Goal: Communication & Community: Answer question/provide support

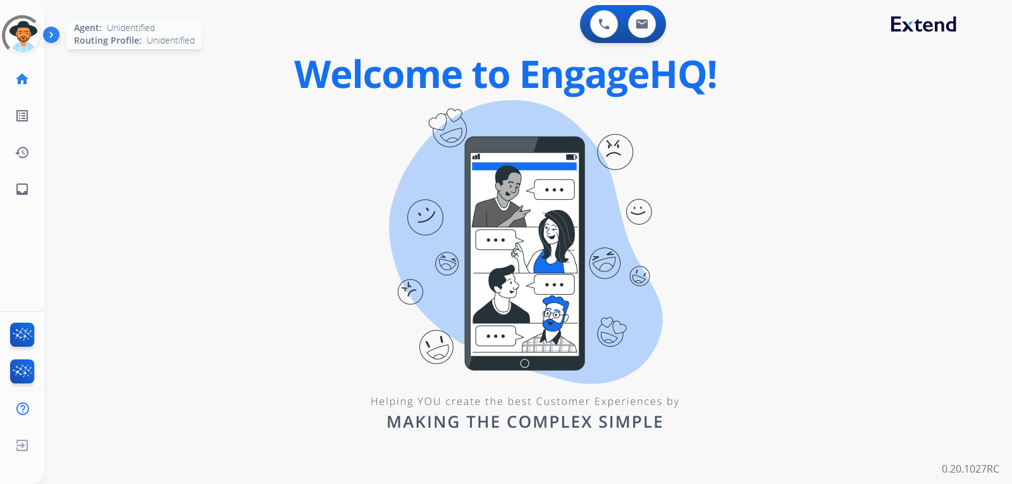
click at [15, 32] on div at bounding box center [22, 35] width 40 height 40
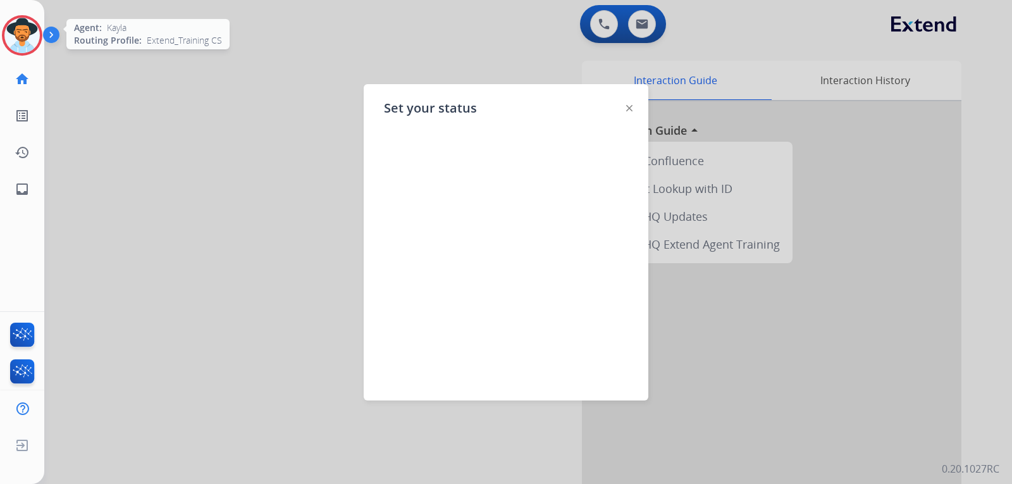
click at [633, 113] on div "Set your status" at bounding box center [506, 242] width 285 height 316
drag, startPoint x: 628, startPoint y: 109, endPoint x: 607, endPoint y: 106, distance: 21.6
click at [628, 108] on img at bounding box center [629, 108] width 6 height 6
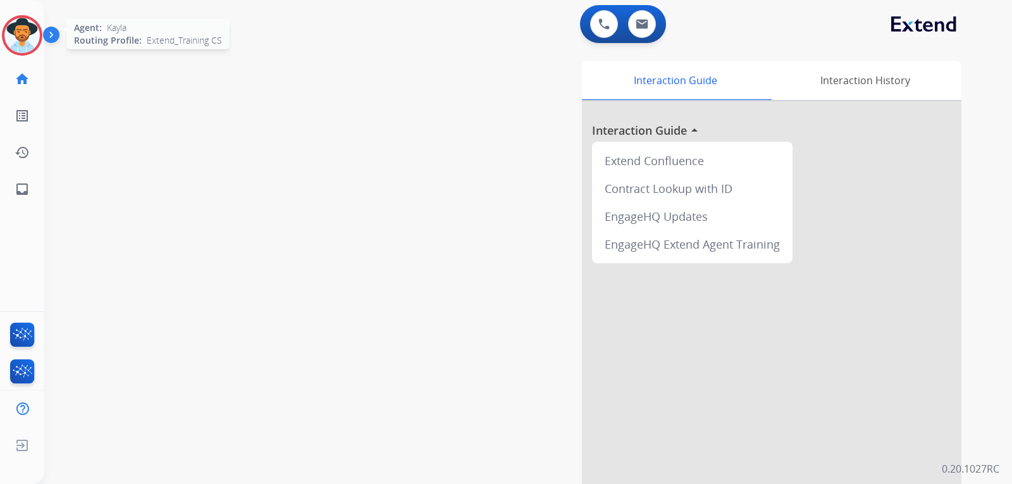
click at [28, 51] on img at bounding box center [21, 35] width 35 height 35
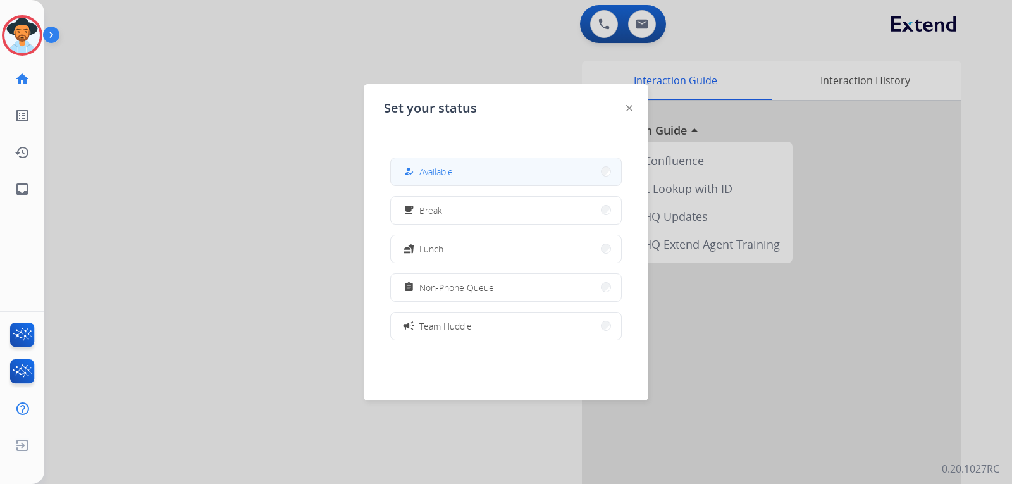
click at [416, 177] on div "how_to_reg" at bounding box center [410, 171] width 18 height 15
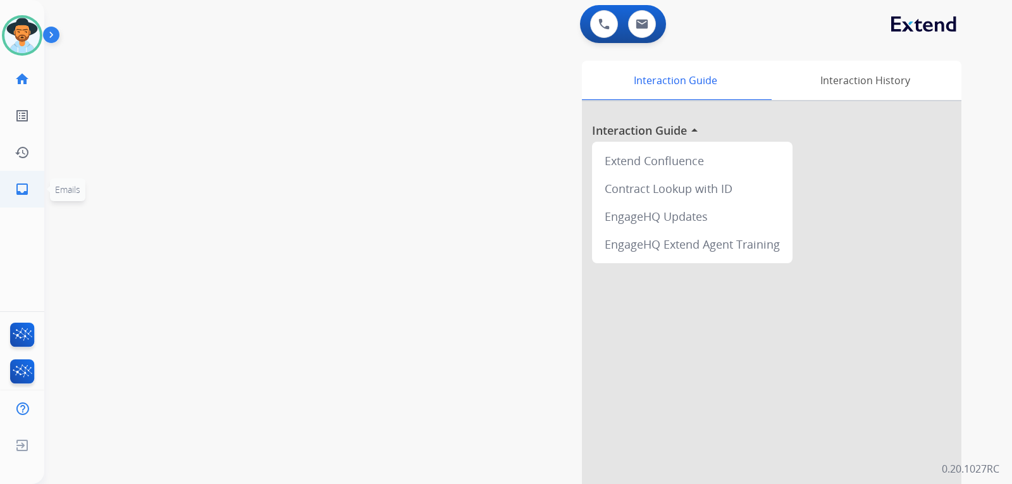
click at [23, 185] on mat-icon "inbox" at bounding box center [22, 188] width 15 height 15
select select "**********"
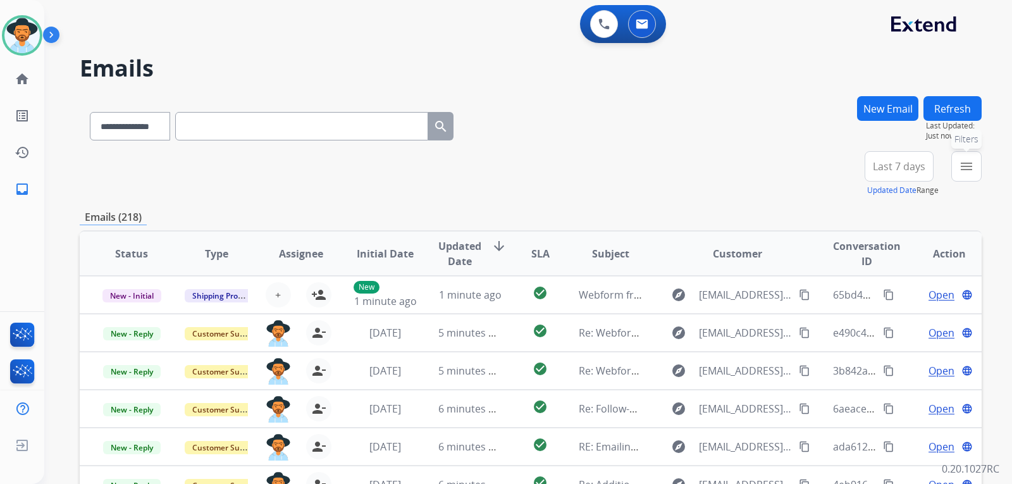
click at [972, 180] on button "menu Filters" at bounding box center [966, 166] width 30 height 30
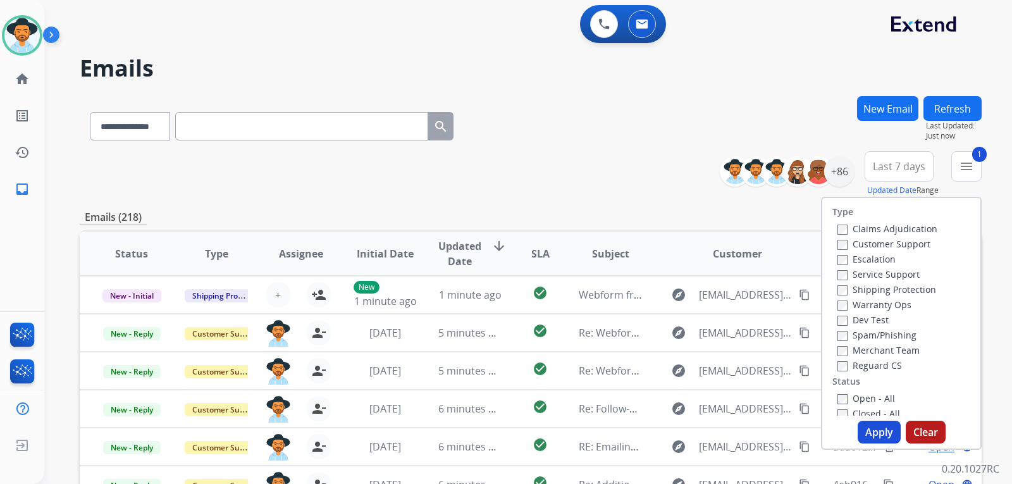
click at [840, 287] on label "Shipping Protection" at bounding box center [886, 289] width 99 height 12
click at [840, 367] on label "Reguard CS" at bounding box center [869, 365] width 64 height 12
click at [866, 427] on button "Apply" at bounding box center [878, 431] width 43 height 23
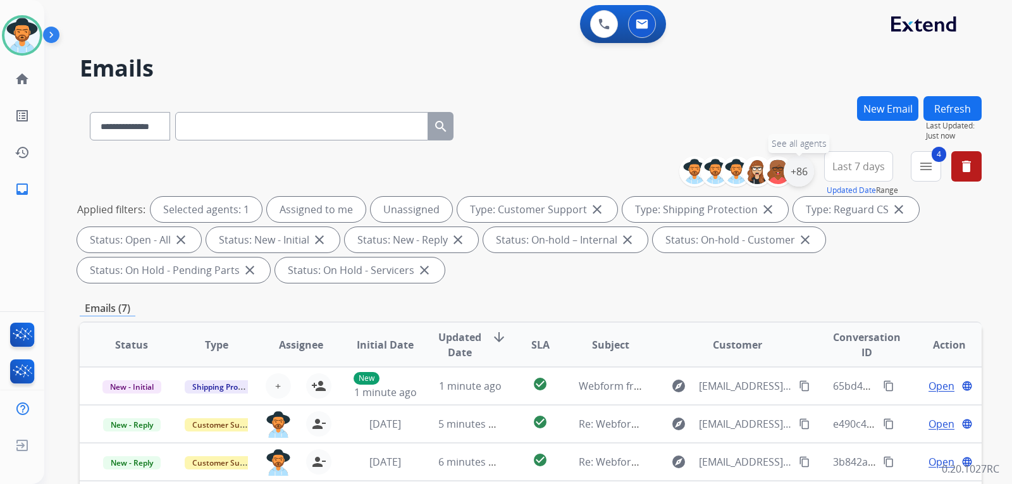
click at [800, 175] on div "+86" at bounding box center [798, 171] width 30 height 30
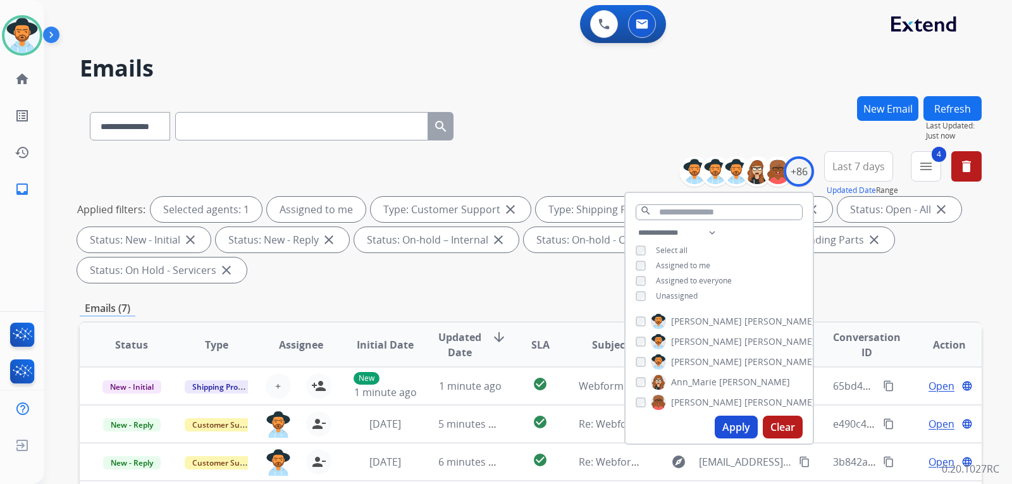
drag, startPoint x: 739, startPoint y: 418, endPoint x: 981, endPoint y: 381, distance: 244.4
click at [740, 419] on button "Apply" at bounding box center [735, 426] width 43 height 23
click at [886, 256] on div "Applied filters: Selected agents: 1 Assigned to me Type: Customer Support close…" at bounding box center [528, 240] width 902 height 86
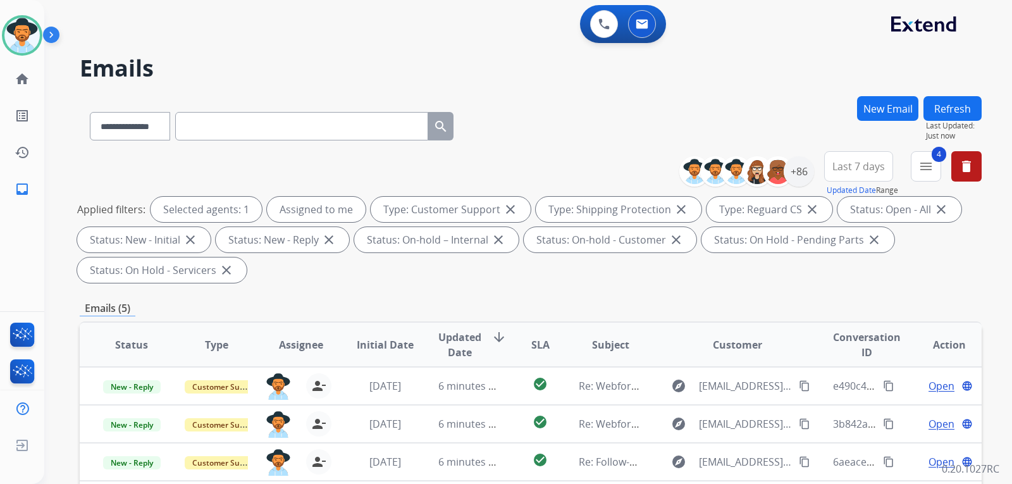
scroll to position [190, 0]
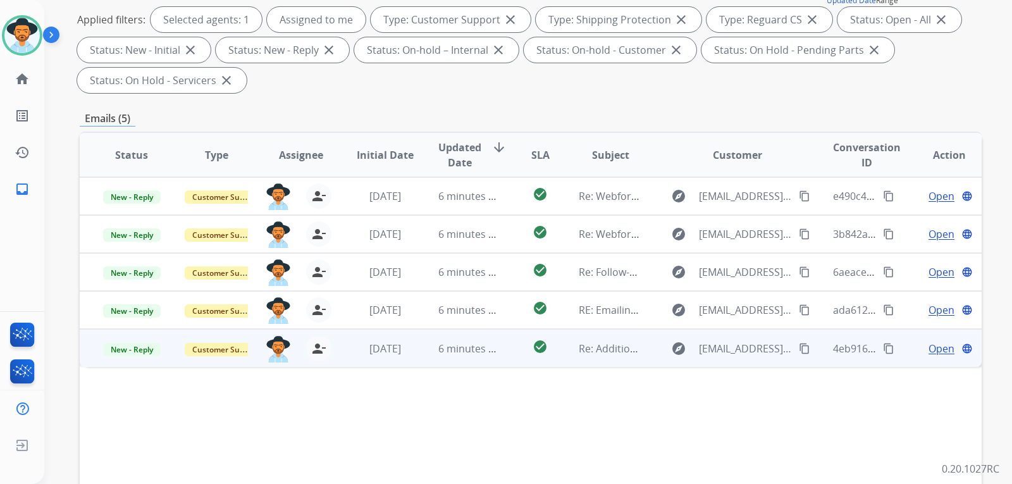
click at [943, 352] on span "Open" at bounding box center [941, 348] width 26 height 15
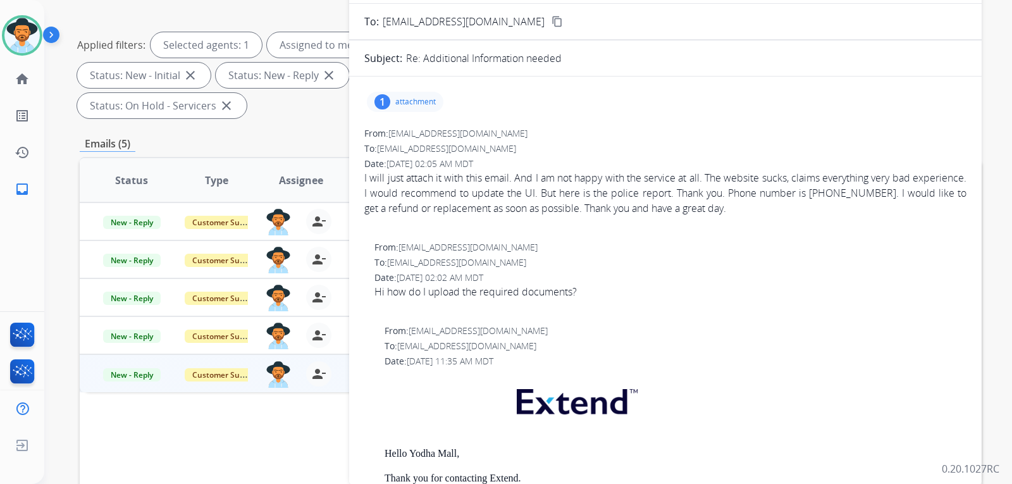
scroll to position [126, 0]
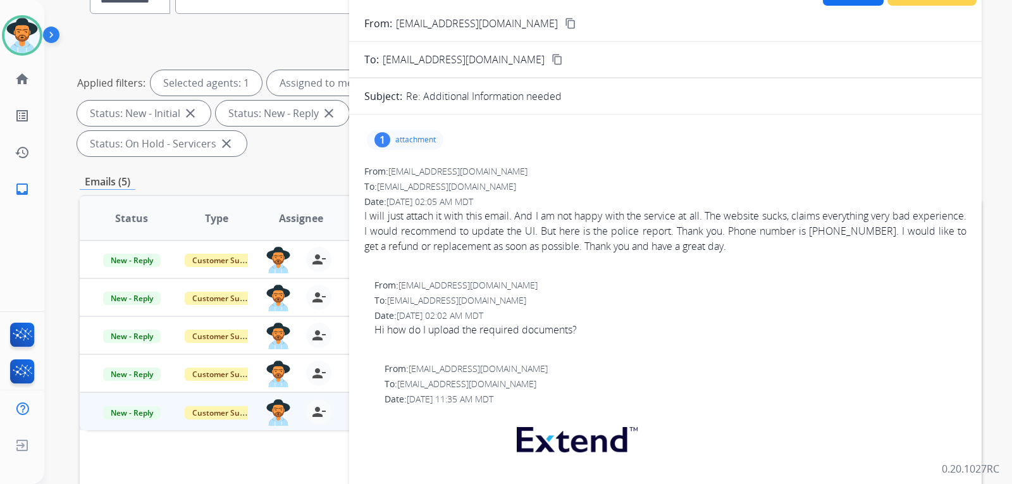
click at [565, 25] on mat-icon "content_copy" at bounding box center [570, 23] width 11 height 11
click at [418, 132] on div "1 attachment" at bounding box center [405, 140] width 77 height 20
click at [434, 170] on p "report-25-50574-0.pdf" at bounding box center [429, 171] width 104 height 15
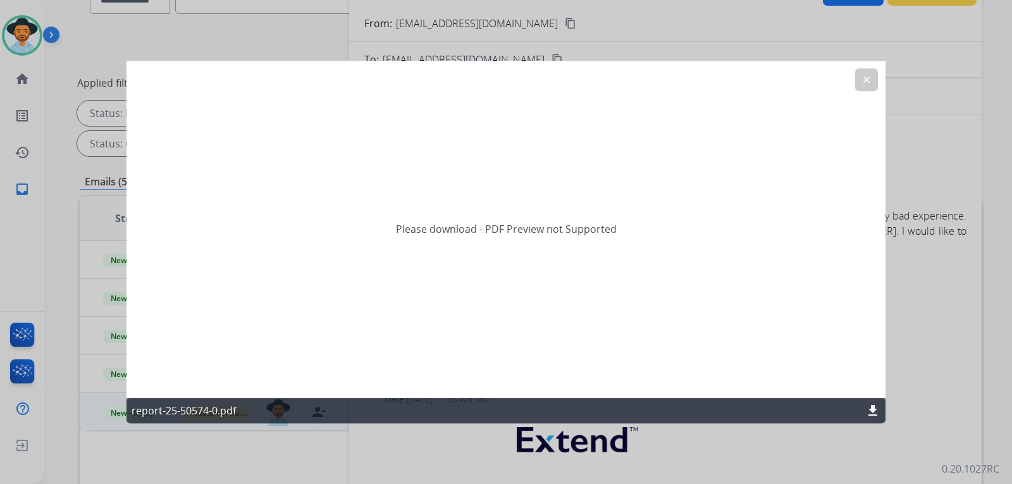
click at [871, 412] on mat-icon "download" at bounding box center [872, 410] width 15 height 15
click at [872, 83] on button "clear" at bounding box center [866, 79] width 23 height 23
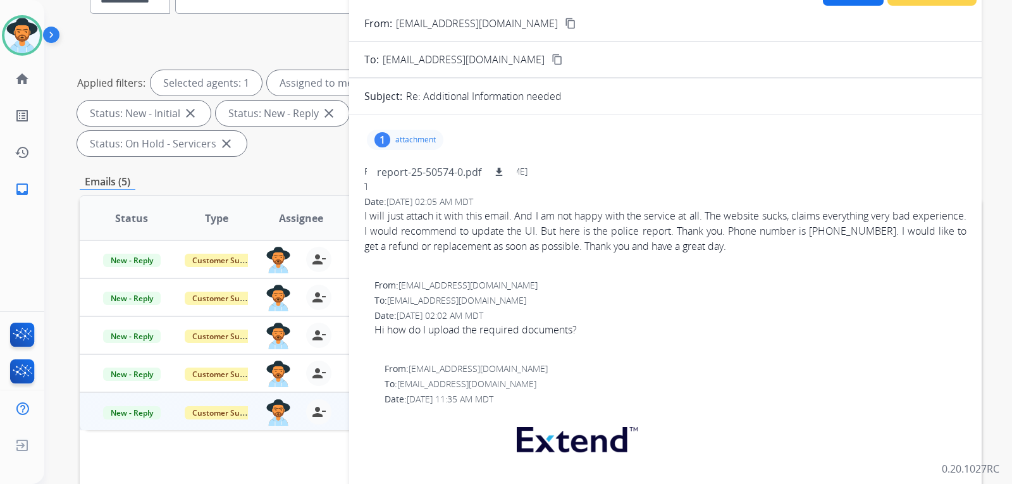
click at [721, 156] on div "1 attachment report-25-50574-0.pdf download From: [EMAIL_ADDRESS][DOMAIN_NAME] …" at bounding box center [665, 448] width 632 height 646
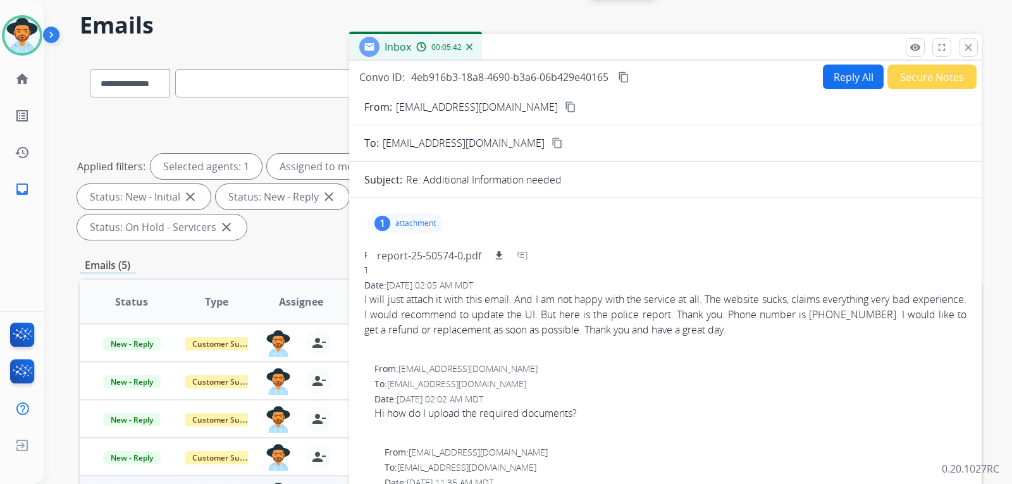
scroll to position [0, 0]
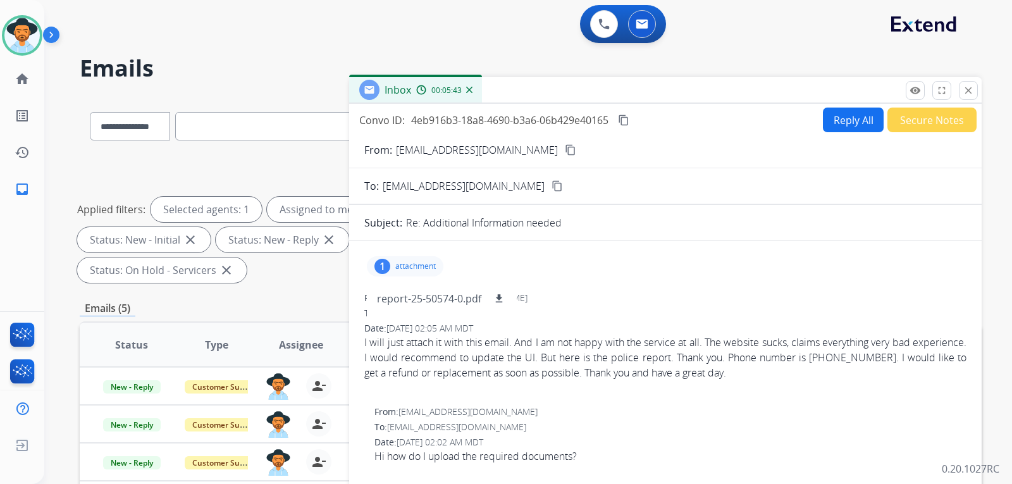
click at [832, 118] on button "Reply All" at bounding box center [853, 119] width 61 height 25
select select "**********"
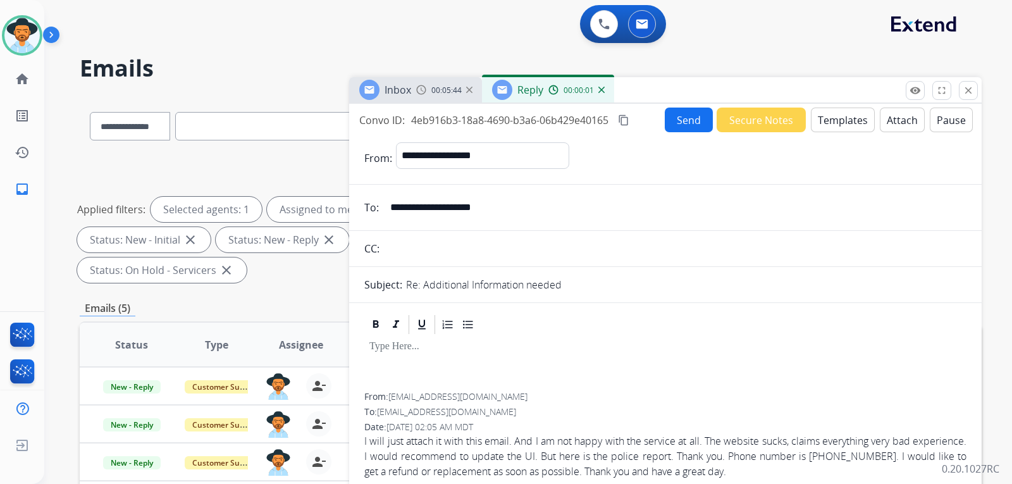
click at [848, 122] on button "Templates" at bounding box center [843, 119] width 64 height 25
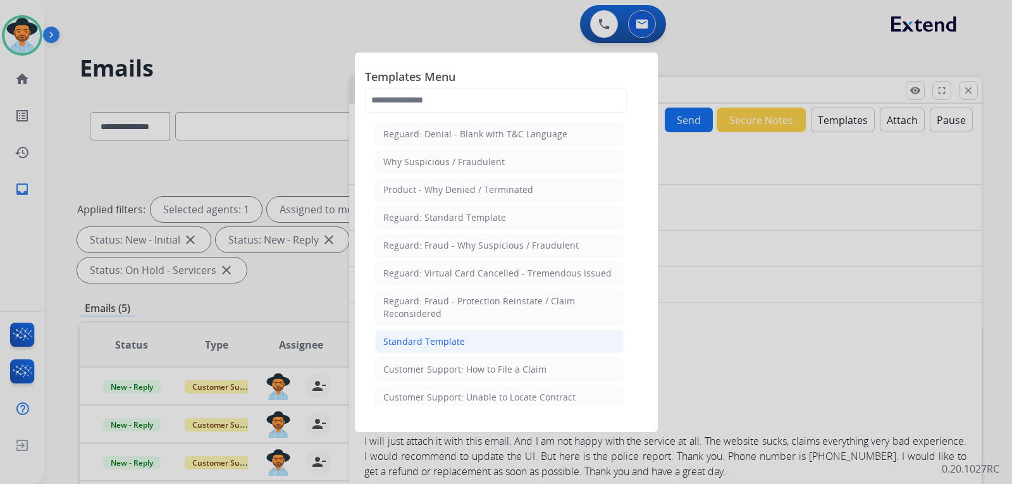
click at [433, 338] on div "Standard Template" at bounding box center [424, 341] width 82 height 13
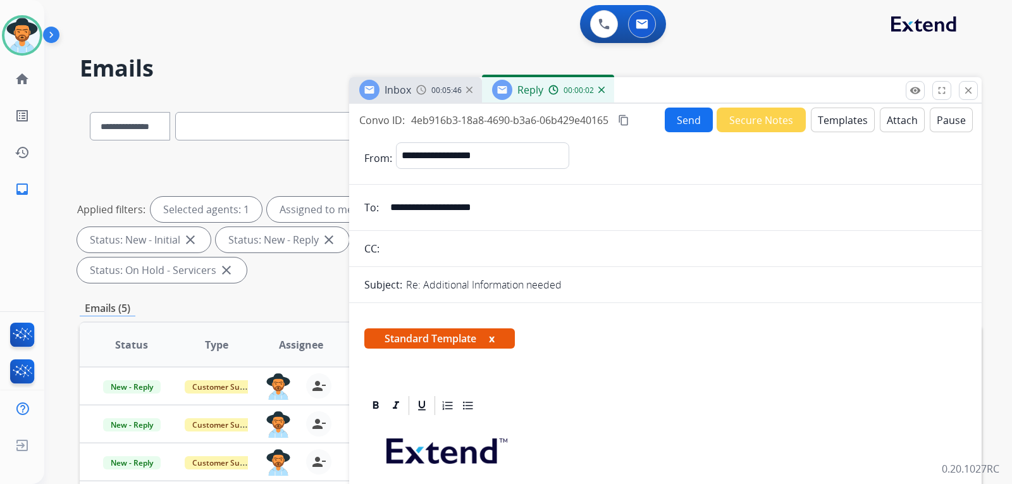
scroll to position [316, 0]
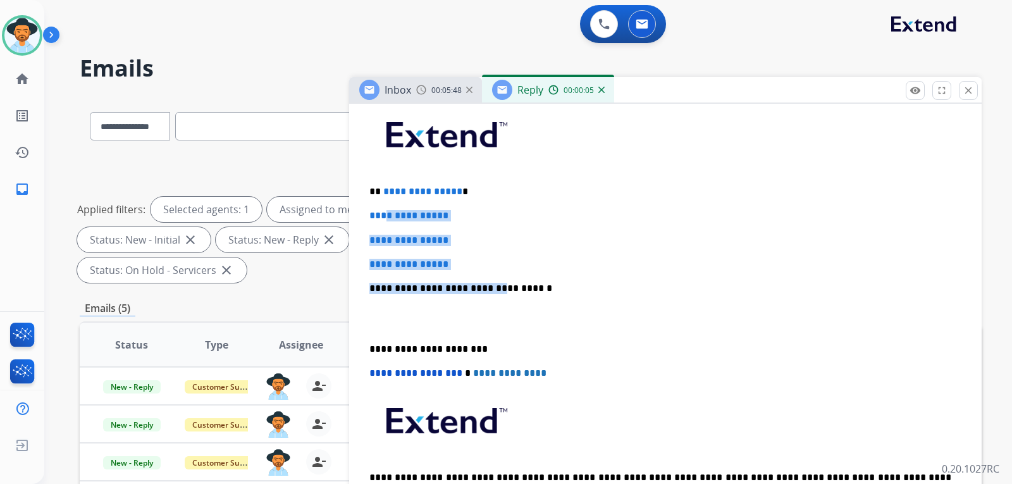
drag, startPoint x: 485, startPoint y: 271, endPoint x: 386, endPoint y: 200, distance: 121.4
click at [386, 200] on div "**********" at bounding box center [665, 318] width 602 height 435
drag, startPoint x: 434, startPoint y: 222, endPoint x: 444, endPoint y: 230, distance: 12.6
click at [436, 220] on div "**********" at bounding box center [665, 318] width 602 height 435
click at [469, 260] on p "**********" at bounding box center [665, 264] width 592 height 11
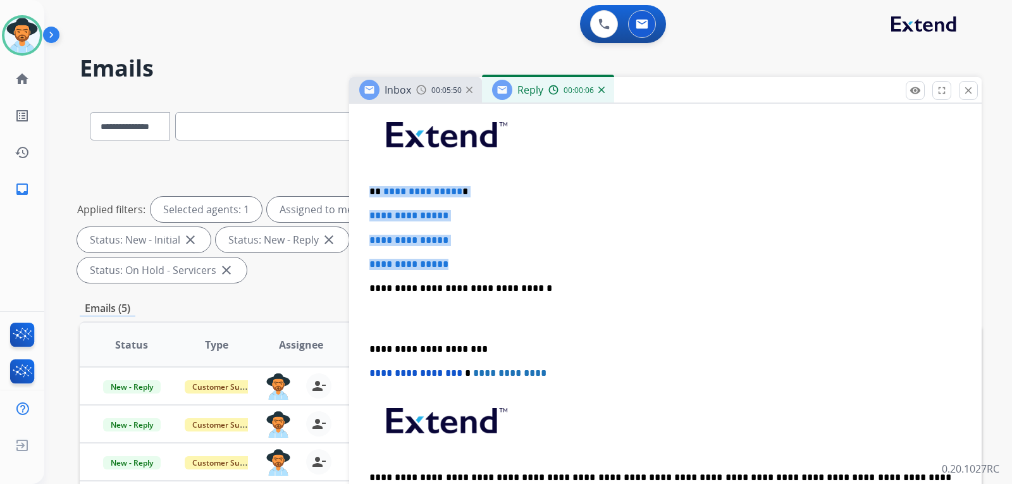
drag, startPoint x: 467, startPoint y: 263, endPoint x: 372, endPoint y: 190, distance: 119.4
click at [372, 190] on div "**********" at bounding box center [665, 318] width 602 height 435
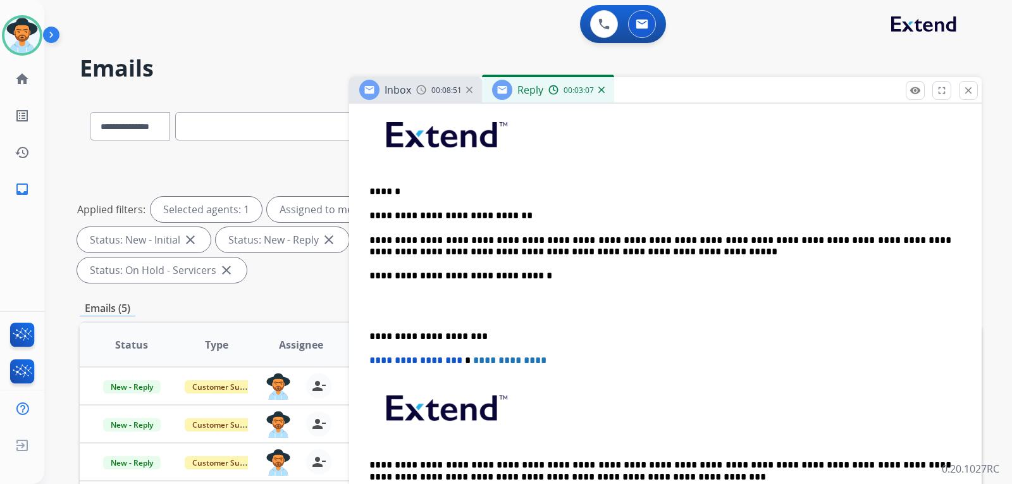
drag, startPoint x: 613, startPoint y: 261, endPoint x: 602, endPoint y: 264, distance: 11.8
click at [613, 261] on div "**********" at bounding box center [665, 312] width 602 height 422
click at [371, 277] on p "**********" at bounding box center [660, 275] width 582 height 11
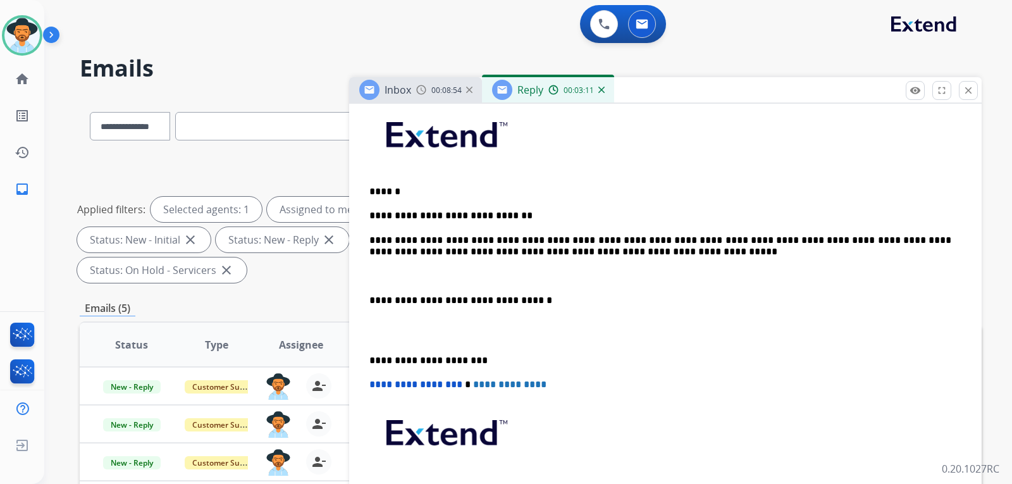
drag, startPoint x: 366, startPoint y: 241, endPoint x: 369, endPoint y: 234, distance: 7.4
click at [367, 240] on div "**********" at bounding box center [665, 324] width 602 height 447
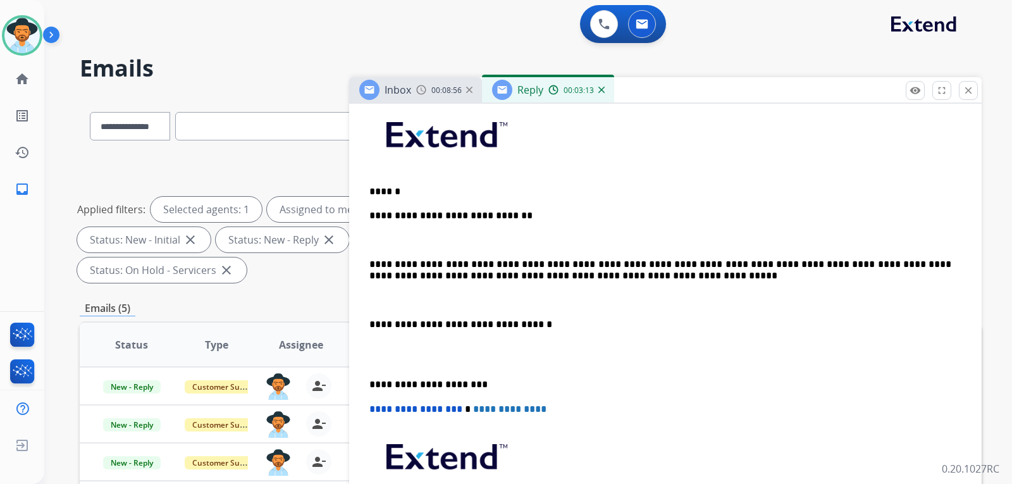
click at [370, 214] on p "**********" at bounding box center [660, 215] width 582 height 11
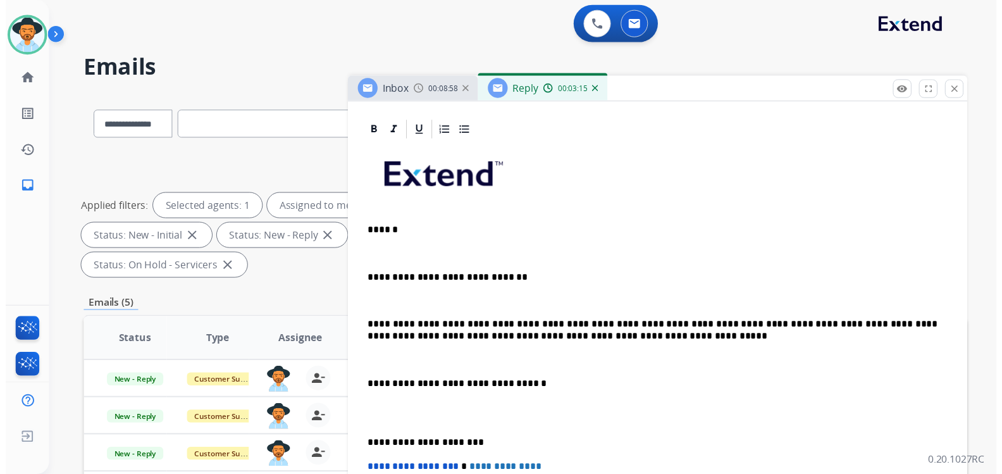
scroll to position [0, 0]
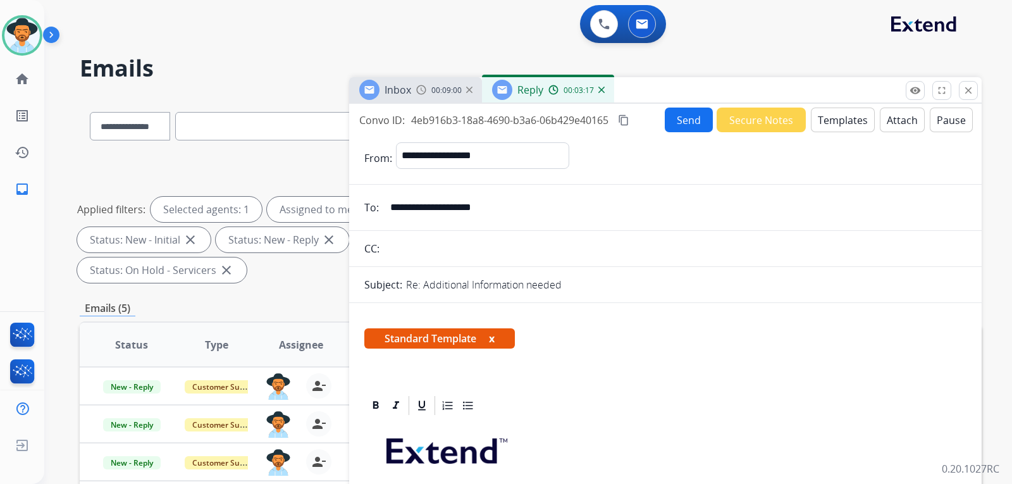
click at [696, 120] on button "Send" at bounding box center [689, 119] width 48 height 25
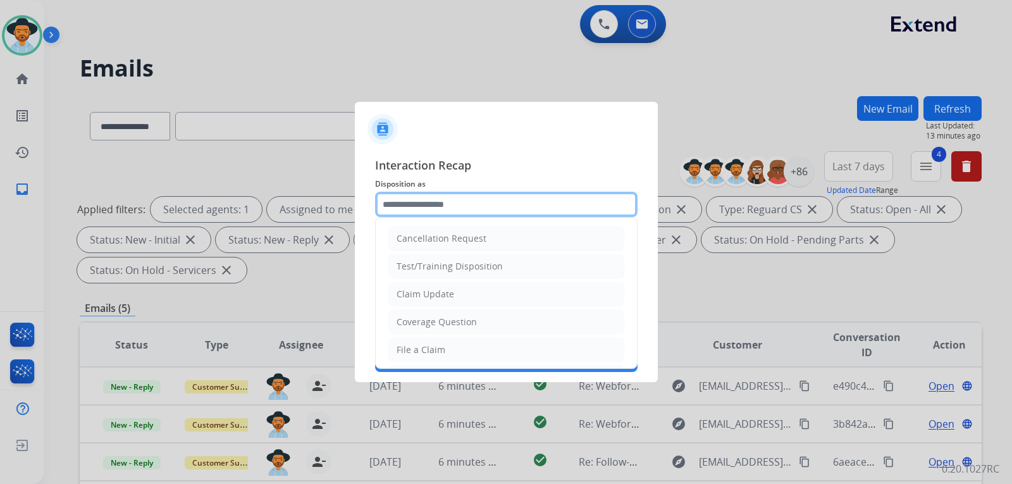
click at [491, 211] on input "text" at bounding box center [506, 204] width 262 height 25
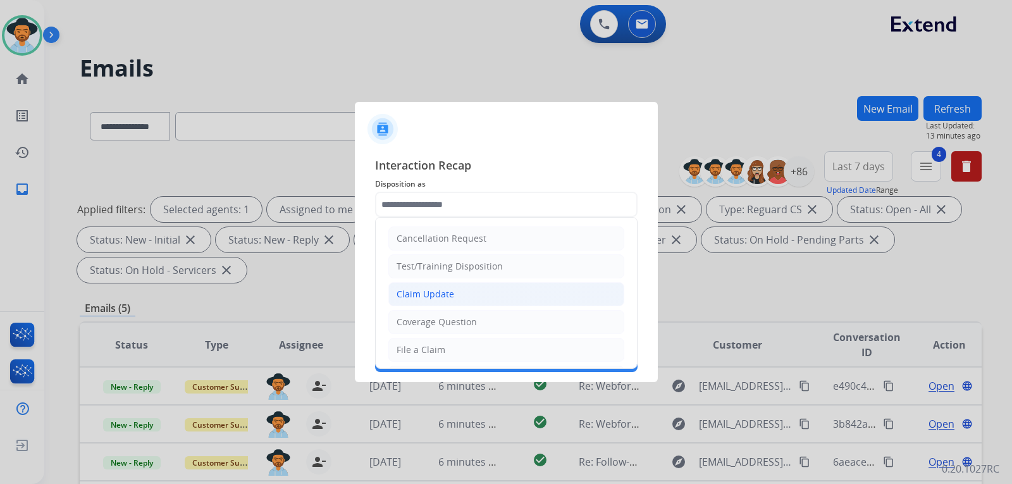
click at [431, 292] on div "Claim Update" at bounding box center [425, 294] width 58 height 13
type input "**********"
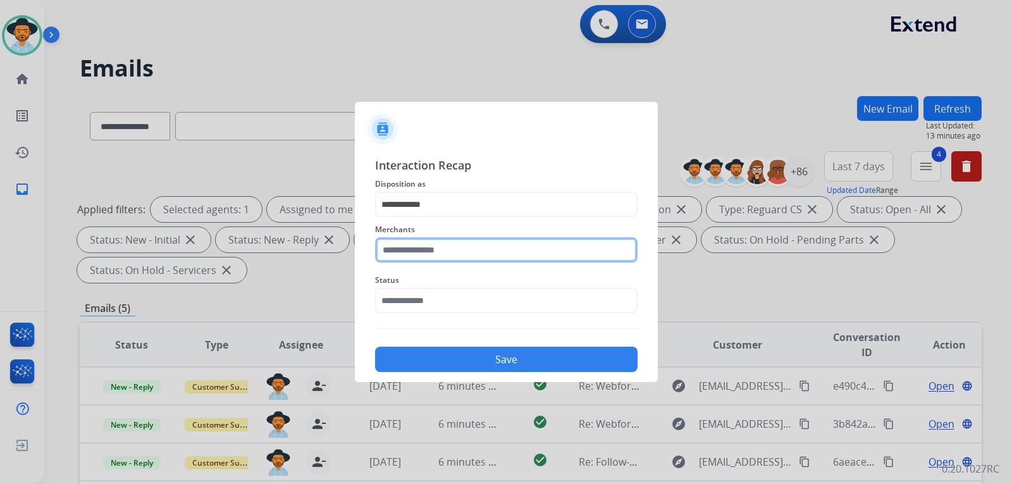
click at [440, 248] on input "text" at bounding box center [506, 249] width 262 height 25
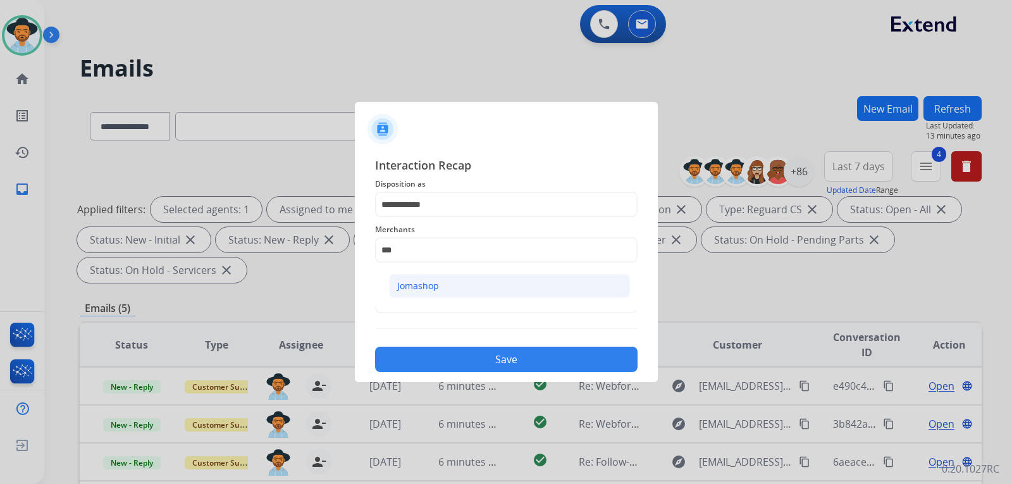
click at [425, 293] on li "Jomashop" at bounding box center [509, 286] width 241 height 24
type input "********"
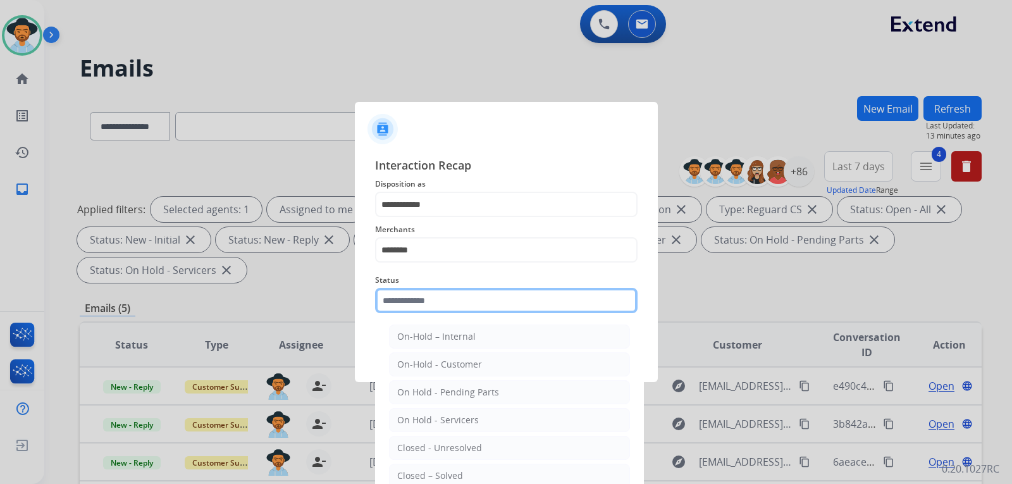
click at [434, 302] on input "text" at bounding box center [506, 300] width 262 height 25
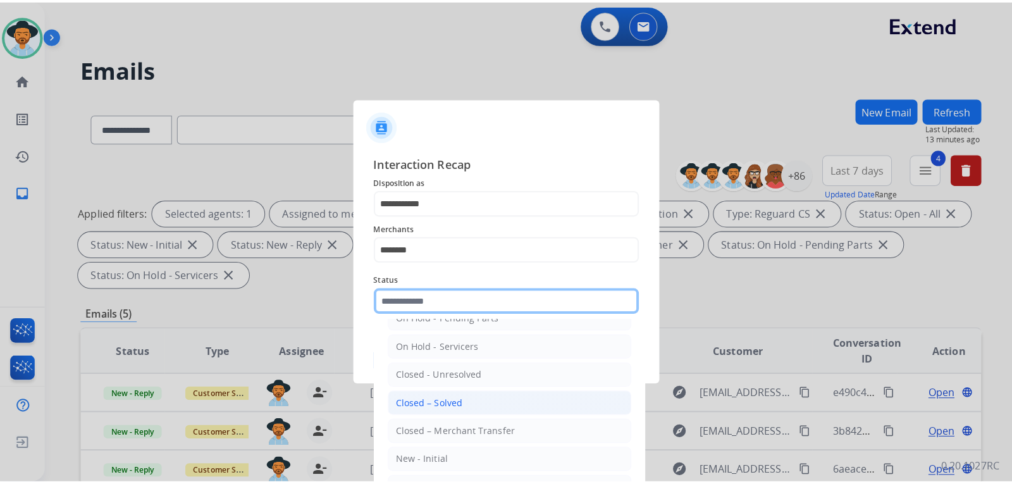
scroll to position [76, 0]
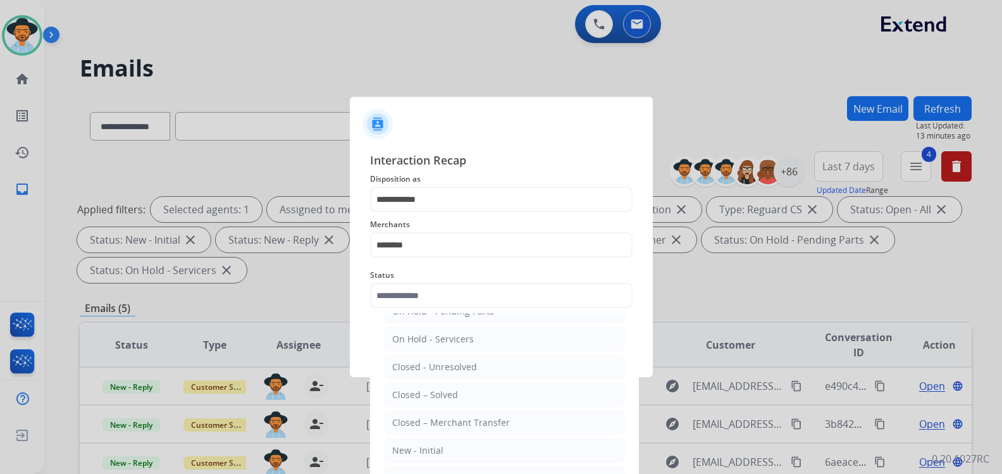
drag, startPoint x: 432, startPoint y: 393, endPoint x: 455, endPoint y: 372, distance: 31.3
click at [433, 392] on div "Closed – Solved" at bounding box center [425, 394] width 66 height 13
type input "**********"
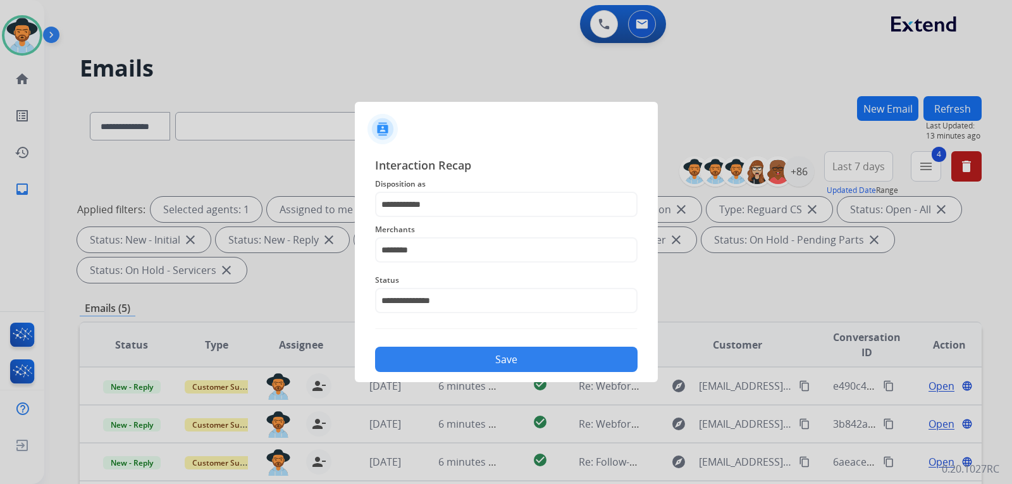
click at [462, 365] on button "Save" at bounding box center [506, 358] width 262 height 25
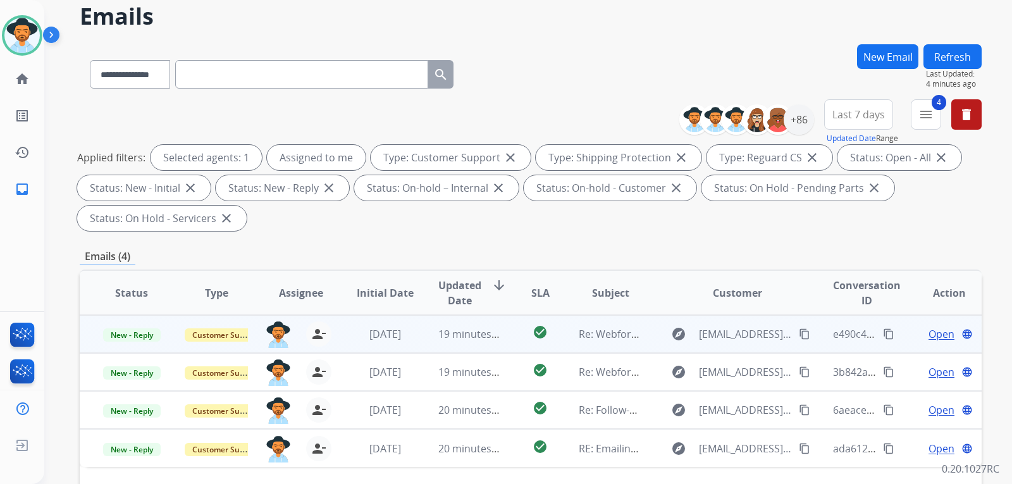
scroll to position [126, 0]
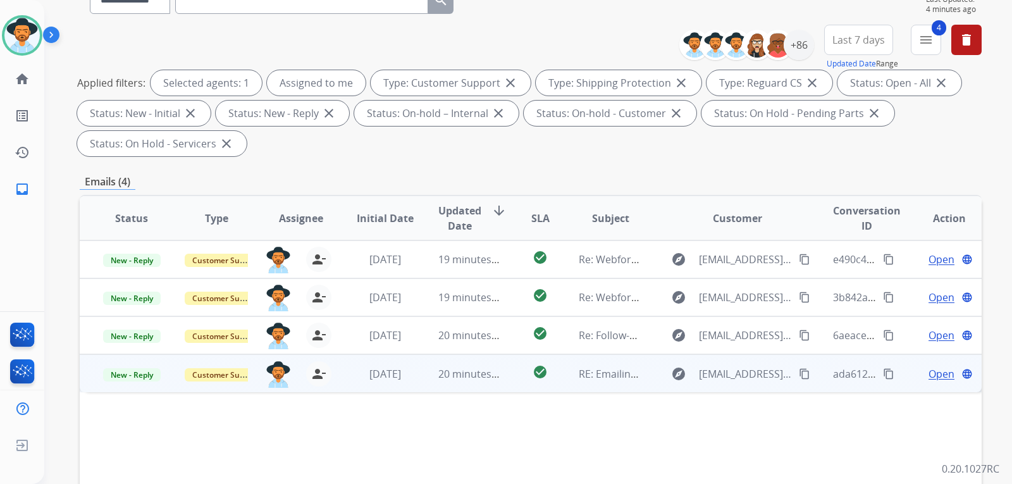
click at [928, 370] on span "Open" at bounding box center [941, 373] width 26 height 15
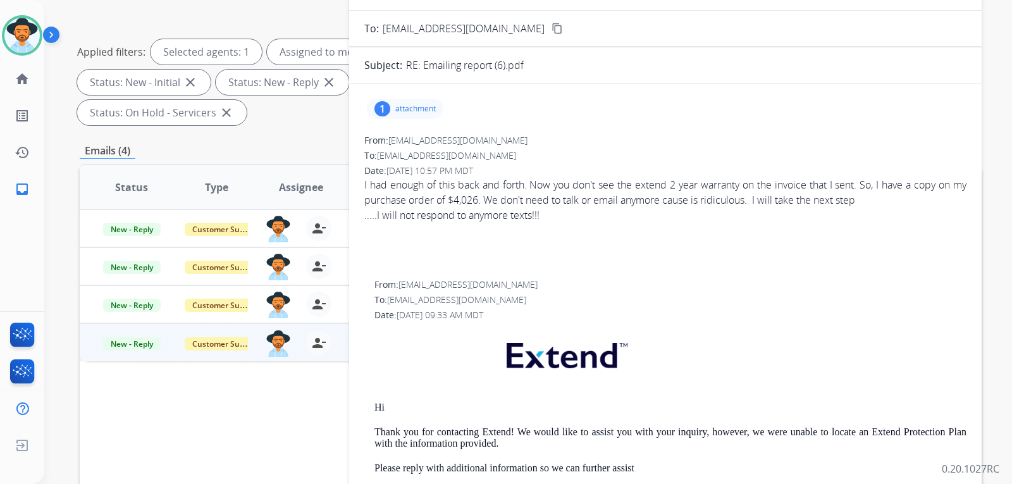
scroll to position [0, 0]
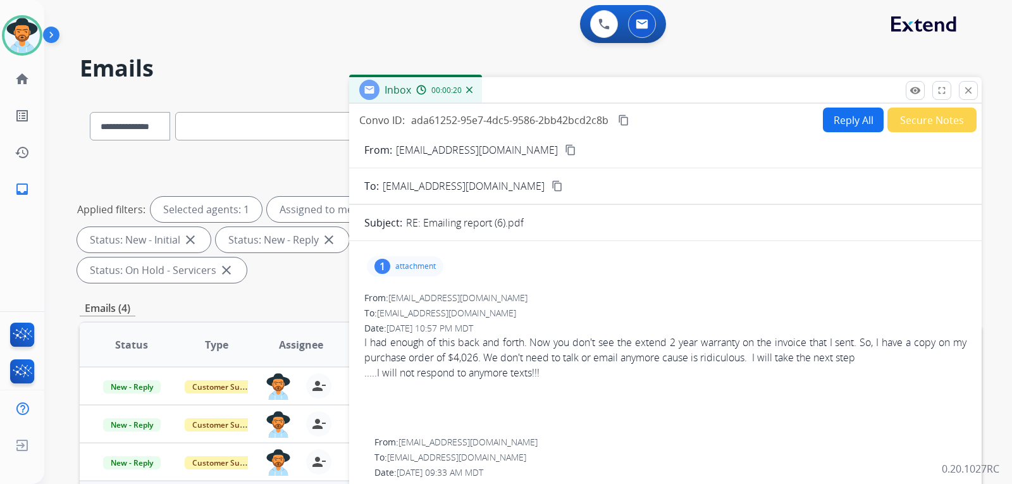
click at [565, 154] on mat-icon "content_copy" at bounding box center [570, 149] width 11 height 11
click at [404, 265] on p "attachment" at bounding box center [415, 266] width 40 height 10
click at [403, 294] on p "report (6).pdf" at bounding box center [409, 298] width 64 height 15
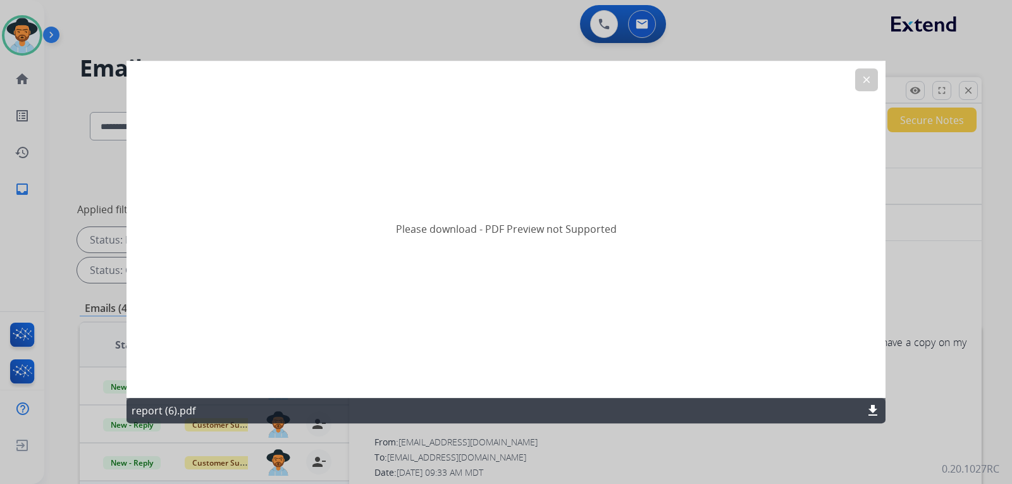
click at [866, 411] on mat-icon "download" at bounding box center [872, 410] width 15 height 15
click at [873, 83] on button "clear" at bounding box center [866, 79] width 23 height 23
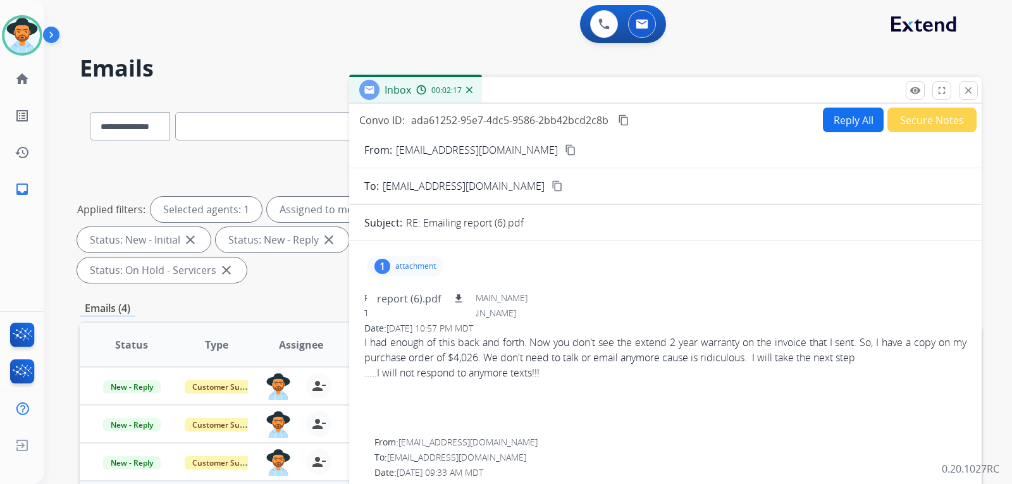
click at [835, 126] on button "Reply All" at bounding box center [853, 119] width 61 height 25
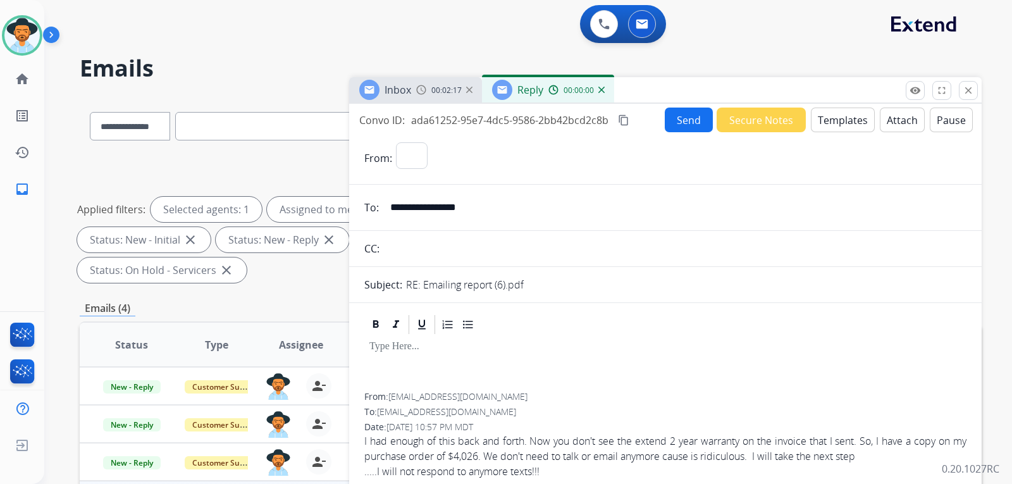
select select "**********"
click at [850, 121] on button "Templates" at bounding box center [843, 119] width 64 height 25
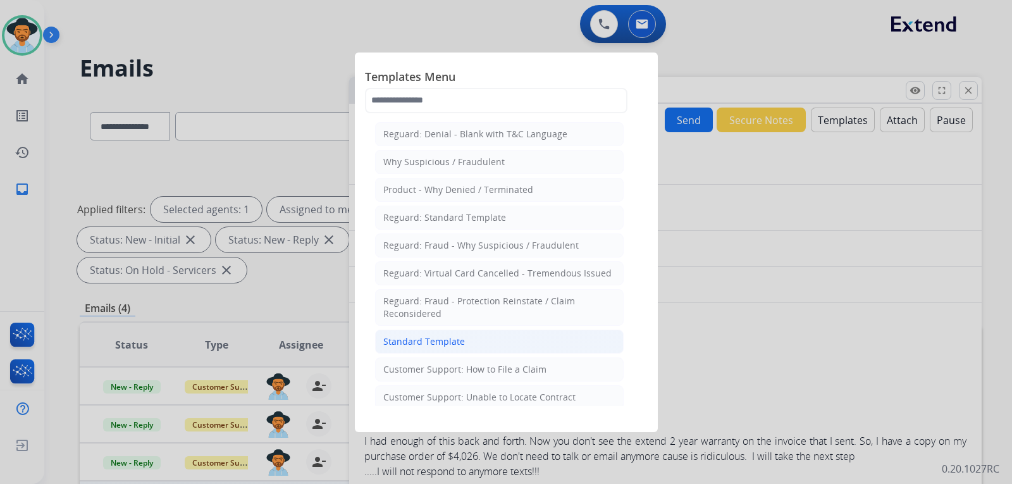
click at [439, 343] on div "Standard Template" at bounding box center [424, 341] width 82 height 13
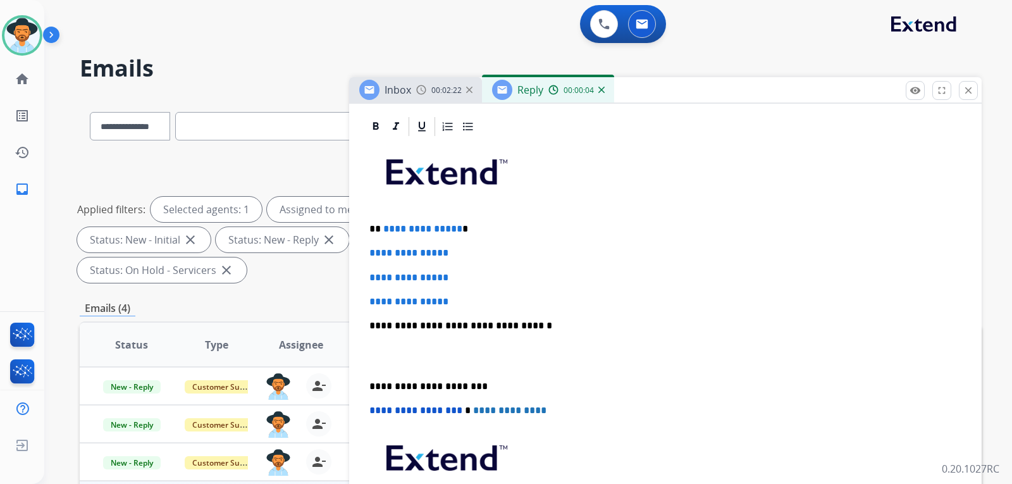
scroll to position [316, 0]
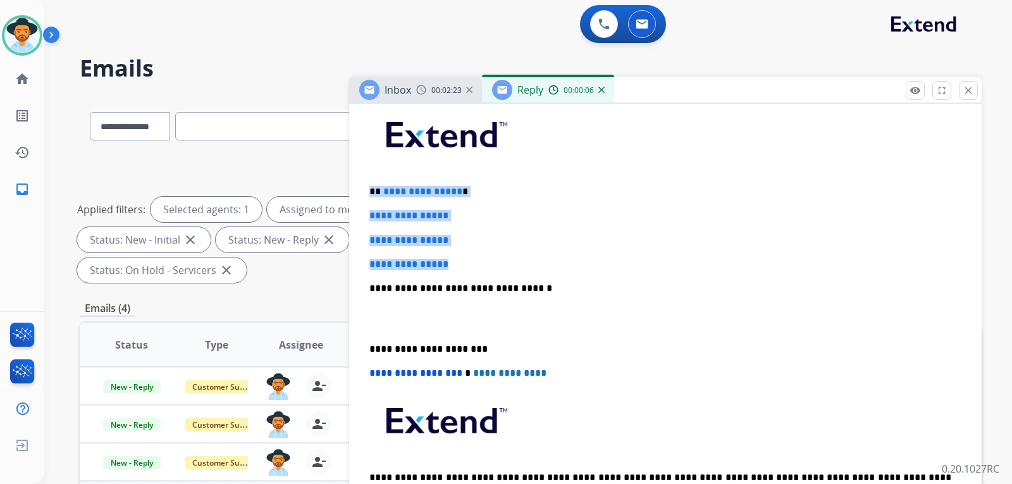
drag, startPoint x: 462, startPoint y: 261, endPoint x: 365, endPoint y: 187, distance: 121.8
click at [365, 187] on div "**********" at bounding box center [665, 318] width 602 height 435
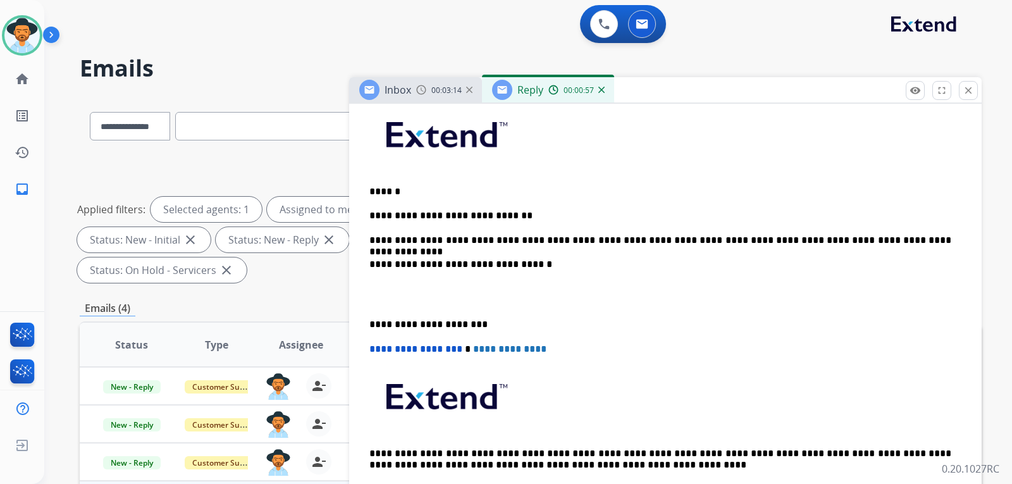
click at [370, 266] on p "**********" at bounding box center [660, 264] width 582 height 11
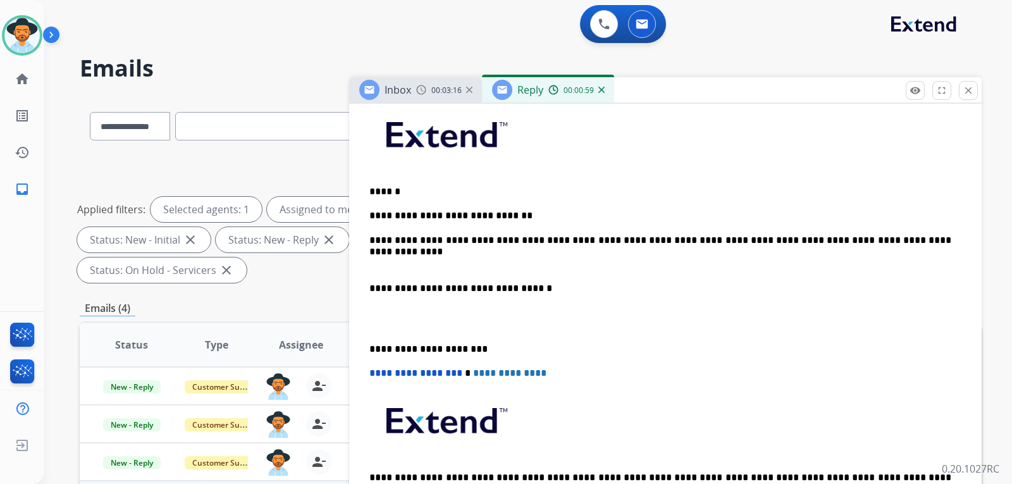
click at [369, 236] on p "**********" at bounding box center [660, 240] width 582 height 11
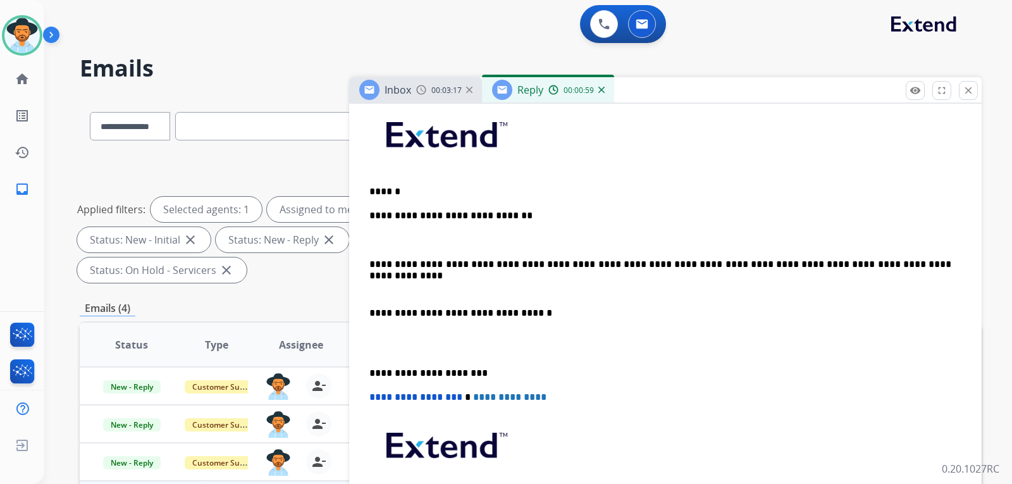
click at [367, 216] on div "**********" at bounding box center [665, 331] width 602 height 460
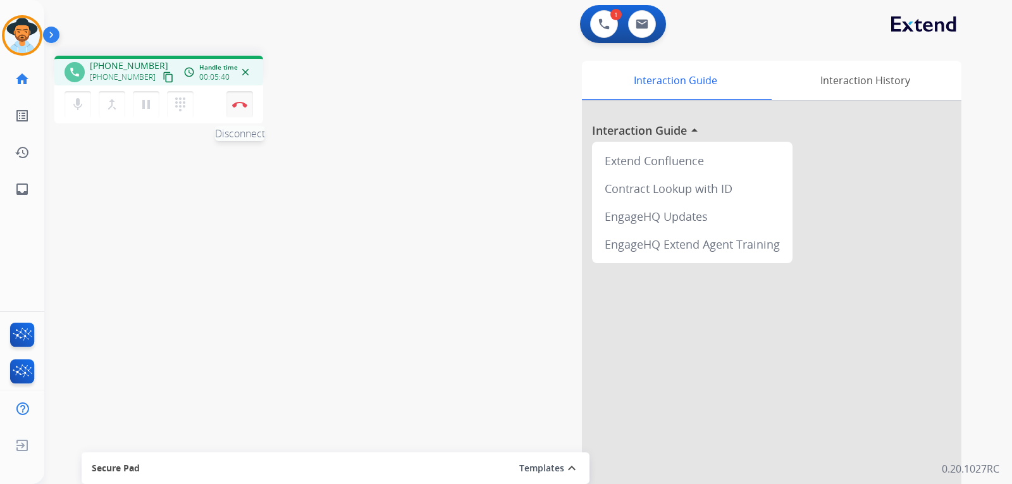
click at [248, 111] on button "Disconnect" at bounding box center [239, 104] width 27 height 27
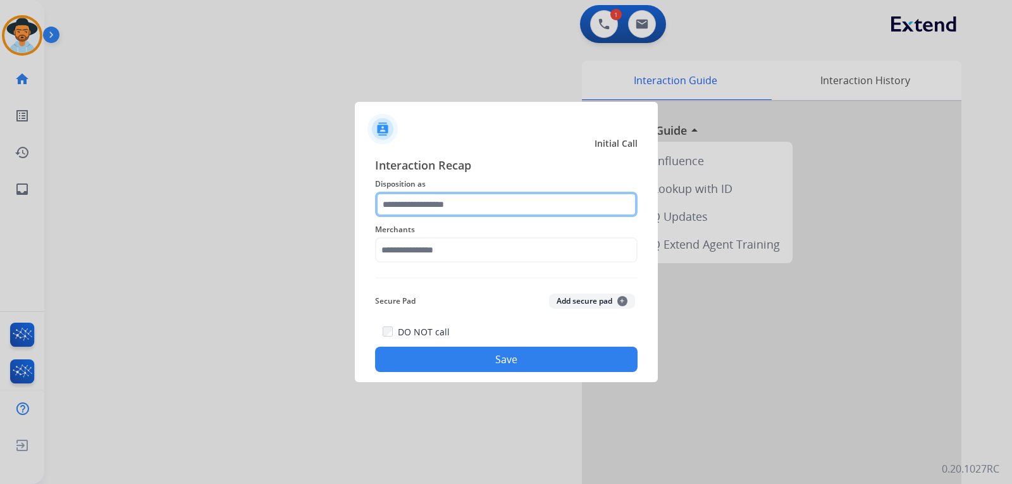
click at [479, 209] on input "text" at bounding box center [506, 204] width 262 height 25
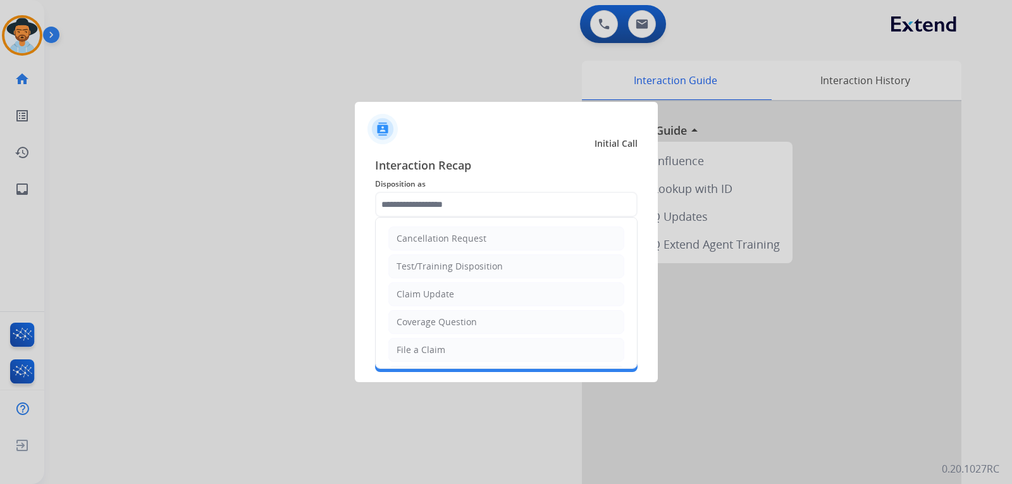
drag, startPoint x: 441, startPoint y: 352, endPoint x: 427, endPoint y: 307, distance: 47.4
click at [441, 352] on div "File a Claim" at bounding box center [420, 349] width 49 height 13
type input "**********"
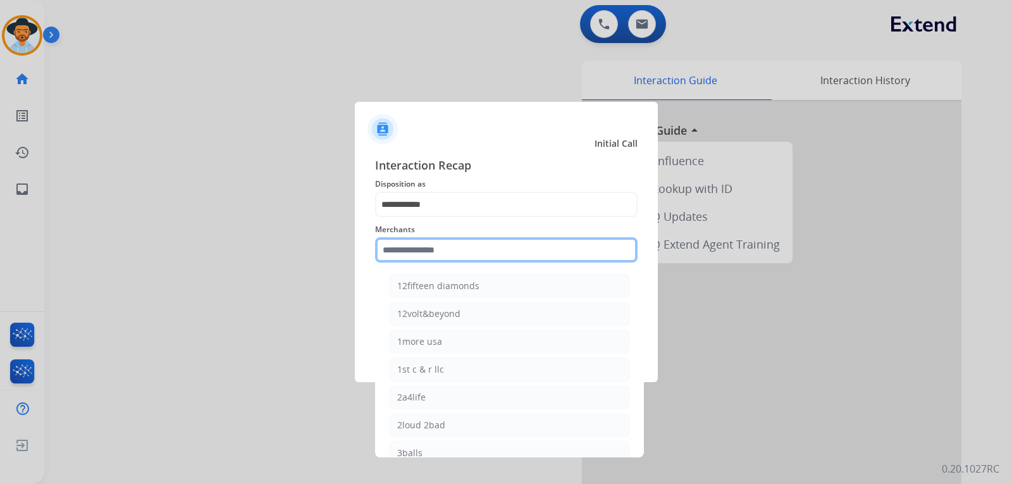
click at [442, 254] on input "text" at bounding box center [506, 249] width 262 height 25
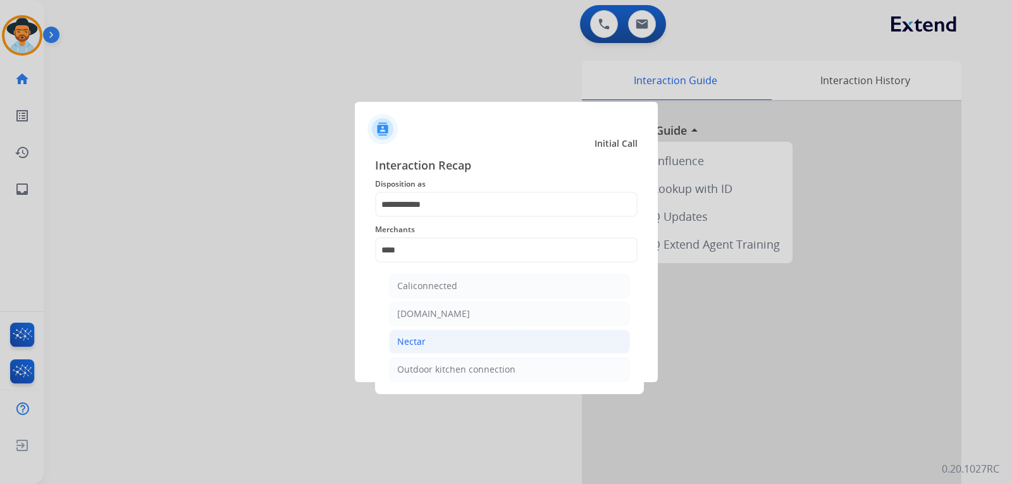
click at [407, 341] on div "Nectar" at bounding box center [411, 341] width 28 height 13
type input "******"
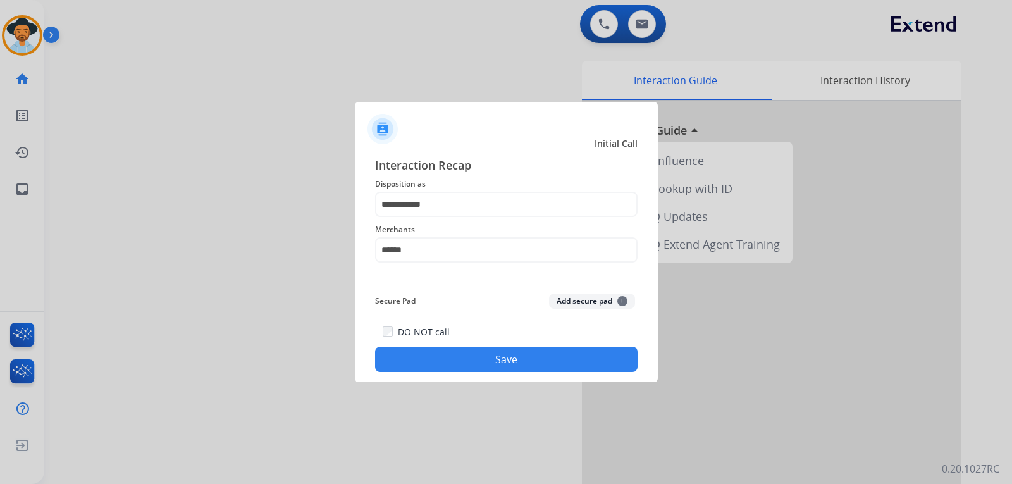
click at [438, 357] on button "Save" at bounding box center [506, 358] width 262 height 25
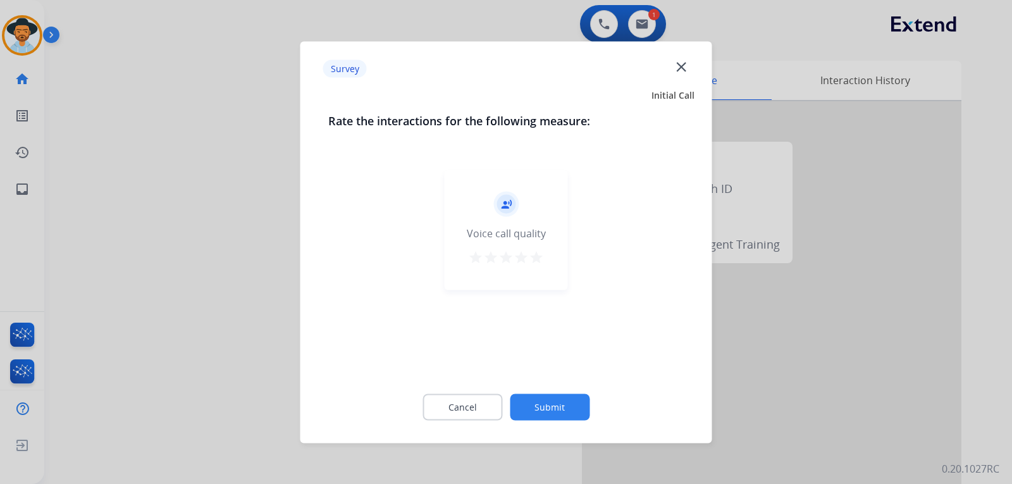
click at [814, 377] on div at bounding box center [506, 242] width 1012 height 484
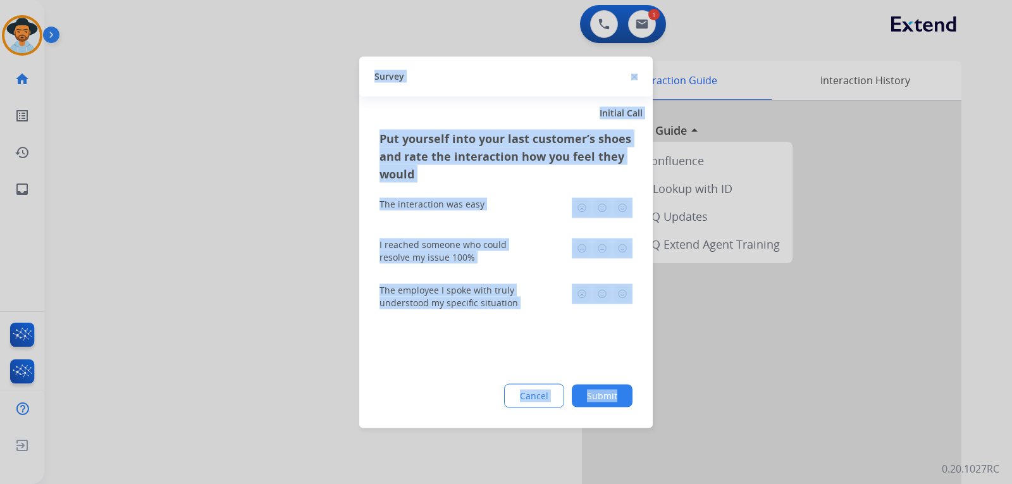
click at [814, 377] on div at bounding box center [506, 242] width 1012 height 484
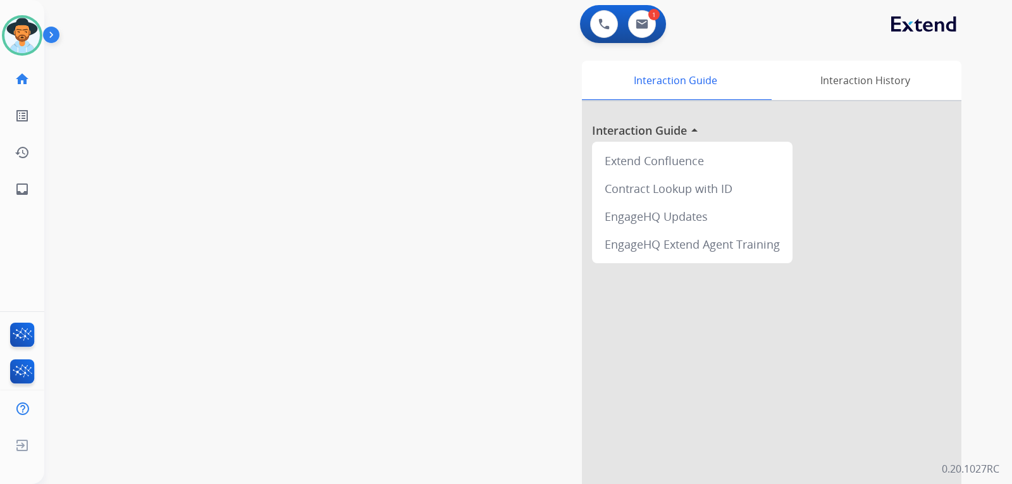
click at [223, 123] on div "swap_horiz Break voice bridge close_fullscreen Connect 3-Way Call merge_type Se…" at bounding box center [512, 309] width 937 height 527
click at [649, 21] on button at bounding box center [642, 24] width 28 height 28
select select "**********"
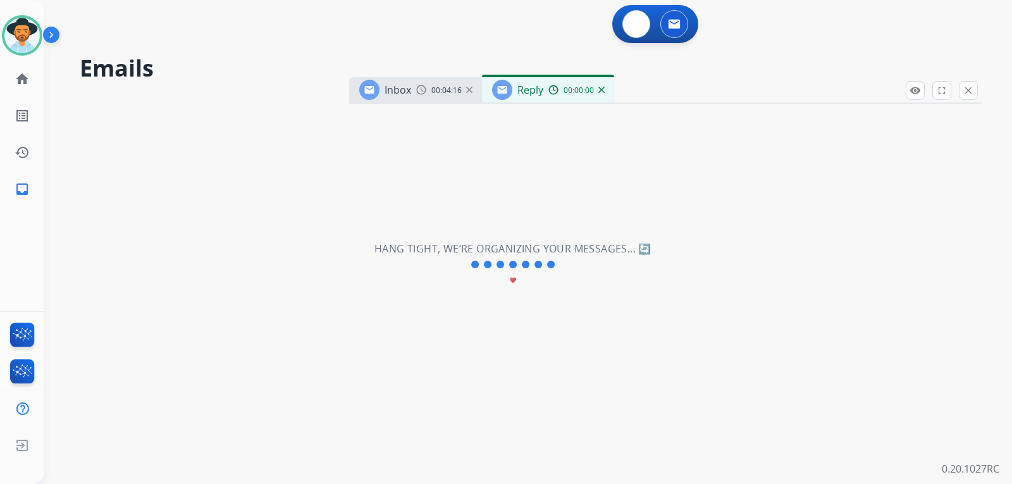
select select "**********"
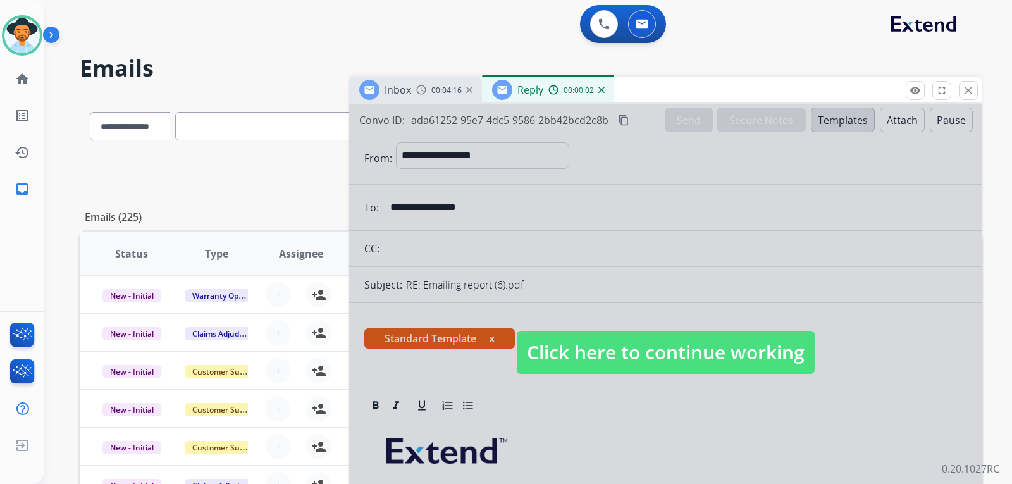
click at [556, 347] on span "Click here to continue working" at bounding box center [666, 352] width 298 height 43
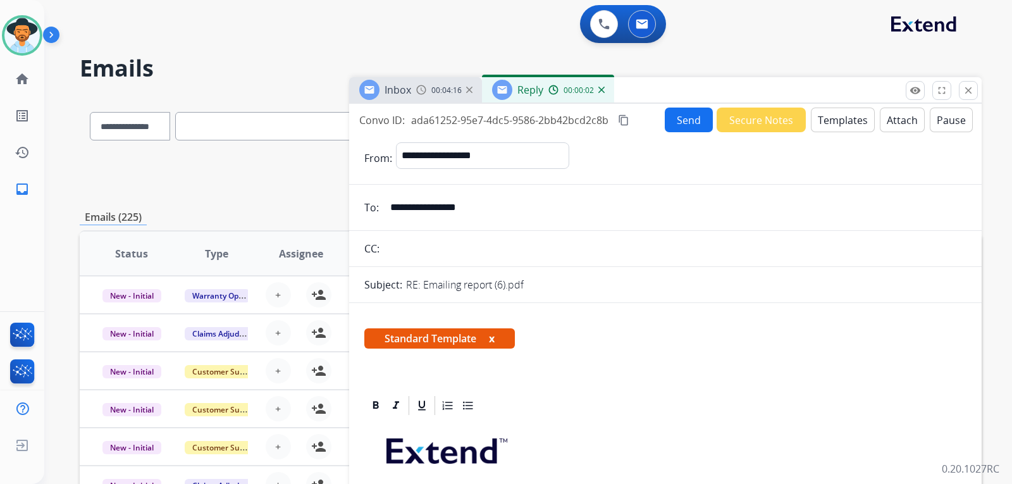
click at [435, 87] on span "00:04:16" at bounding box center [446, 90] width 30 height 10
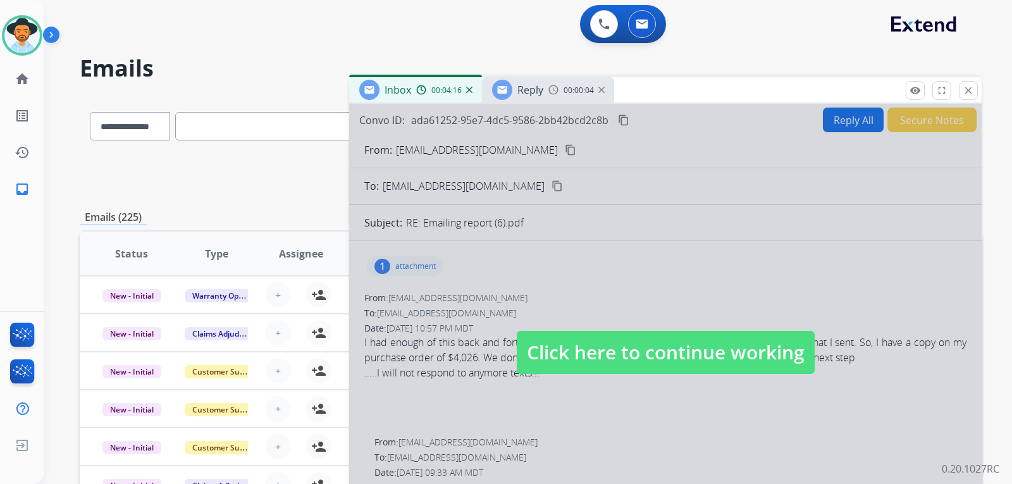
click at [675, 361] on span "Click here to continue working" at bounding box center [666, 352] width 298 height 43
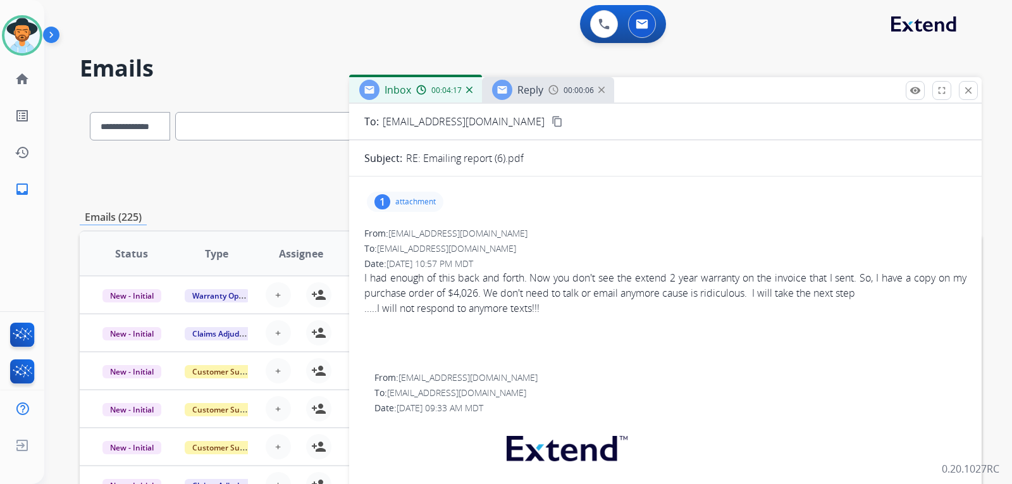
scroll to position [126, 0]
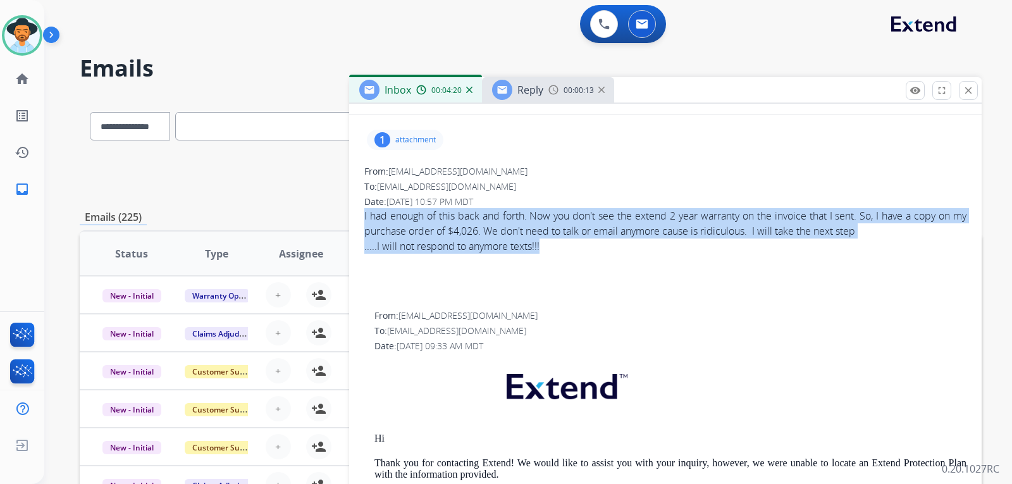
drag, startPoint x: 364, startPoint y: 218, endPoint x: 878, endPoint y: 248, distance: 515.6
copy span "I had enough of this back and forth. Now you don't see the extend 2 year warran…"
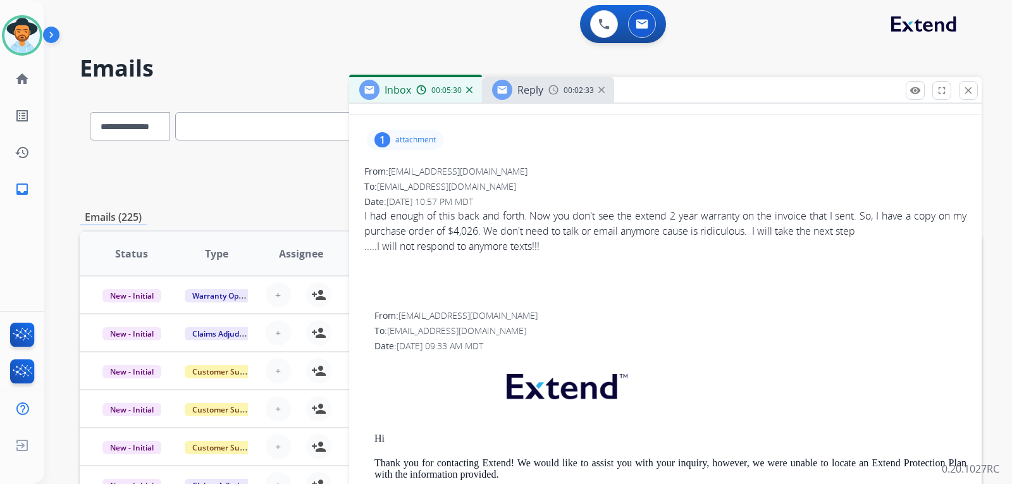
click at [749, 362] on p at bounding box center [670, 389] width 592 height 61
click at [517, 95] on span "Reply" at bounding box center [530, 90] width 26 height 14
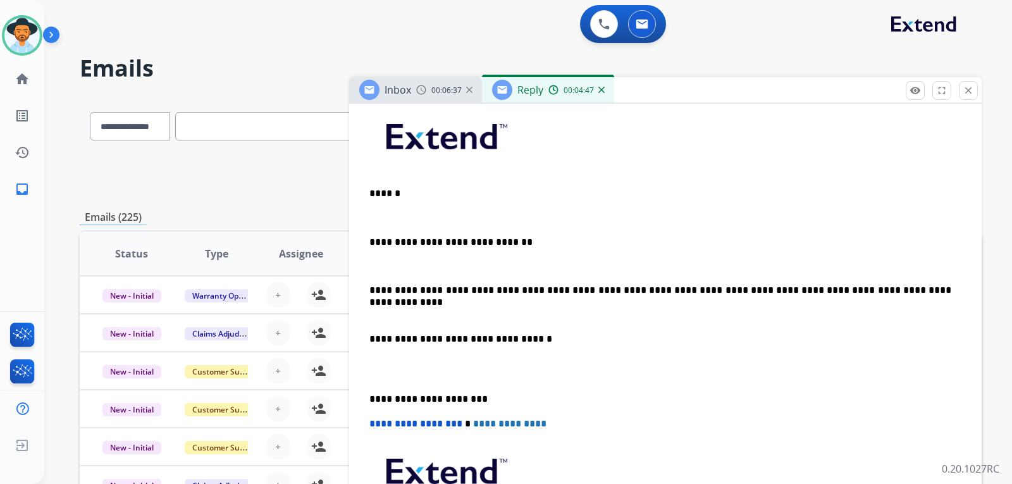
scroll to position [316, 0]
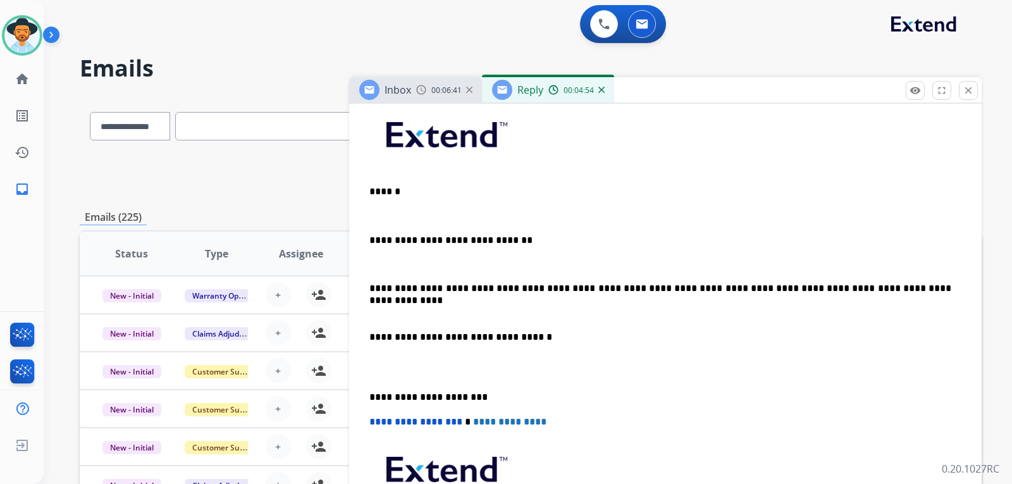
drag, startPoint x: 528, startPoint y: 338, endPoint x: 539, endPoint y: 336, distance: 11.7
click at [533, 336] on p "**********" at bounding box center [660, 336] width 582 height 11
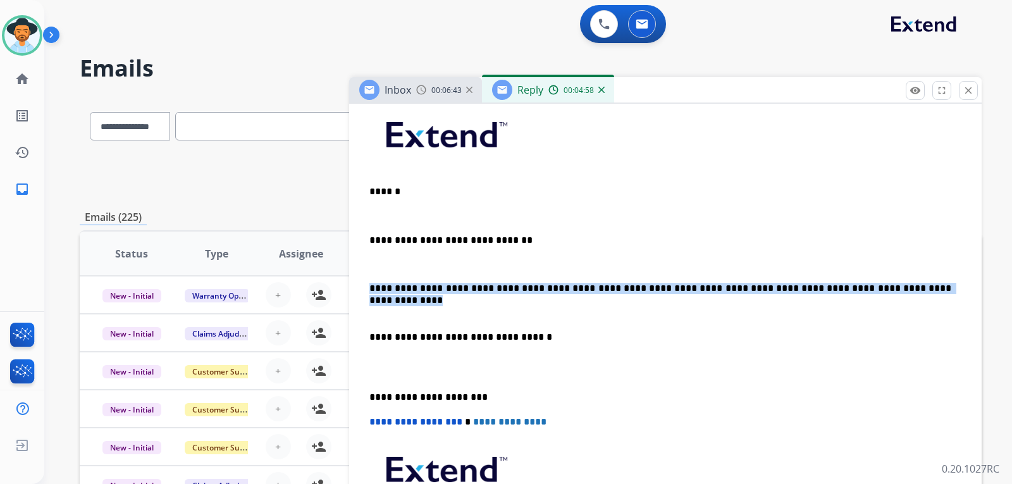
drag, startPoint x: 915, startPoint y: 290, endPoint x: 365, endPoint y: 284, distance: 550.1
click at [365, 284] on div "**********" at bounding box center [665, 343] width 602 height 484
click at [503, 286] on p "**********" at bounding box center [660, 288] width 582 height 11
drag, startPoint x: 897, startPoint y: 285, endPoint x: 495, endPoint y: 278, distance: 402.2
click at [495, 278] on div "**********" at bounding box center [665, 343] width 602 height 484
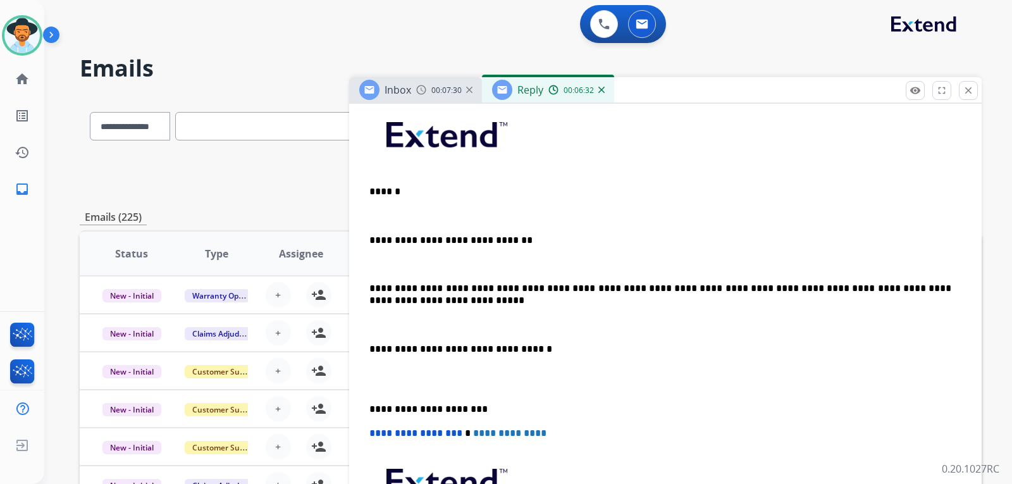
click at [449, 303] on p "**********" at bounding box center [660, 294] width 582 height 23
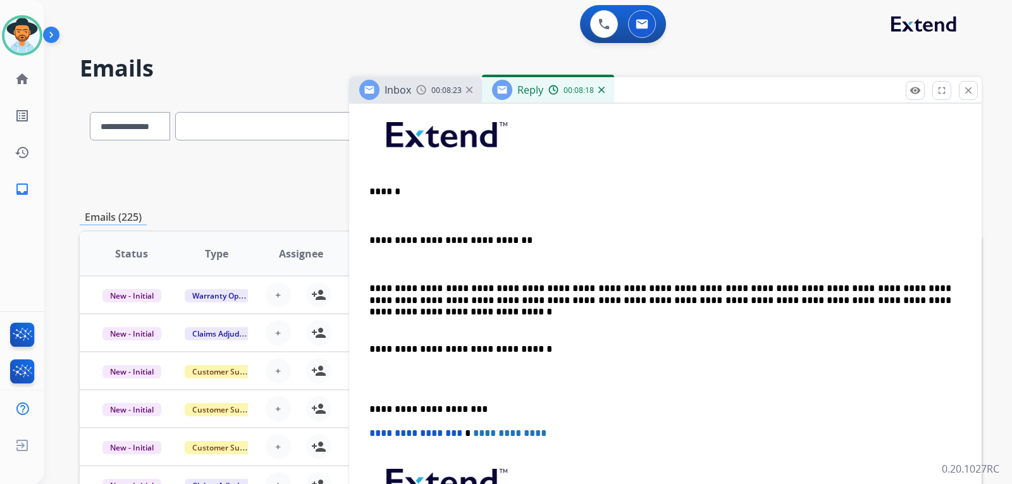
click at [942, 302] on p "**********" at bounding box center [660, 294] width 582 height 23
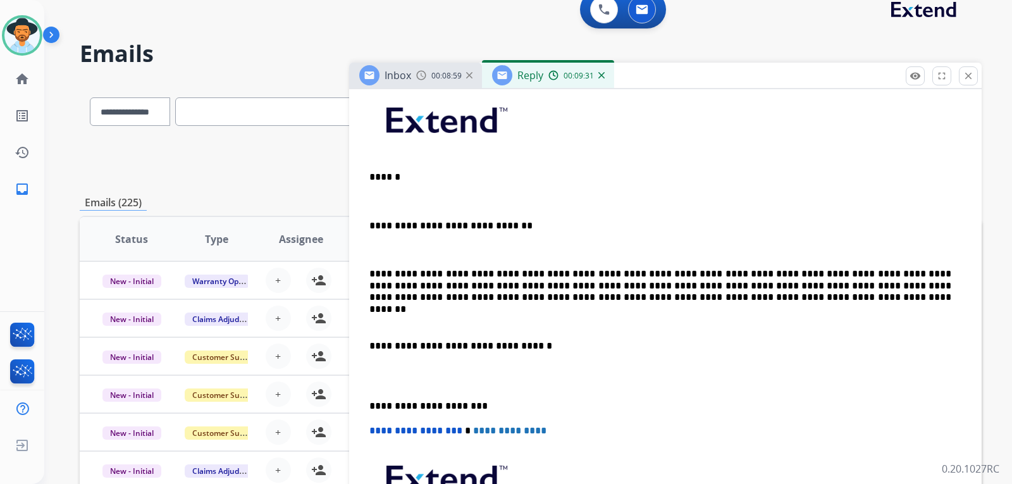
scroll to position [70, 0]
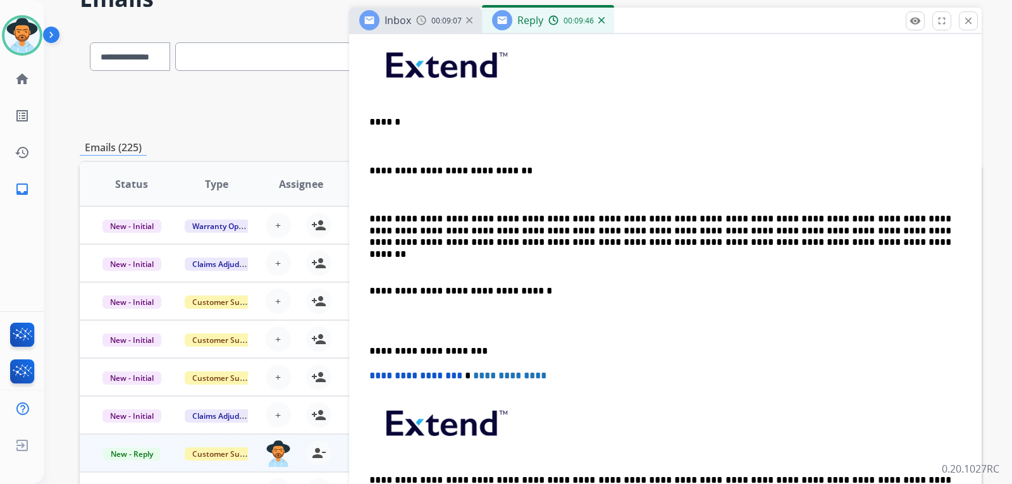
click at [888, 218] on p "**********" at bounding box center [660, 230] width 582 height 35
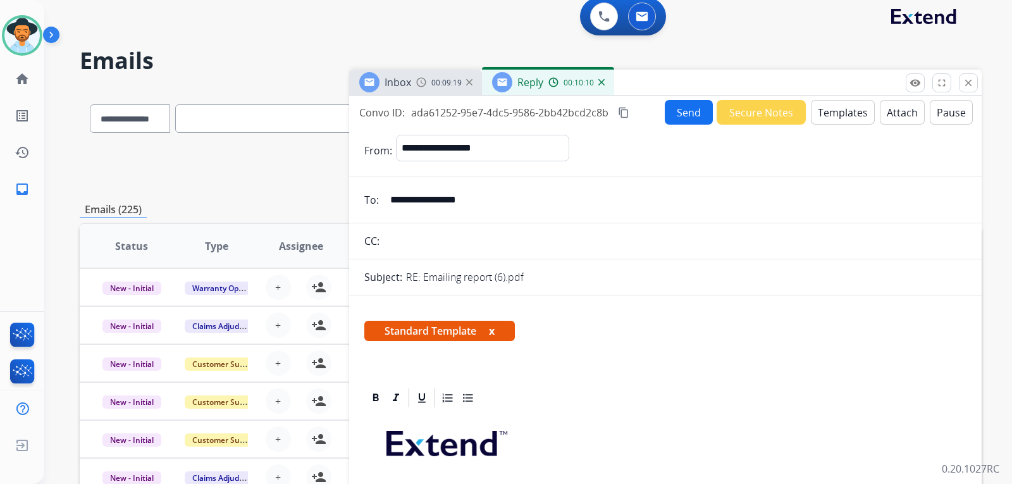
scroll to position [0, 0]
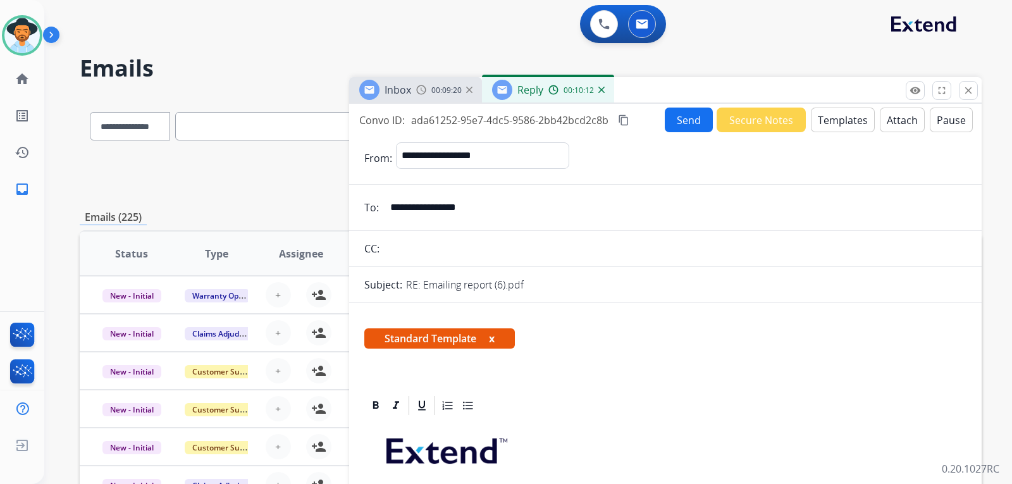
click at [625, 120] on mat-icon "content_copy" at bounding box center [623, 119] width 11 height 11
click at [670, 116] on button "Send" at bounding box center [689, 119] width 48 height 25
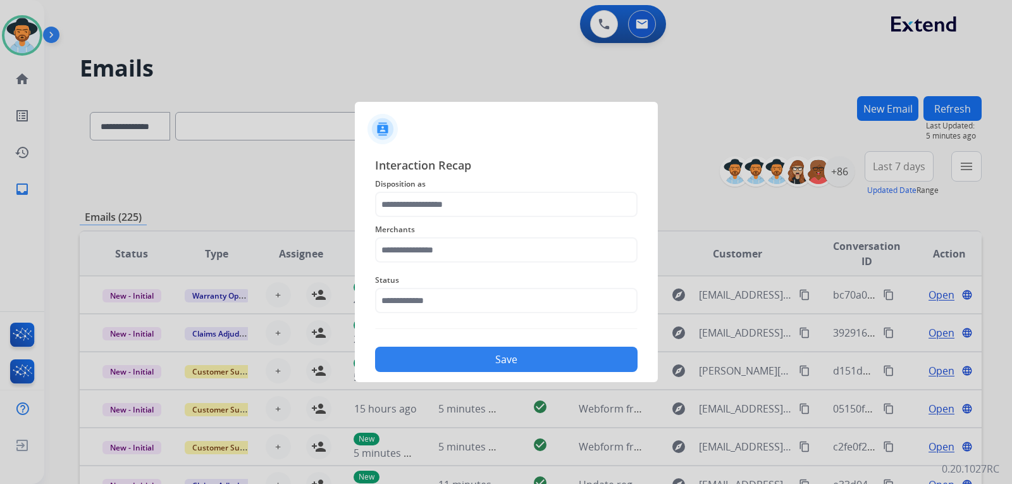
click at [452, 220] on div "Merchants" at bounding box center [506, 242] width 262 height 51
click at [457, 204] on input "text" at bounding box center [506, 204] width 262 height 25
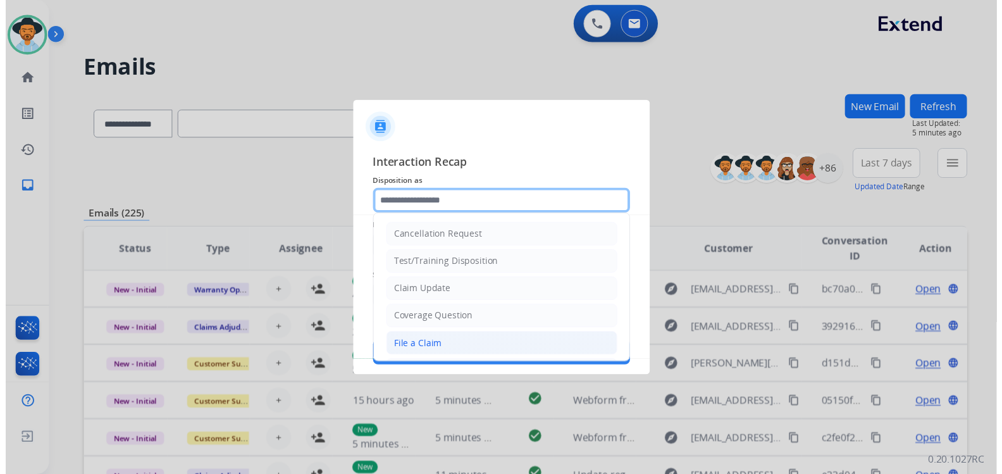
scroll to position [63, 0]
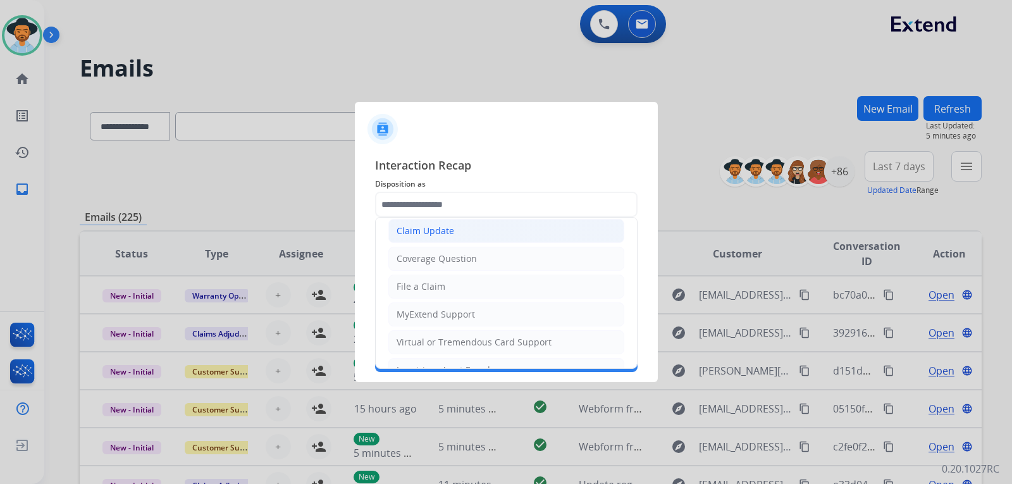
click at [435, 233] on div "Claim Update" at bounding box center [425, 230] width 58 height 13
type input "**********"
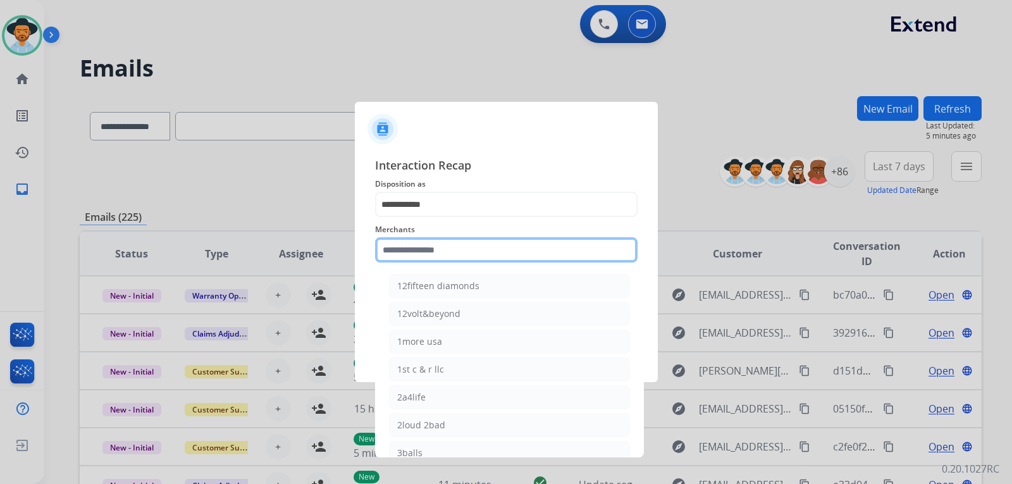
click at [438, 252] on input "text" at bounding box center [506, 249] width 262 height 25
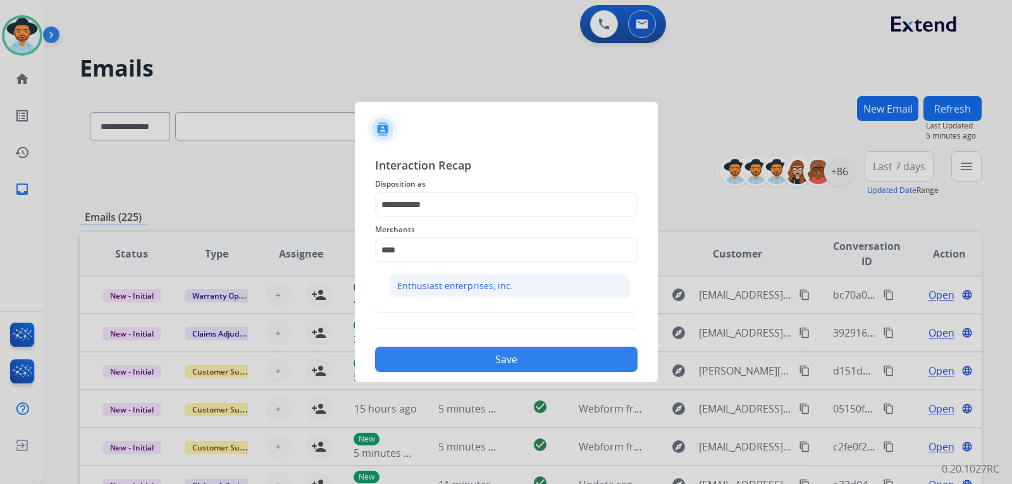
click at [448, 289] on div "Enthusiast enterprises, inc." at bounding box center [455, 285] width 116 height 13
type input "**********"
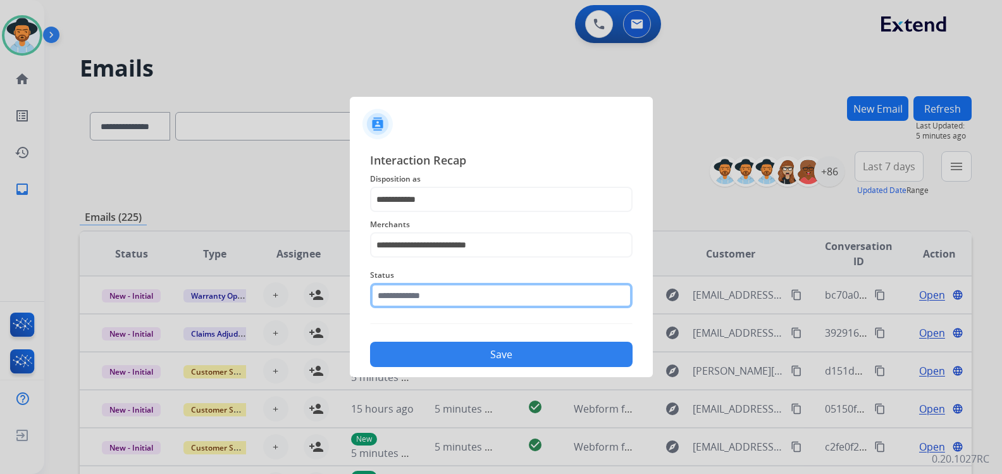
click at [448, 298] on input "text" at bounding box center [501, 295] width 262 height 25
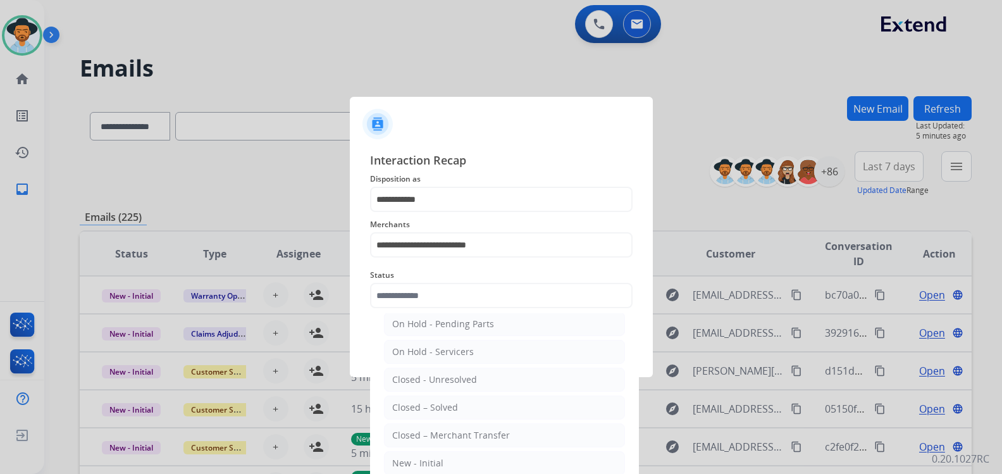
drag, startPoint x: 461, startPoint y: 408, endPoint x: 462, endPoint y: 398, distance: 10.1
click at [460, 407] on li "Closed – Solved" at bounding box center [504, 407] width 241 height 24
type input "**********"
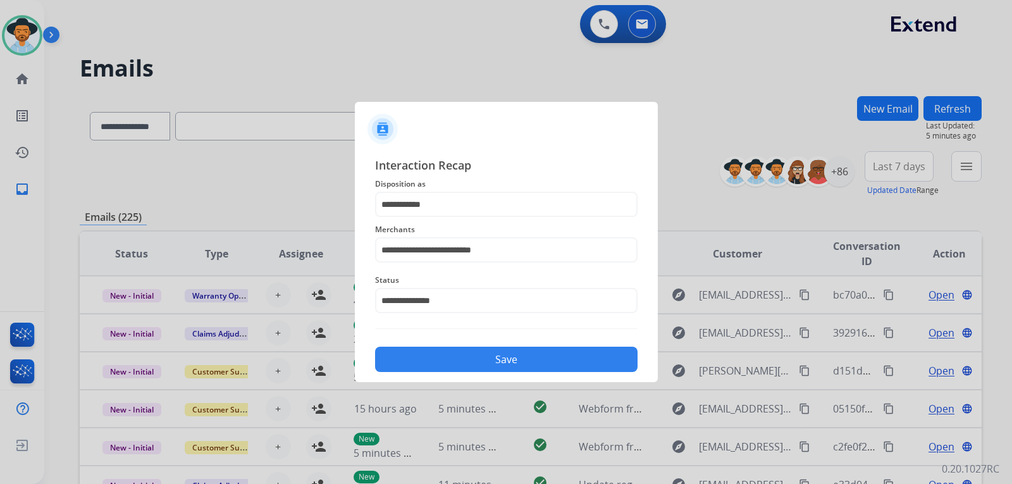
click at [462, 356] on button "Save" at bounding box center [506, 358] width 262 height 25
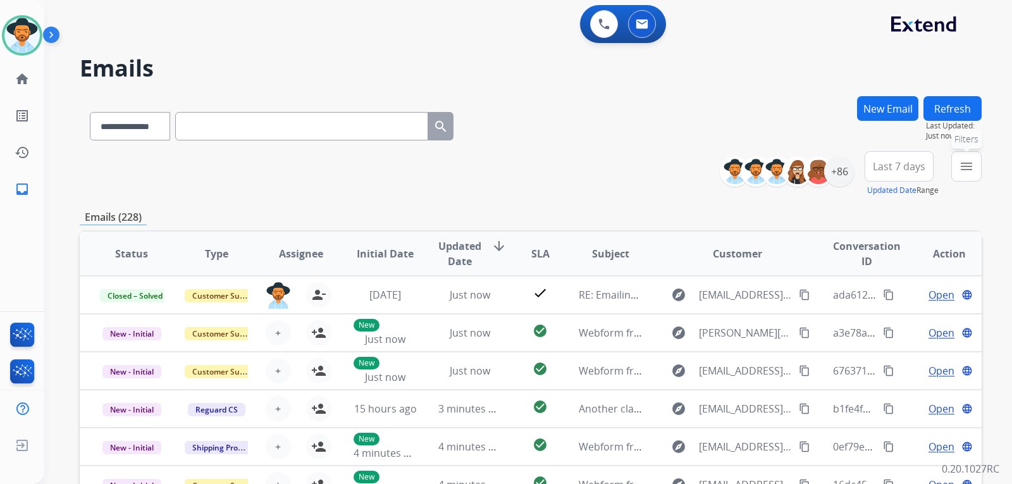
click at [959, 164] on mat-icon "menu" at bounding box center [966, 166] width 15 height 15
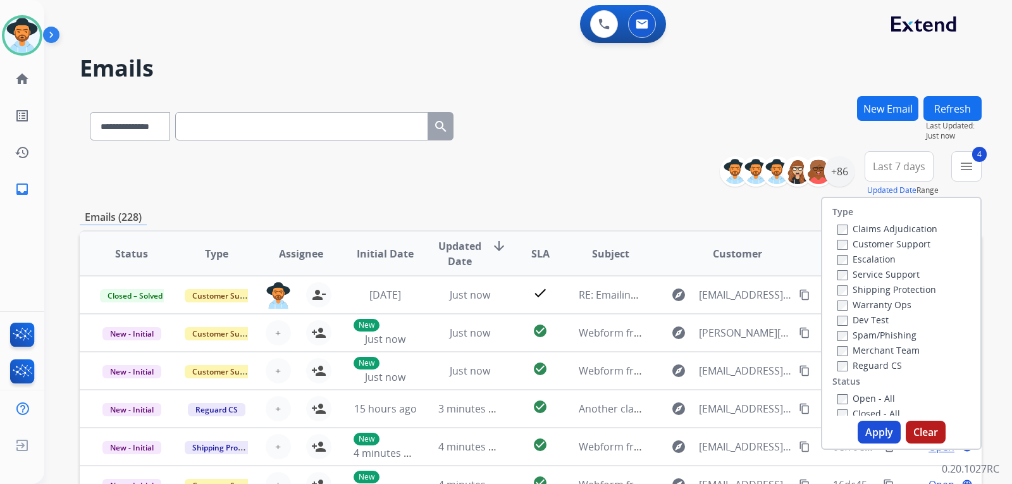
click at [873, 429] on button "Apply" at bounding box center [878, 431] width 43 height 23
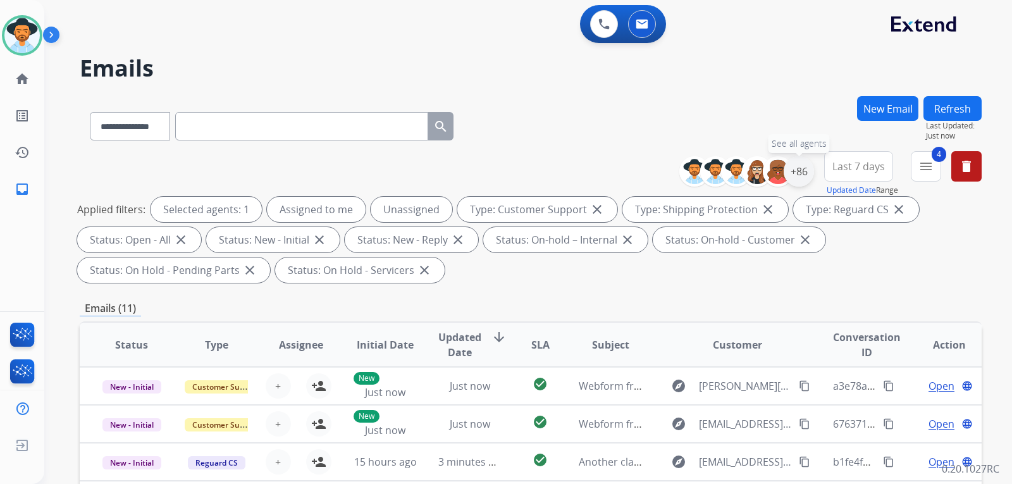
click at [802, 177] on div "+86" at bounding box center [798, 171] width 30 height 30
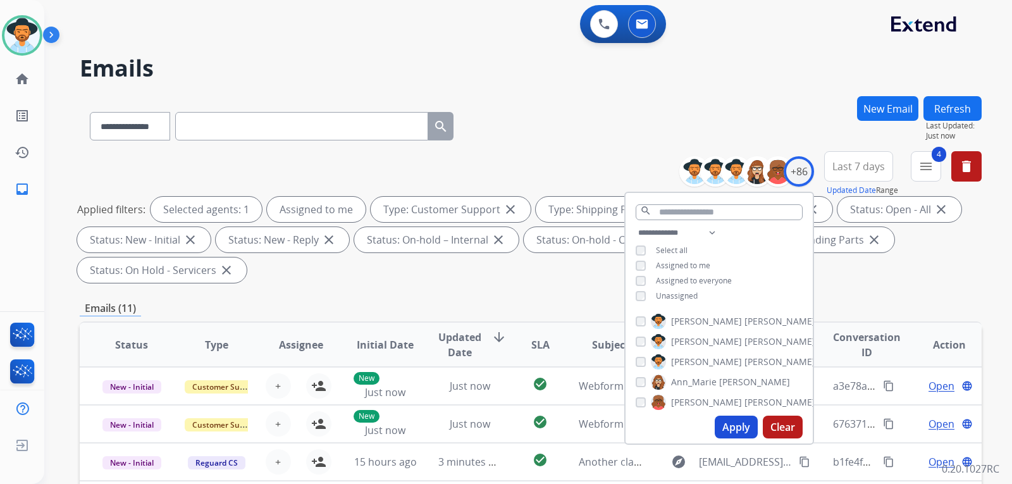
click at [737, 422] on button "Apply" at bounding box center [735, 426] width 43 height 23
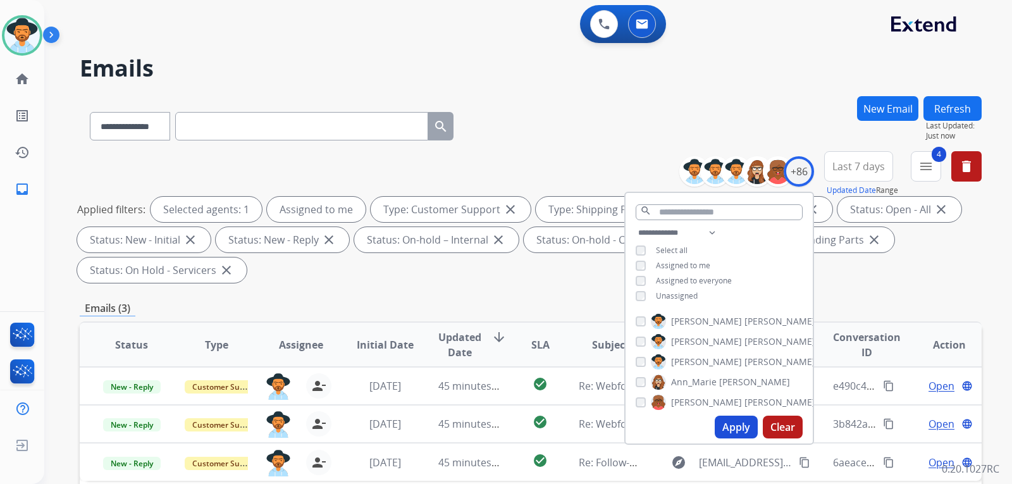
click at [904, 288] on div "**********" at bounding box center [531, 453] width 902 height 714
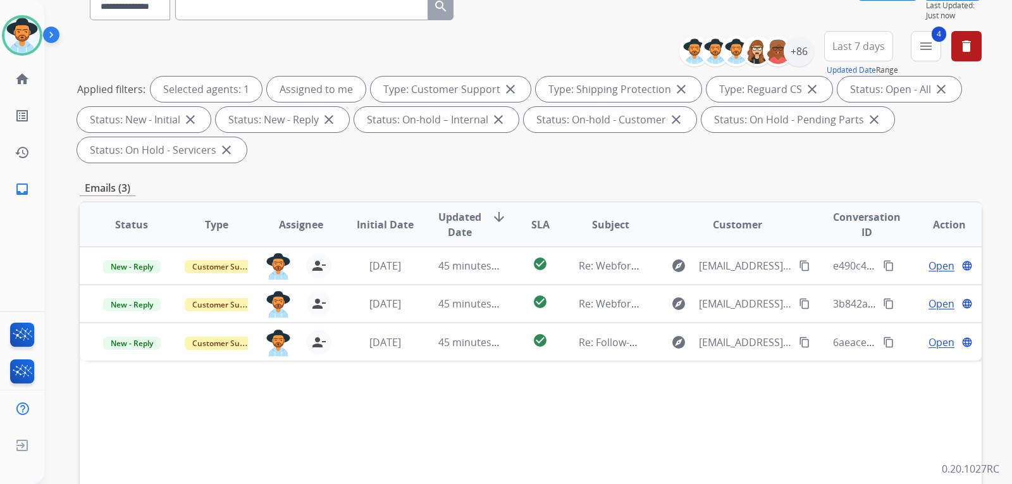
scroll to position [126, 0]
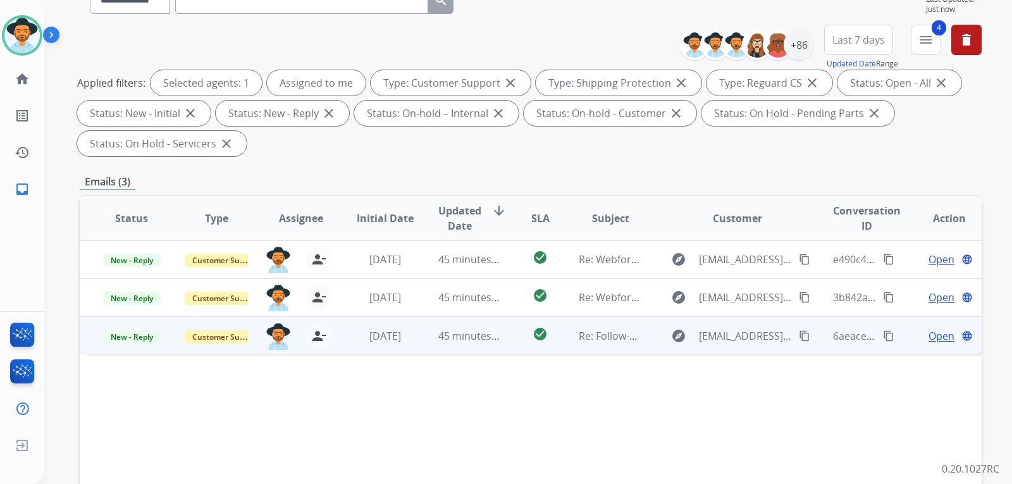
click at [931, 335] on span "Open" at bounding box center [941, 335] width 26 height 15
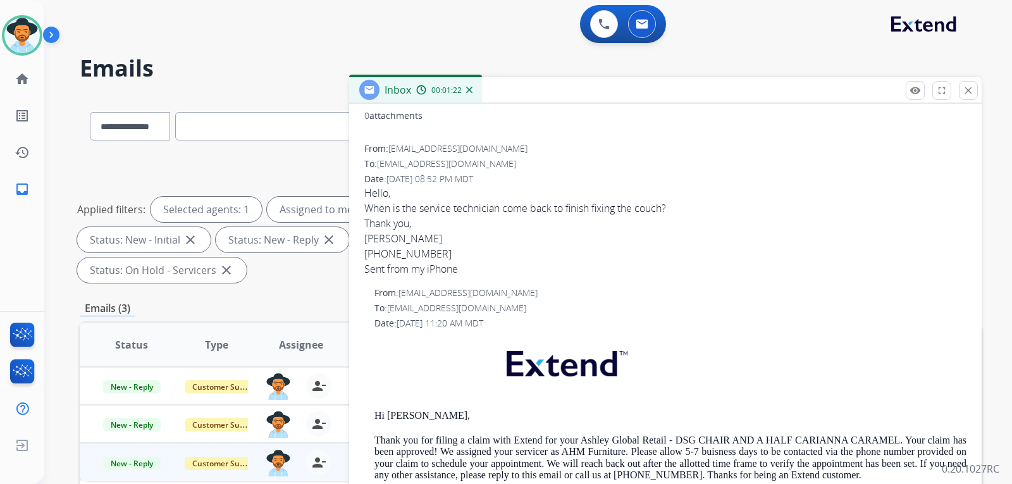
scroll to position [0, 0]
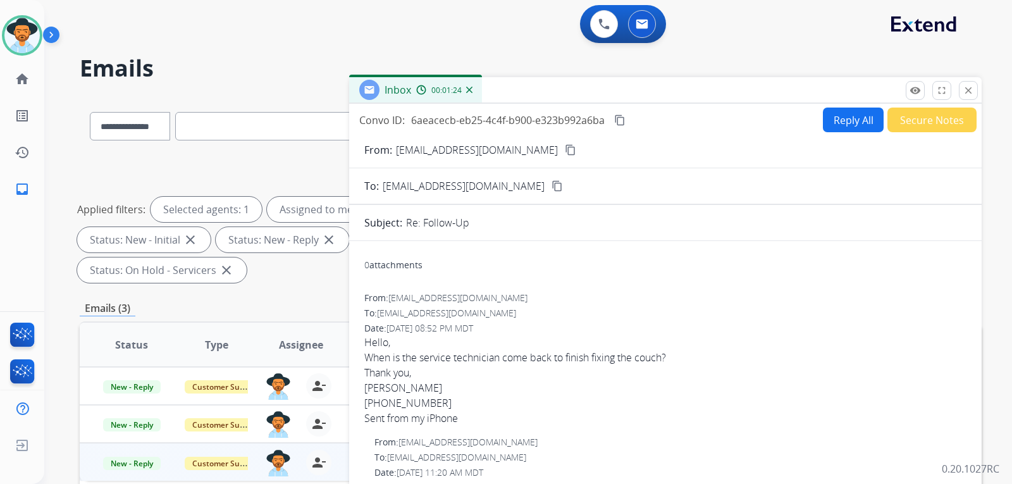
click at [827, 117] on button "Reply All" at bounding box center [853, 119] width 61 height 25
select select "**********"
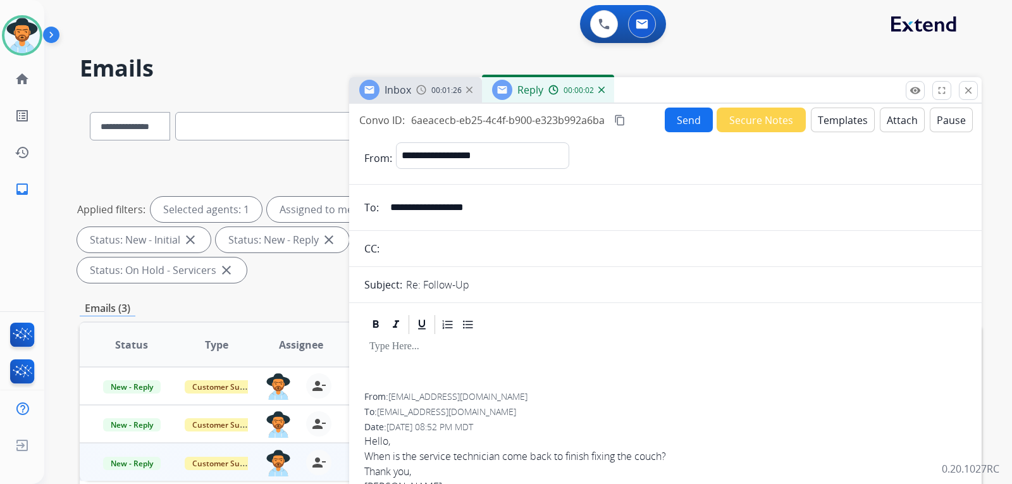
click at [602, 87] on img at bounding box center [601, 90] width 6 height 6
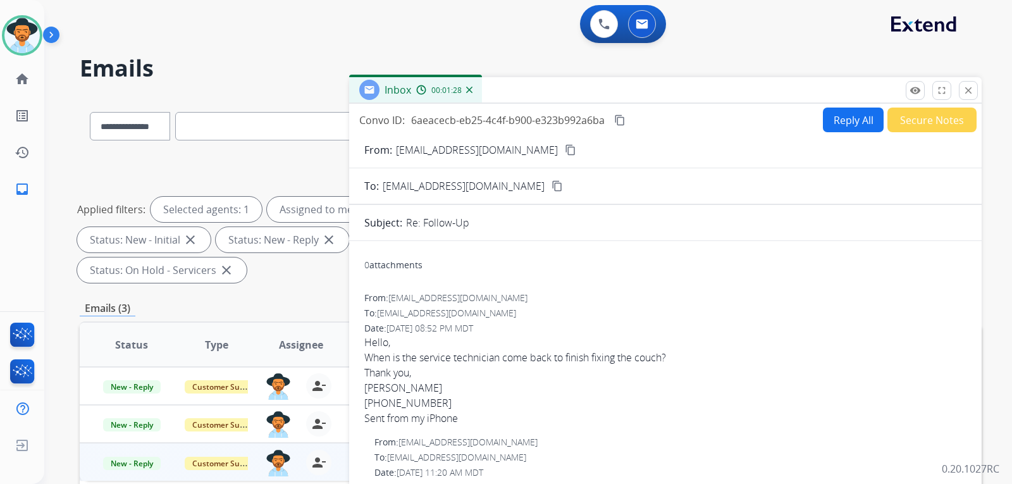
click at [843, 120] on button "Reply All" at bounding box center [853, 119] width 61 height 25
select select "**********"
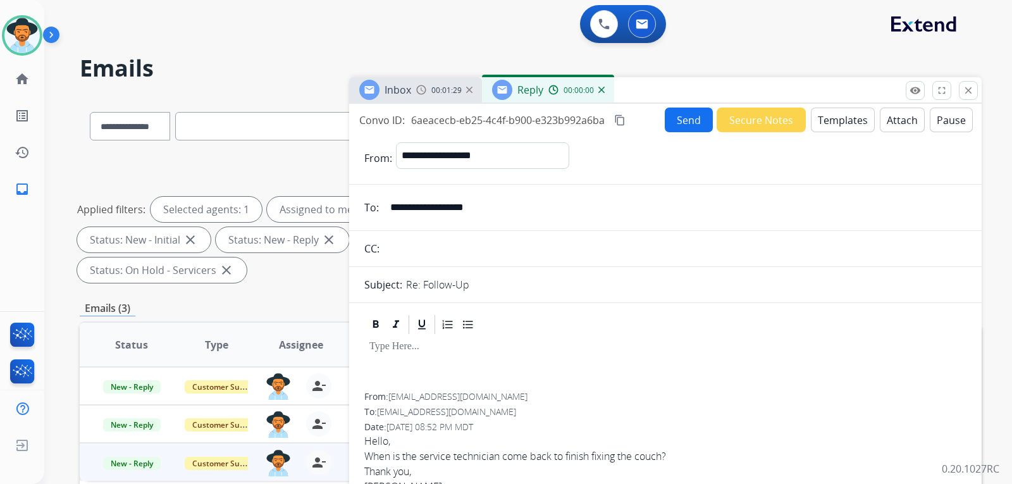
click at [830, 120] on button "Templates" at bounding box center [843, 119] width 64 height 25
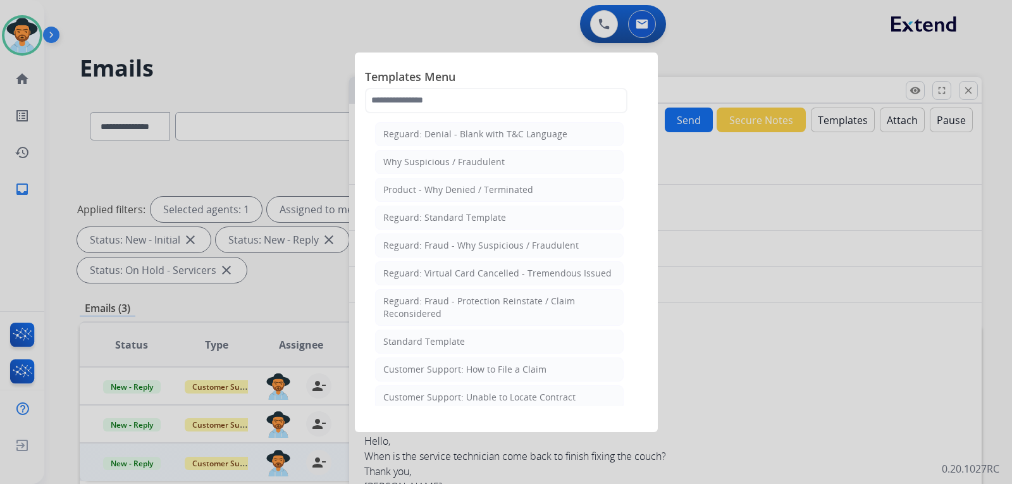
click at [719, 331] on div at bounding box center [506, 242] width 1012 height 484
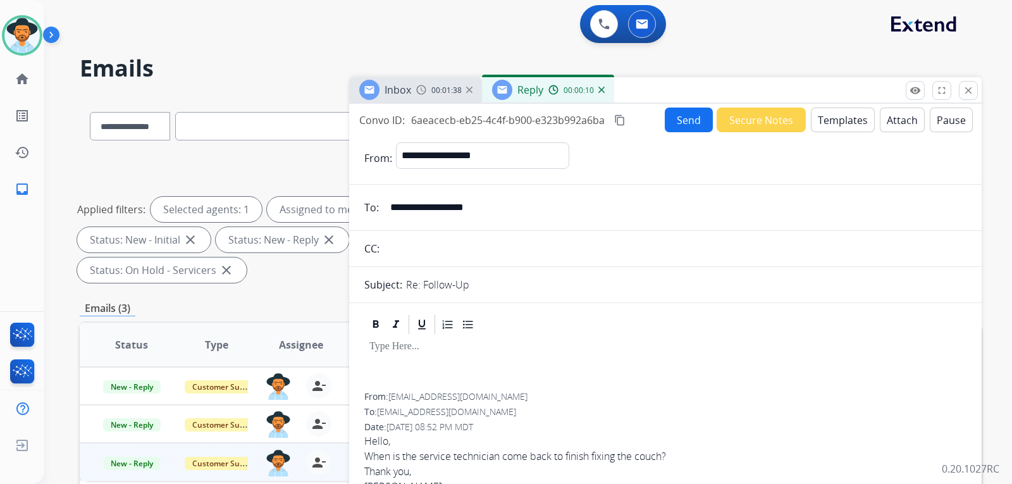
click at [850, 115] on button "Templates" at bounding box center [843, 119] width 64 height 25
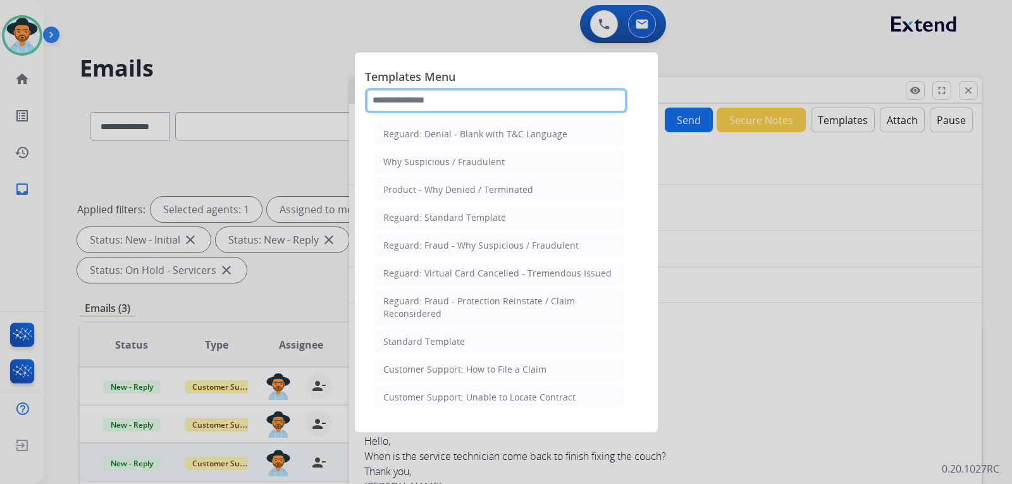
click at [493, 100] on input "text" at bounding box center [496, 100] width 262 height 25
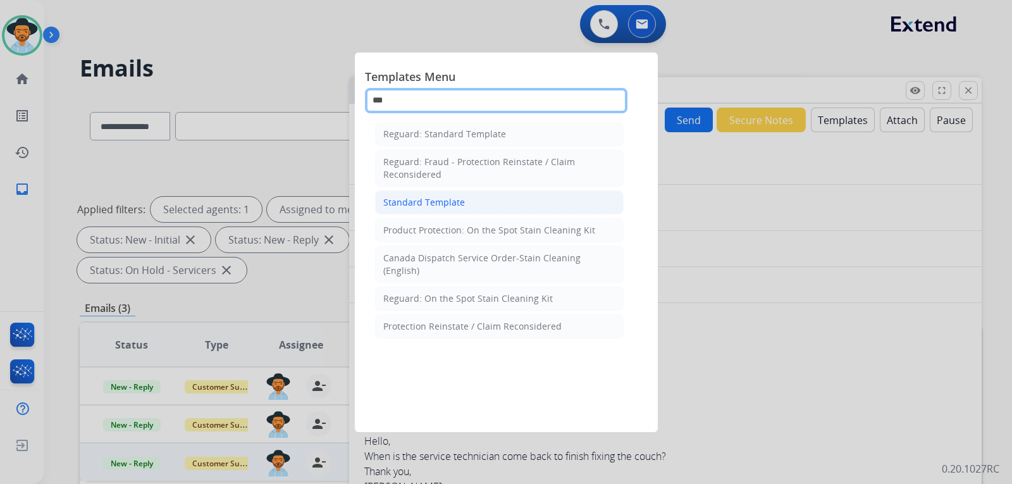
type input "***"
click at [444, 196] on div "Standard Template" at bounding box center [424, 202] width 82 height 13
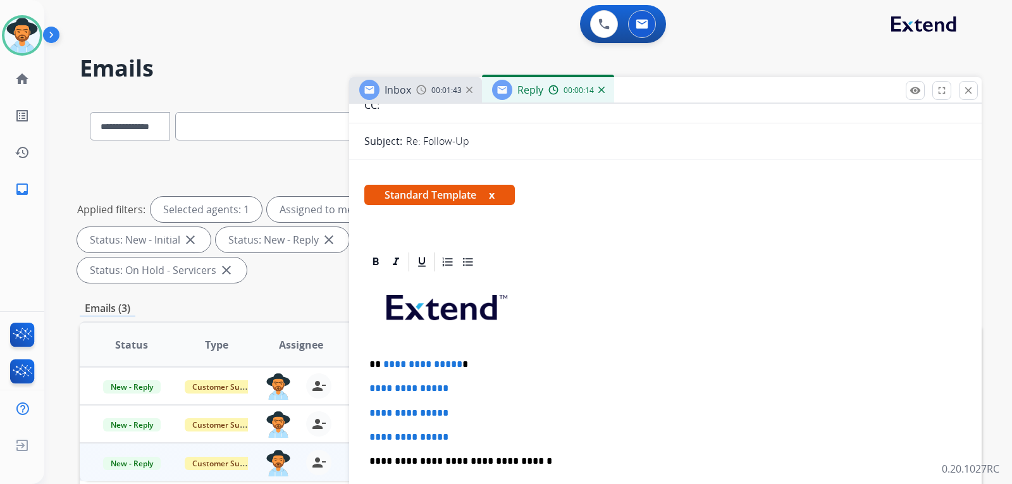
scroll to position [253, 0]
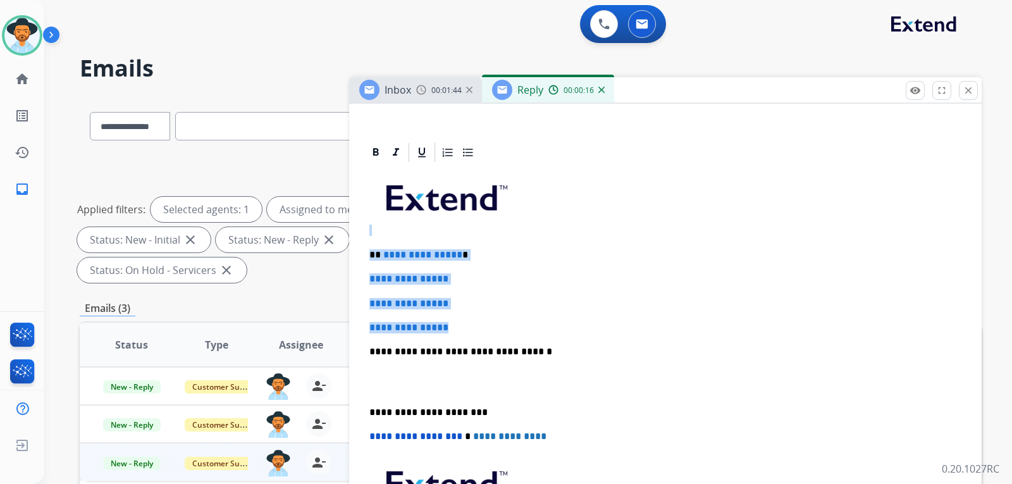
drag, startPoint x: 492, startPoint y: 322, endPoint x: 374, endPoint y: 230, distance: 150.4
click at [374, 230] on div "**********" at bounding box center [665, 381] width 602 height 435
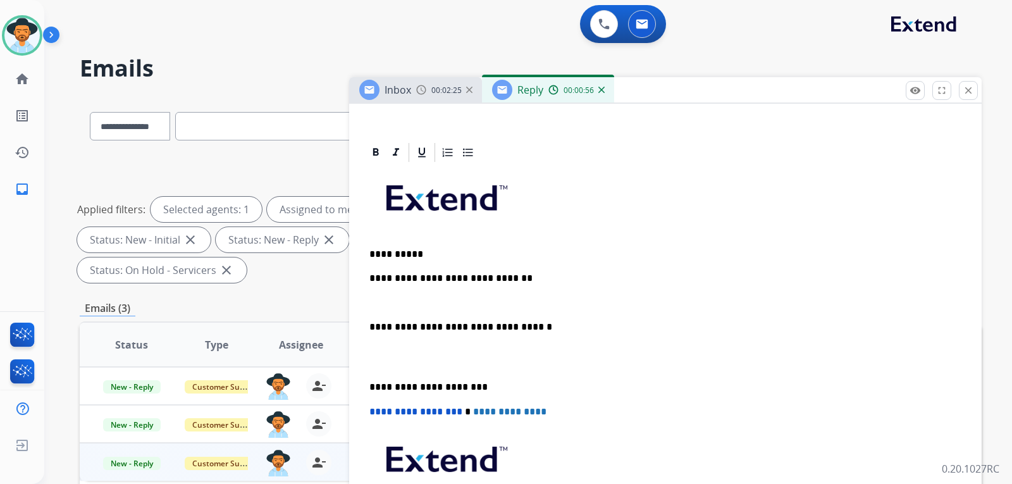
click at [427, 297] on p at bounding box center [665, 302] width 592 height 11
click at [559, 302] on p "**********" at bounding box center [660, 302] width 582 height 11
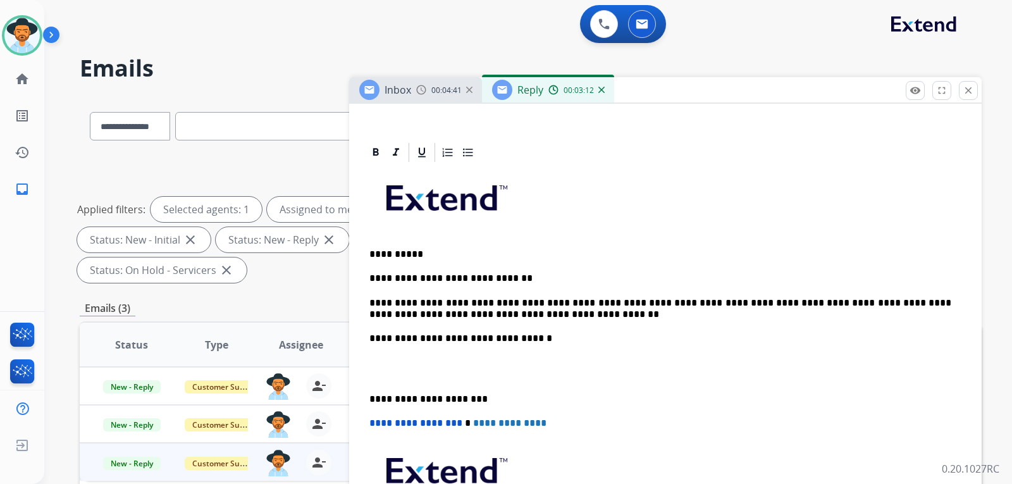
click at [369, 336] on p "**********" at bounding box center [660, 338] width 582 height 11
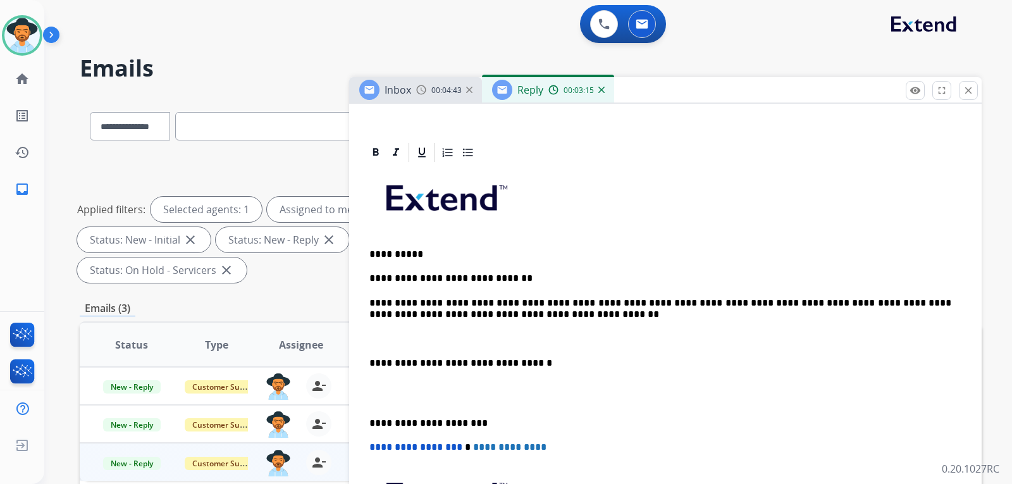
click at [371, 300] on p "**********" at bounding box center [660, 308] width 582 height 23
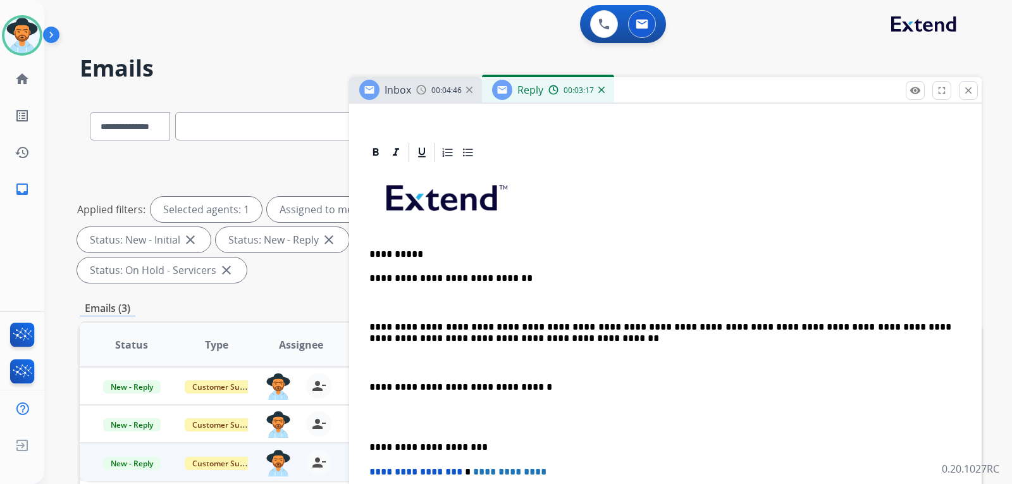
click at [372, 277] on p "**********" at bounding box center [660, 278] width 582 height 11
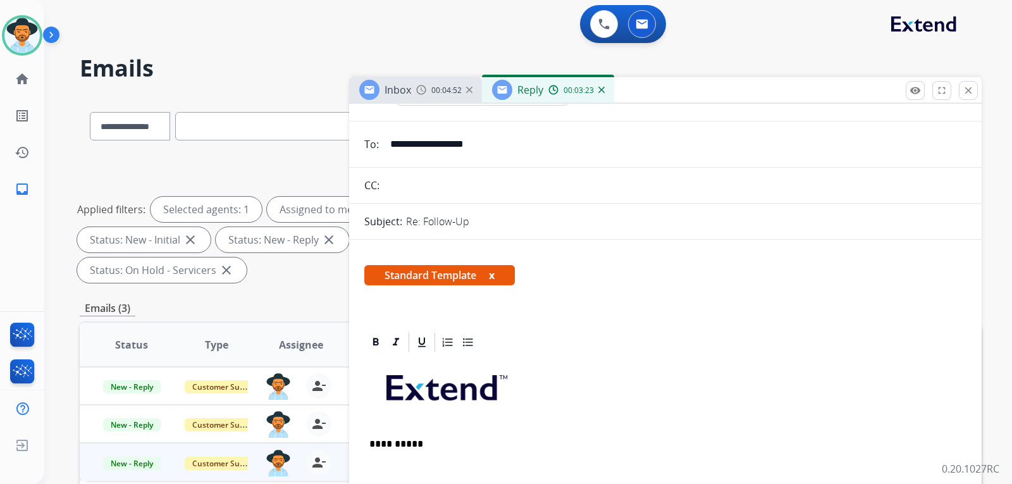
scroll to position [0, 0]
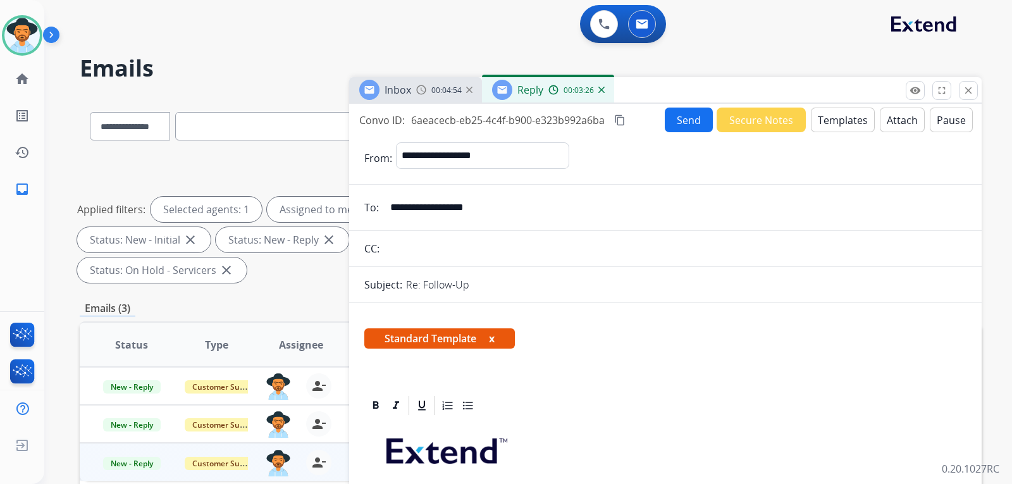
drag, startPoint x: 503, startPoint y: 209, endPoint x: 386, endPoint y: 208, distance: 117.6
click at [386, 208] on input "**********" at bounding box center [675, 207] width 584 height 25
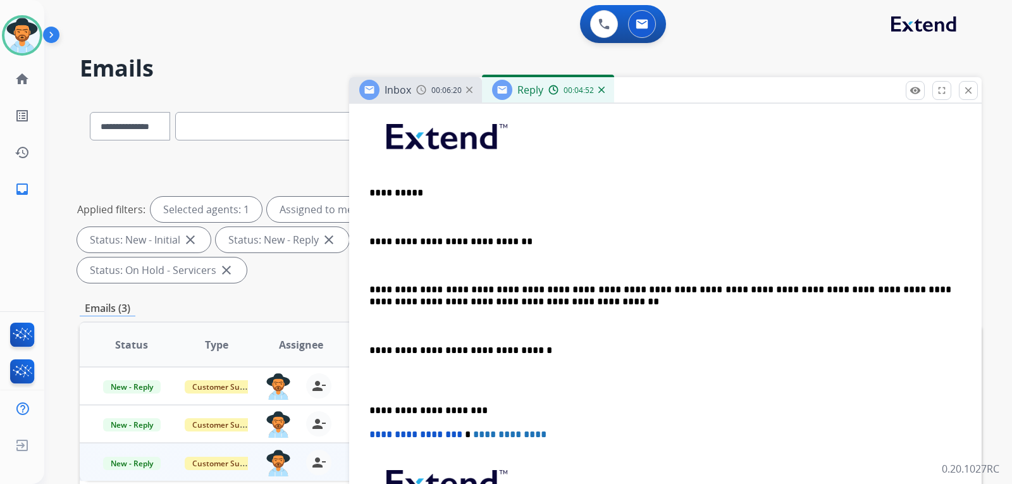
scroll to position [316, 0]
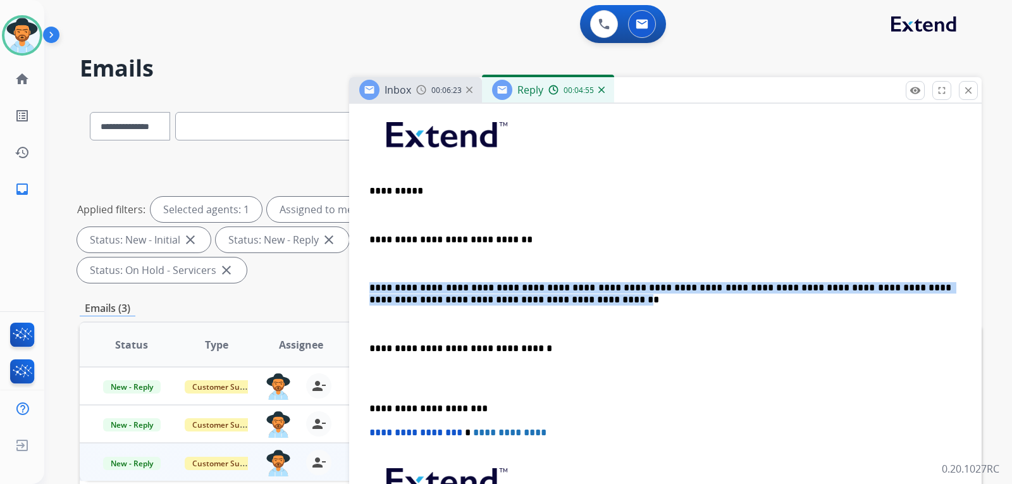
drag, startPoint x: 506, startPoint y: 298, endPoint x: 369, endPoint y: 277, distance: 139.5
click at [369, 277] on div "**********" at bounding box center [665, 348] width 602 height 494
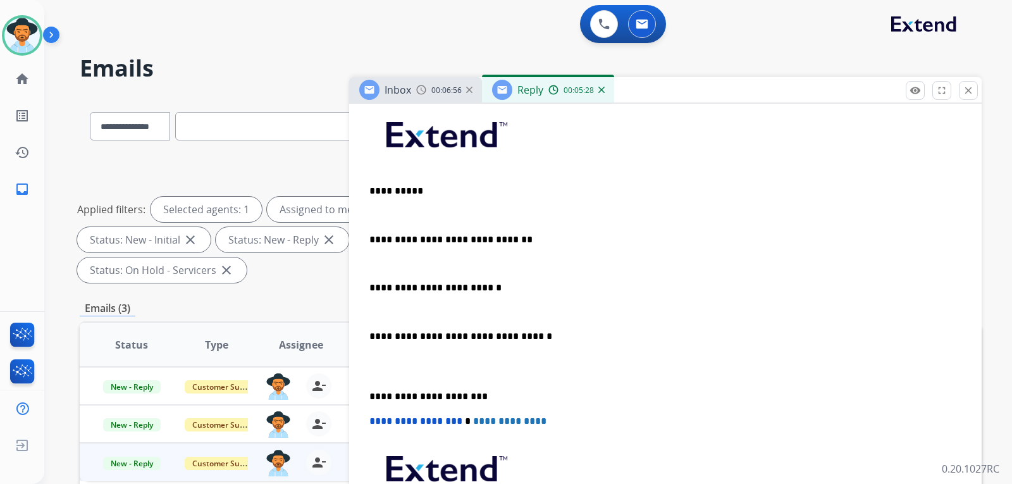
click at [500, 280] on div "**********" at bounding box center [665, 342] width 602 height 483
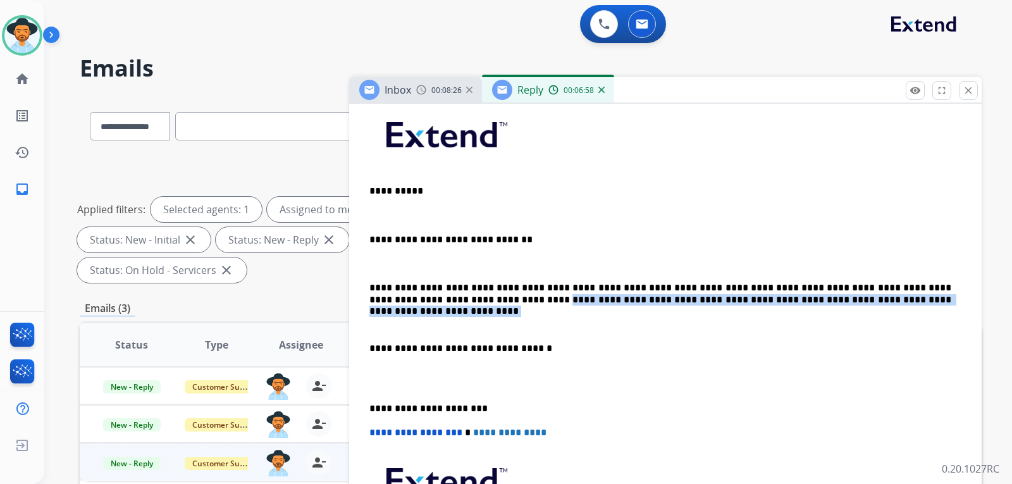
drag, startPoint x: 866, startPoint y: 303, endPoint x: 426, endPoint y: 298, distance: 440.7
click at [426, 298] on p "**********" at bounding box center [660, 293] width 582 height 23
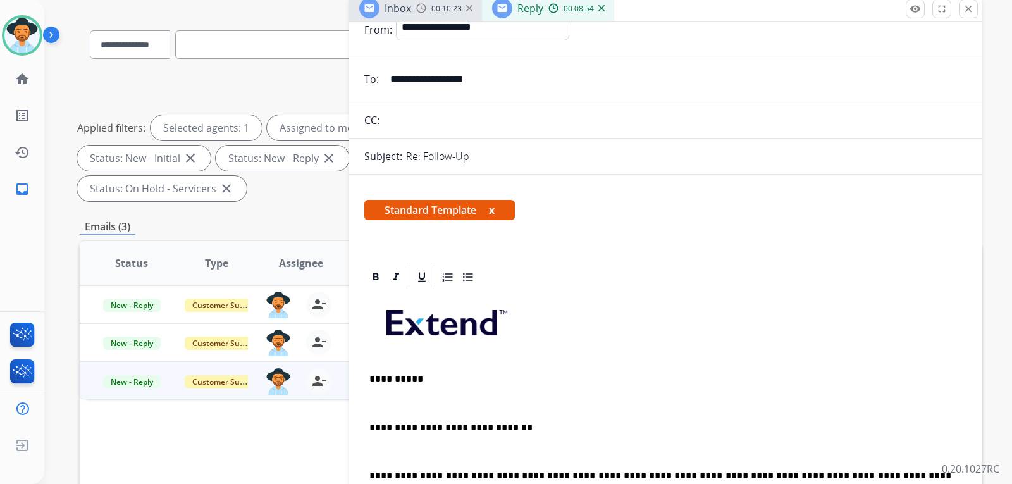
scroll to position [0, 0]
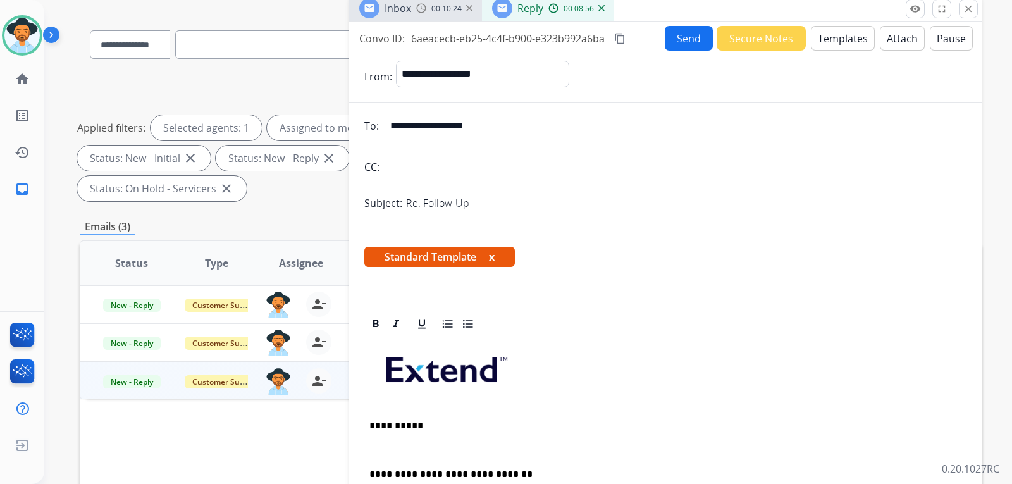
click at [418, 6] on img at bounding box center [421, 8] width 10 height 10
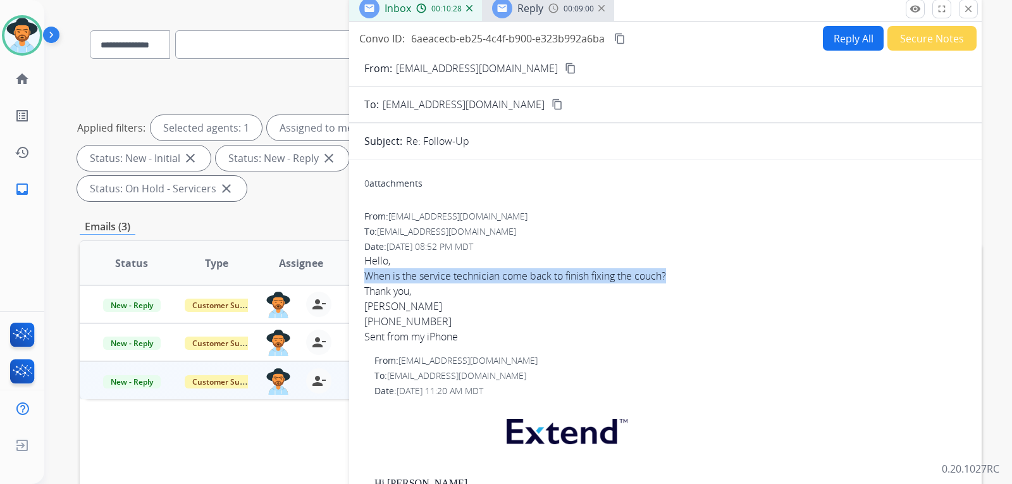
drag, startPoint x: 366, startPoint y: 278, endPoint x: 670, endPoint y: 281, distance: 303.5
click at [670, 281] on div "When is the service technician come back to finish fixing the couch?" at bounding box center [665, 275] width 602 height 15
copy div "When is the service technician come back to finish fixing the couch?"
click at [754, 268] on div "When is the service technician come back to finish fixing the couch?" at bounding box center [665, 275] width 602 height 15
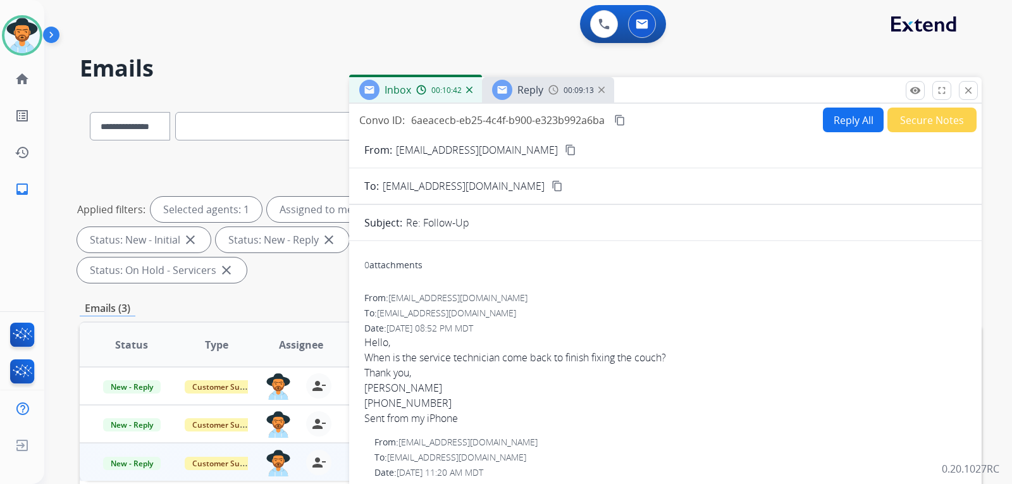
click at [549, 94] on img at bounding box center [553, 90] width 10 height 10
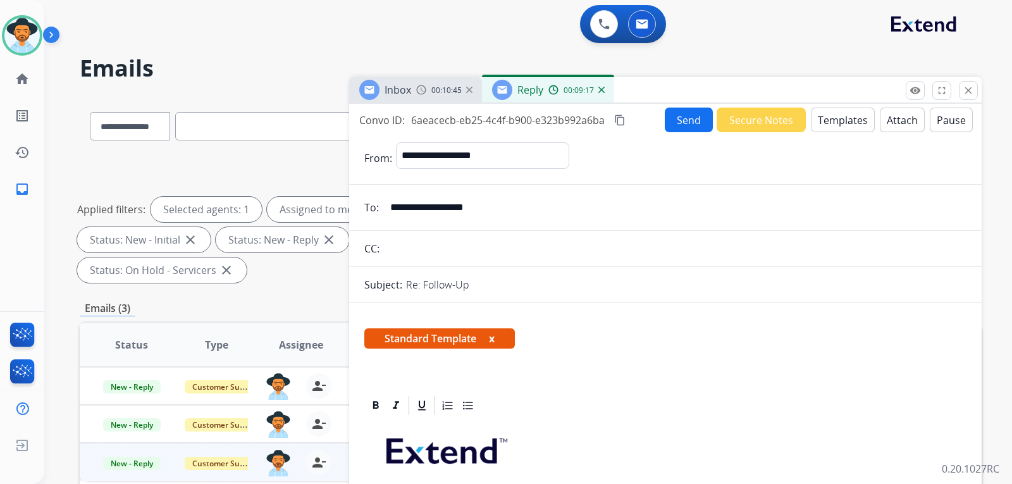
click at [399, 89] on span "Inbox" at bounding box center [397, 90] width 27 height 14
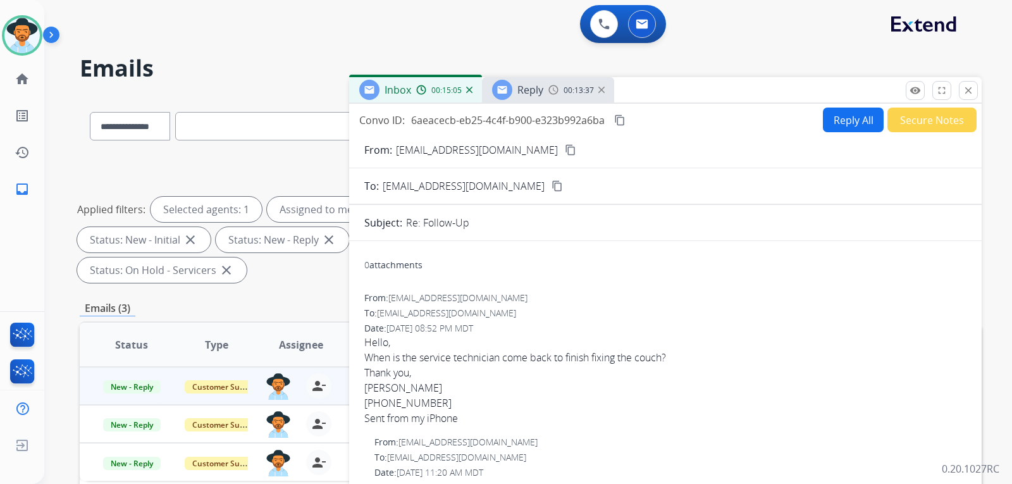
click at [532, 88] on span "Reply" at bounding box center [530, 90] width 26 height 14
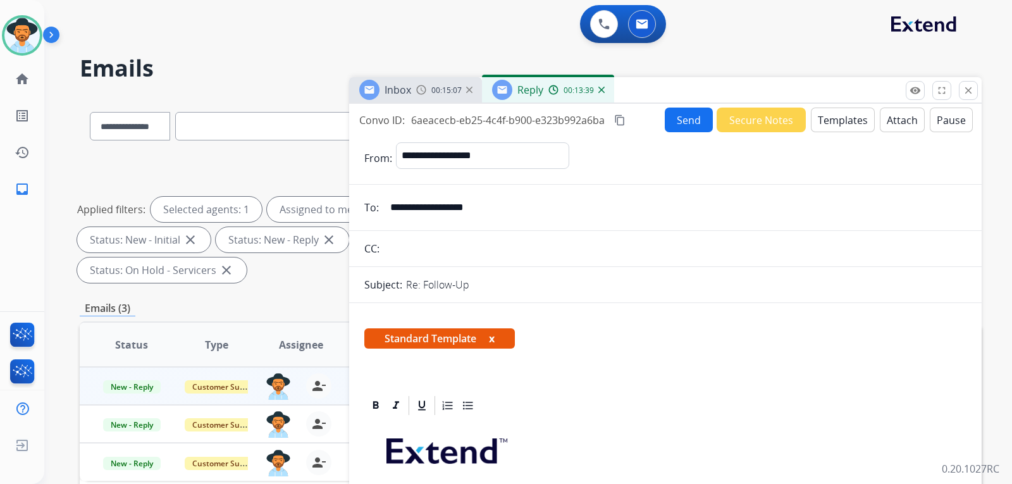
click at [617, 118] on mat-icon "content_copy" at bounding box center [619, 119] width 11 height 11
click at [678, 120] on button "Send" at bounding box center [689, 119] width 48 height 25
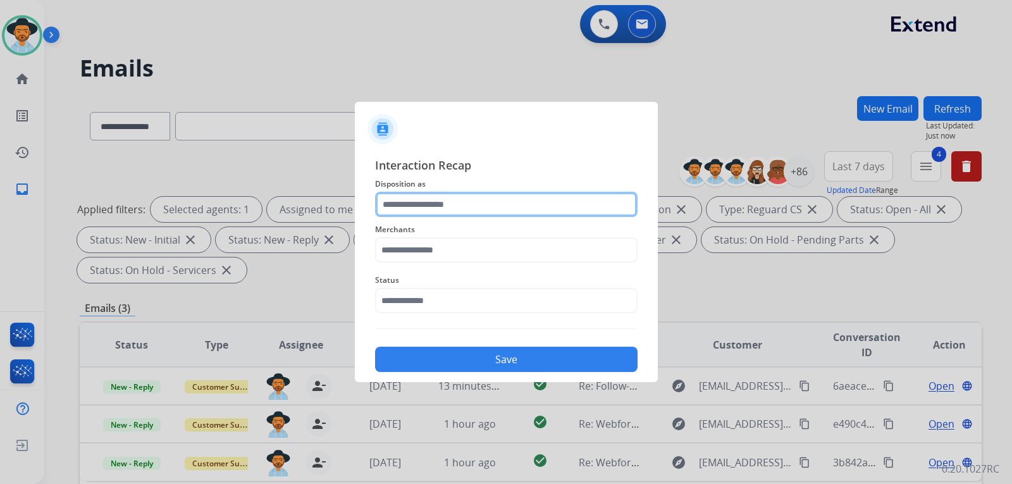
click at [420, 199] on input "text" at bounding box center [506, 204] width 262 height 25
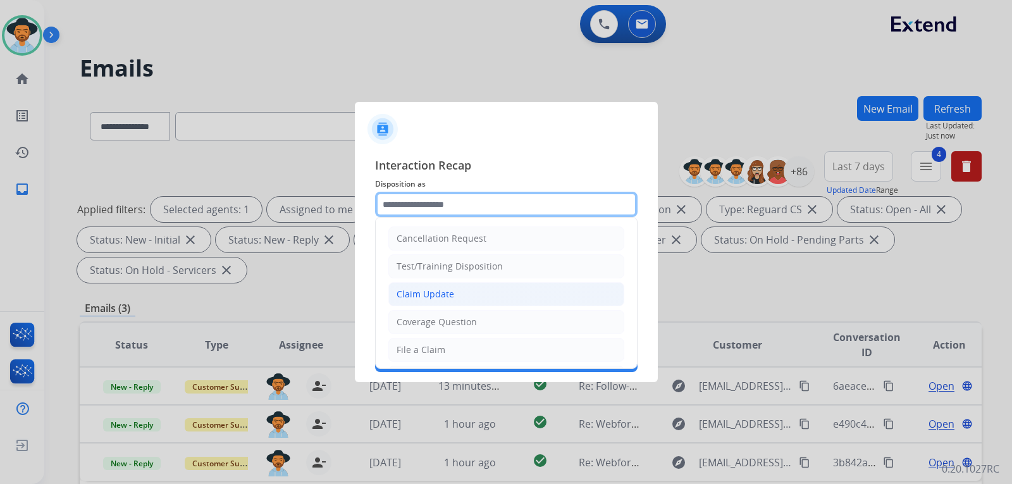
scroll to position [63, 0]
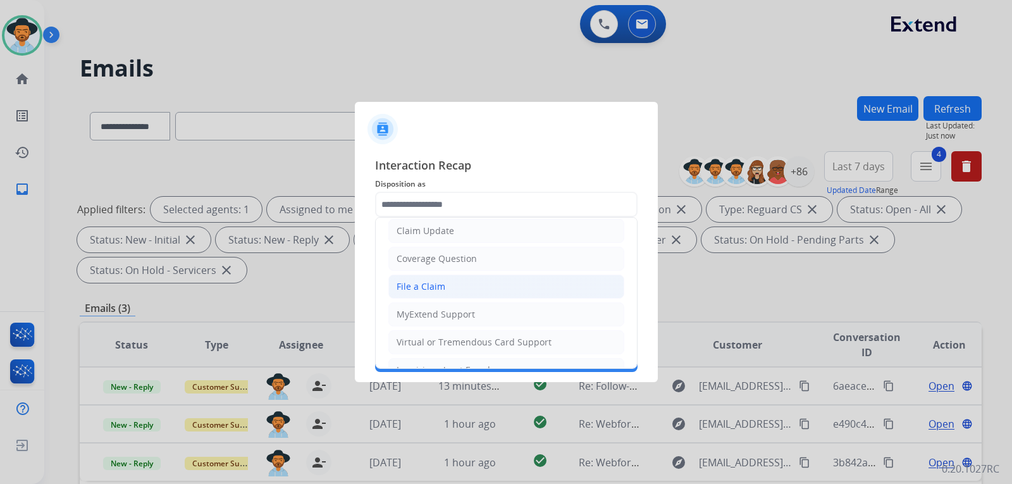
click at [426, 290] on div "File a Claim" at bounding box center [420, 286] width 49 height 13
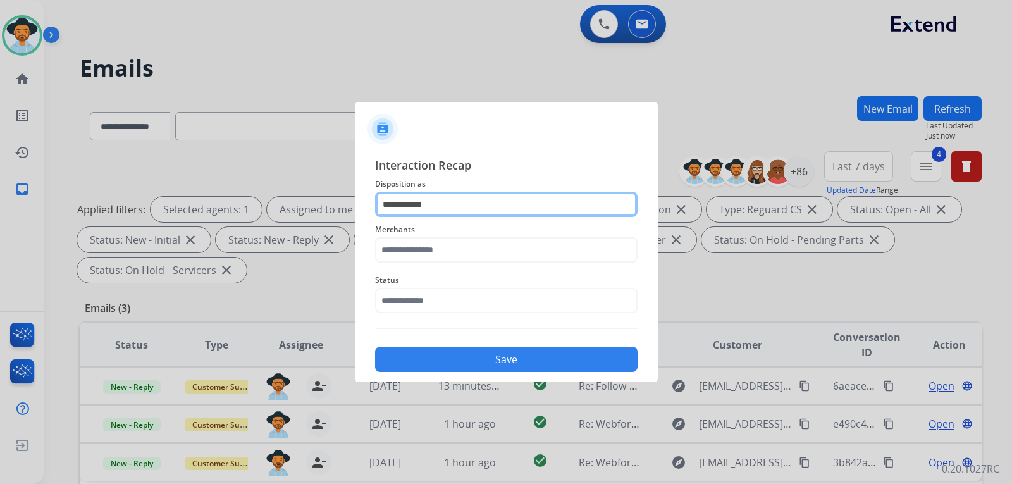
click at [448, 202] on input "**********" at bounding box center [506, 204] width 262 height 25
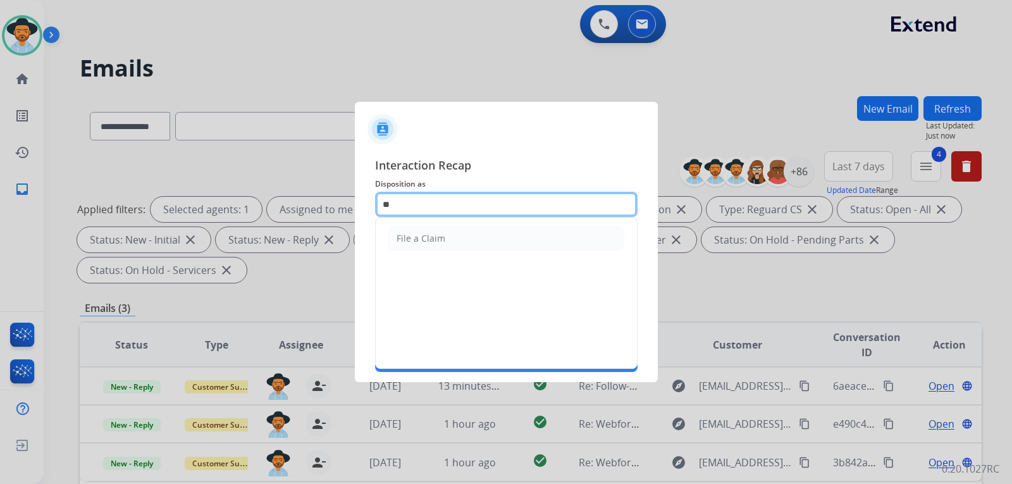
type input "*"
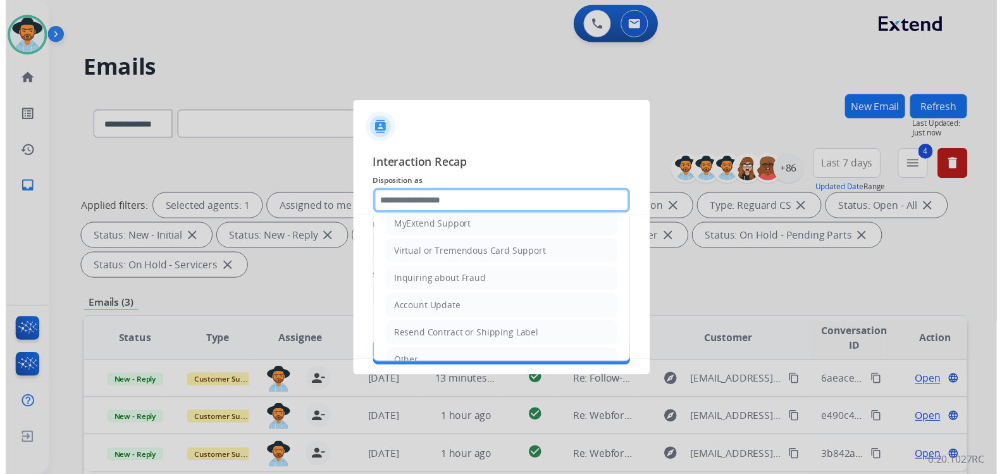
scroll to position [190, 0]
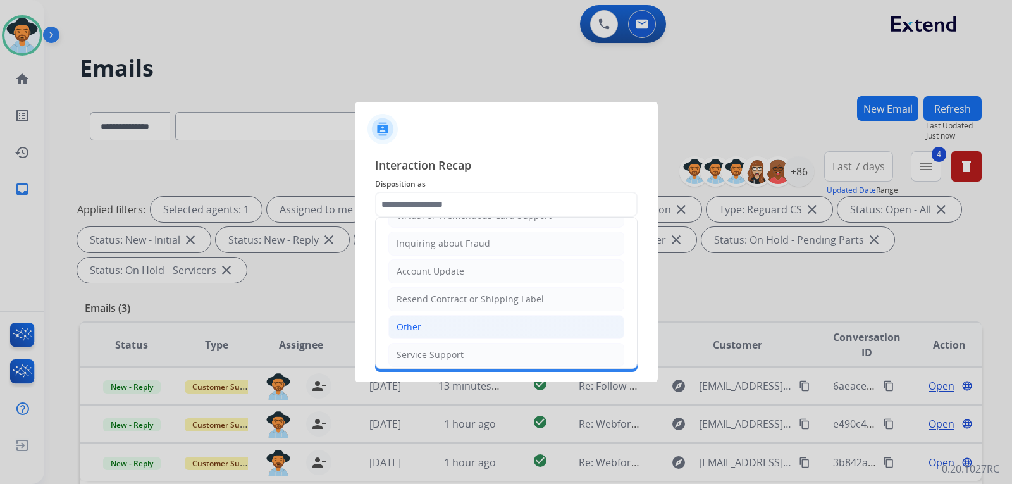
click at [421, 327] on li "Other" at bounding box center [506, 327] width 236 height 24
type input "*****"
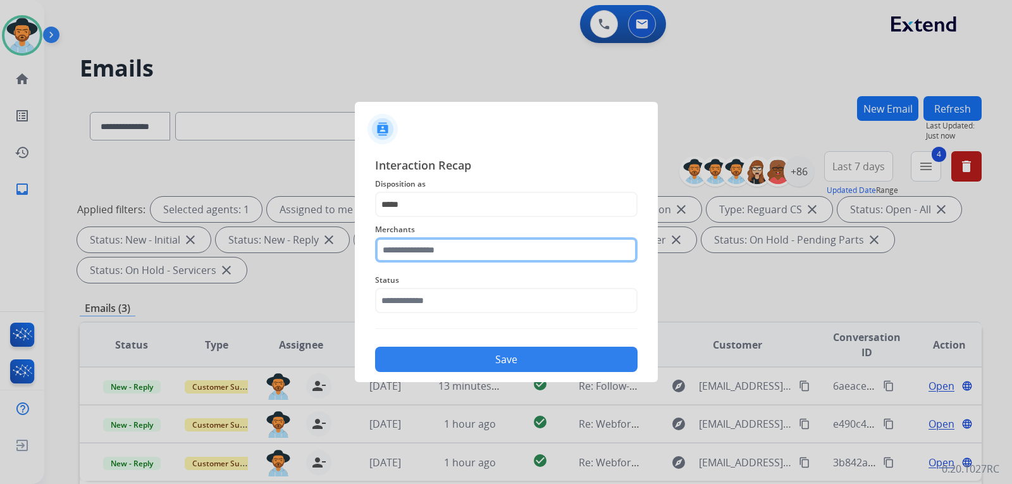
click at [452, 248] on input "text" at bounding box center [506, 249] width 262 height 25
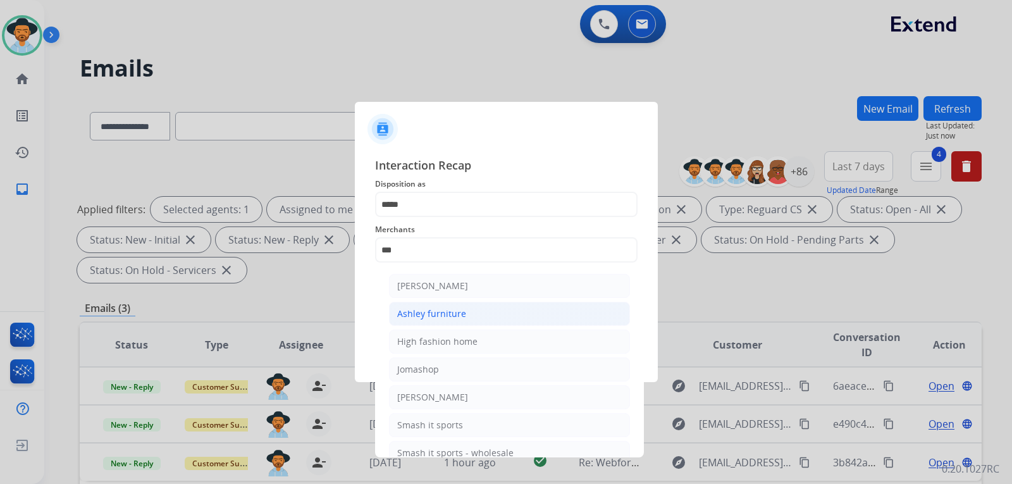
click at [447, 311] on div "Ashley furniture" at bounding box center [431, 313] width 69 height 13
type input "**********"
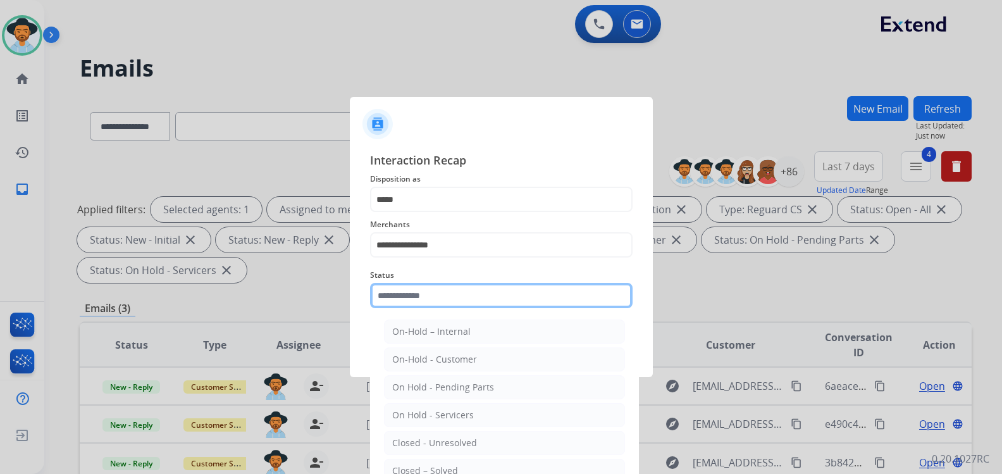
click at [446, 303] on input "text" at bounding box center [501, 295] width 262 height 25
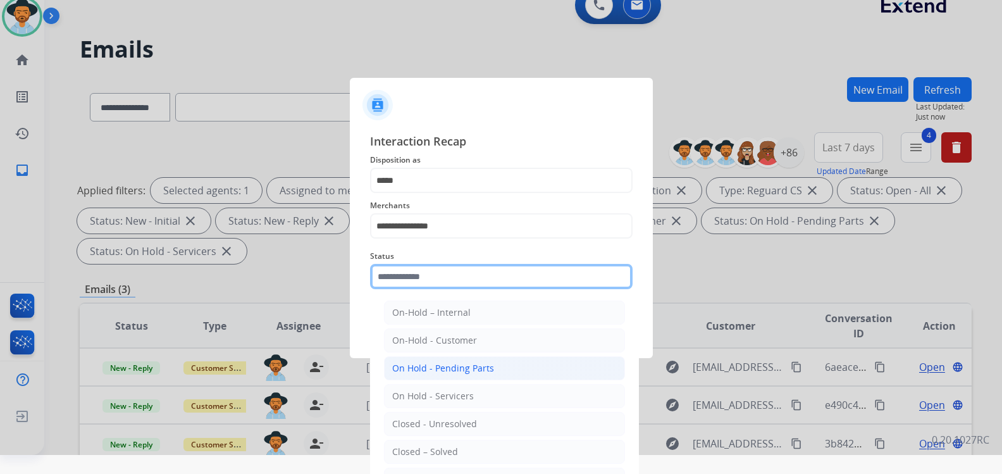
scroll to position [29, 0]
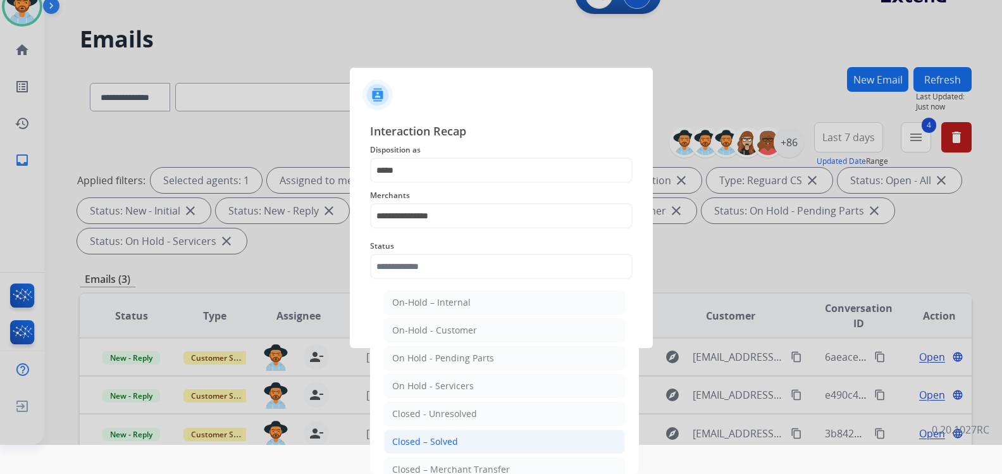
click at [430, 443] on div "Closed – Solved" at bounding box center [425, 441] width 66 height 13
type input "**********"
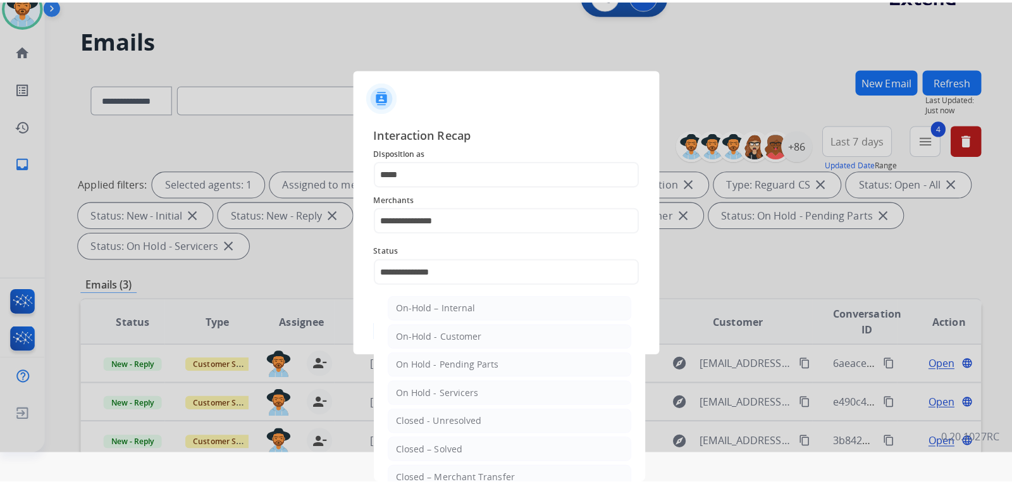
scroll to position [0, 0]
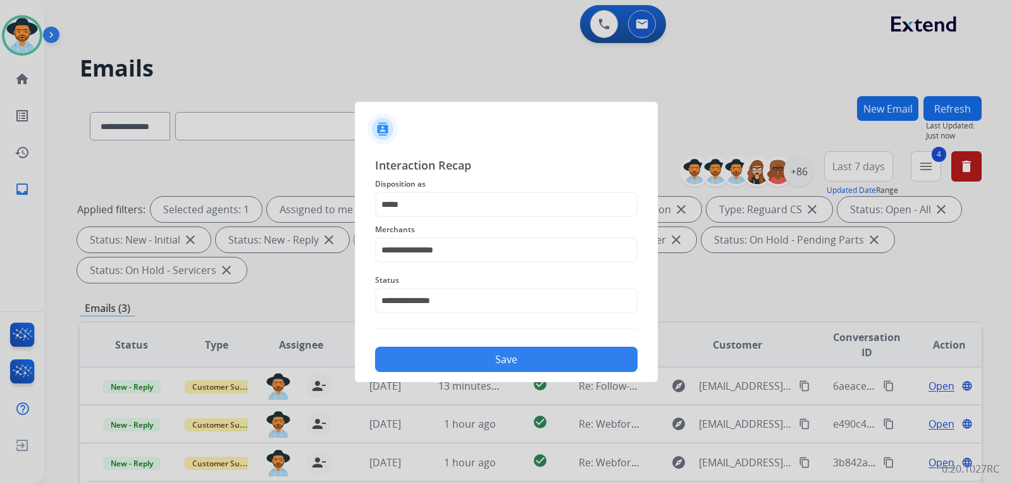
click at [506, 358] on button "Save" at bounding box center [506, 358] width 262 height 25
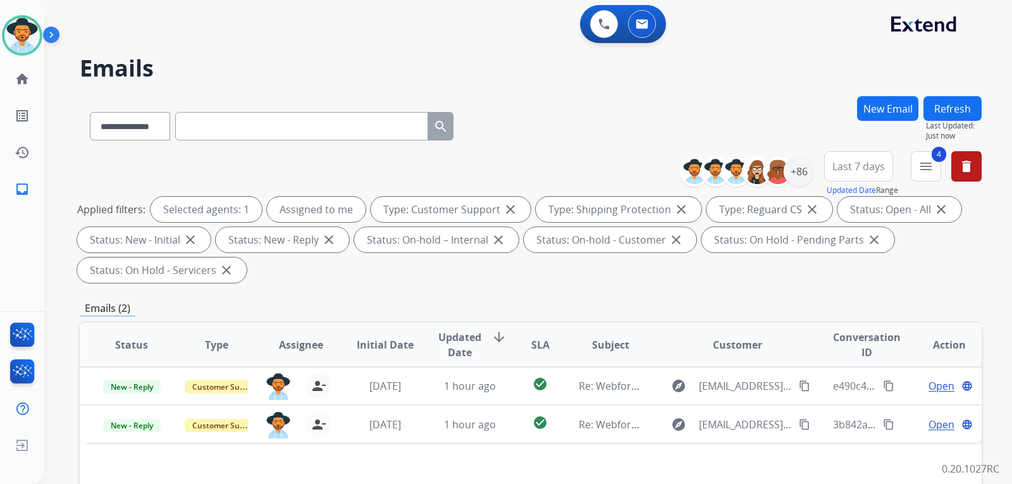
scroll to position [126, 0]
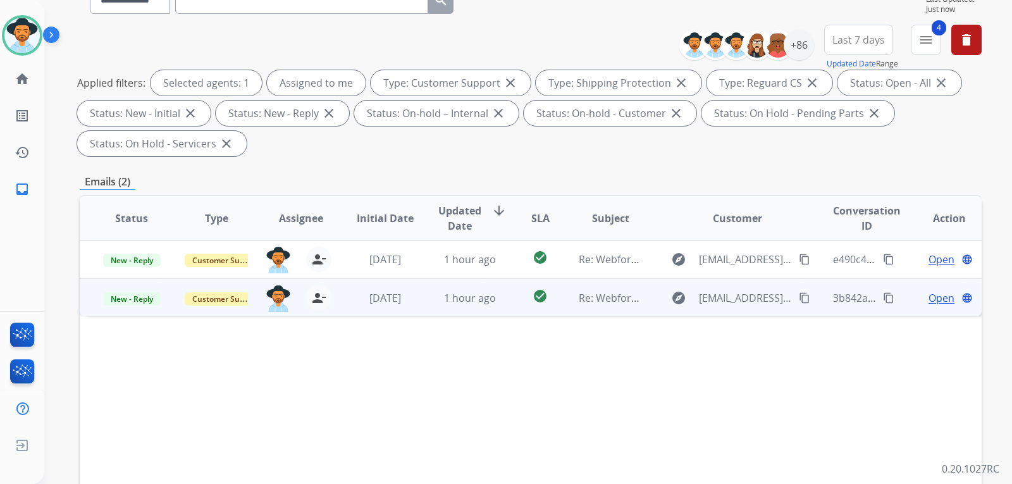
click at [928, 296] on span "Open" at bounding box center [941, 297] width 26 height 15
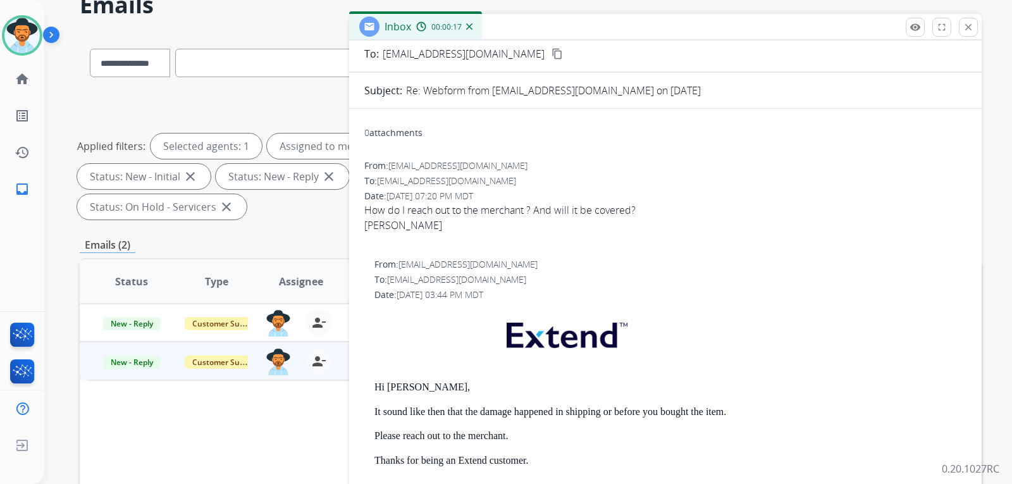
scroll to position [0, 0]
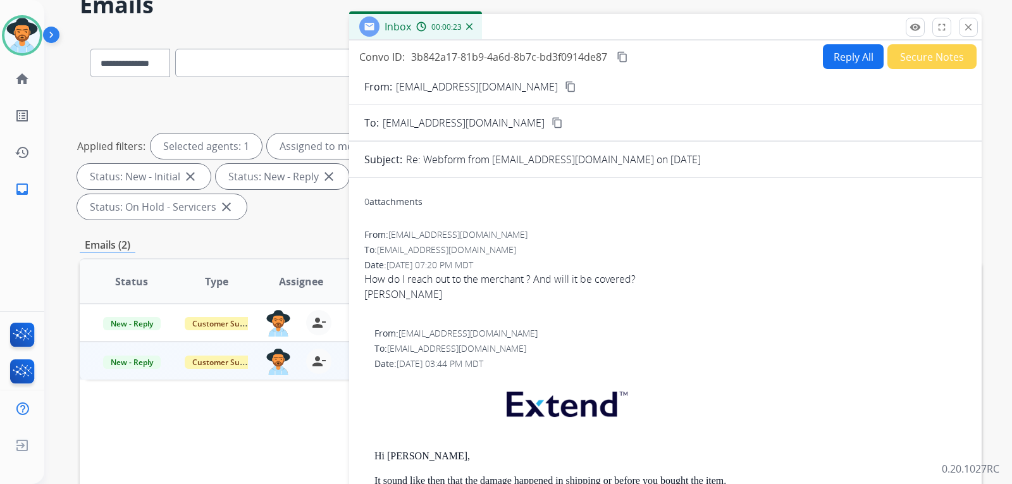
click at [620, 52] on mat-icon "content_copy" at bounding box center [621, 56] width 11 height 11
click at [565, 86] on mat-icon "content_copy" at bounding box center [570, 86] width 11 height 11
click at [749, 272] on span "How do I reach out to the merchant ? And will it be covered? [PERSON_NAME]" at bounding box center [665, 294] width 602 height 46
click at [565, 87] on mat-icon "content_copy" at bounding box center [570, 86] width 11 height 11
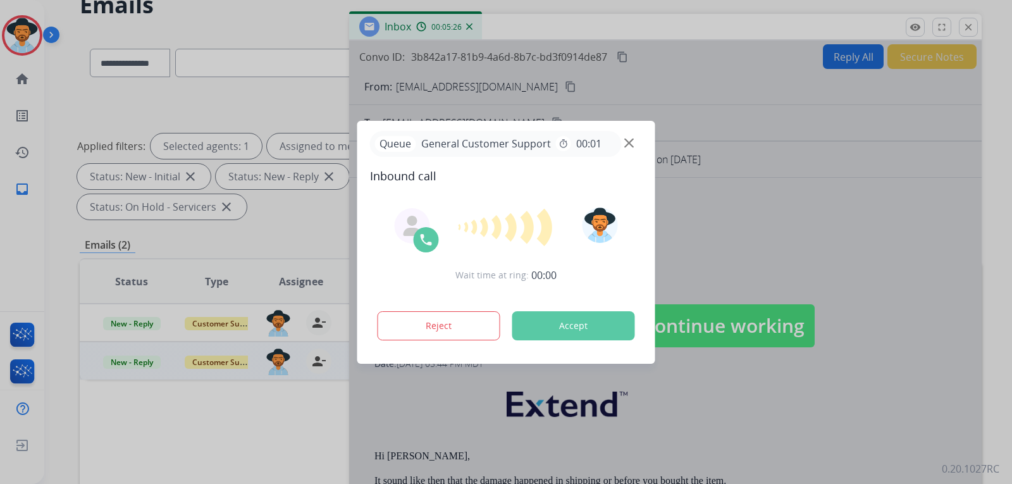
click at [843, 68] on div at bounding box center [506, 242] width 1012 height 484
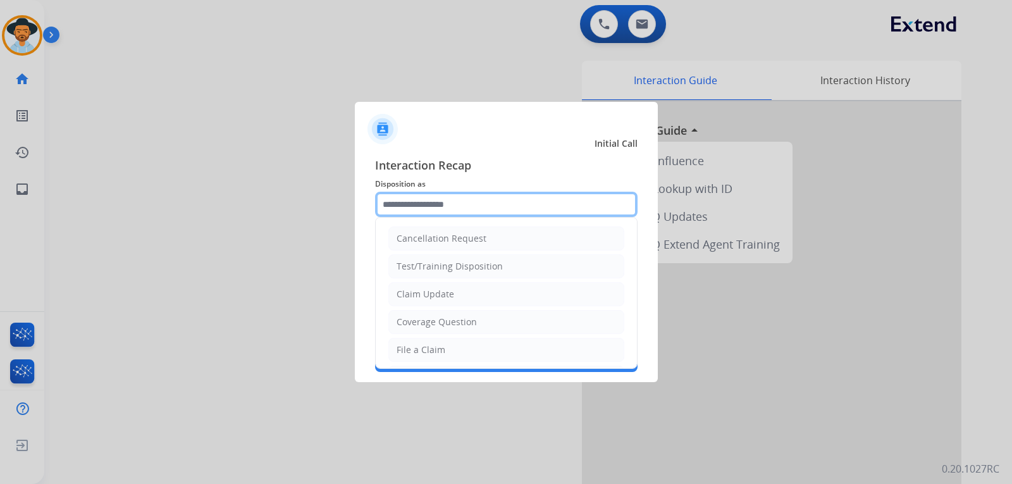
click at [450, 200] on input "text" at bounding box center [506, 204] width 262 height 25
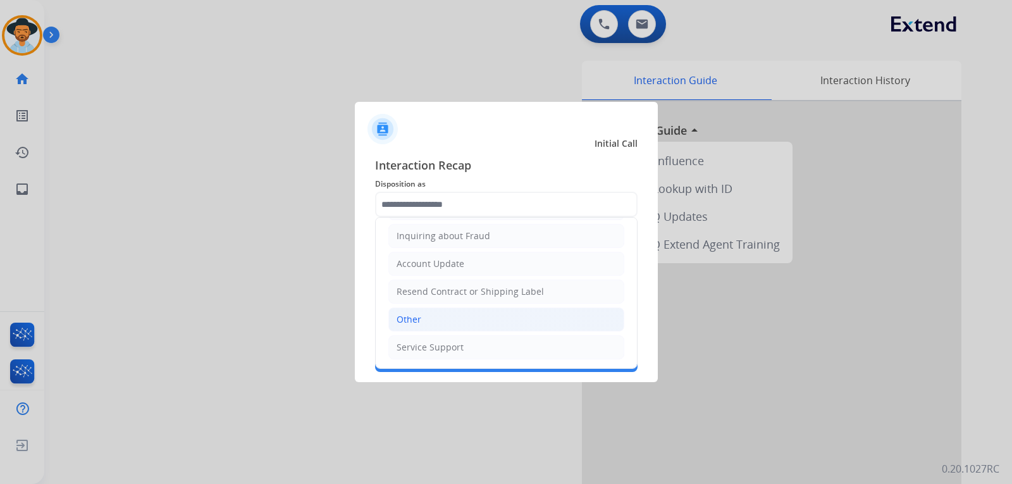
click at [456, 314] on li "Other" at bounding box center [506, 319] width 236 height 24
type input "*****"
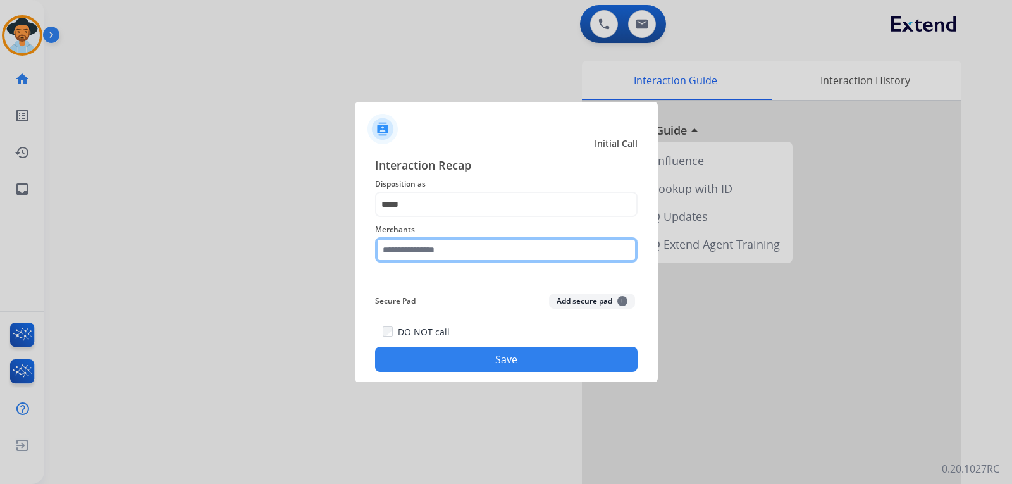
click at [462, 253] on input "text" at bounding box center [506, 249] width 262 height 25
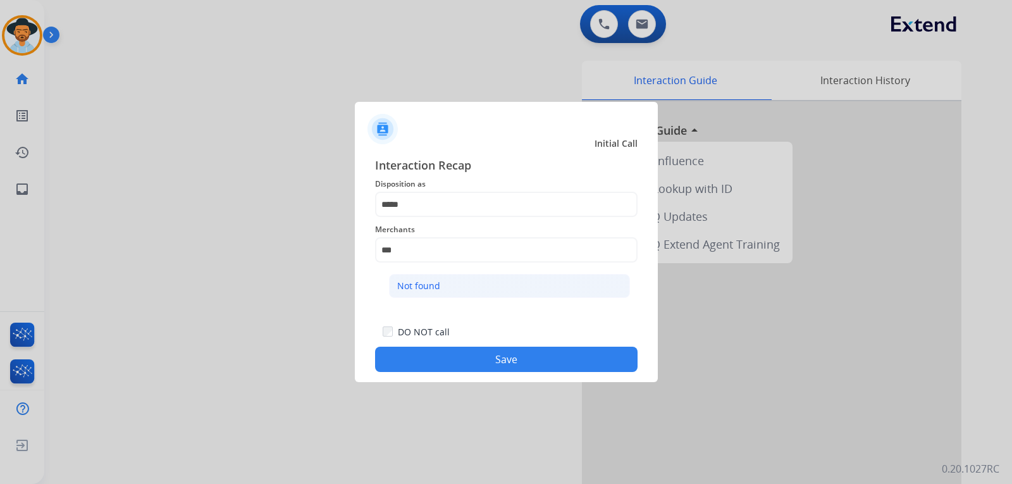
click at [452, 285] on li "Not found" at bounding box center [509, 286] width 241 height 24
type input "*********"
click at [498, 355] on button "Save" at bounding box center [506, 358] width 262 height 25
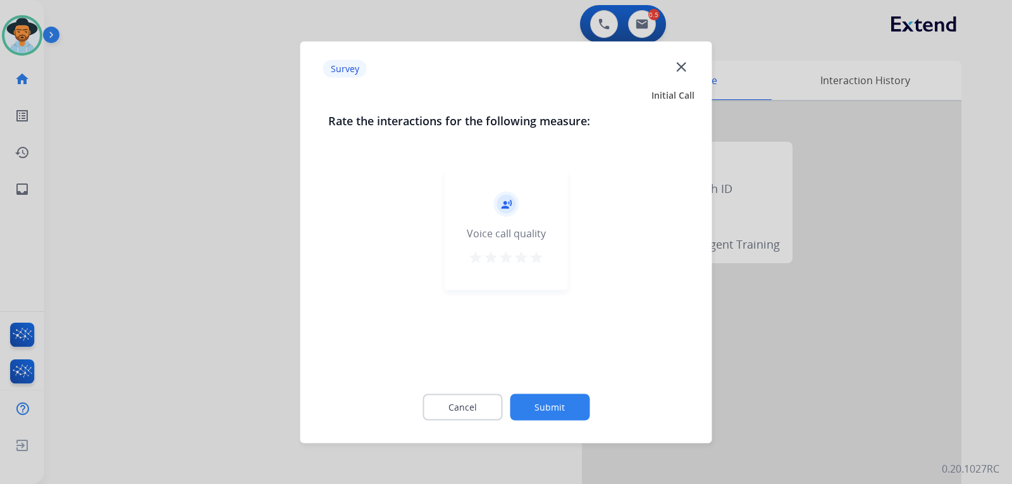
click at [682, 68] on mat-icon "close" at bounding box center [681, 66] width 16 height 16
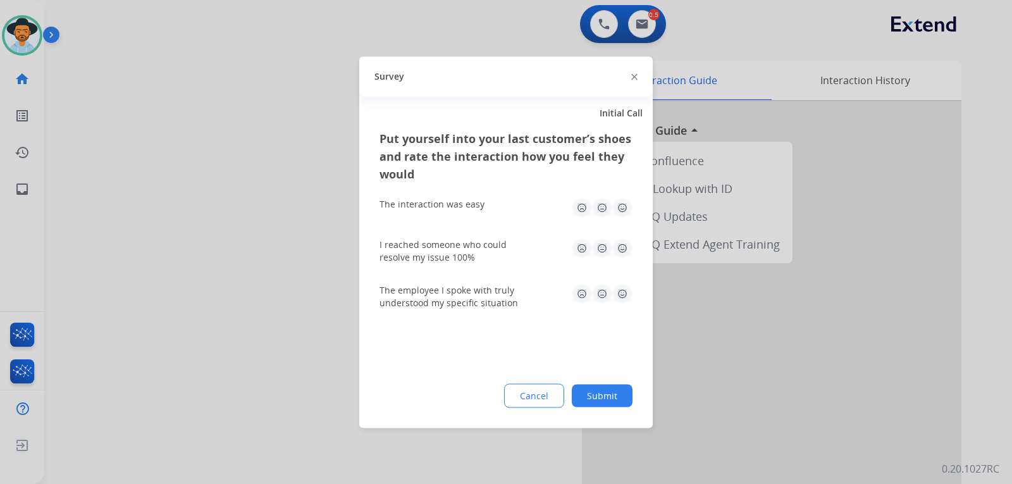
click at [632, 77] on img at bounding box center [634, 77] width 6 height 6
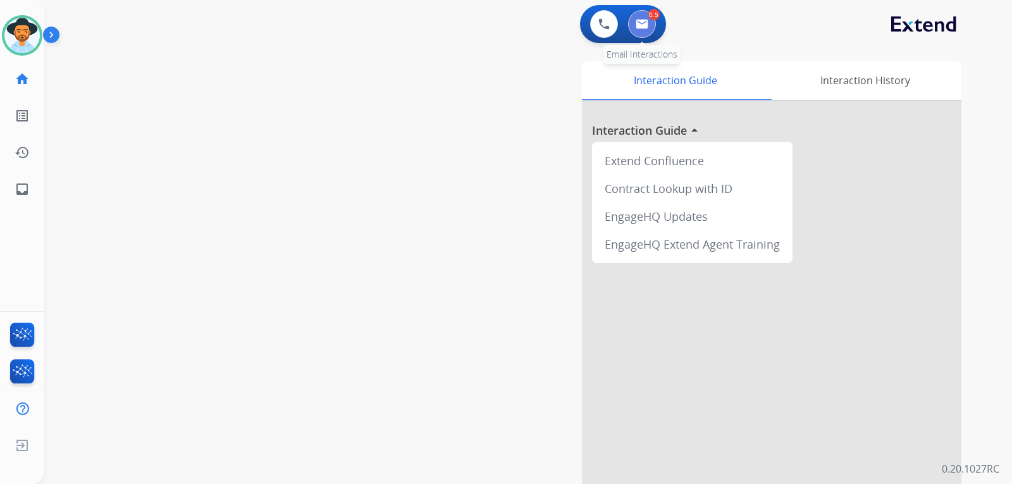
click at [639, 24] on img at bounding box center [641, 24] width 13 height 10
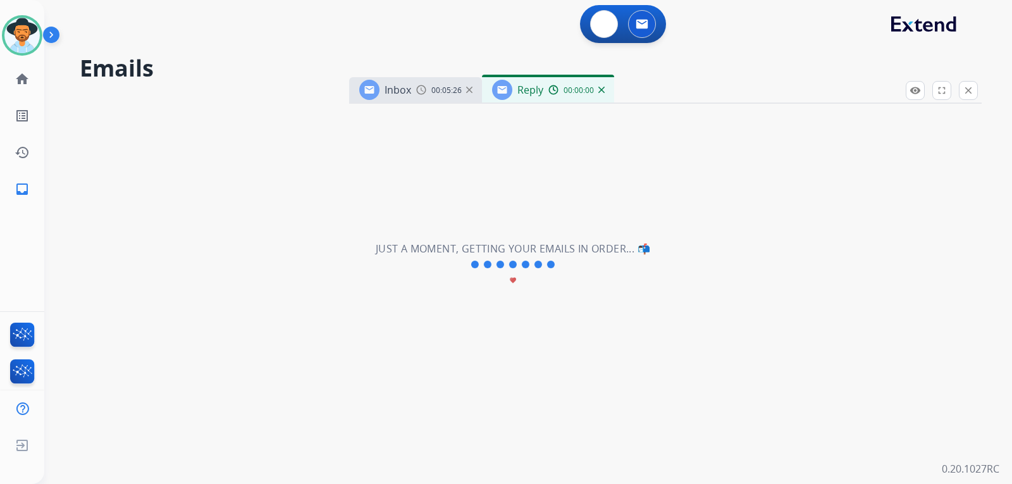
select select "**********"
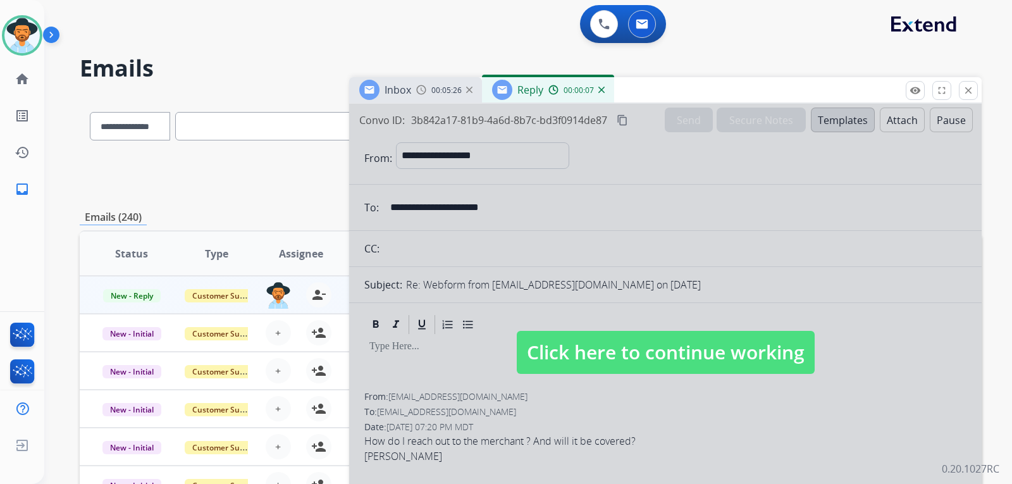
click at [659, 356] on span "Click here to continue working" at bounding box center [666, 352] width 298 height 43
select select
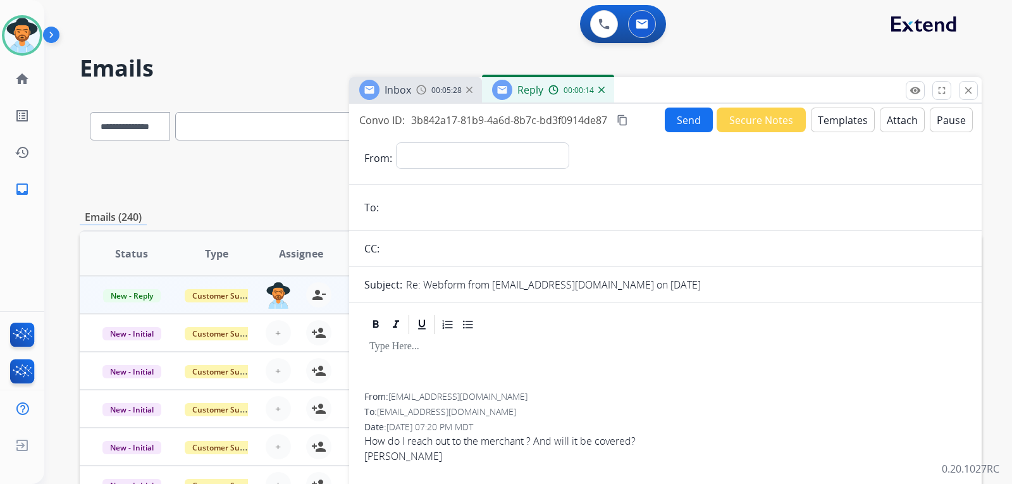
click at [601, 90] on img at bounding box center [601, 90] width 6 height 6
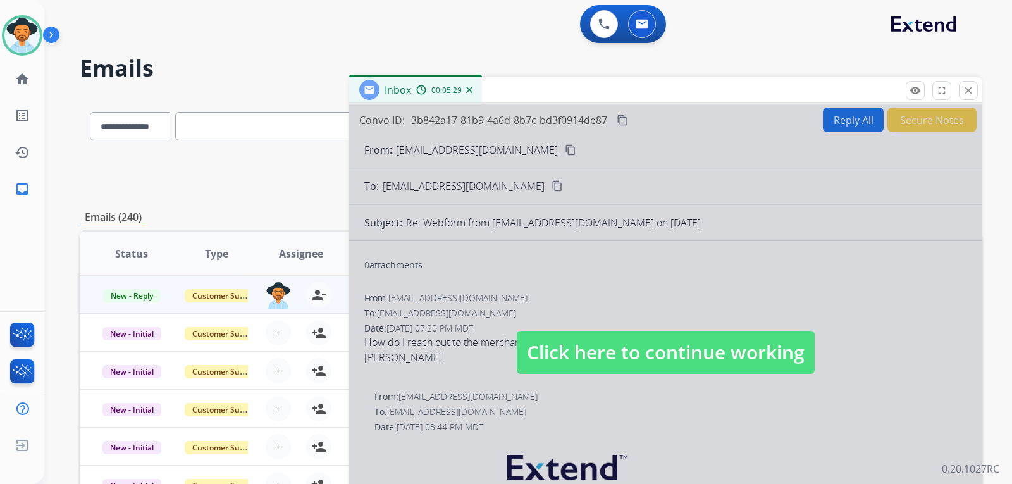
click at [598, 363] on span "Click here to continue working" at bounding box center [666, 352] width 298 height 43
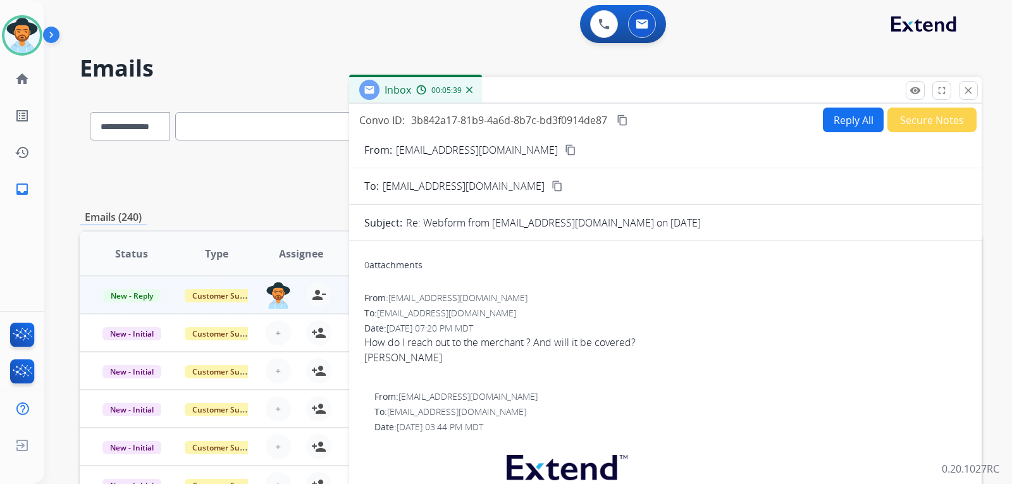
click at [845, 120] on button "Reply All" at bounding box center [853, 119] width 61 height 25
select select "**********"
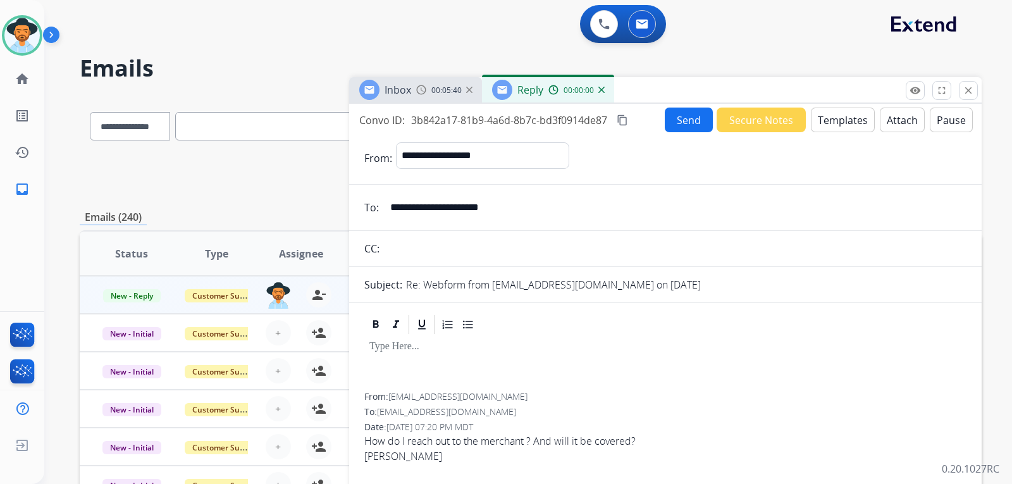
click at [839, 123] on button "Templates" at bounding box center [843, 119] width 64 height 25
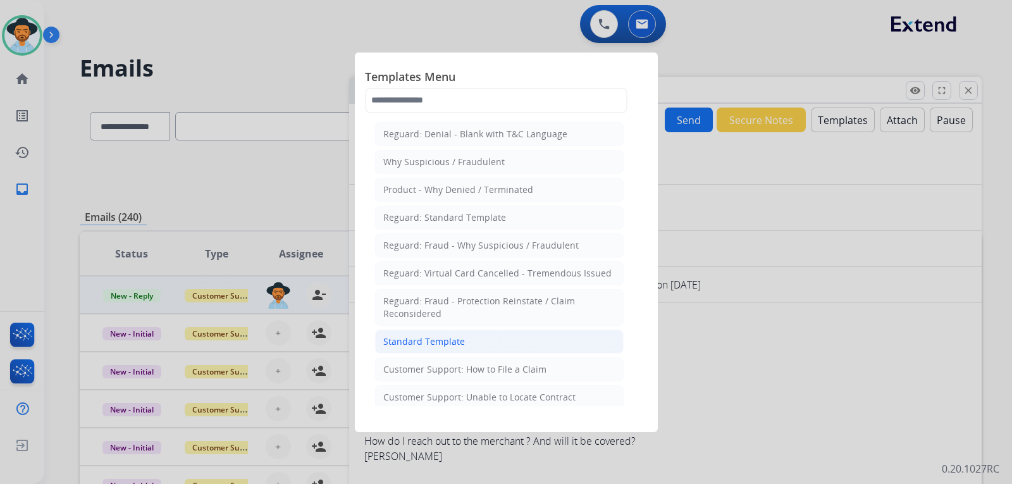
click at [470, 340] on li "Standard Template" at bounding box center [499, 341] width 248 height 24
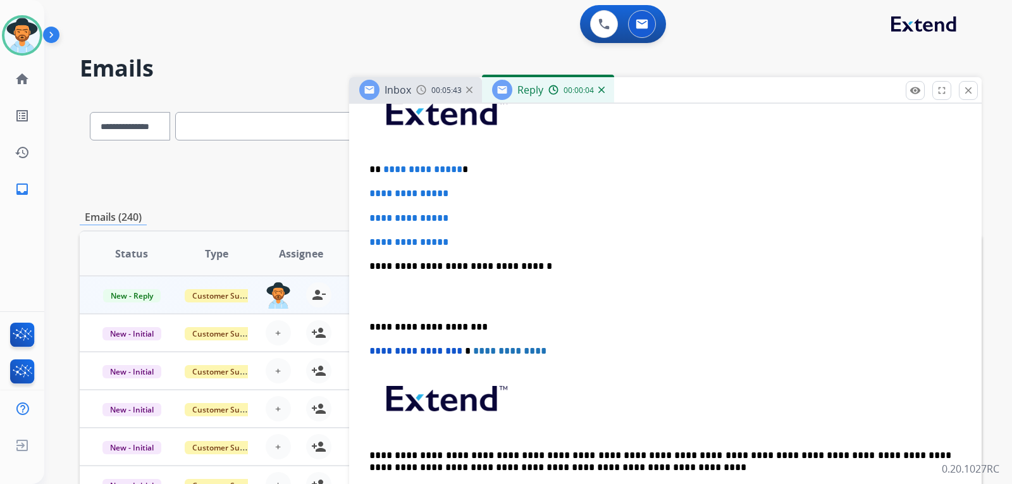
scroll to position [316, 0]
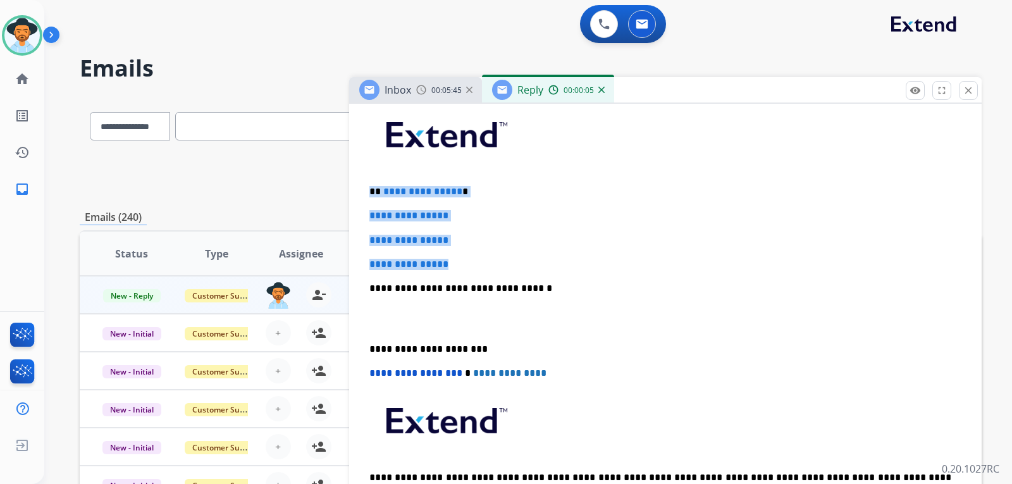
drag, startPoint x: 470, startPoint y: 261, endPoint x: 367, endPoint y: 187, distance: 126.9
click at [367, 187] on div "**********" at bounding box center [665, 318] width 602 height 435
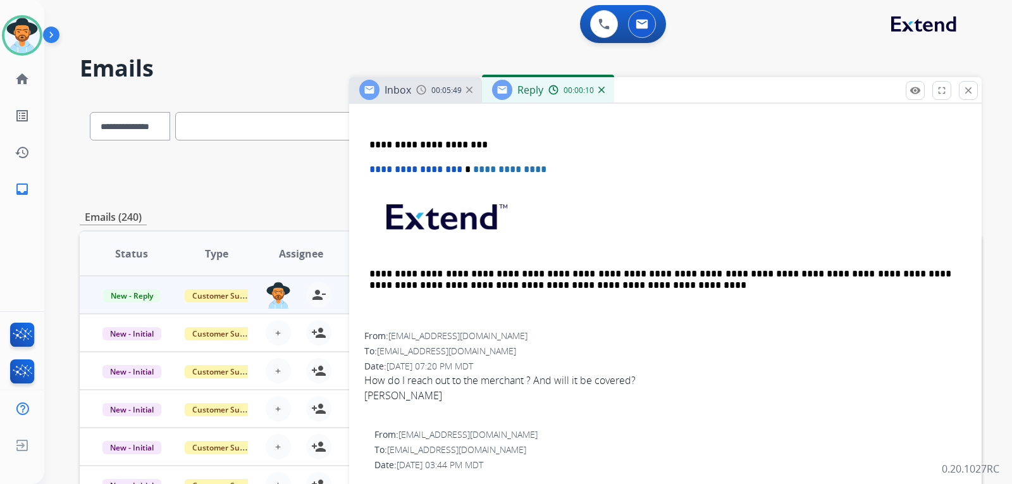
scroll to position [253, 0]
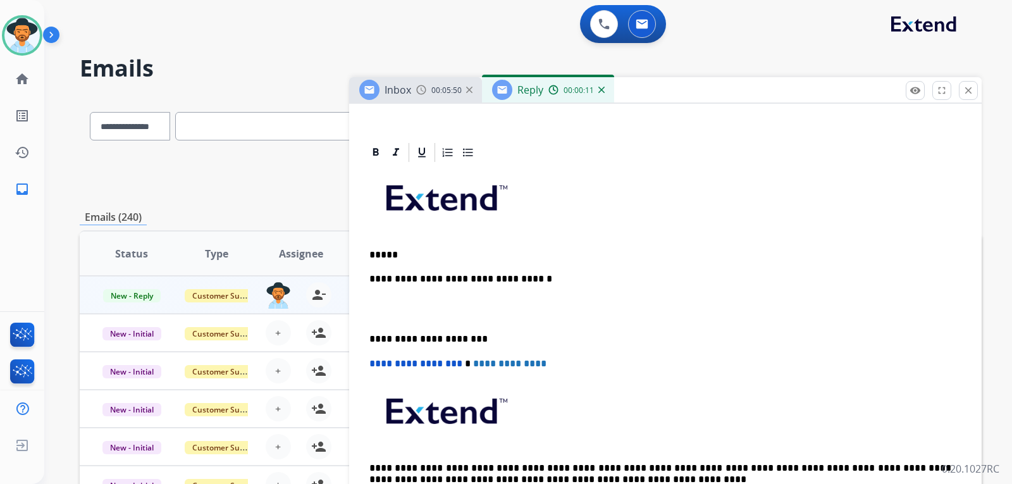
click at [466, 254] on p "*****" at bounding box center [660, 254] width 582 height 11
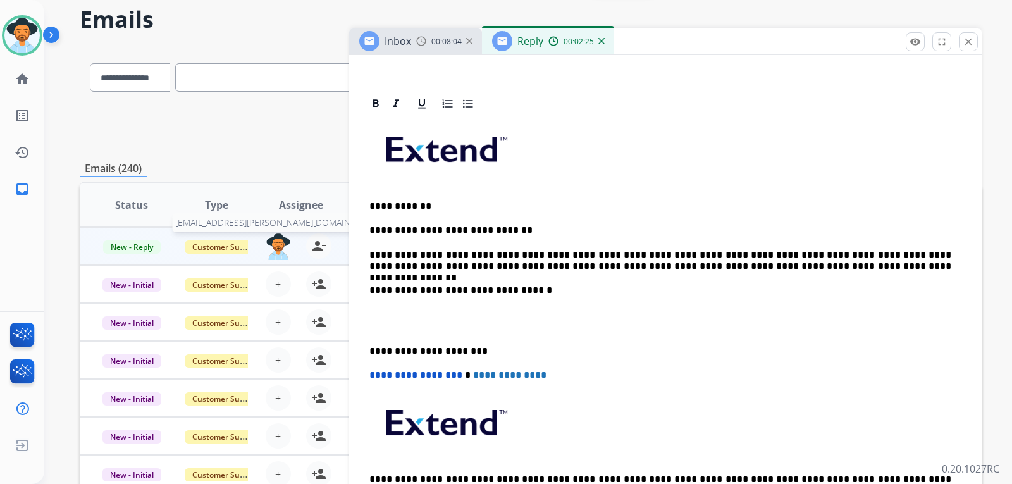
scroll to position [60, 0]
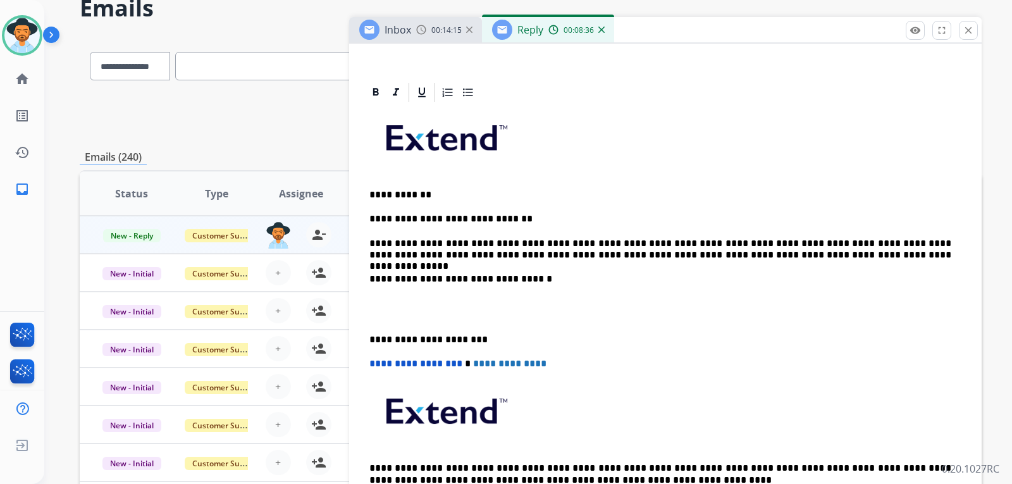
click at [837, 258] on p "**********" at bounding box center [660, 249] width 582 height 23
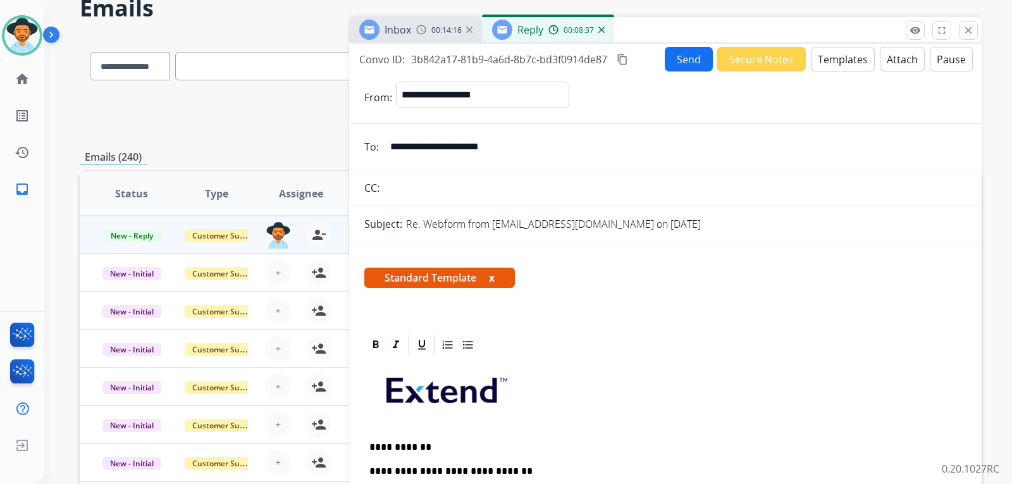
scroll to position [0, 0]
drag, startPoint x: 530, startPoint y: 145, endPoint x: 396, endPoint y: 143, distance: 134.7
click at [393, 143] on input "**********" at bounding box center [675, 147] width 584 height 25
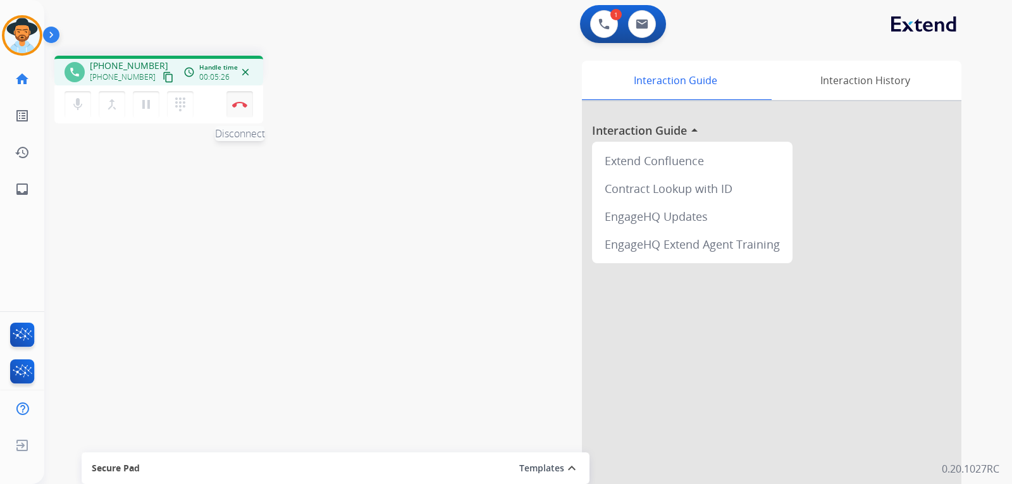
click at [240, 111] on button "Disconnect" at bounding box center [239, 104] width 27 height 27
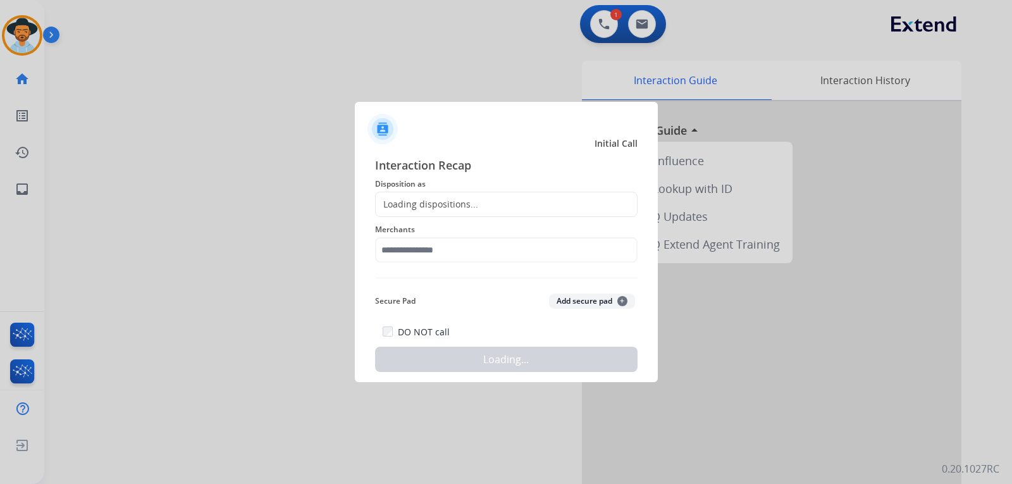
click at [438, 197] on div "Loading dispositions..." at bounding box center [506, 204] width 262 height 25
click at [426, 202] on div "Loading dispositions..." at bounding box center [427, 204] width 102 height 13
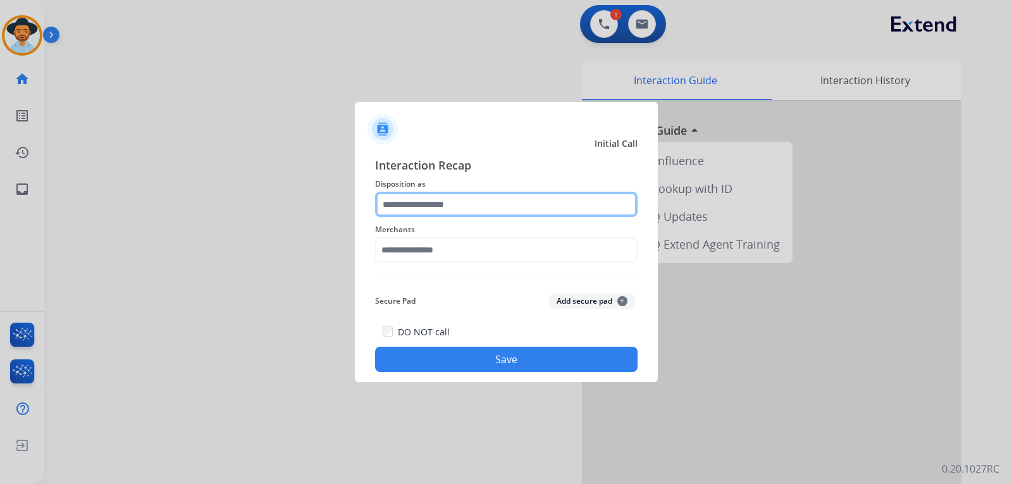
click at [430, 200] on input "text" at bounding box center [506, 204] width 262 height 25
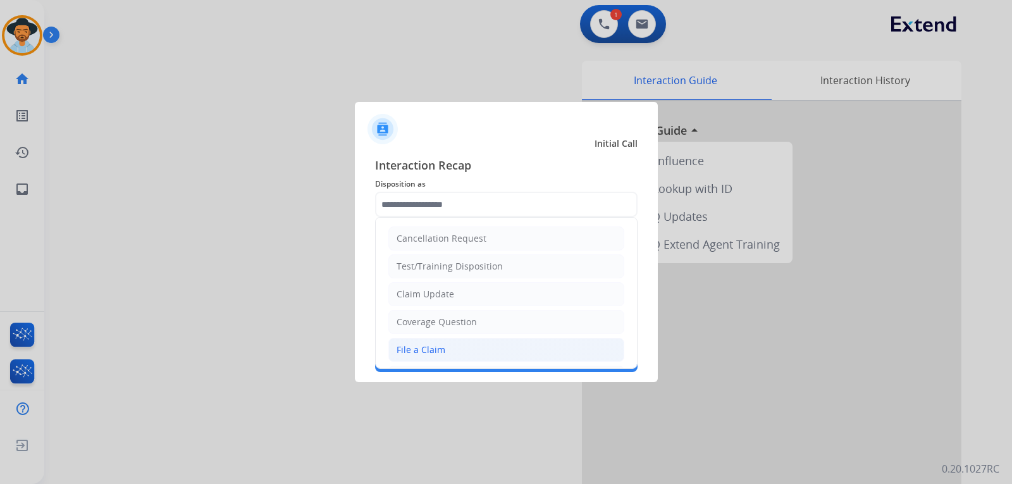
click at [433, 356] on li "File a Claim" at bounding box center [506, 350] width 236 height 24
type input "**********"
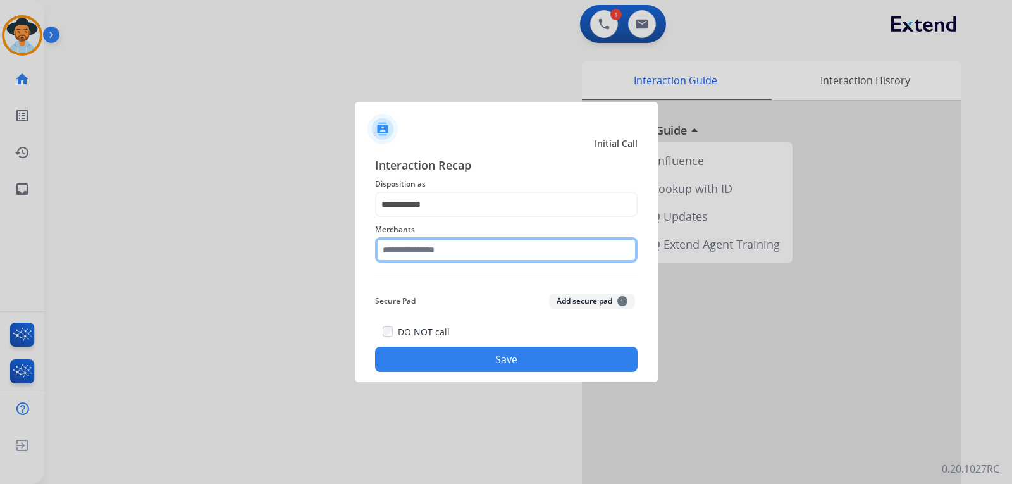
click at [453, 250] on input "text" at bounding box center [506, 249] width 262 height 25
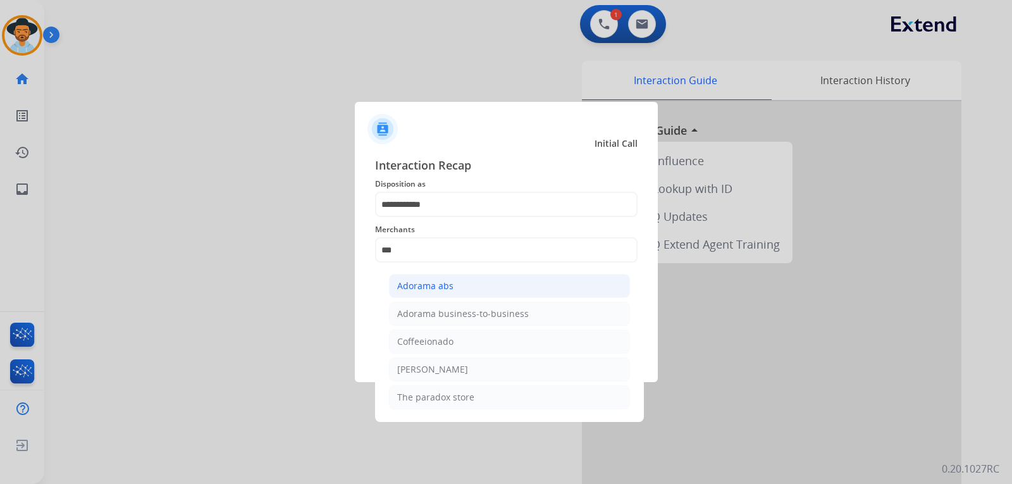
click at [438, 288] on div "Adorama abs" at bounding box center [425, 285] width 56 height 13
type input "**********"
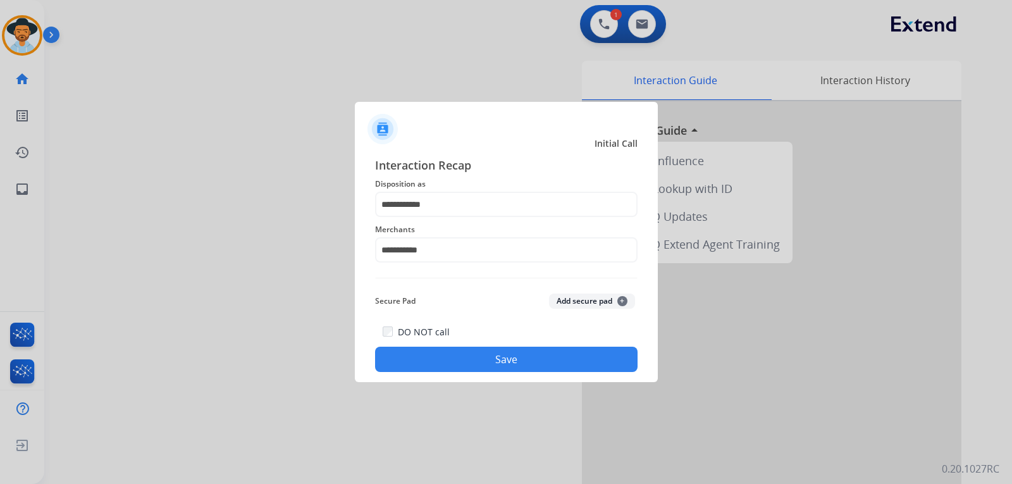
click at [451, 352] on button "Save" at bounding box center [506, 358] width 262 height 25
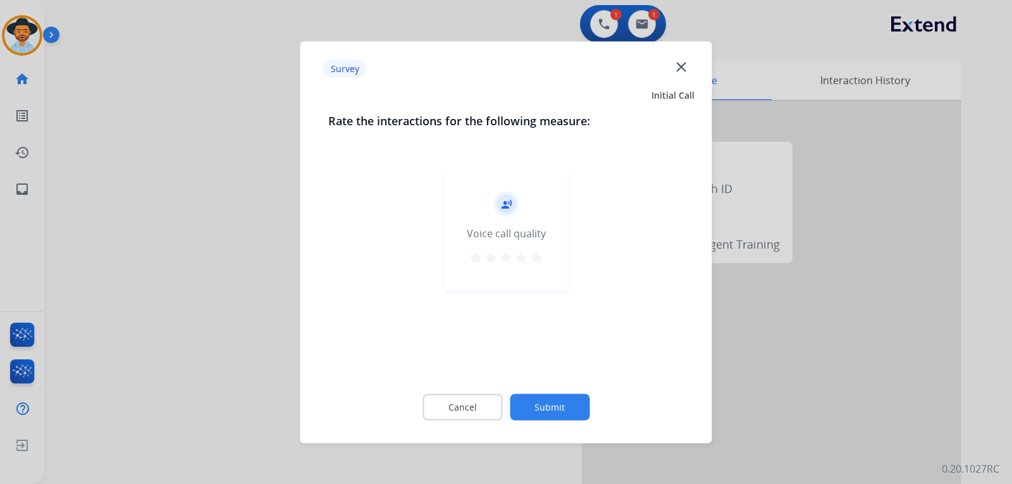
click at [773, 377] on div at bounding box center [506, 242] width 1012 height 484
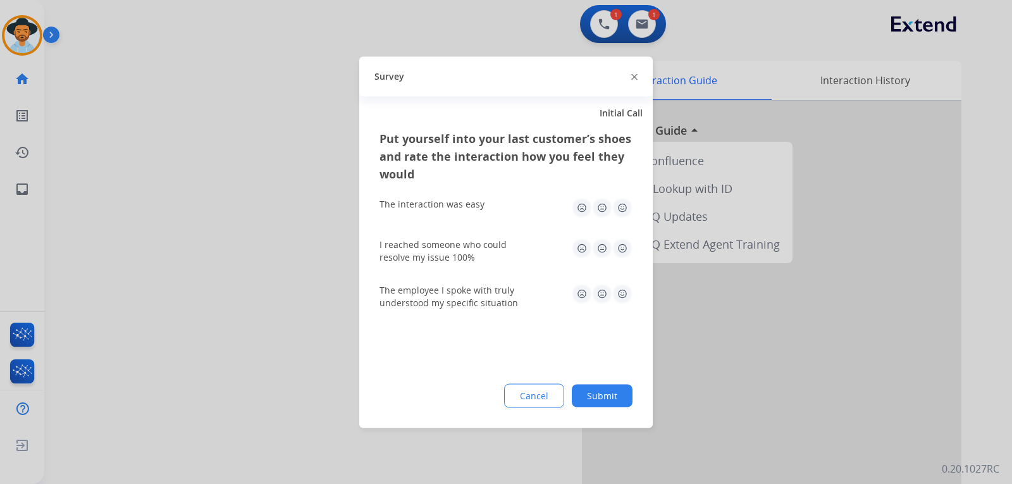
click at [773, 377] on div at bounding box center [506, 242] width 1012 height 484
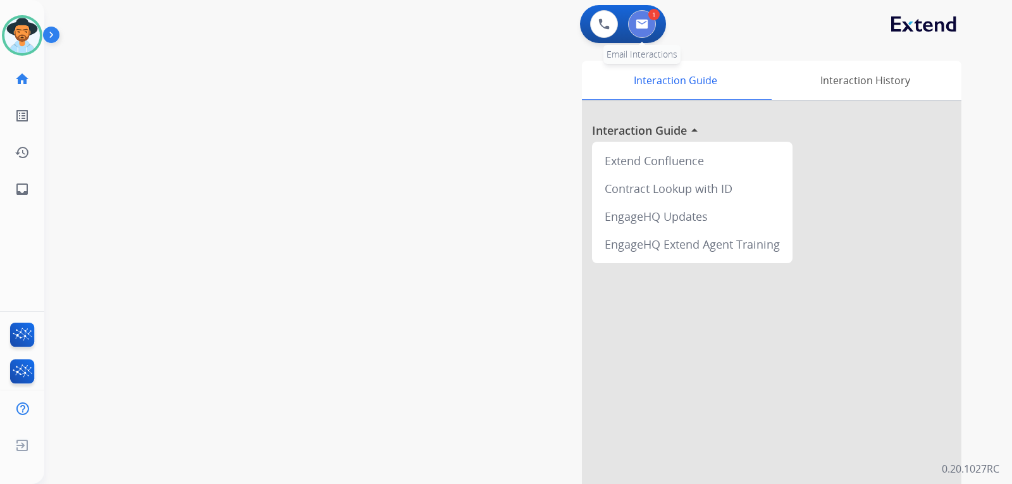
click at [645, 27] on img at bounding box center [641, 24] width 13 height 10
select select "**********"
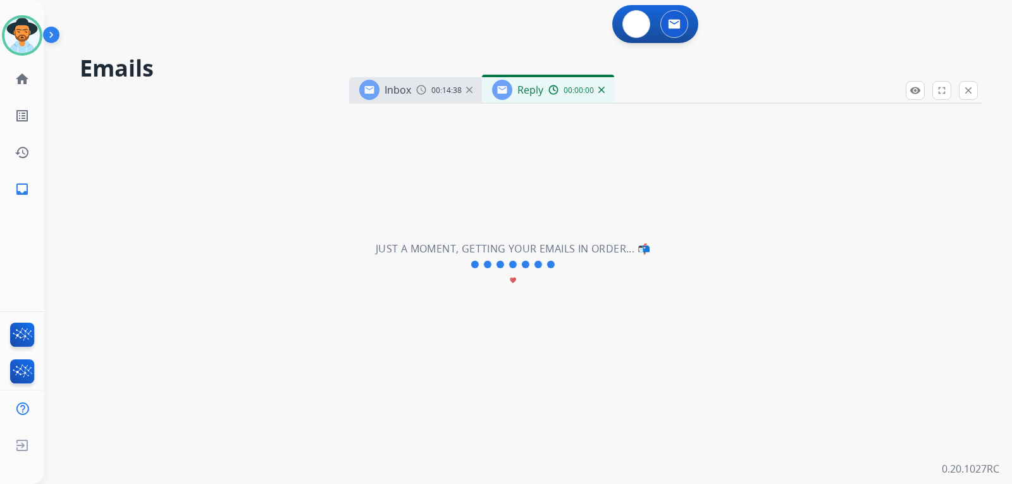
select select "**********"
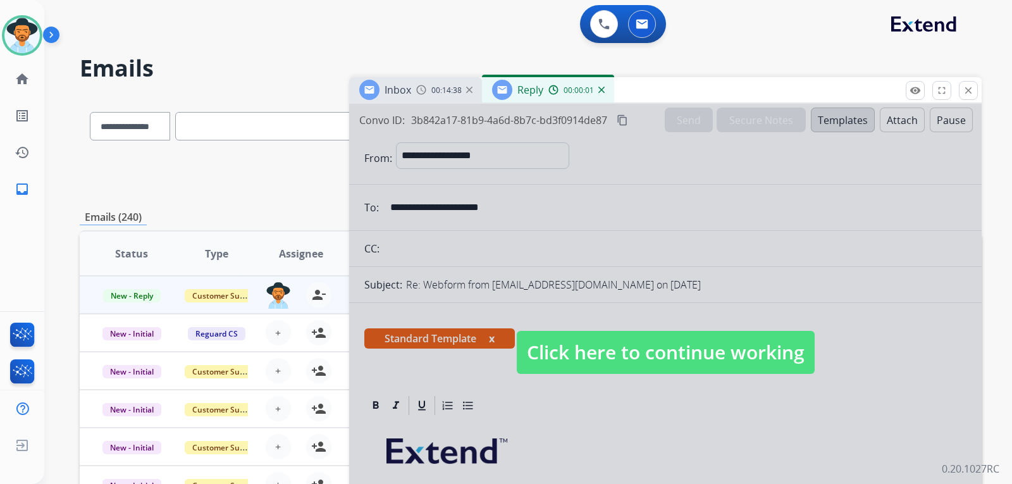
click at [637, 348] on span "Click here to continue working" at bounding box center [666, 352] width 298 height 43
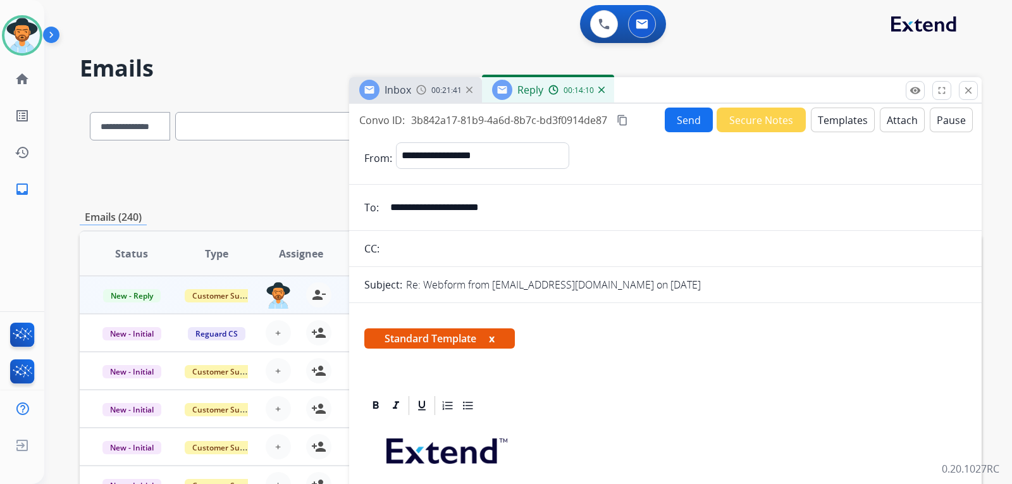
click at [627, 117] on mat-icon "content_copy" at bounding box center [621, 119] width 11 height 11
click at [680, 118] on button "Send" at bounding box center [689, 119] width 48 height 25
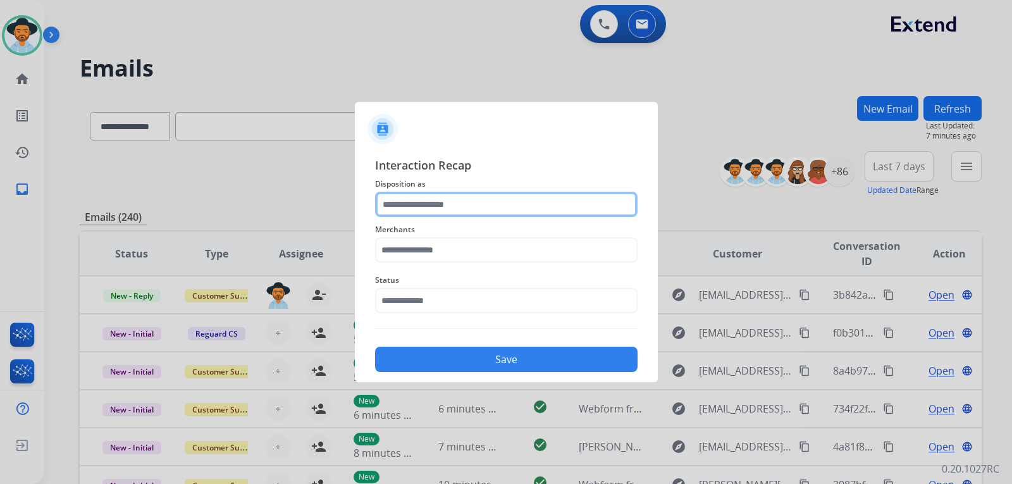
click at [470, 205] on input "text" at bounding box center [506, 204] width 262 height 25
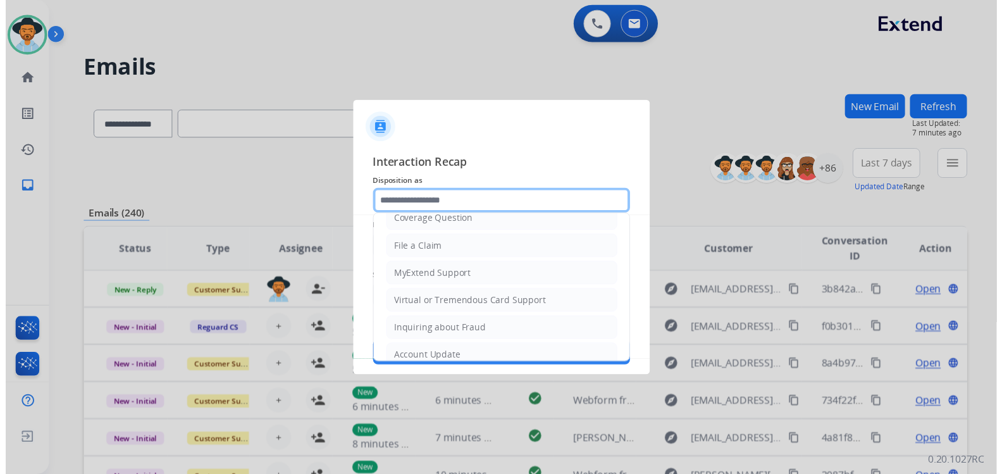
scroll to position [197, 0]
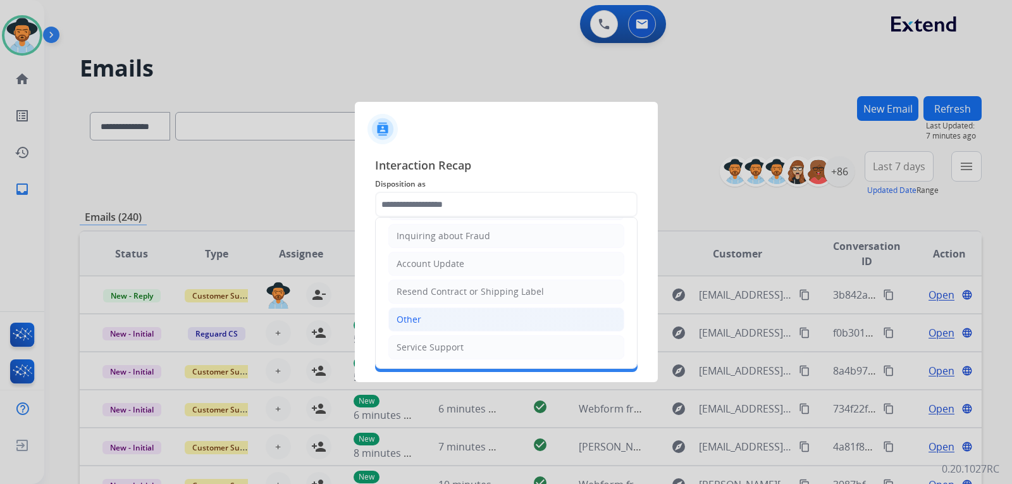
click at [427, 319] on li "Other" at bounding box center [506, 319] width 236 height 24
type input "*****"
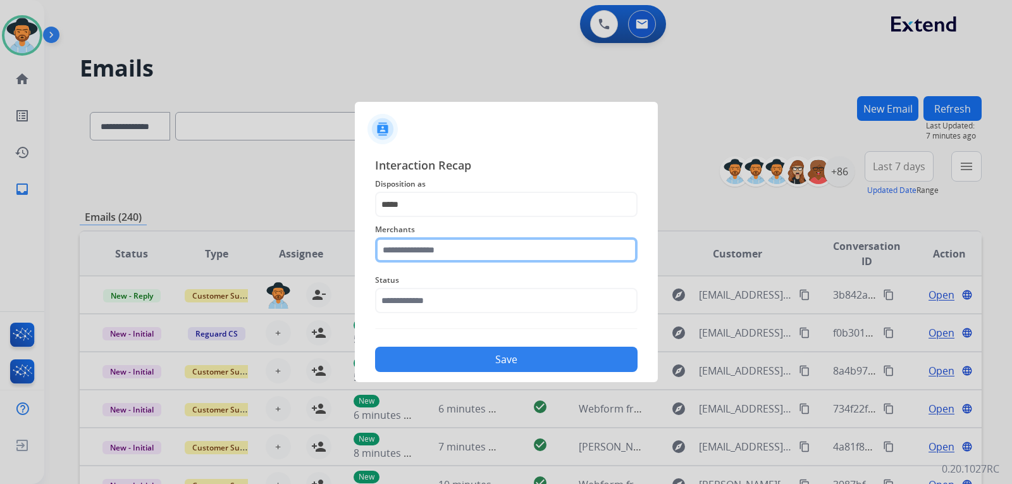
click at [470, 250] on input "text" at bounding box center [506, 249] width 262 height 25
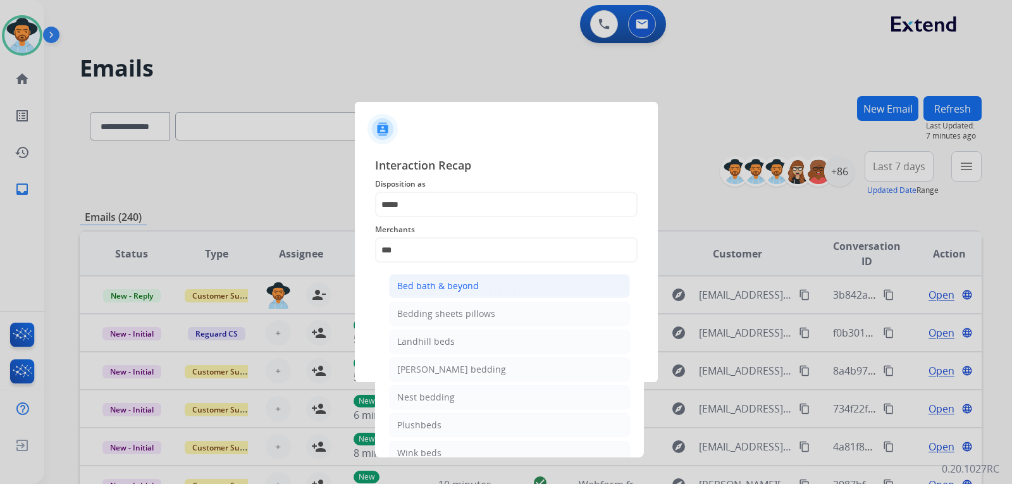
drag, startPoint x: 461, startPoint y: 279, endPoint x: 469, endPoint y: 305, distance: 26.4
click at [461, 281] on div "Bed bath & beyond" at bounding box center [438, 285] width 82 height 13
type input "**********"
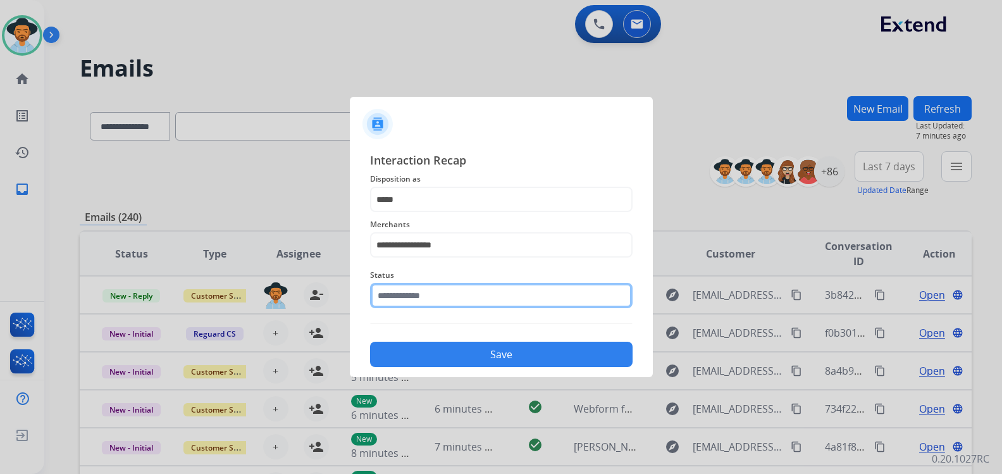
click at [468, 302] on input "text" at bounding box center [501, 295] width 262 height 25
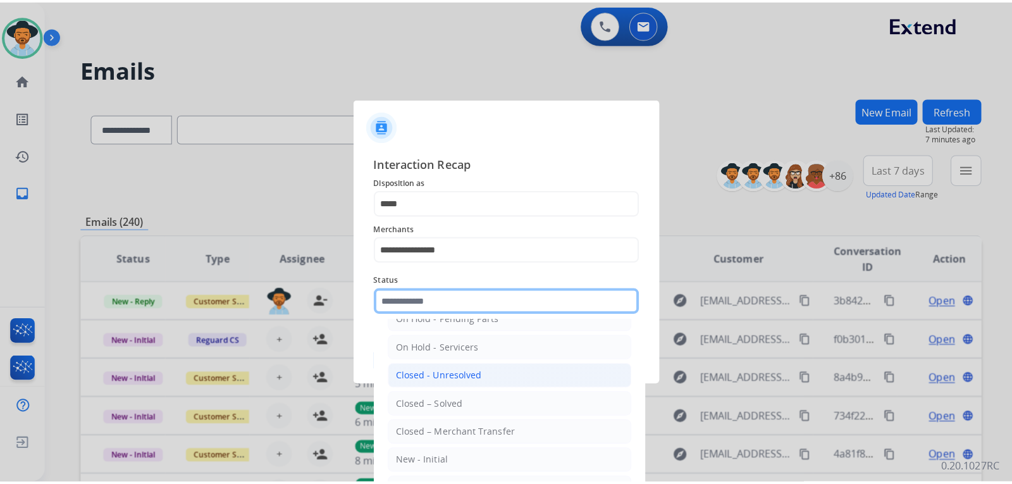
scroll to position [76, 0]
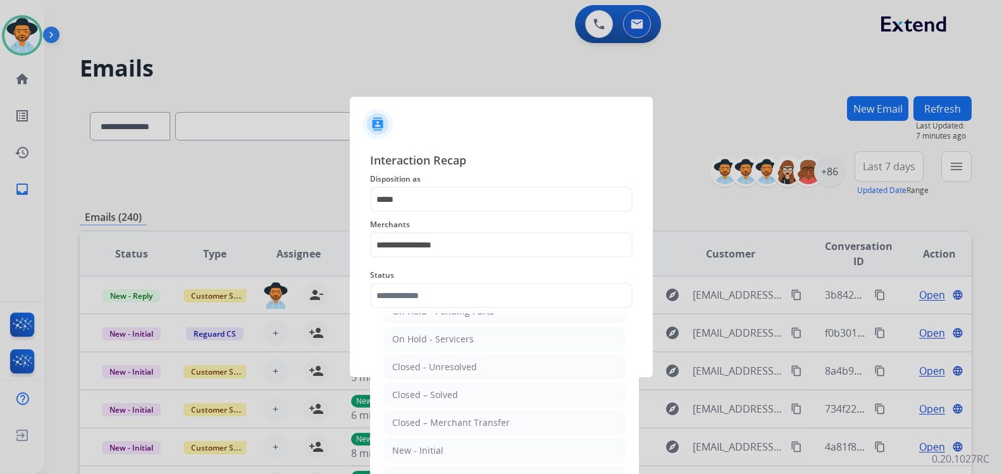
drag, startPoint x: 443, startPoint y: 392, endPoint x: 455, endPoint y: 367, distance: 27.4
click at [443, 391] on div "Closed – Solved" at bounding box center [425, 394] width 66 height 13
type input "**********"
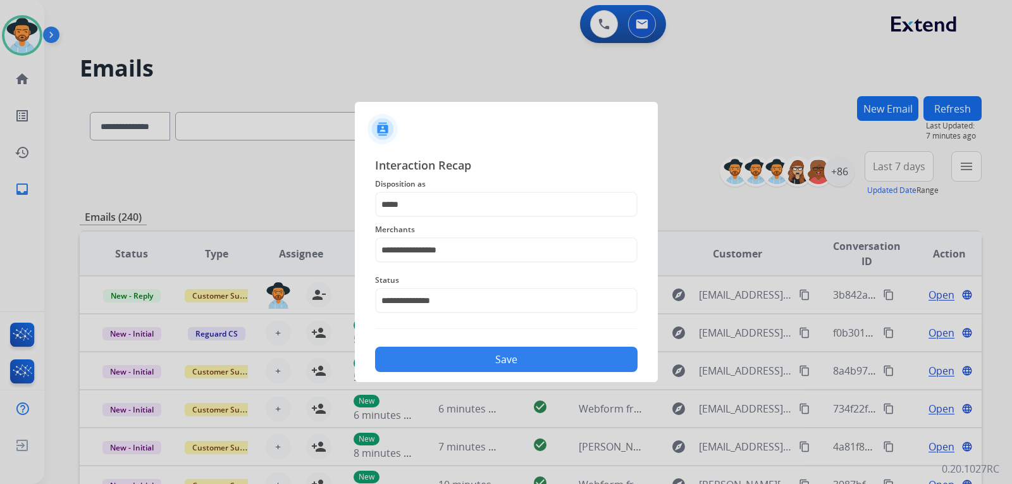
click at [463, 355] on button "Save" at bounding box center [506, 358] width 262 height 25
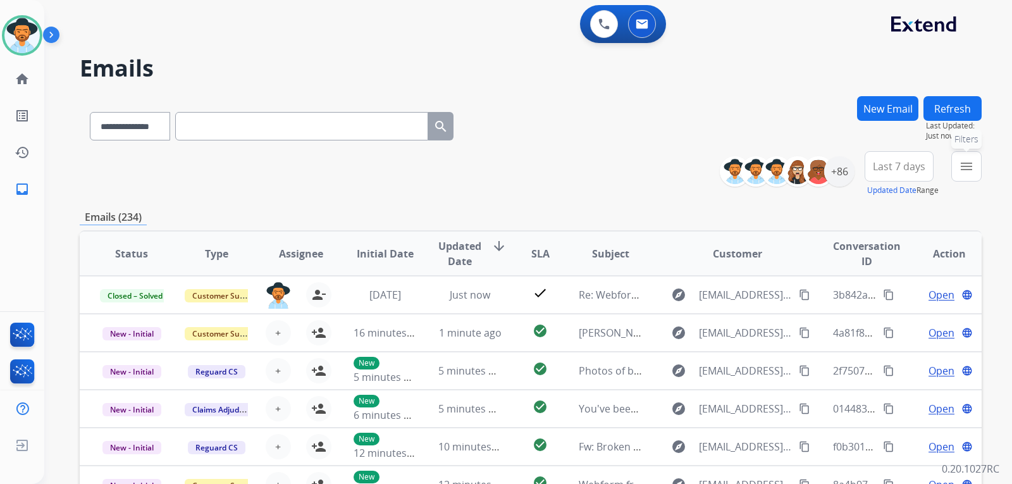
click at [969, 169] on mat-icon "menu" at bounding box center [966, 166] width 15 height 15
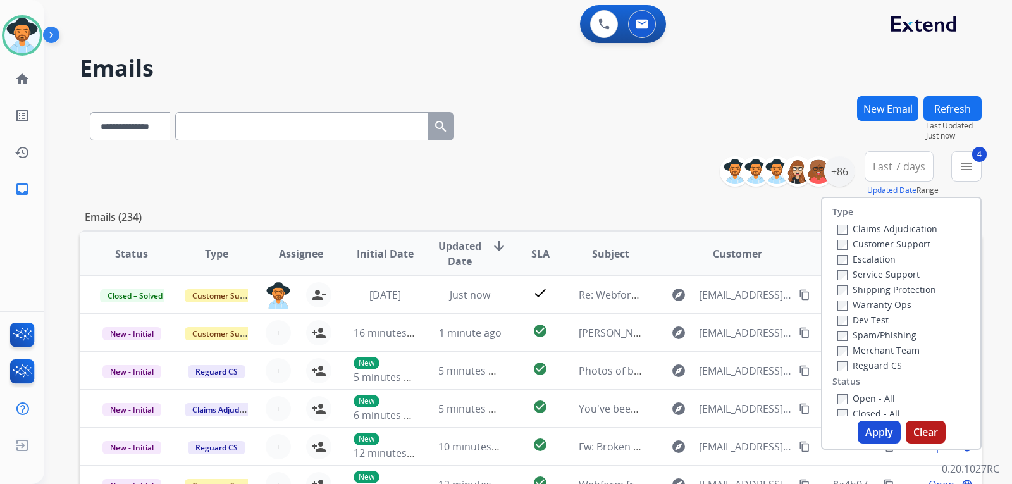
click at [875, 422] on button "Apply" at bounding box center [878, 431] width 43 height 23
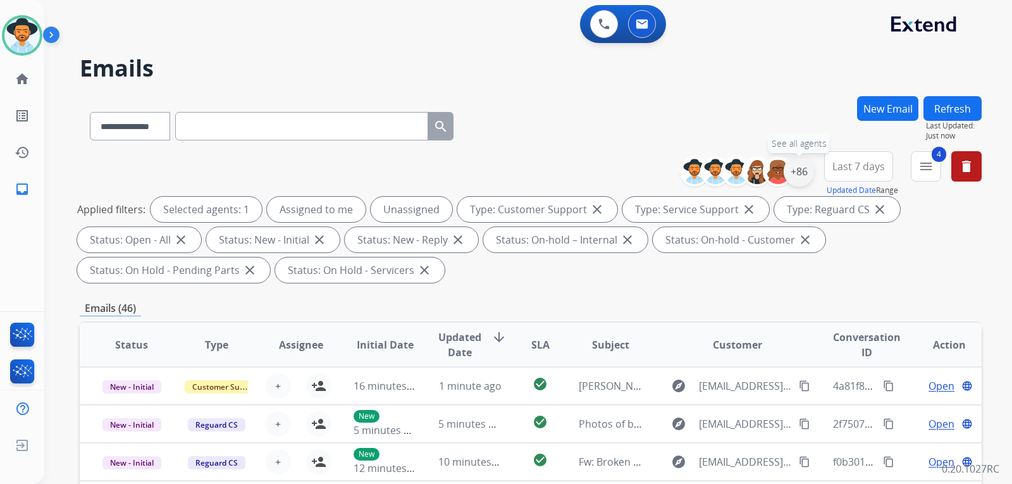
click at [800, 181] on div "+86" at bounding box center [798, 171] width 30 height 30
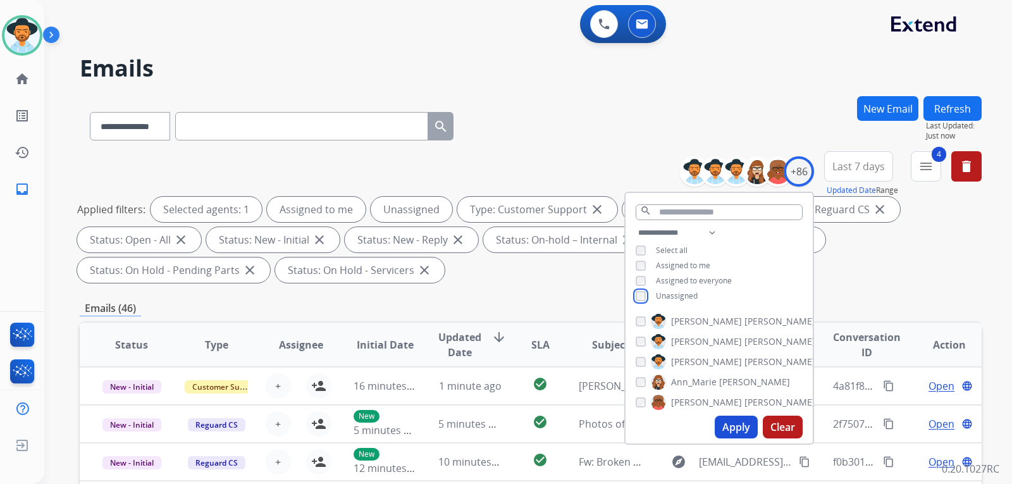
click at [644, 299] on div "Unassigned" at bounding box center [666, 296] width 62 height 10
click at [633, 290] on div "**********" at bounding box center [718, 265] width 187 height 81
click at [734, 429] on button "Apply" at bounding box center [735, 426] width 43 height 23
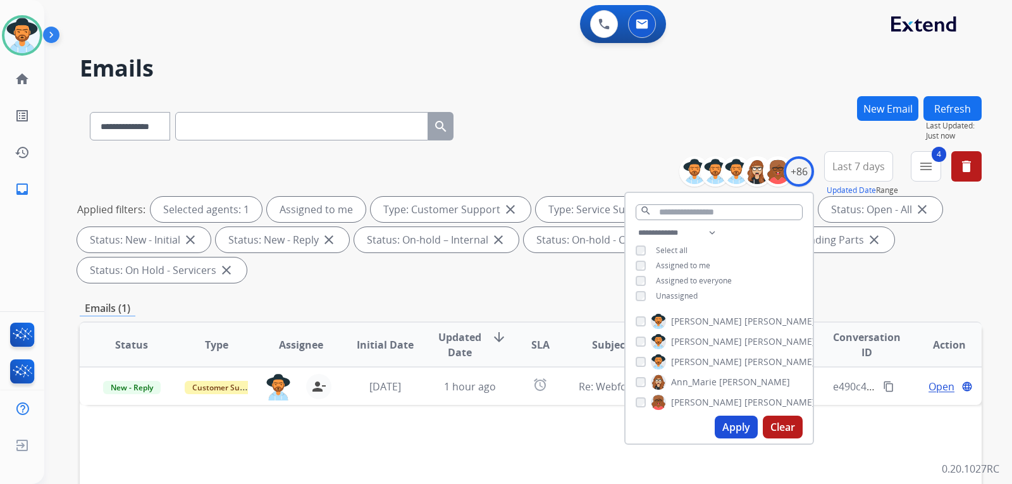
click at [903, 285] on div "**********" at bounding box center [531, 219] width 902 height 137
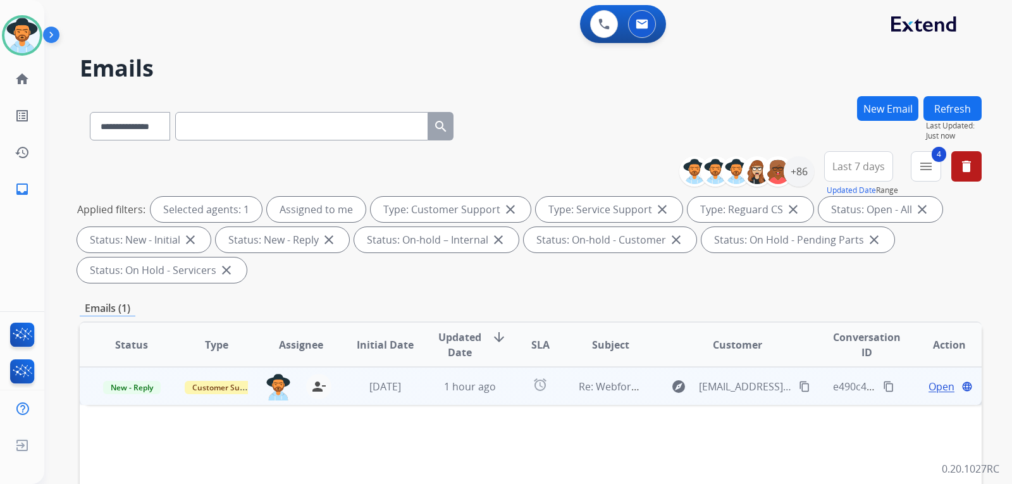
click at [936, 389] on span "Open" at bounding box center [941, 386] width 26 height 15
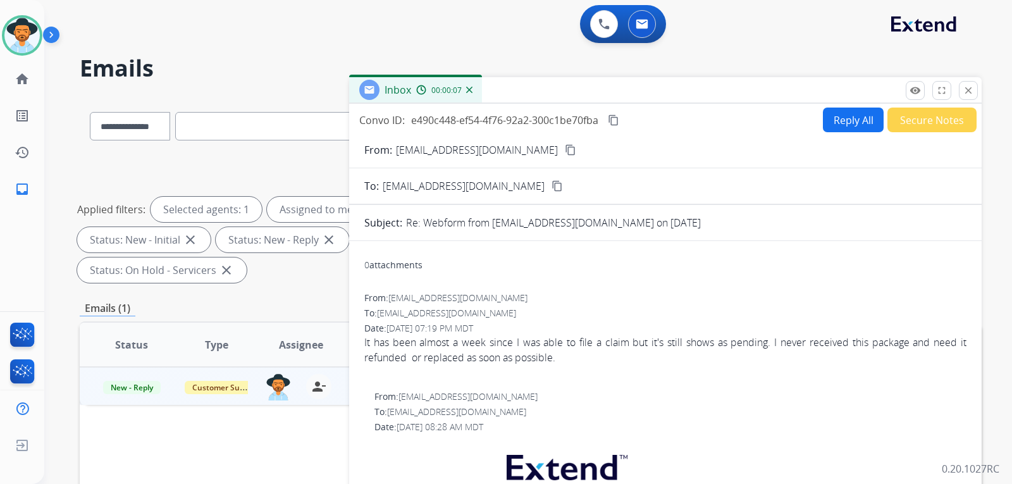
click at [565, 150] on mat-icon "content_copy" at bounding box center [570, 149] width 11 height 11
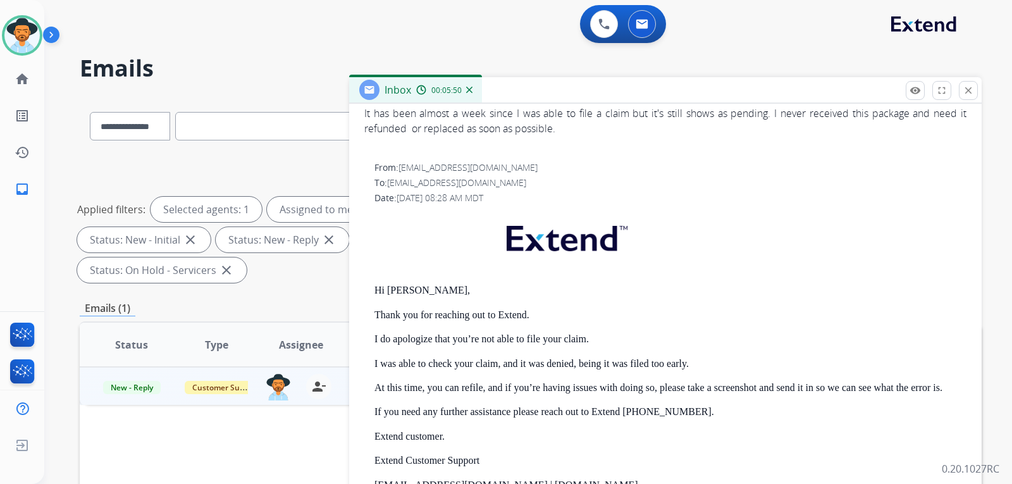
scroll to position [0, 0]
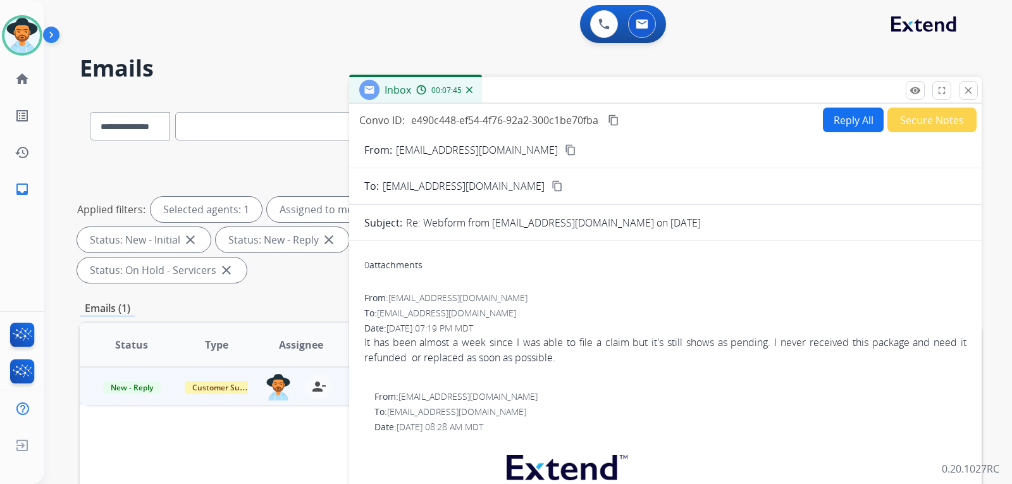
drag, startPoint x: 622, startPoint y: 254, endPoint x: 565, endPoint y: 285, distance: 65.3
click at [621, 256] on div "0 attachments" at bounding box center [665, 266] width 602 height 30
drag, startPoint x: 368, startPoint y: 345, endPoint x: 537, endPoint y: 355, distance: 169.8
click at [555, 364] on div "It has been almost a week since I was able to file a claim but it's still shows…" at bounding box center [665, 349] width 602 height 30
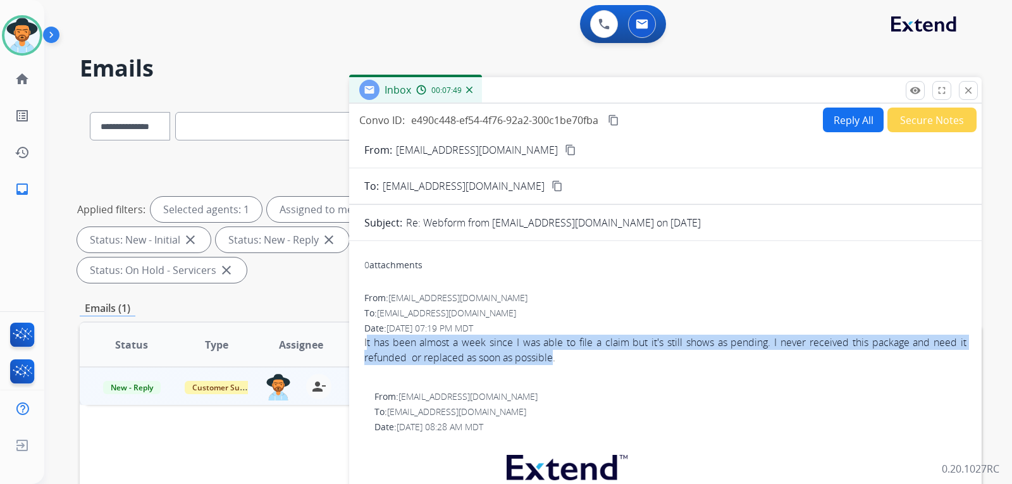
copy div "t has been almost a week since I was able to file a claim but it's still shows …"
click at [846, 122] on button "Reply All" at bounding box center [853, 119] width 61 height 25
select select "**********"
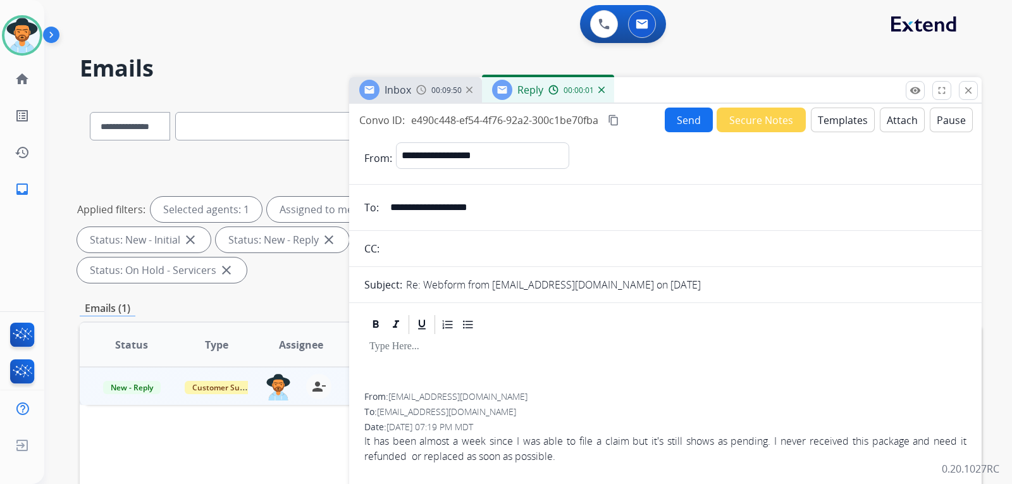
click at [835, 123] on button "Templates" at bounding box center [843, 119] width 64 height 25
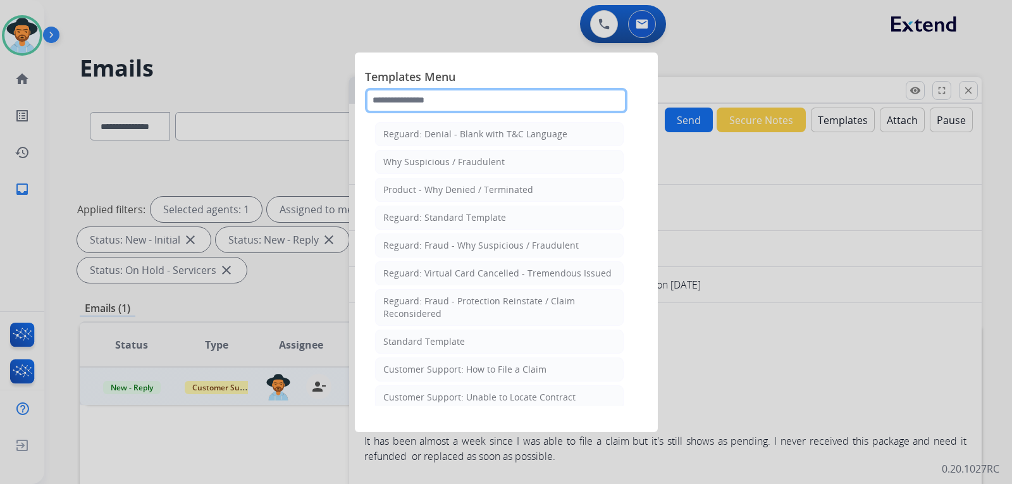
click at [483, 106] on input "text" at bounding box center [496, 100] width 262 height 25
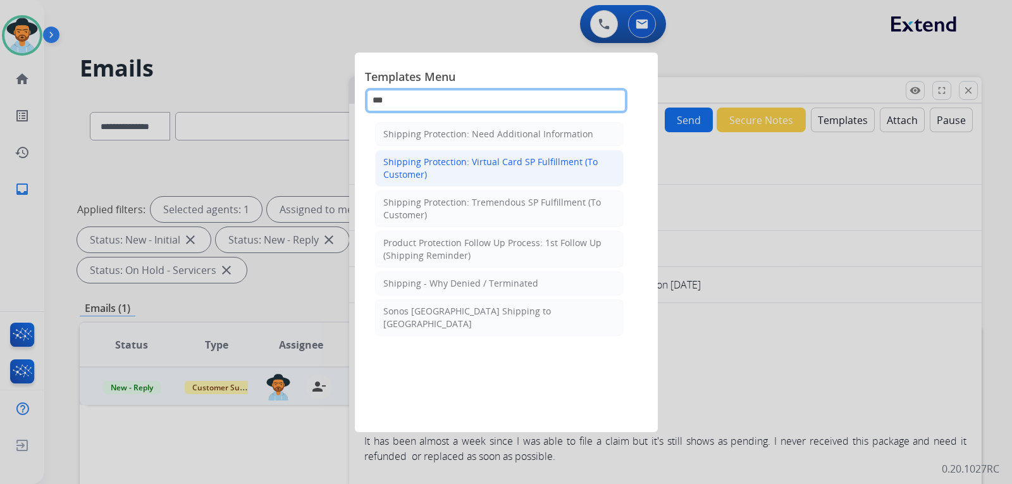
type input "***"
click at [496, 169] on div "Shipping Protection: Virtual Card SP Fulfillment (To Customer)" at bounding box center [499, 168] width 232 height 25
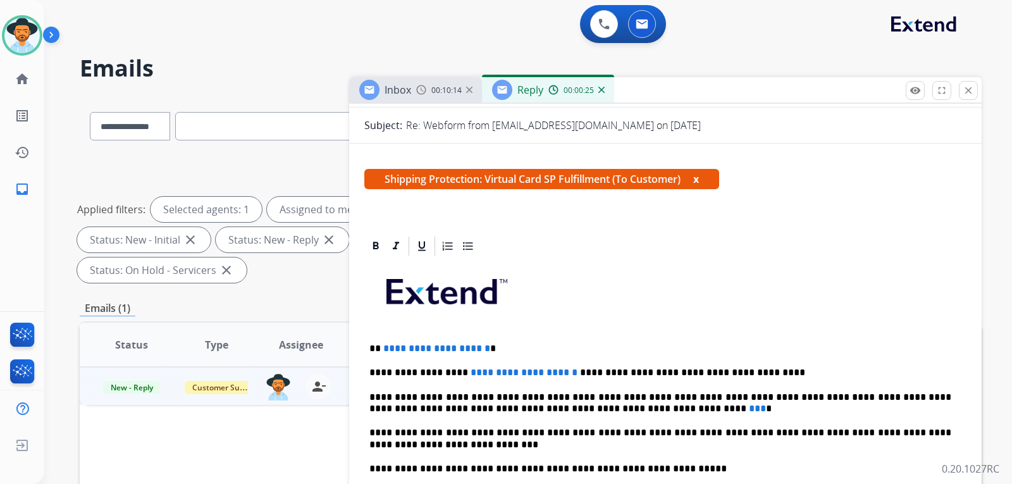
scroll to position [190, 0]
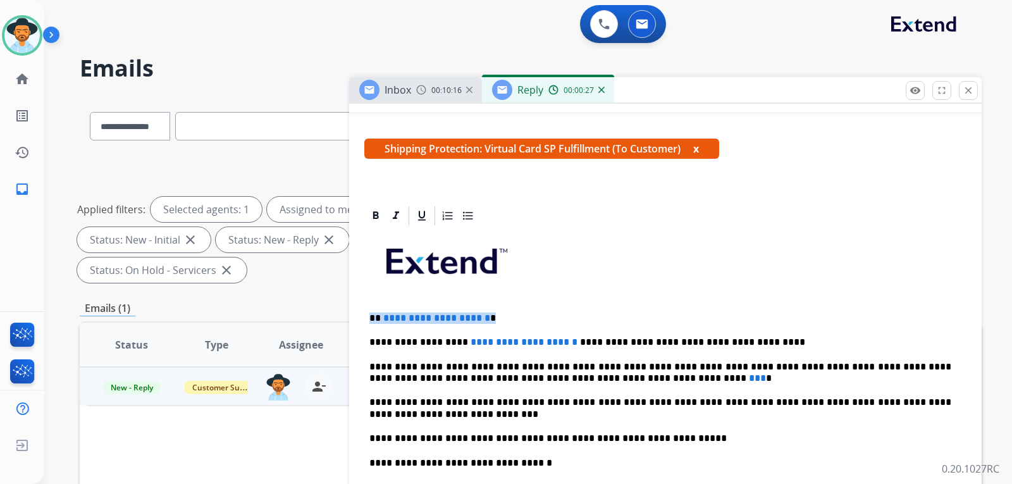
drag, startPoint x: 524, startPoint y: 316, endPoint x: 362, endPoint y: 309, distance: 162.6
click at [544, 340] on p "**********" at bounding box center [660, 341] width 582 height 11
click at [592, 377] on p "**********" at bounding box center [660, 372] width 582 height 23
click at [577, 381] on p "**********" at bounding box center [660, 372] width 582 height 23
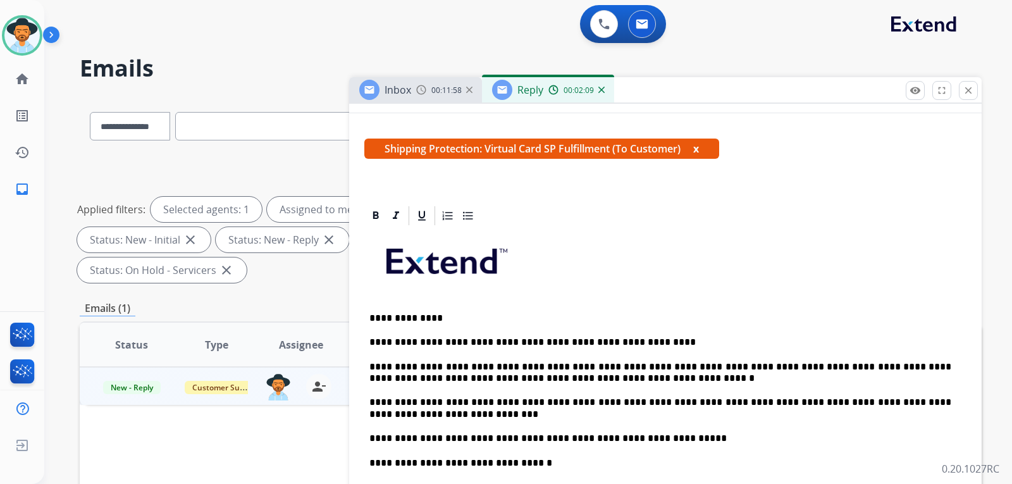
click at [587, 377] on p "**********" at bounding box center [660, 372] width 582 height 23
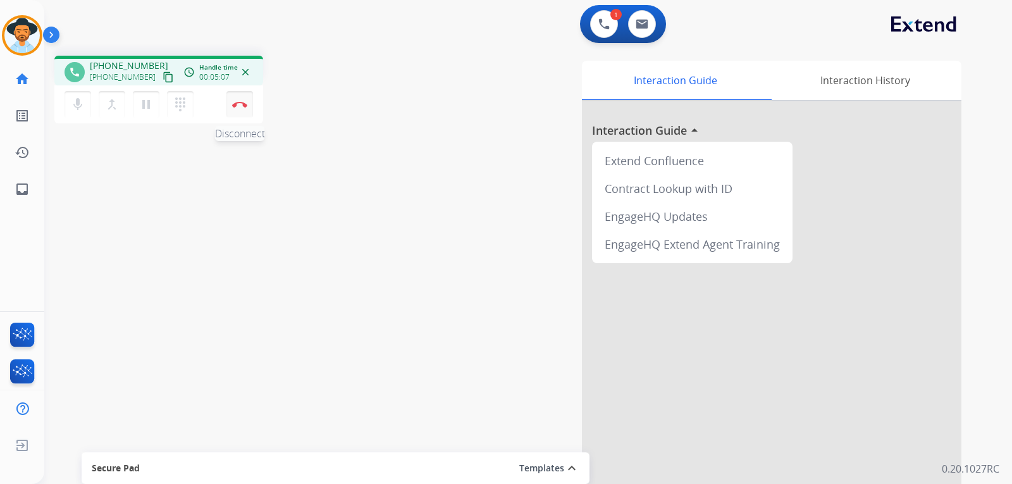
click at [240, 97] on button "Disconnect" at bounding box center [239, 104] width 27 height 27
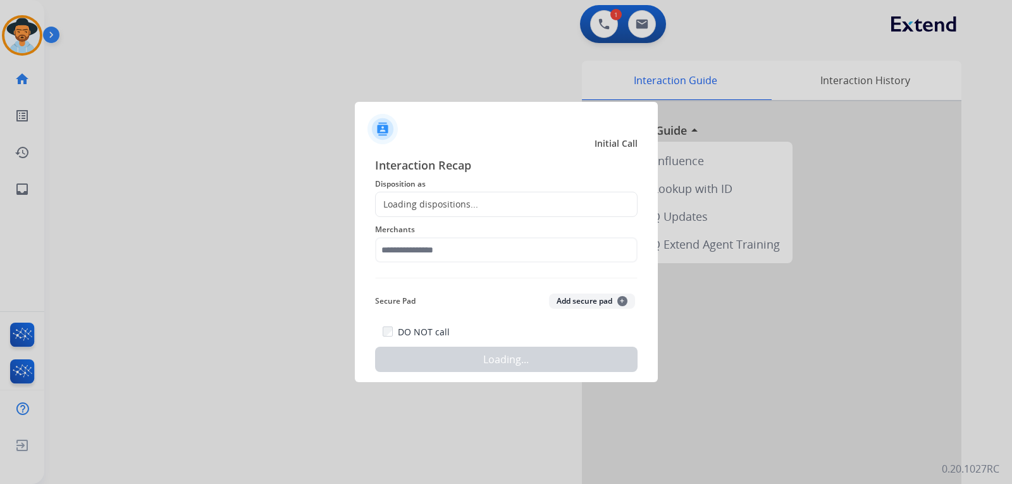
click at [461, 207] on div "Loading dispositions..." at bounding box center [427, 204] width 102 height 13
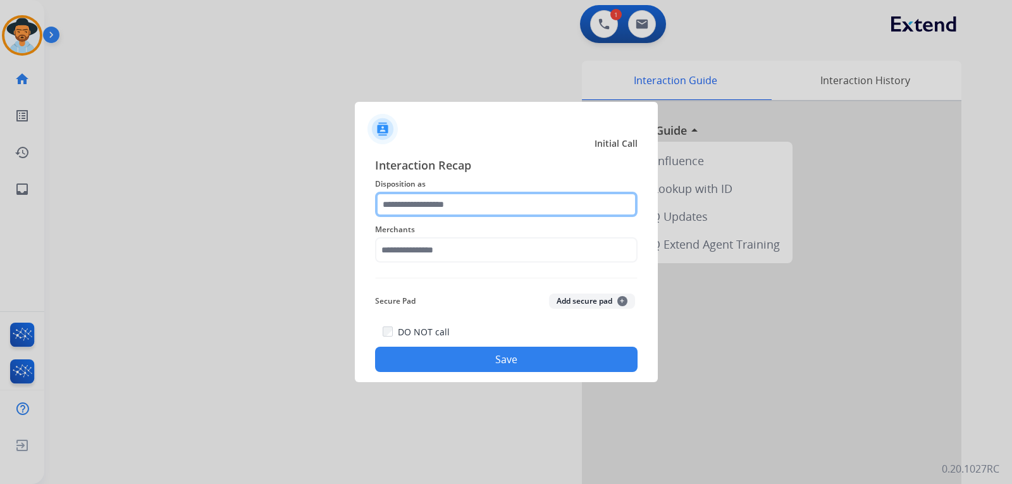
click at [467, 207] on input "text" at bounding box center [506, 204] width 262 height 25
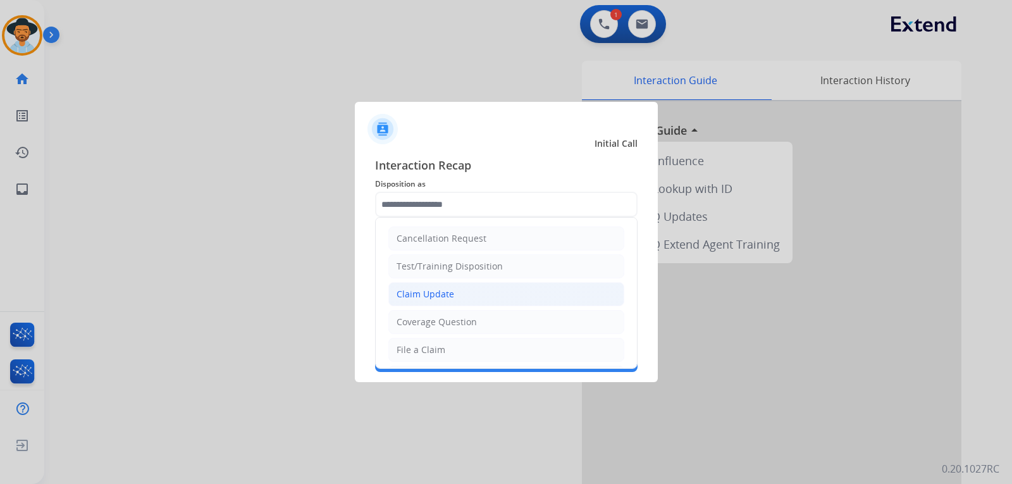
click at [450, 300] on div "Claim Update" at bounding box center [425, 294] width 58 height 13
type input "**********"
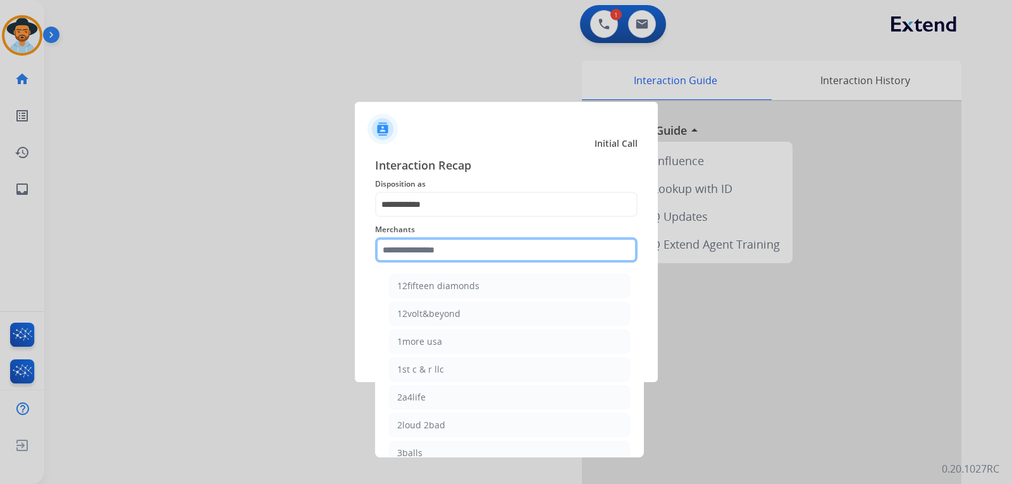
click at [456, 251] on input "text" at bounding box center [506, 249] width 262 height 25
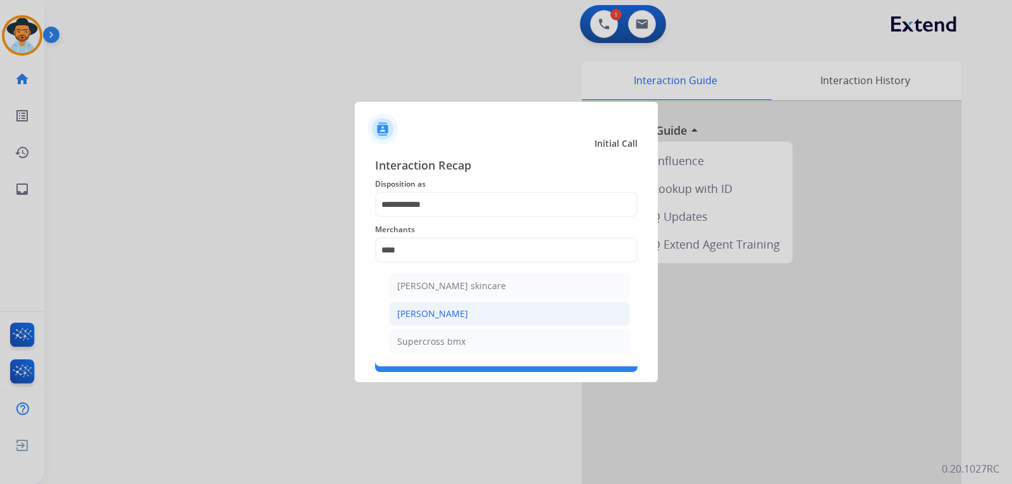
click at [447, 316] on div "[PERSON_NAME]" at bounding box center [432, 313] width 71 height 13
type input "**********"
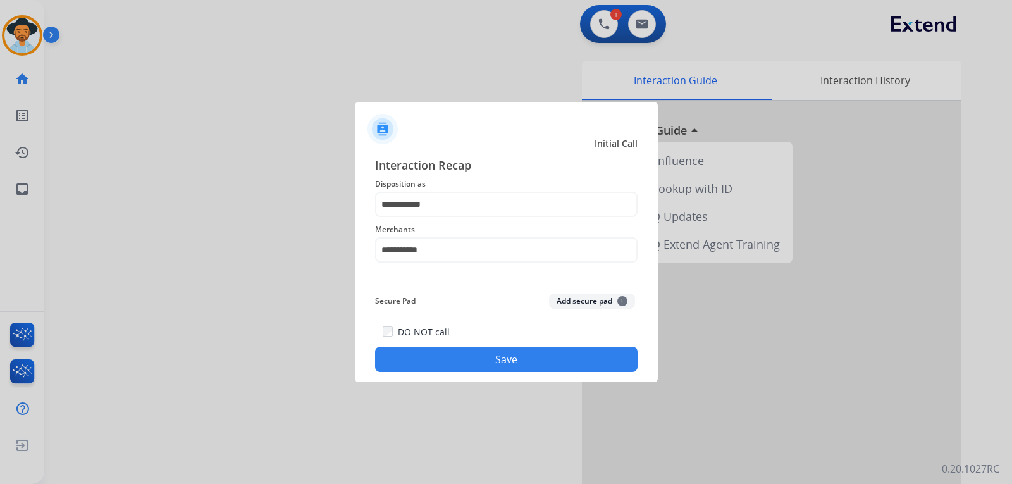
click at [482, 365] on button "Save" at bounding box center [506, 358] width 262 height 25
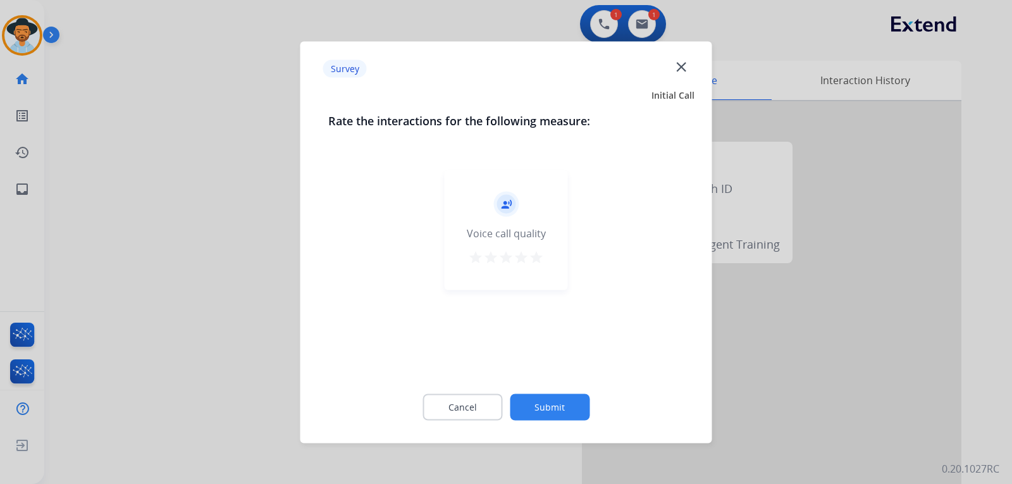
click at [901, 372] on div at bounding box center [506, 242] width 1012 height 484
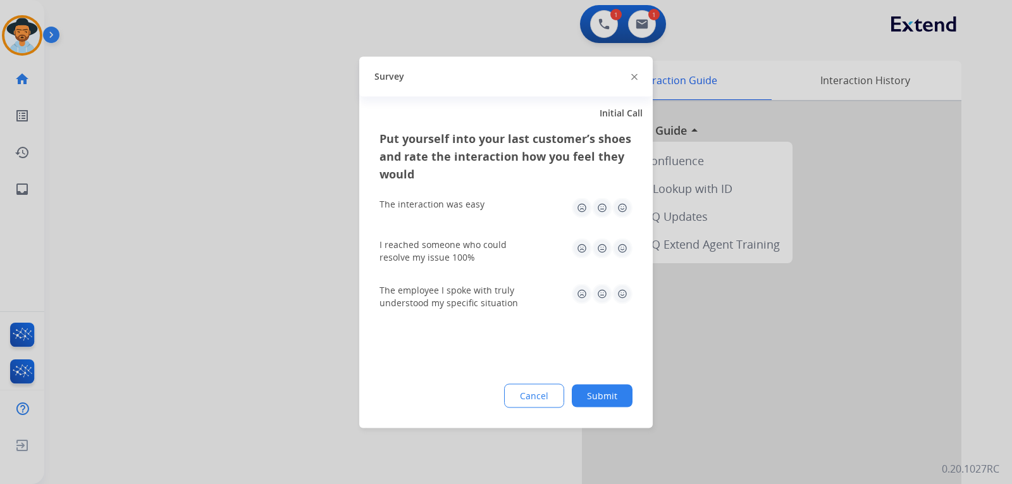
click at [901, 372] on div at bounding box center [506, 242] width 1012 height 484
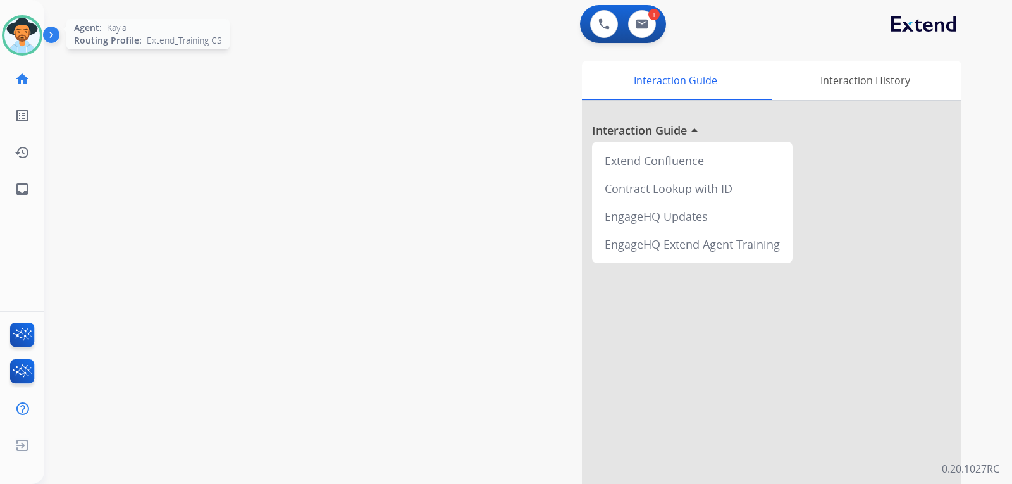
click at [38, 44] on div at bounding box center [22, 35] width 40 height 40
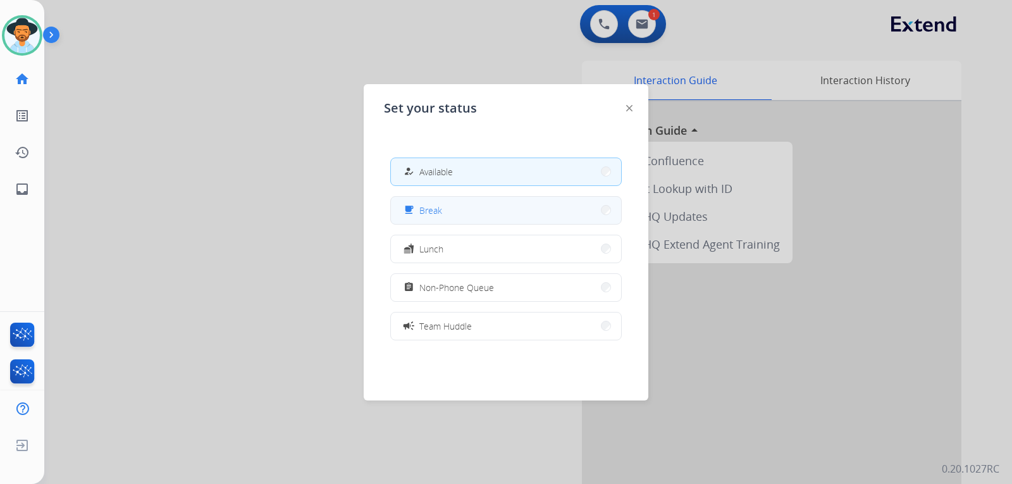
click at [453, 216] on button "free_breakfast Break" at bounding box center [506, 210] width 230 height 27
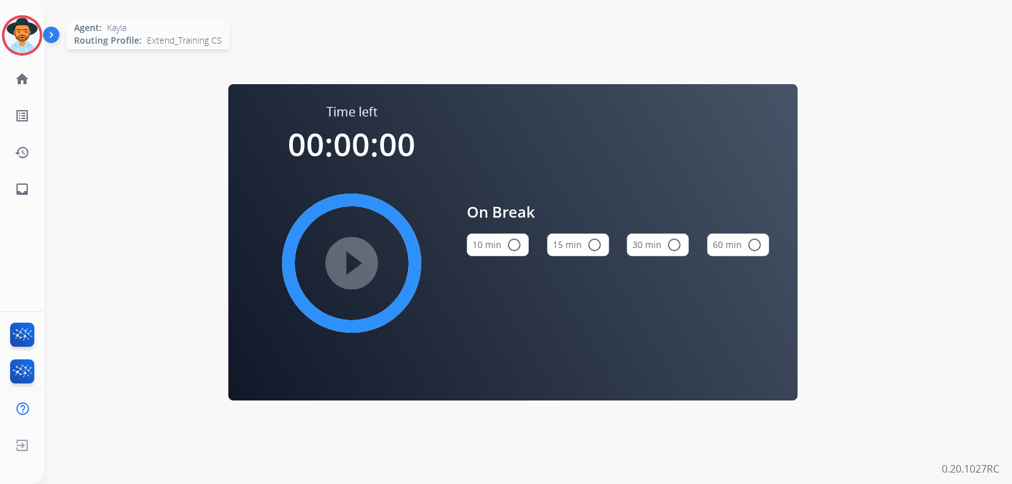
click at [34, 42] on img at bounding box center [21, 35] width 35 height 35
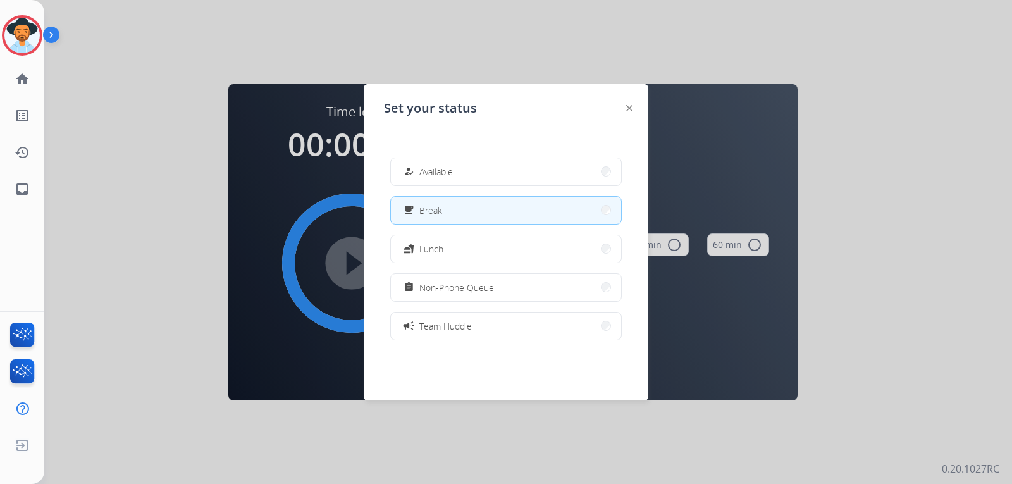
click at [475, 199] on button "free_breakfast Break" at bounding box center [506, 210] width 230 height 27
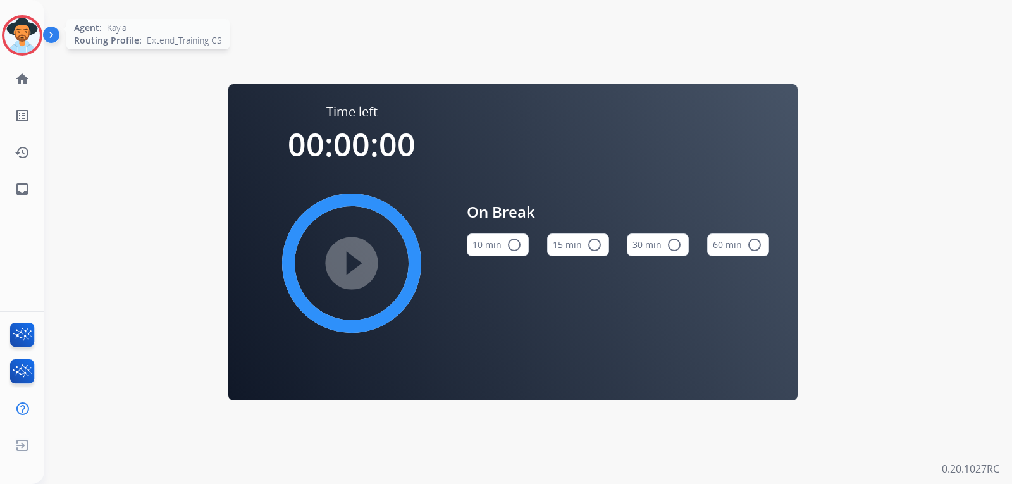
click at [33, 40] on img at bounding box center [21, 35] width 35 height 35
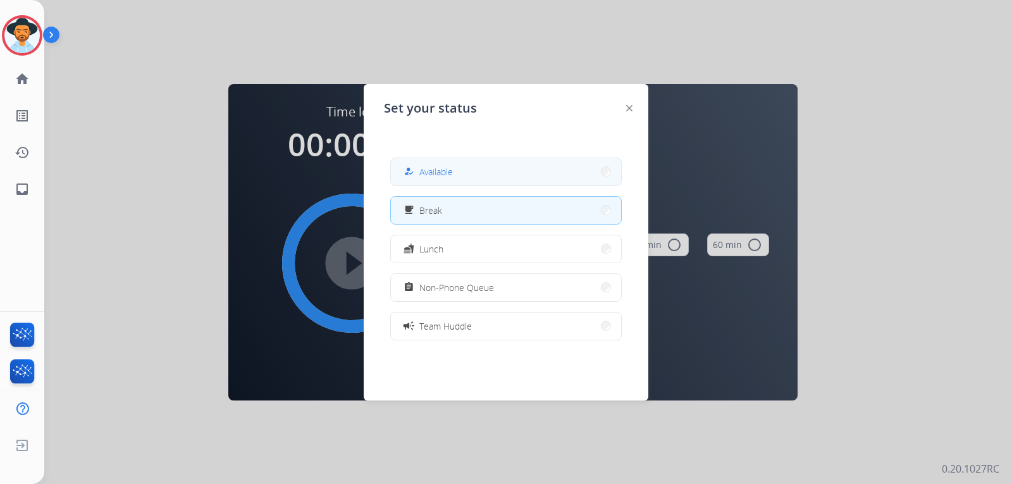
click at [482, 176] on button "how_to_reg Available" at bounding box center [506, 171] width 230 height 27
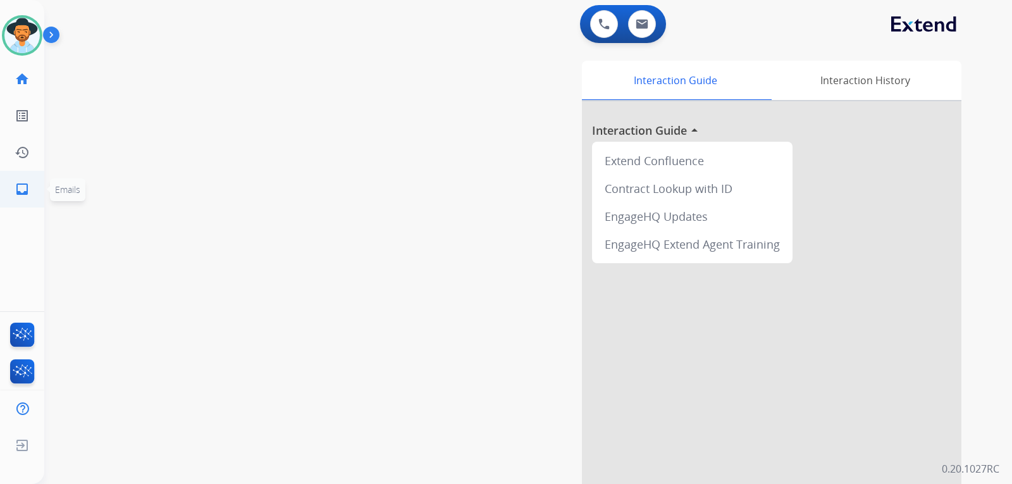
click at [24, 191] on mat-icon "inbox" at bounding box center [22, 188] width 15 height 15
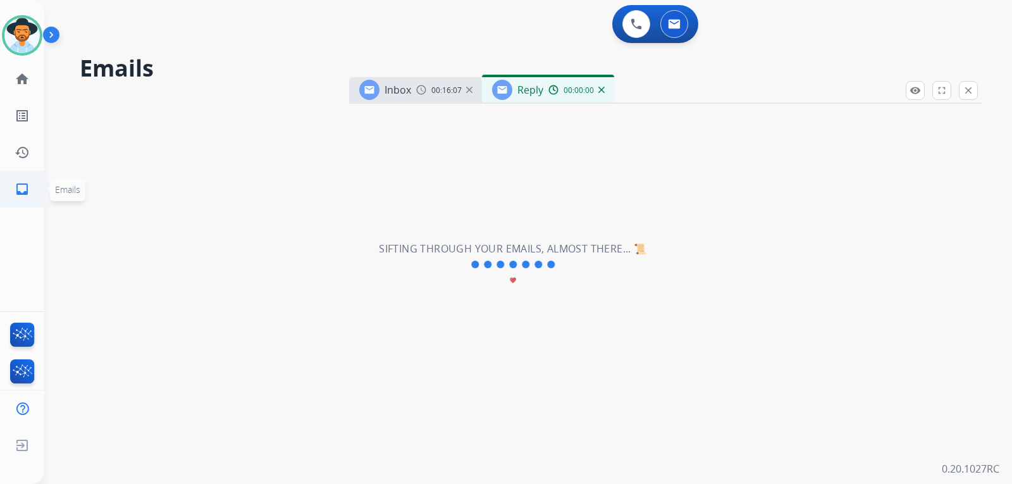
select select "**********"
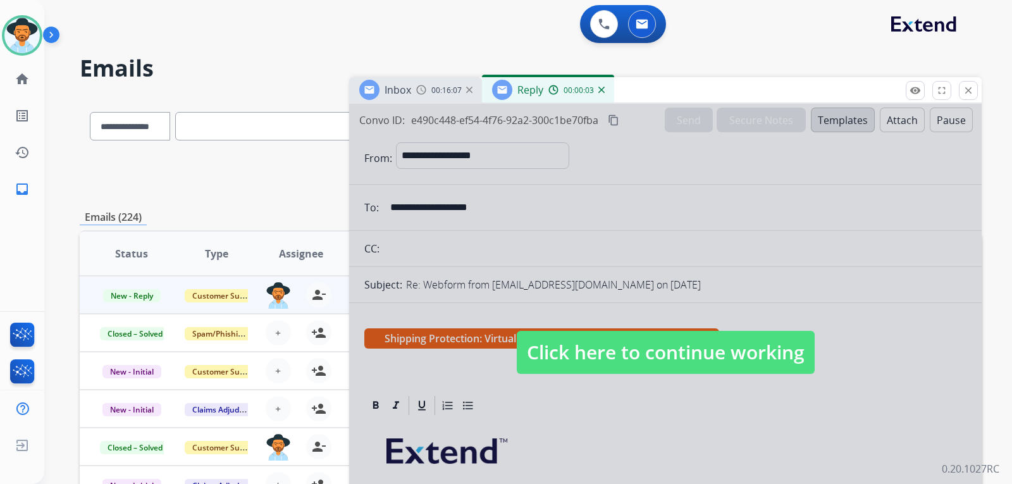
click at [598, 346] on span "Click here to continue working" at bounding box center [666, 352] width 298 height 43
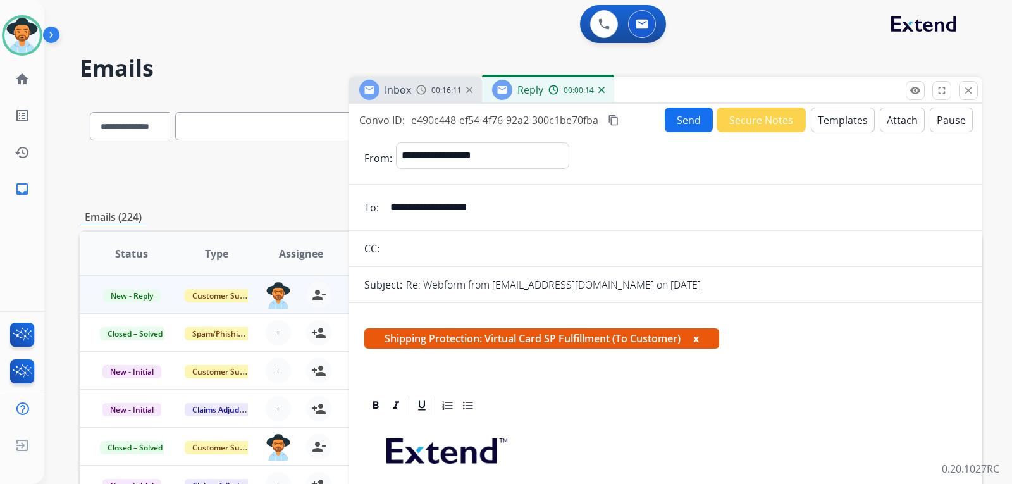
click at [670, 120] on button "Send" at bounding box center [689, 119] width 48 height 25
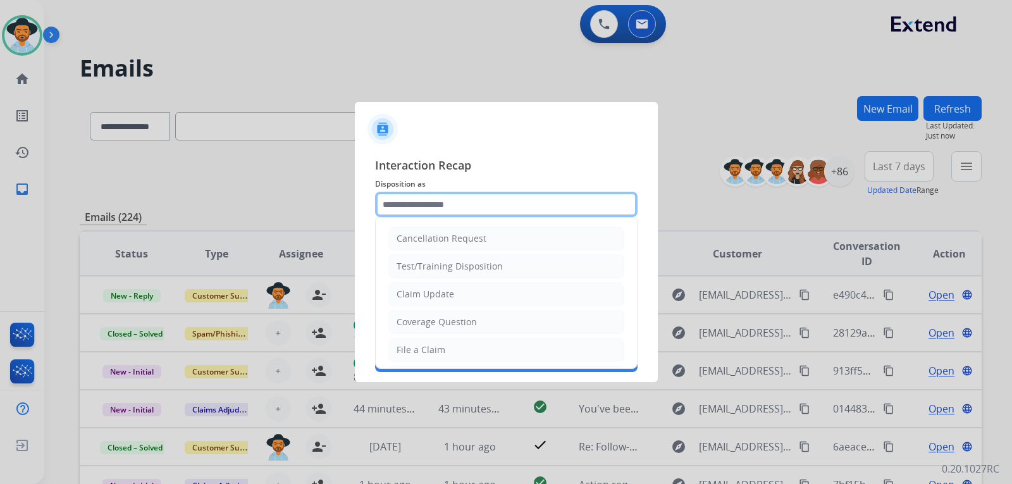
click at [490, 192] on input "text" at bounding box center [506, 204] width 262 height 25
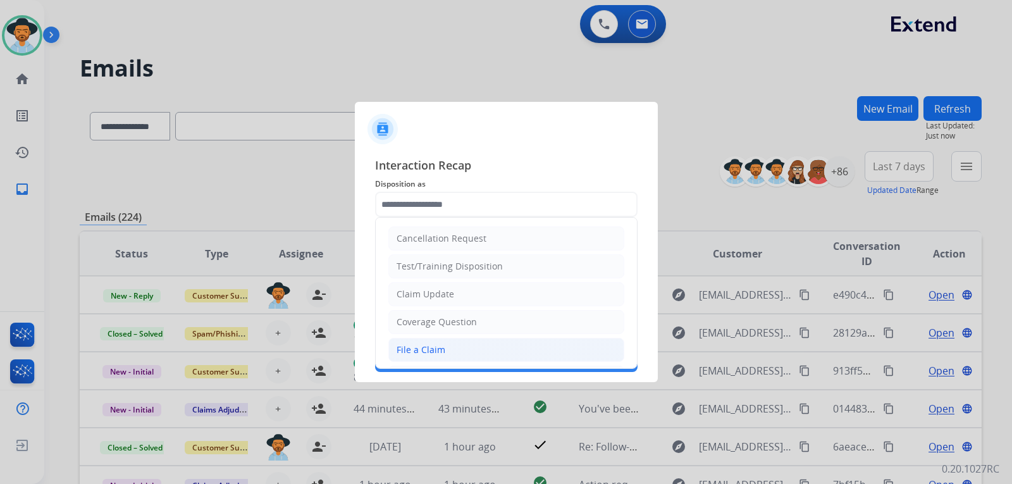
click at [442, 350] on div "File a Claim" at bounding box center [420, 349] width 49 height 13
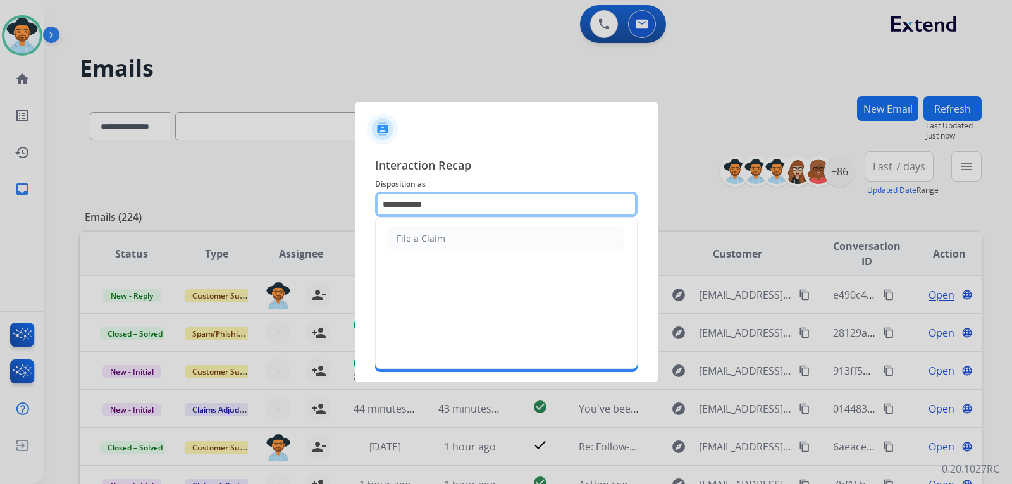
click at [520, 205] on input "**********" at bounding box center [506, 204] width 262 height 25
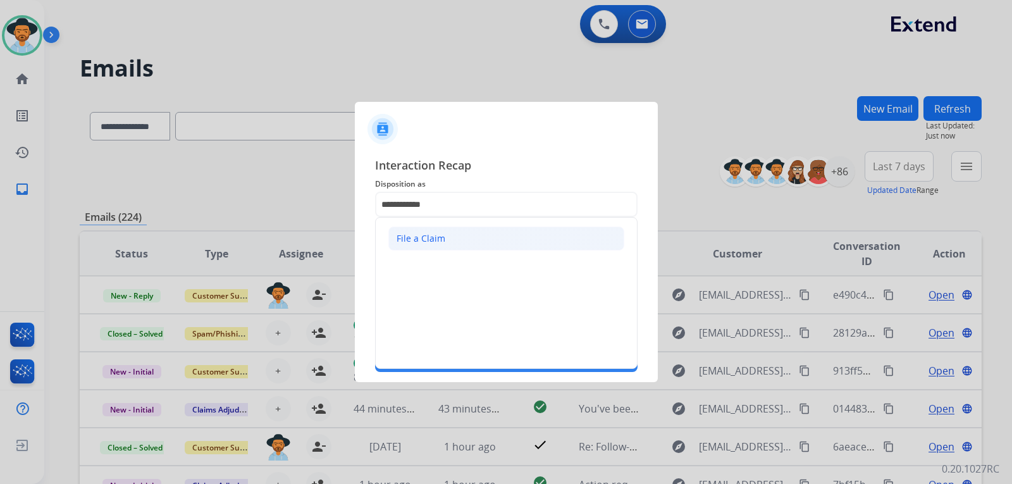
click at [481, 238] on li "File a Claim" at bounding box center [506, 238] width 236 height 24
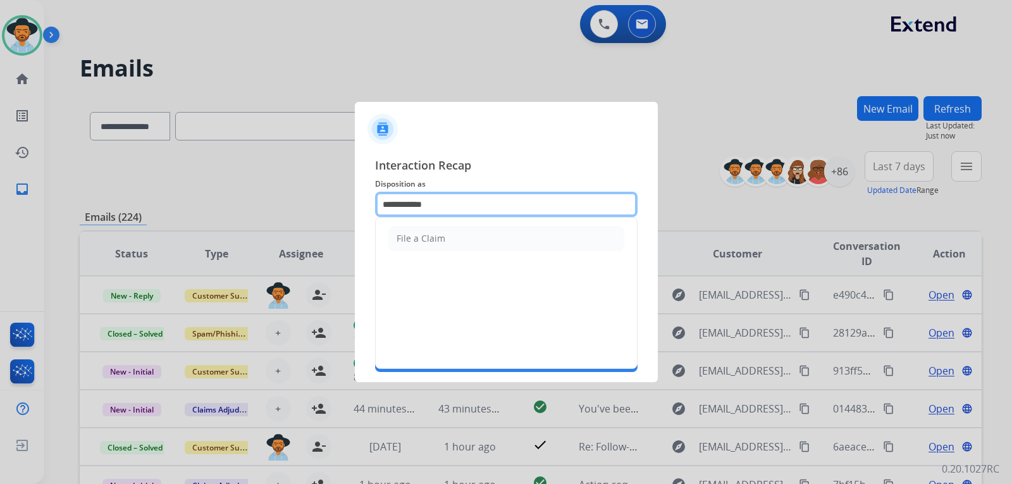
click at [488, 209] on input "**********" at bounding box center [506, 204] width 262 height 25
type input "*"
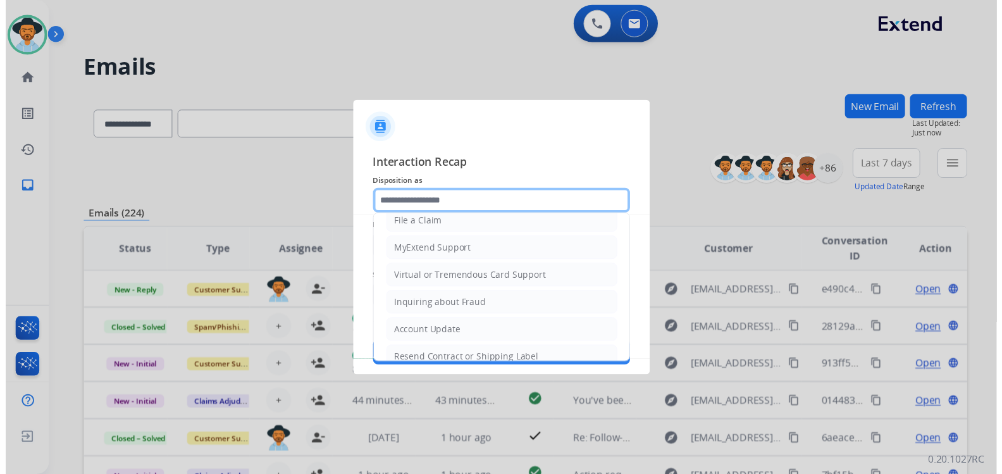
scroll to position [197, 0]
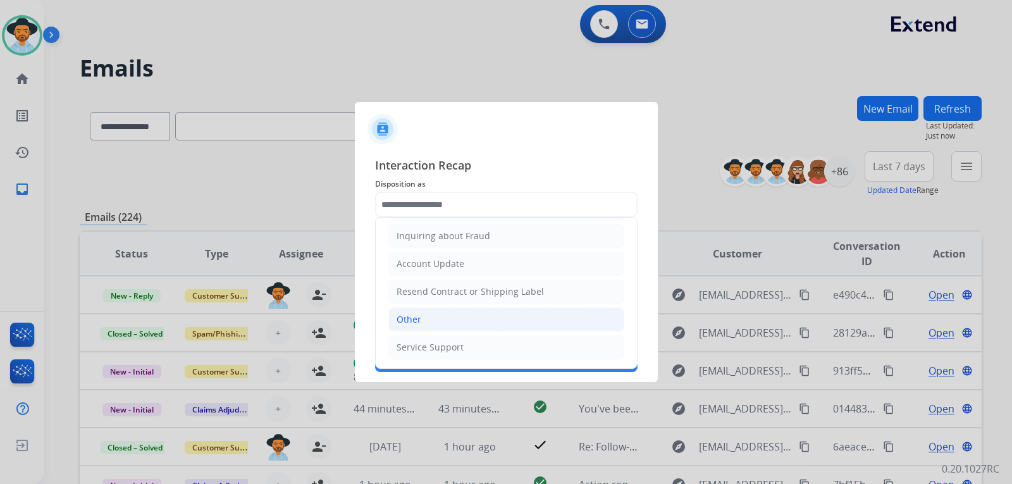
click at [487, 313] on li "Other" at bounding box center [506, 319] width 236 height 24
type input "*****"
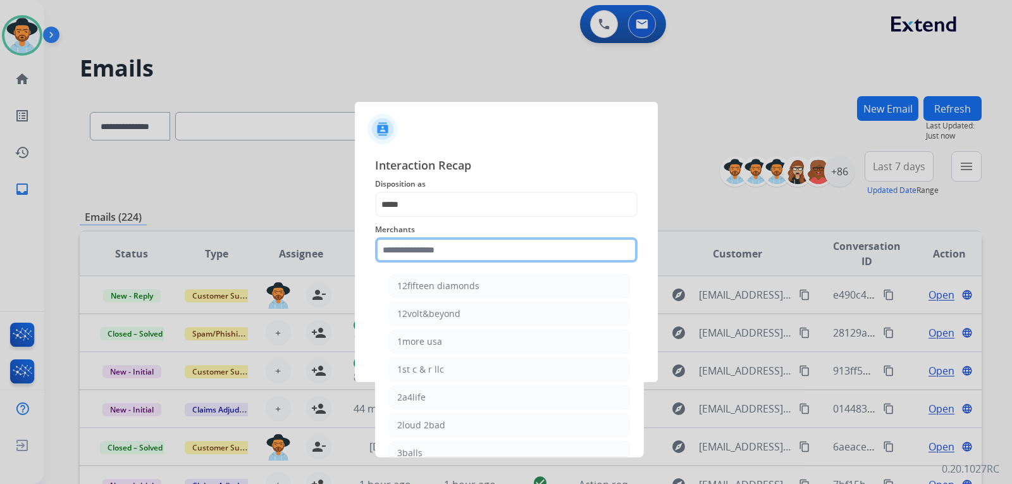
click at [418, 247] on input "text" at bounding box center [506, 249] width 262 height 25
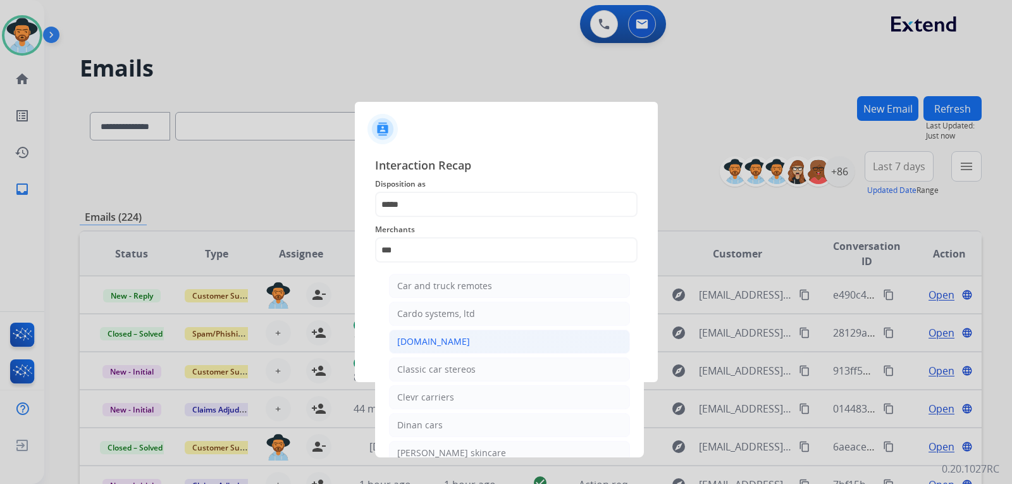
click at [437, 343] on div "[DOMAIN_NAME]" at bounding box center [433, 341] width 73 height 13
type input "**********"
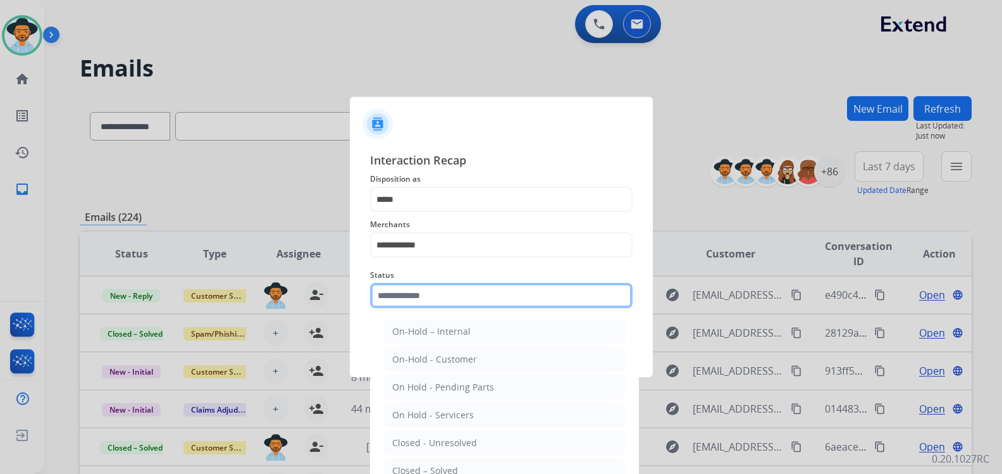
click at [449, 305] on input "text" at bounding box center [501, 295] width 262 height 25
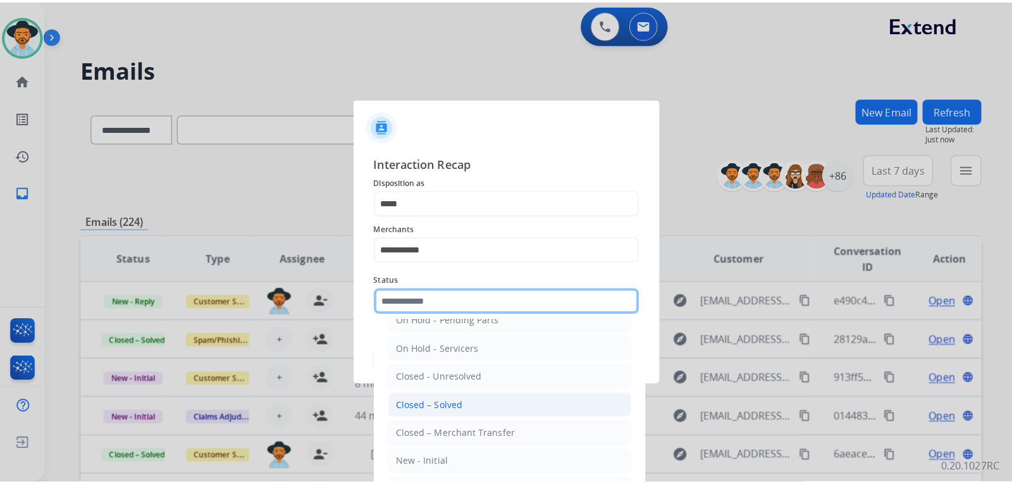
scroll to position [76, 0]
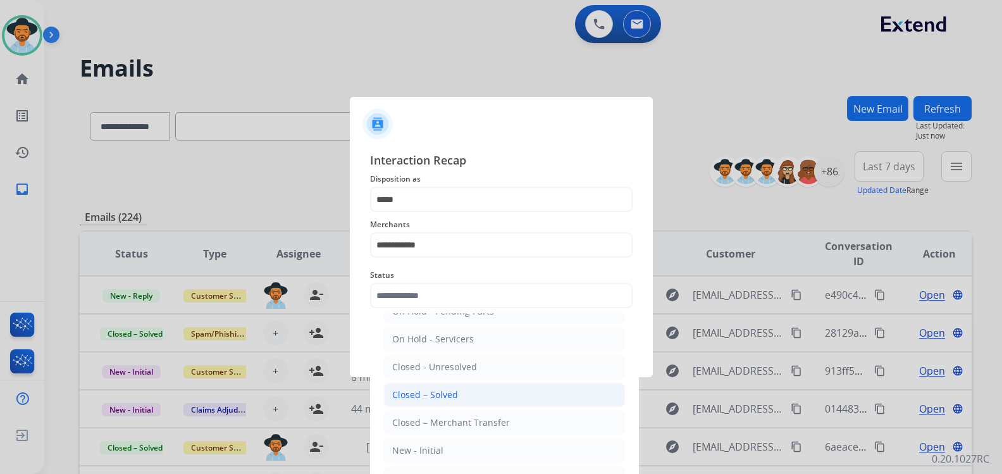
click at [439, 395] on div "Closed – Solved" at bounding box center [425, 394] width 66 height 13
type input "**********"
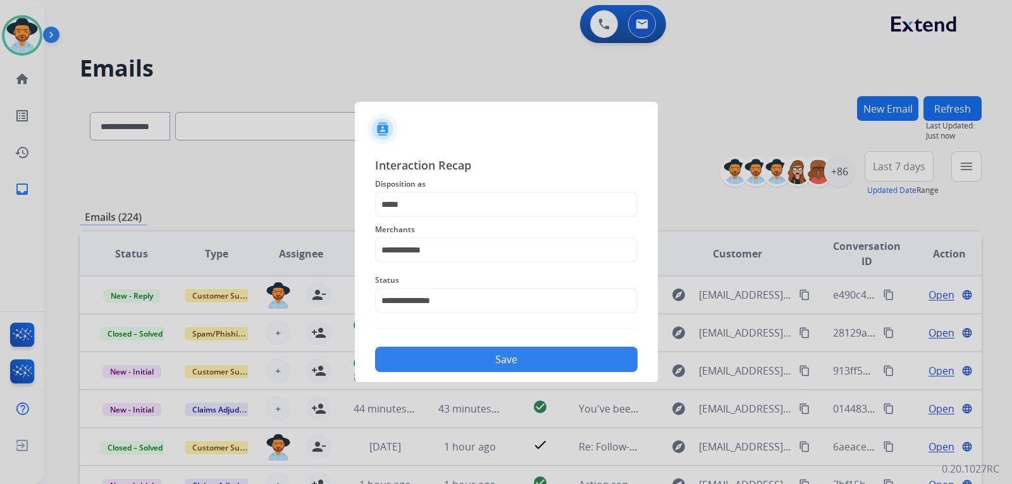
click at [477, 356] on button "Save" at bounding box center [506, 358] width 262 height 25
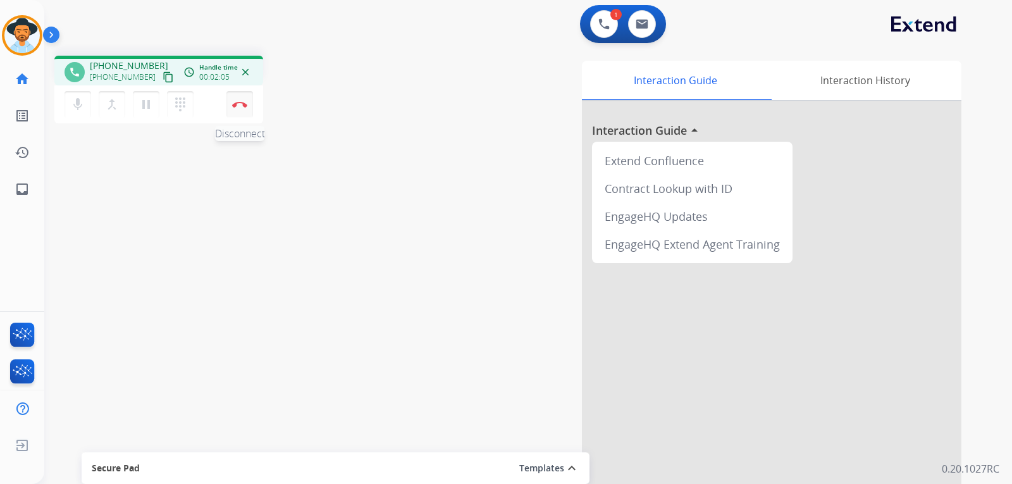
click at [248, 101] on button "Disconnect" at bounding box center [239, 104] width 27 height 27
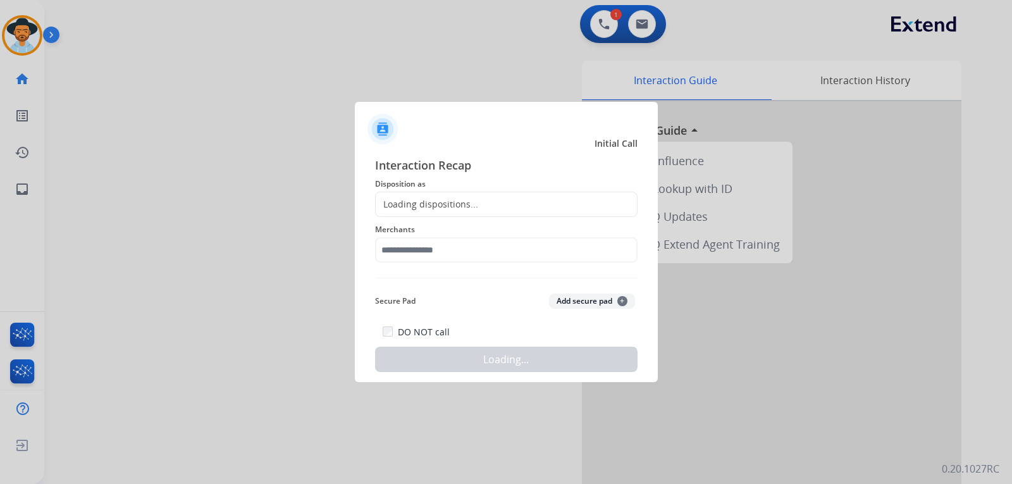
click at [436, 195] on div "Loading dispositions..." at bounding box center [506, 204] width 262 height 25
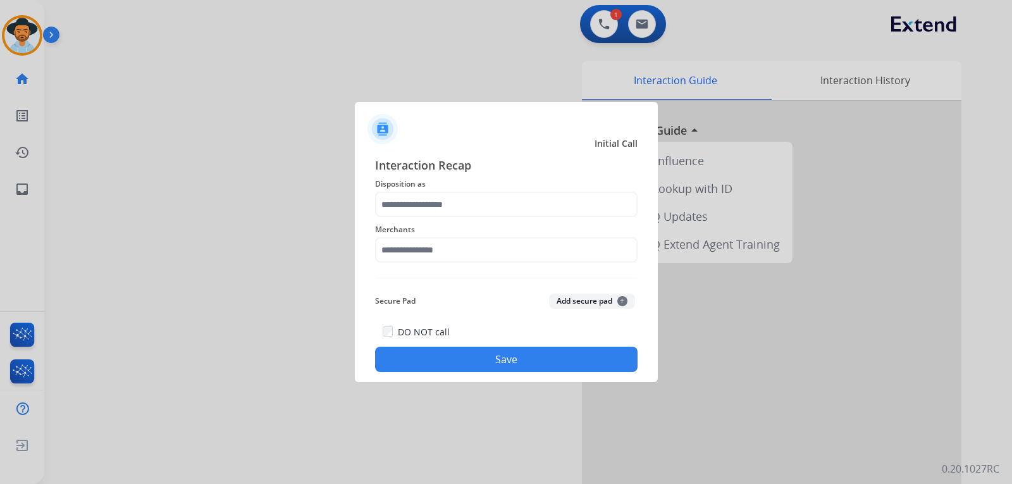
click at [470, 215] on div "Interaction Recap Disposition as Merchants Secure Pad Add secure pad + DO NOT c…" at bounding box center [506, 264] width 262 height 216
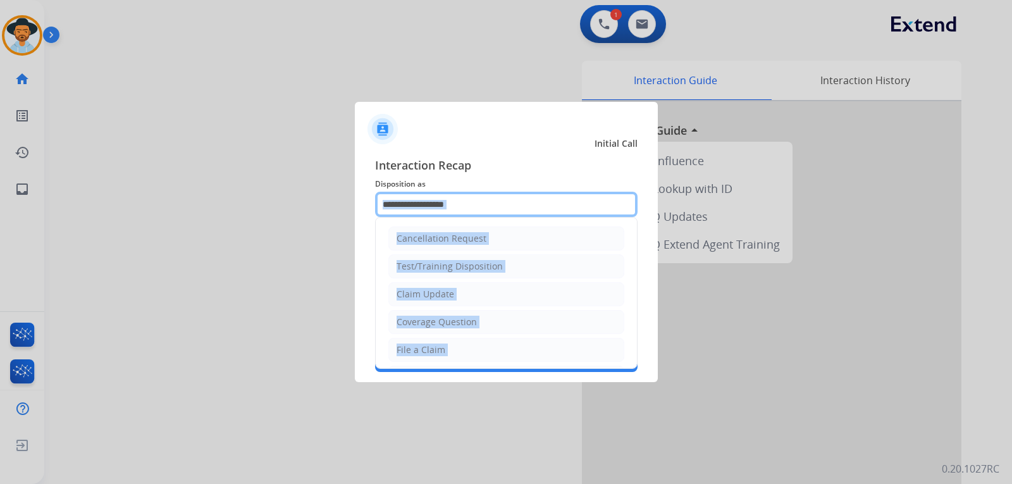
click at [470, 210] on input "text" at bounding box center [506, 204] width 262 height 25
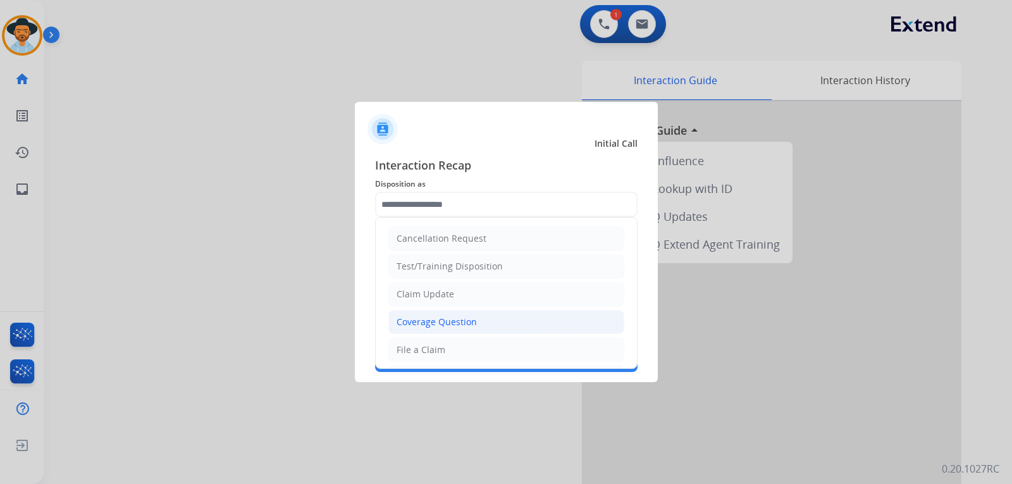
click at [441, 322] on div "Coverage Question" at bounding box center [436, 322] width 80 height 13
type input "**********"
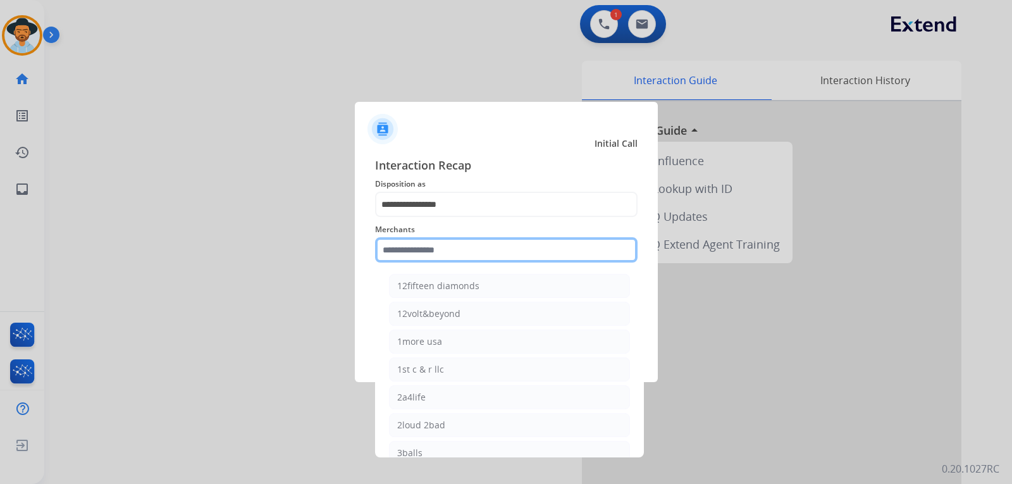
click at [467, 243] on input "text" at bounding box center [506, 249] width 262 height 25
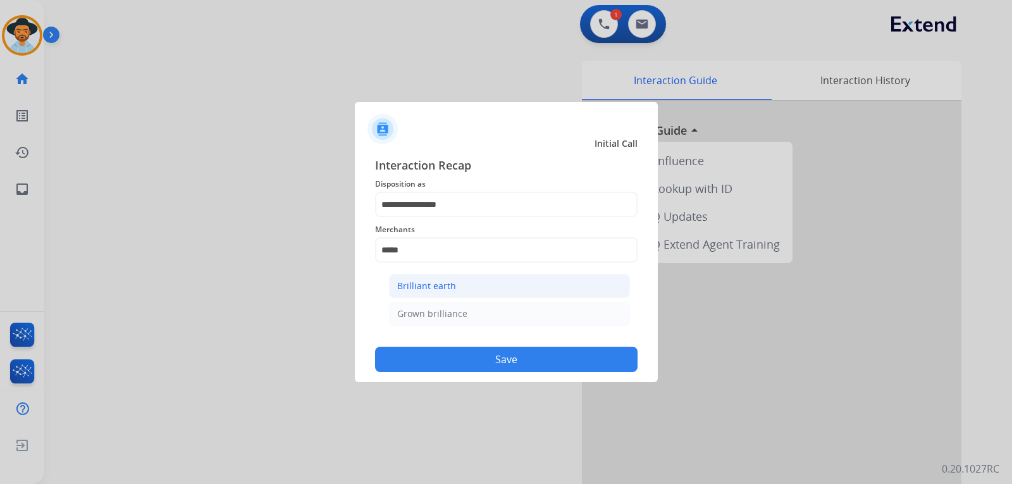
click at [450, 286] on div "Brilliant earth" at bounding box center [426, 285] width 59 height 13
type input "**********"
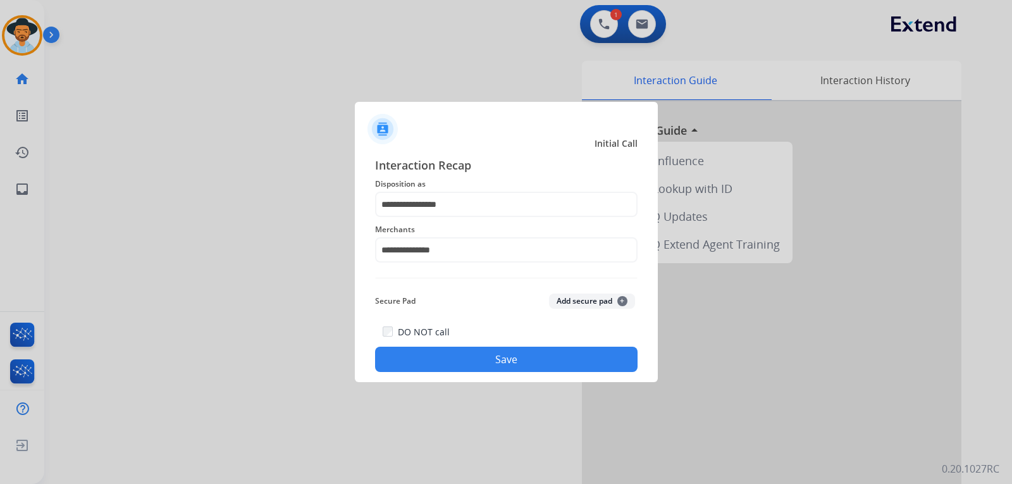
click at [524, 346] on div "DO NOT call Save" at bounding box center [506, 348] width 262 height 48
click at [609, 363] on button "Save" at bounding box center [506, 358] width 262 height 25
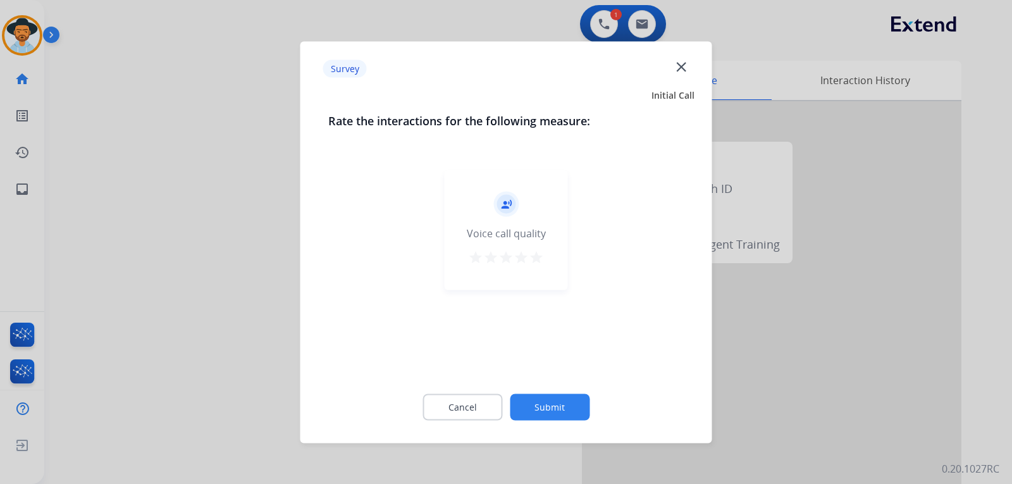
click at [802, 360] on div at bounding box center [506, 242] width 1012 height 484
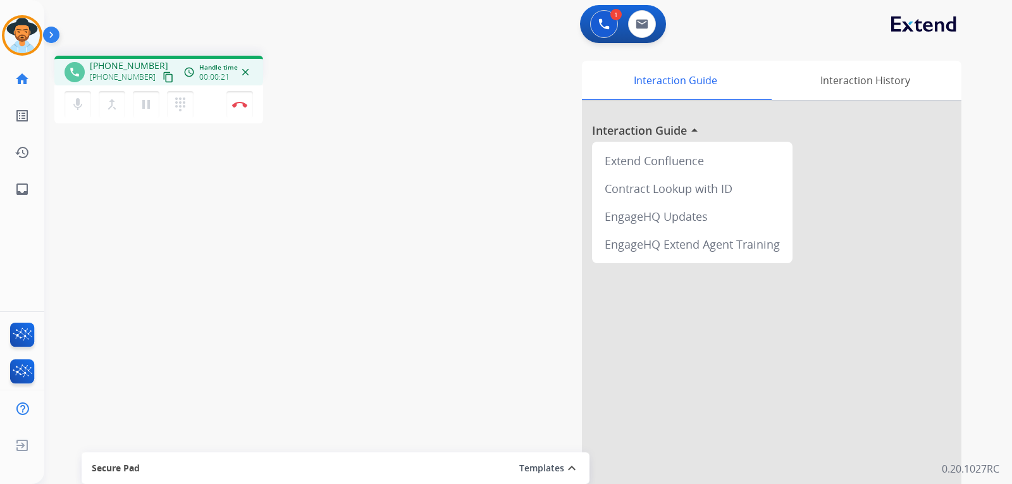
click at [181, 225] on div "phone [PHONE_NUMBER] [PHONE_NUMBER] content_copy access_time Call metrics Queue…" at bounding box center [512, 309] width 937 height 527
click at [596, 20] on button at bounding box center [604, 24] width 28 height 28
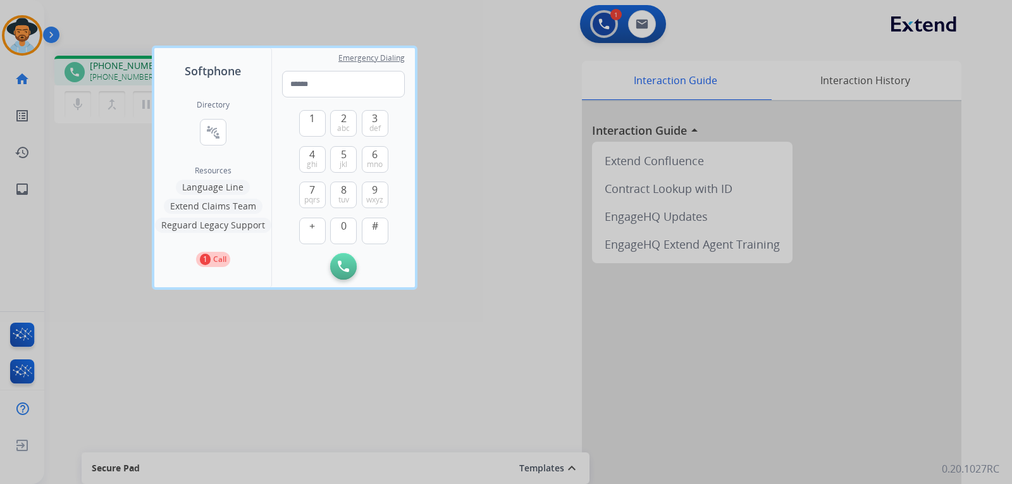
click at [227, 187] on button "Language Line" at bounding box center [213, 187] width 74 height 15
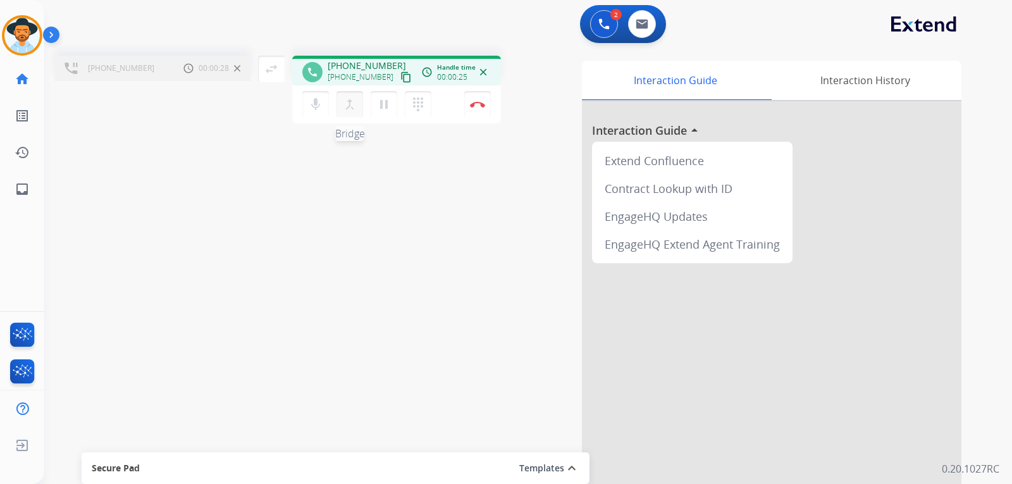
click at [357, 112] on button "merge_type Bridge" at bounding box center [349, 104] width 27 height 27
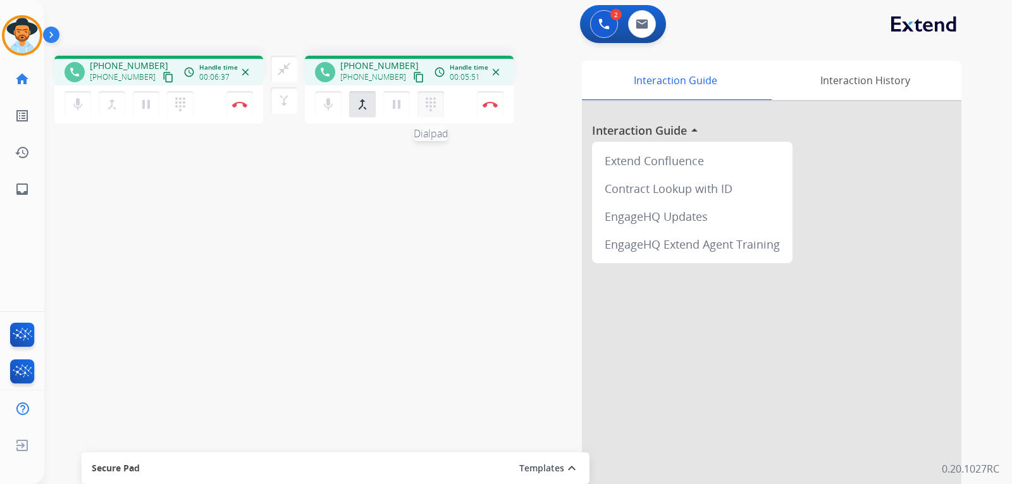
click at [188, 97] on mat-icon "dialpad" at bounding box center [180, 104] width 15 height 15
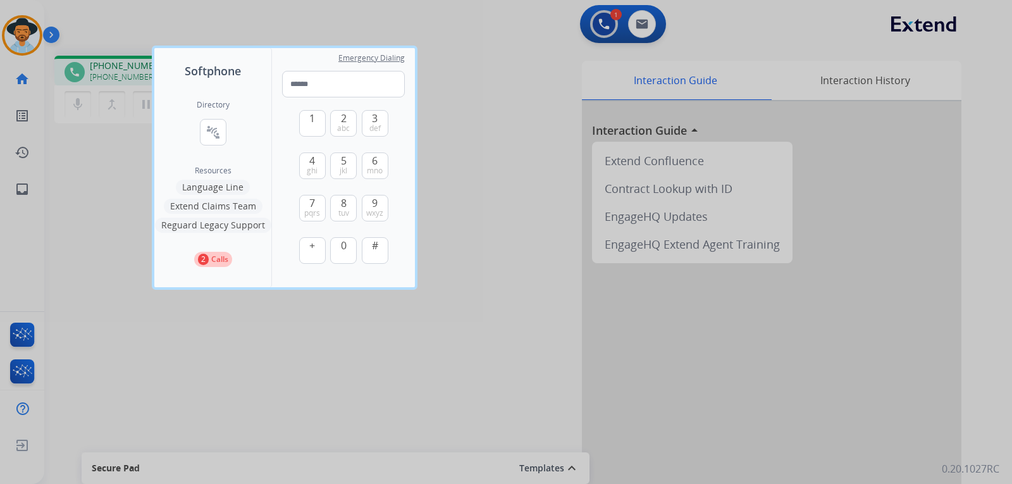
click at [459, 80] on div at bounding box center [506, 242] width 1012 height 484
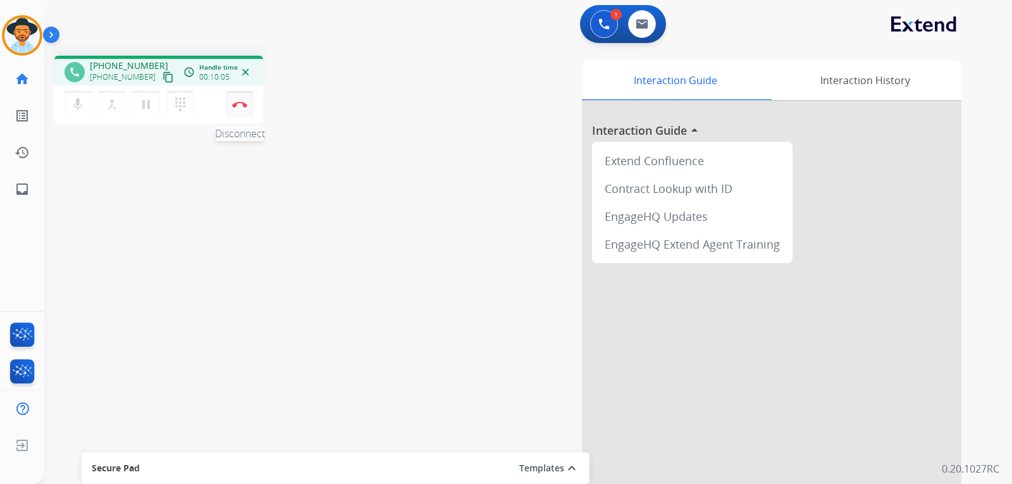
click at [248, 111] on button "Disconnect" at bounding box center [239, 104] width 27 height 27
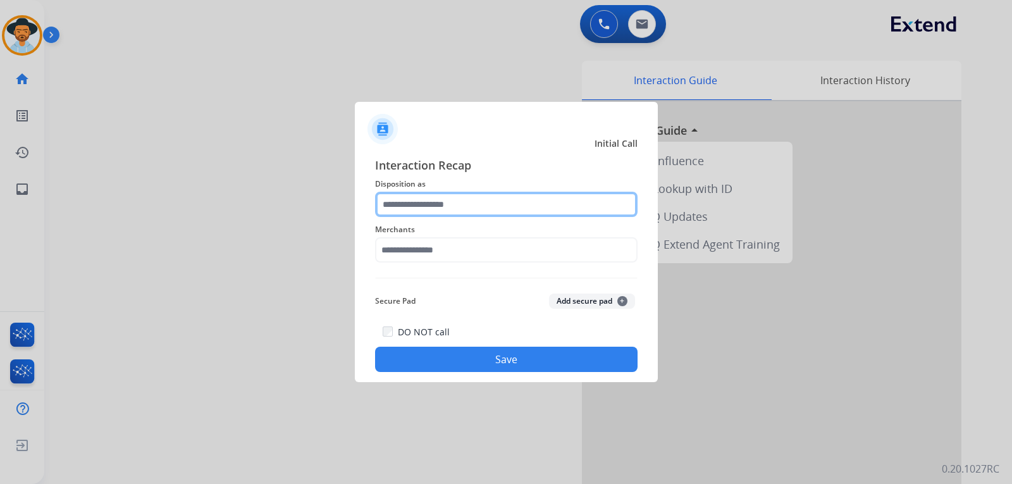
click at [506, 209] on input "text" at bounding box center [506, 204] width 262 height 25
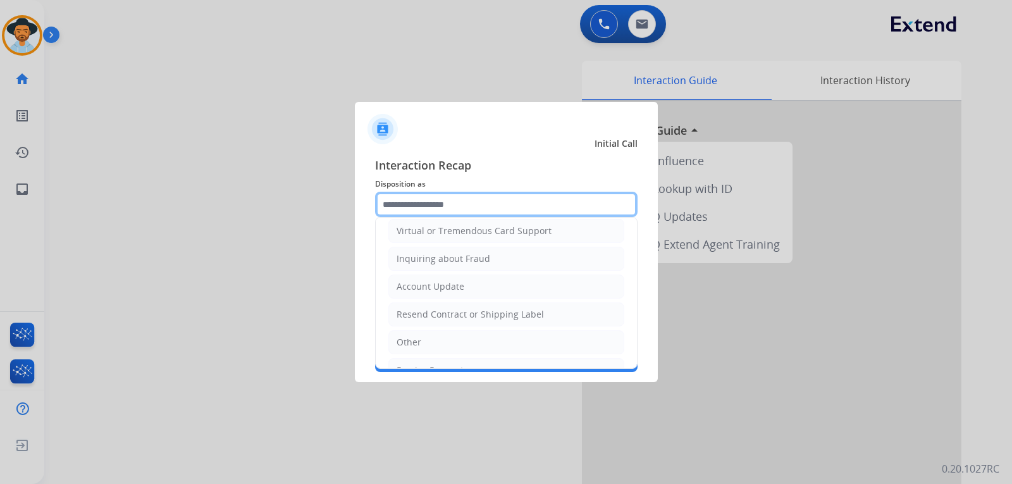
scroll to position [197, 0]
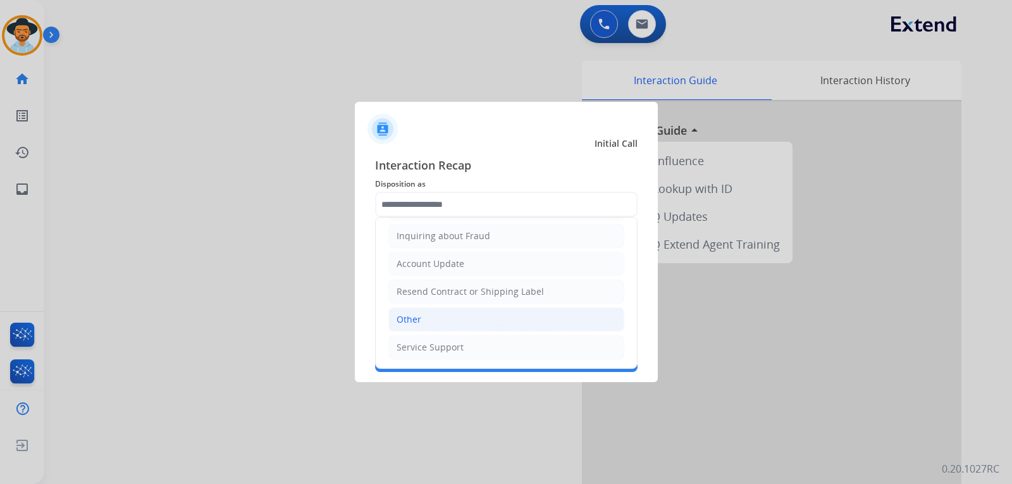
click at [403, 316] on div "Other" at bounding box center [408, 319] width 25 height 13
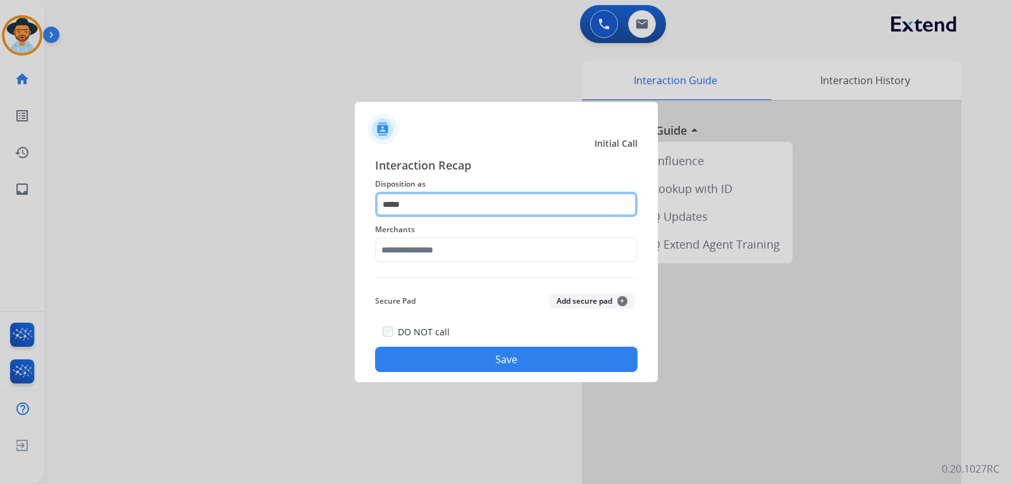
click at [465, 202] on input "*****" at bounding box center [506, 204] width 262 height 25
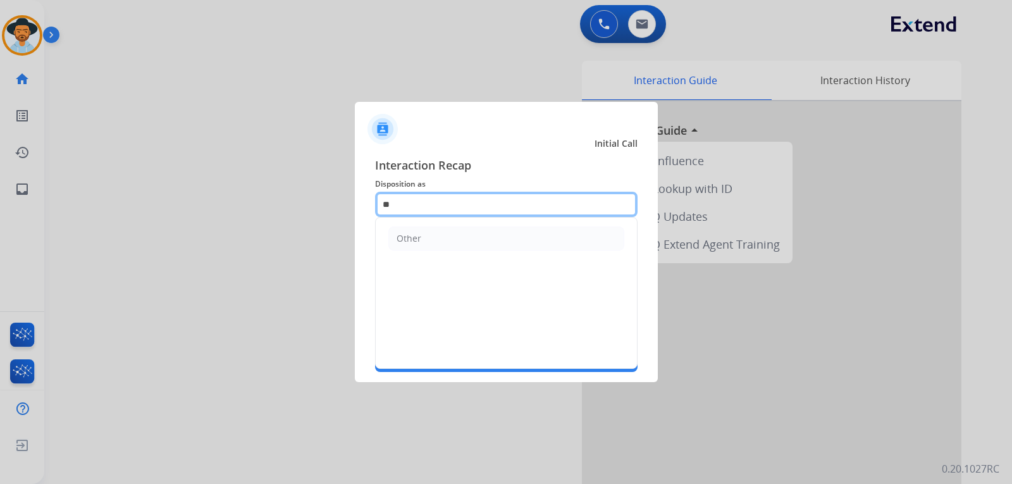
type input "*"
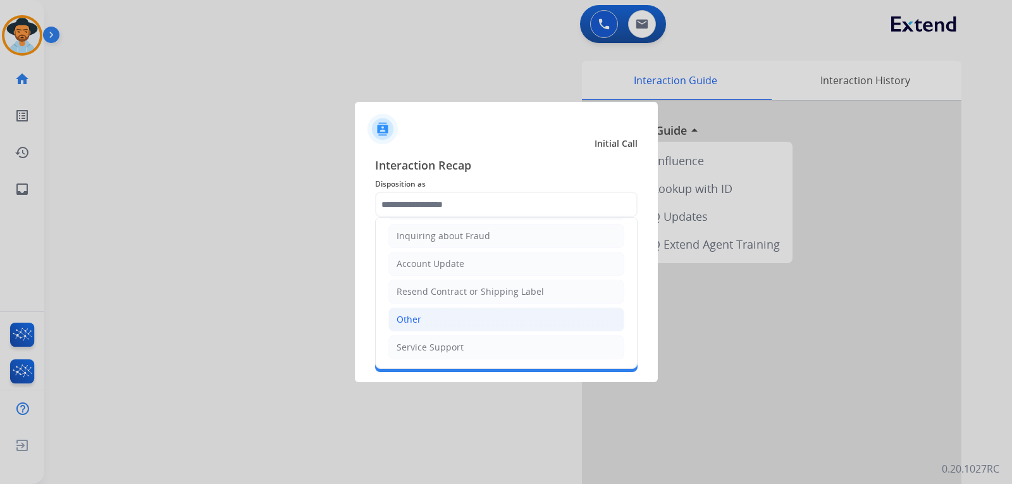
click at [417, 316] on div "Other" at bounding box center [408, 319] width 25 height 13
type input "*****"
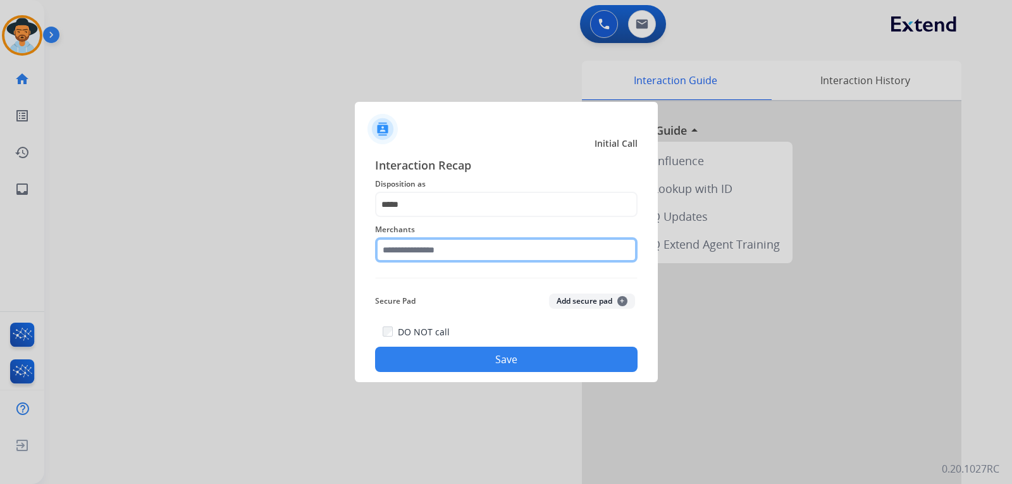
click at [438, 252] on input "text" at bounding box center [506, 249] width 262 height 25
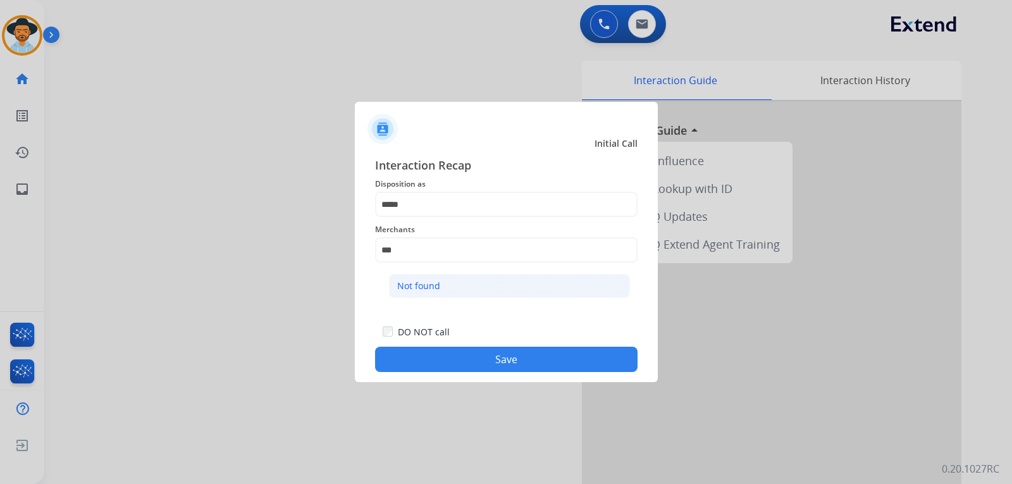
click at [402, 288] on div "Not found" at bounding box center [418, 285] width 43 height 13
type input "*********"
click at [455, 357] on button "Save" at bounding box center [506, 358] width 262 height 25
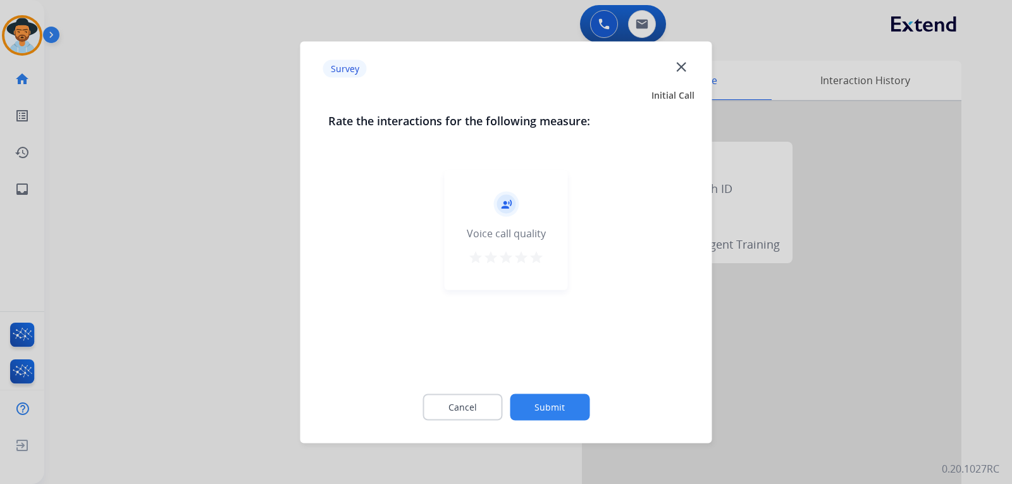
click at [867, 405] on div at bounding box center [506, 242] width 1012 height 484
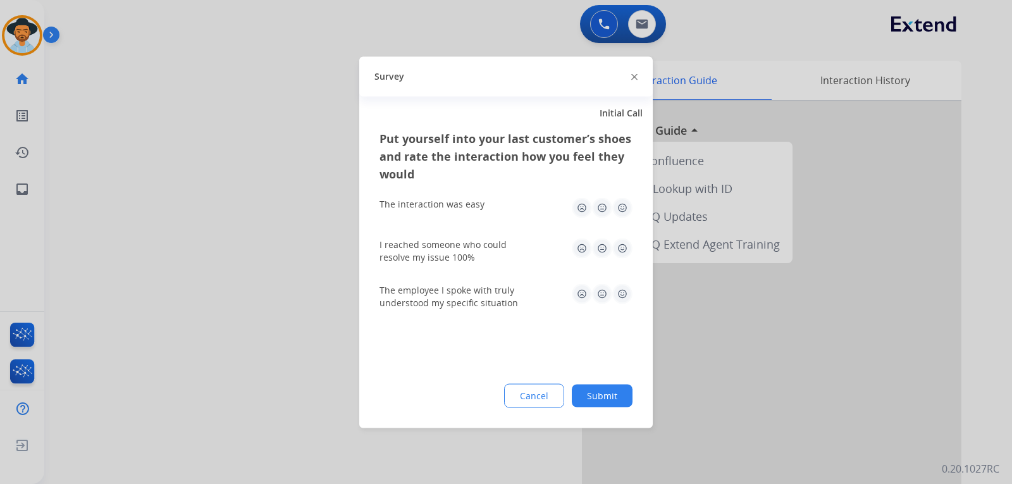
click at [867, 405] on div at bounding box center [506, 242] width 1012 height 484
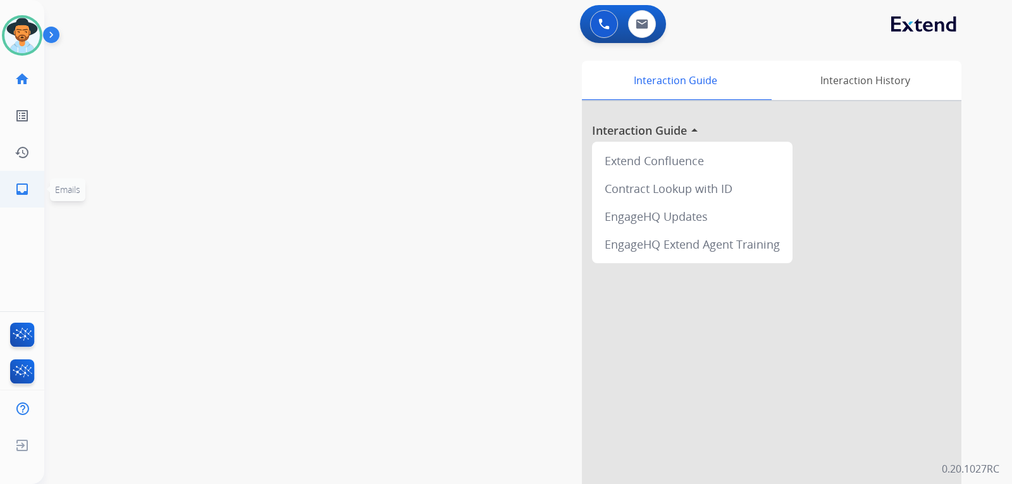
click at [14, 188] on link "inbox Emails" at bounding box center [21, 188] width 35 height 35
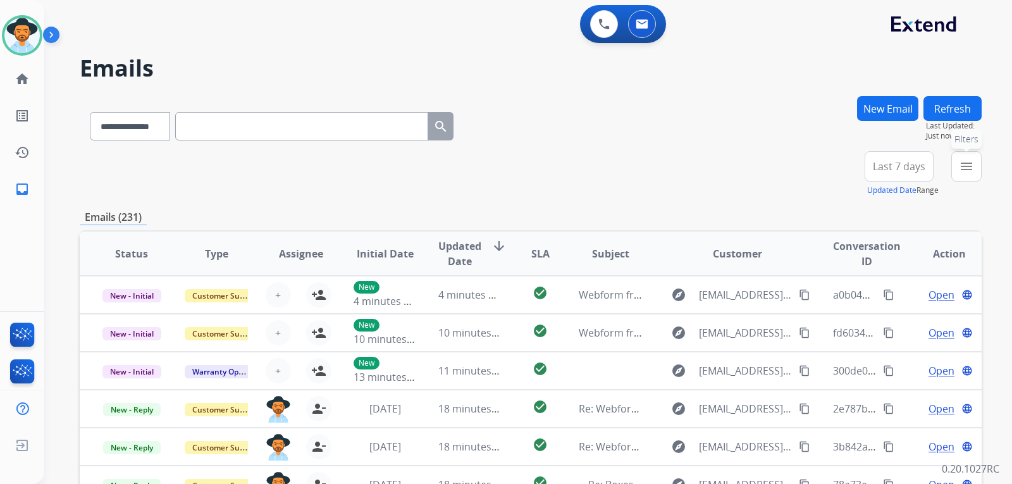
click at [959, 167] on mat-icon "menu" at bounding box center [966, 166] width 15 height 15
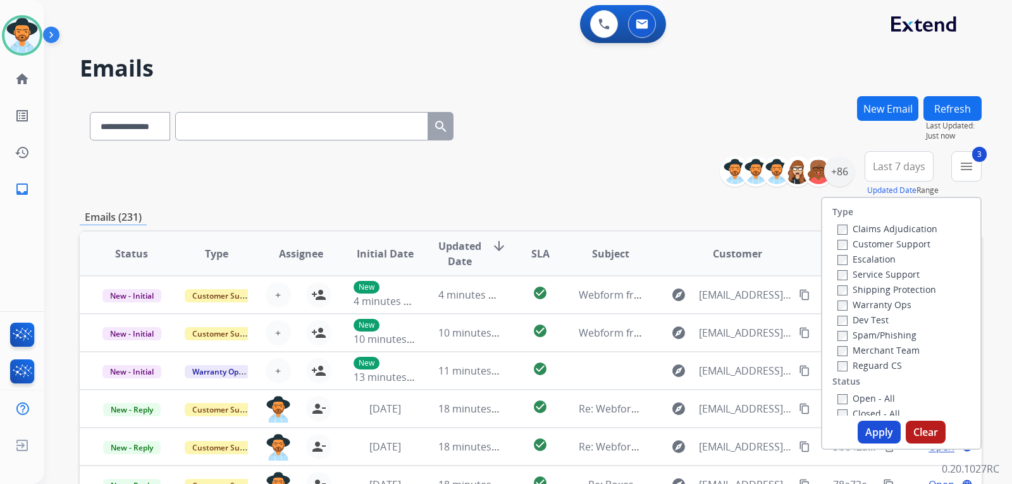
click at [877, 434] on button "Apply" at bounding box center [878, 431] width 43 height 23
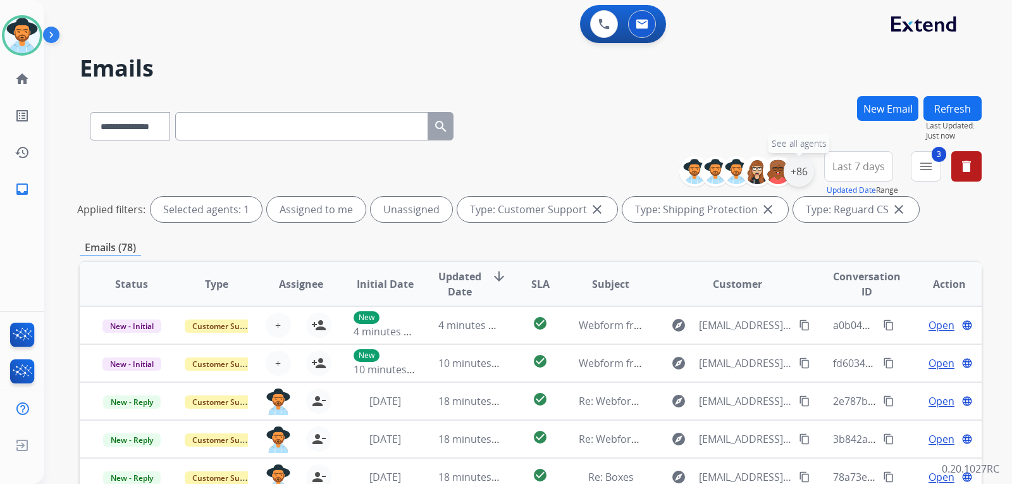
click at [794, 181] on div "+86" at bounding box center [798, 171] width 30 height 30
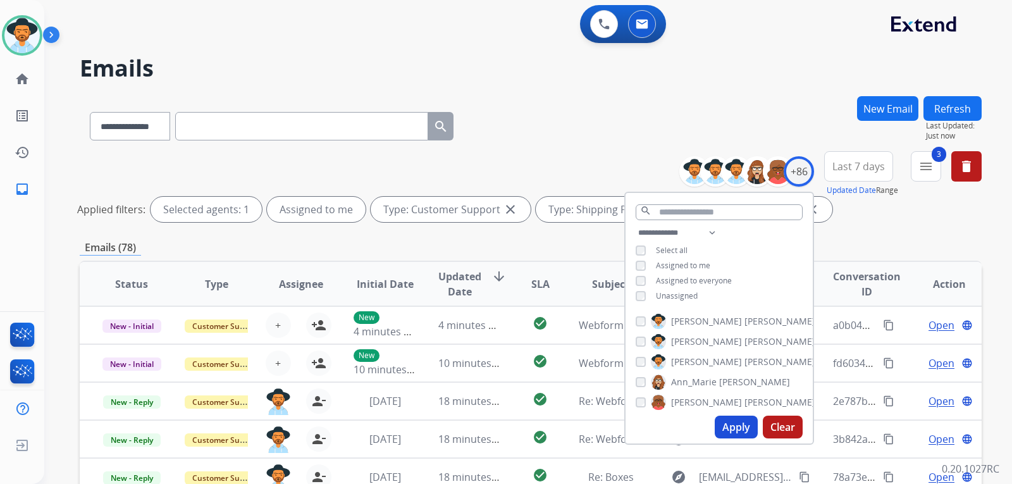
click at [718, 423] on button "Apply" at bounding box center [735, 426] width 43 height 23
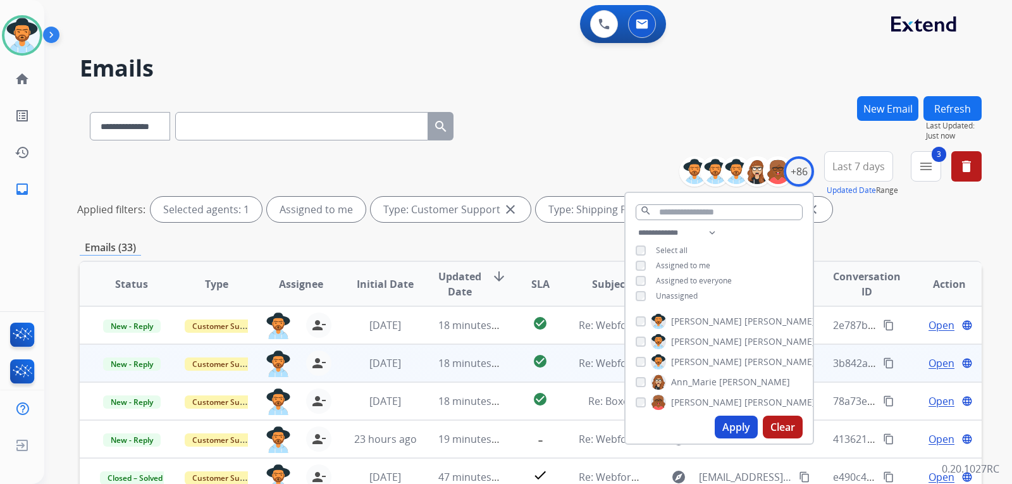
scroll to position [1, 0]
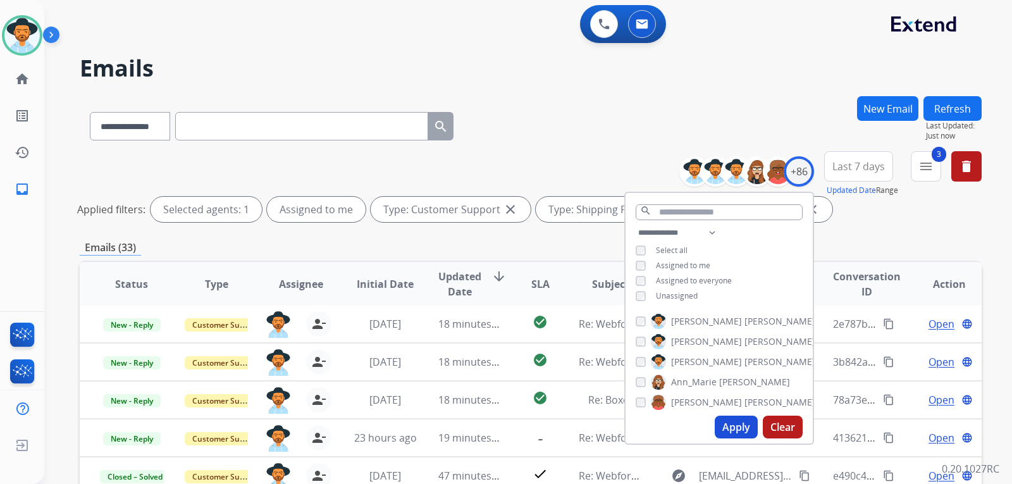
click at [877, 245] on div "Emails (33)" at bounding box center [531, 248] width 902 height 16
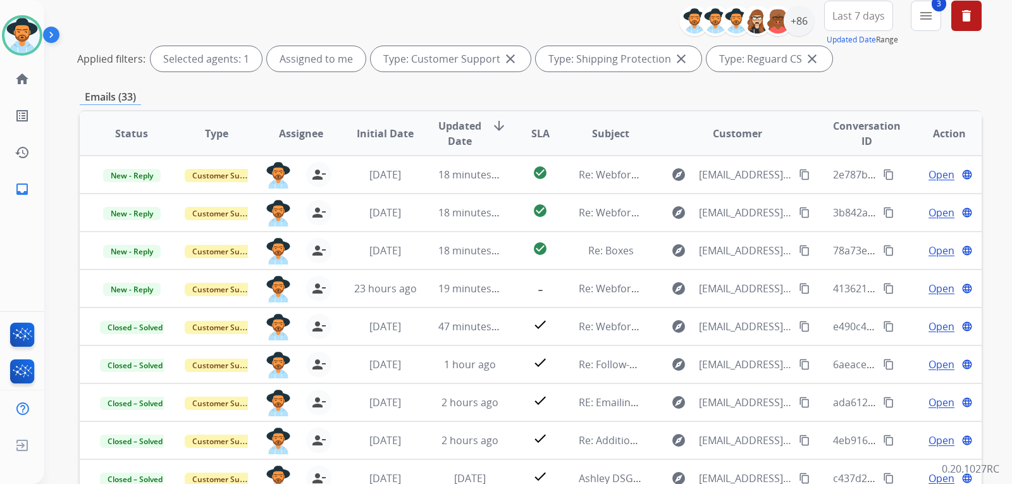
scroll to position [0, 0]
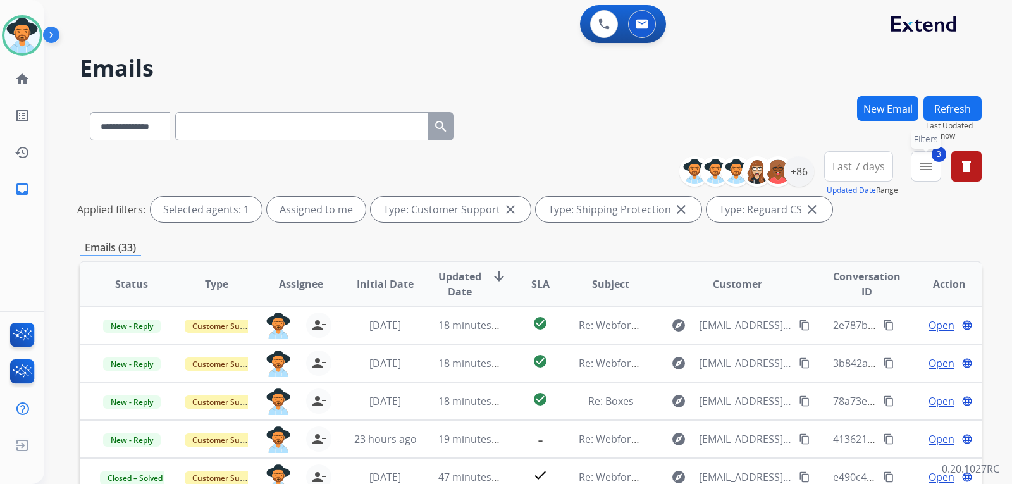
click at [929, 166] on mat-icon "menu" at bounding box center [925, 166] width 15 height 15
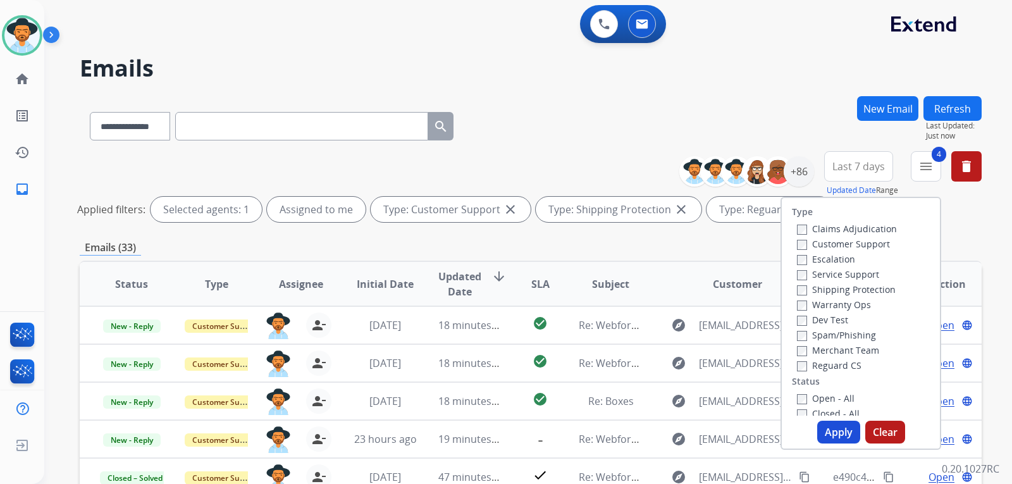
click at [828, 427] on button "Apply" at bounding box center [838, 431] width 43 height 23
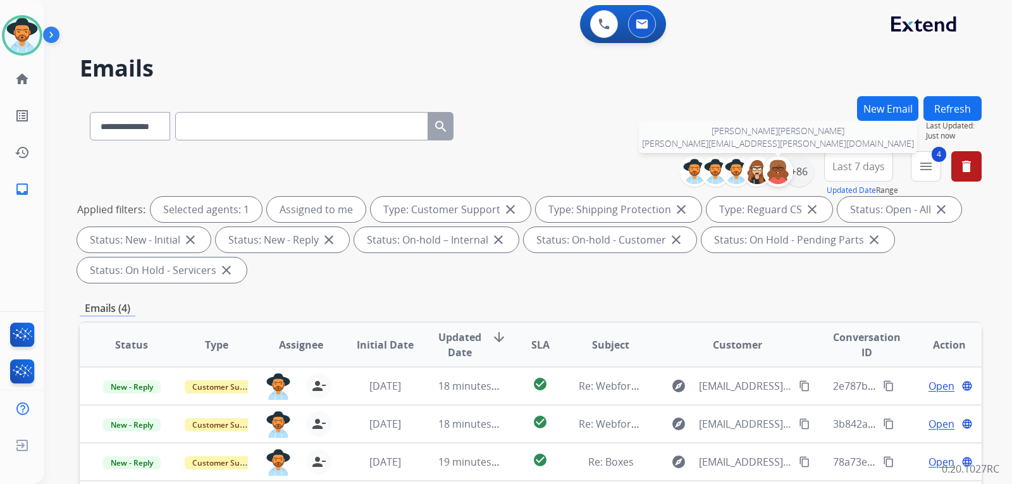
click at [788, 162] on div at bounding box center [778, 171] width 30 height 30
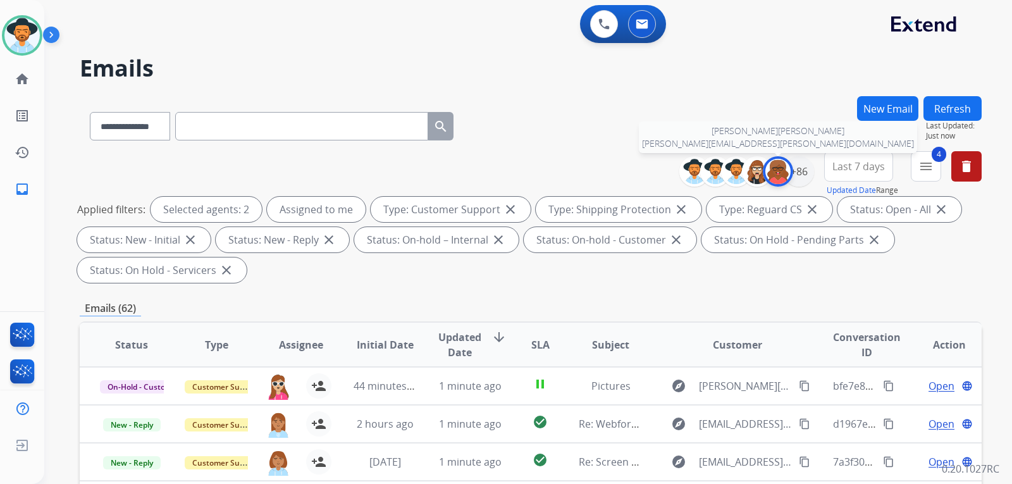
click at [775, 180] on img at bounding box center [777, 171] width 25 height 25
click at [799, 176] on div "+86" at bounding box center [798, 171] width 30 height 30
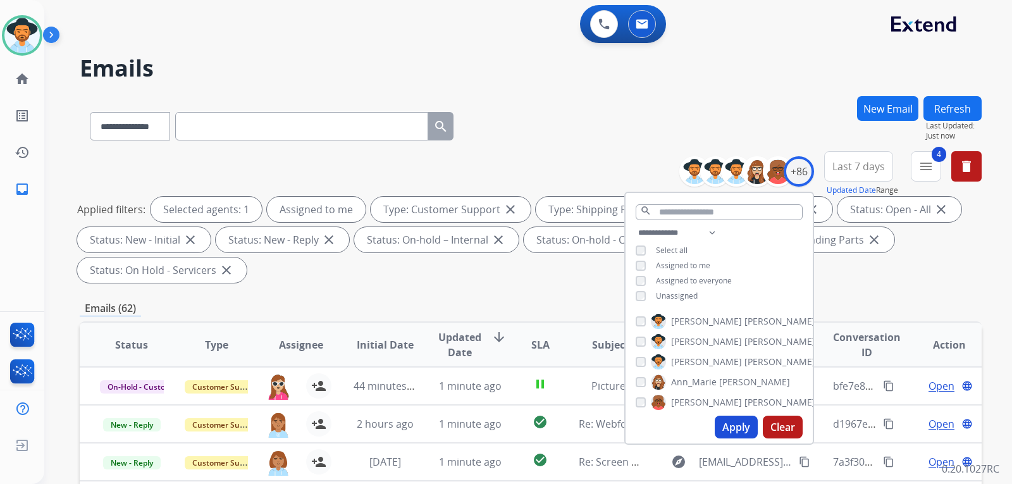
click at [738, 432] on button "Apply" at bounding box center [735, 426] width 43 height 23
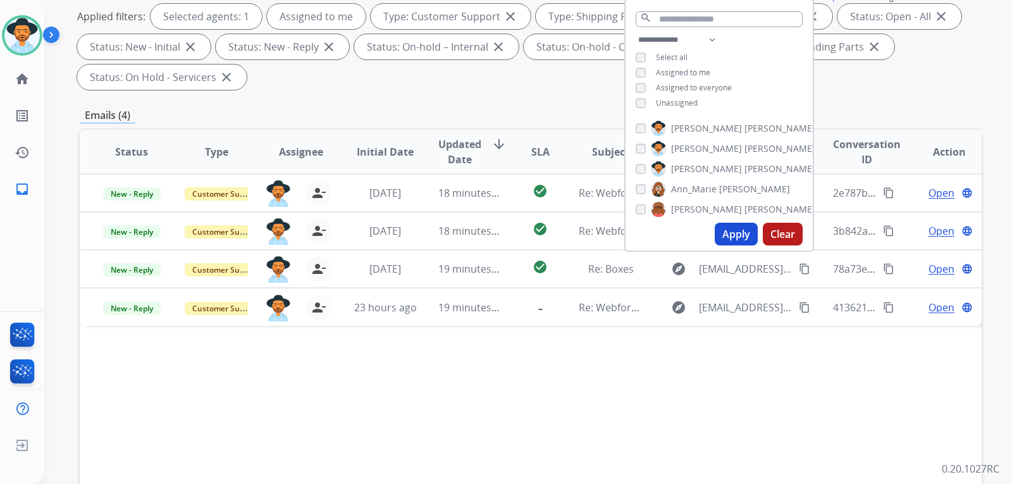
scroll to position [316, 0]
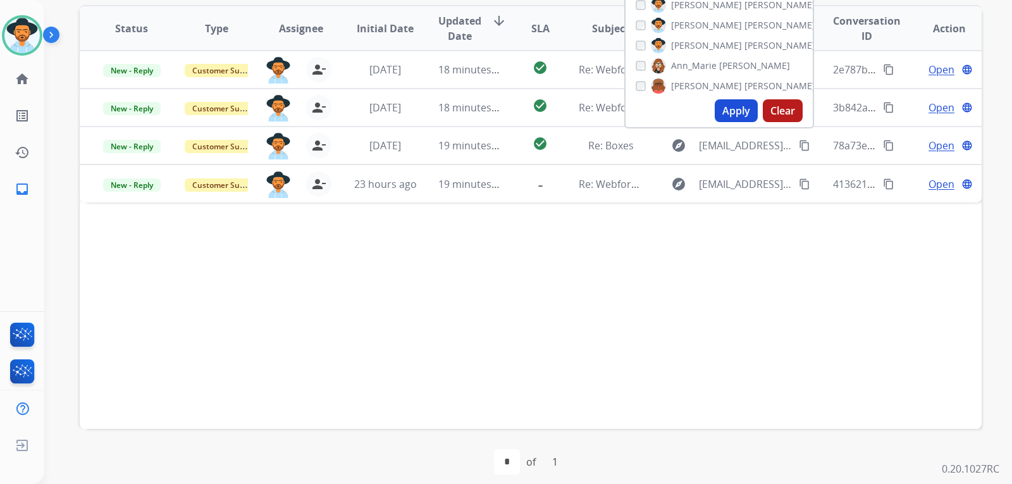
click at [903, 313] on div "Status Type Assignee Initial Date Updated Date arrow_downward SLA Subject Custo…" at bounding box center [531, 217] width 902 height 424
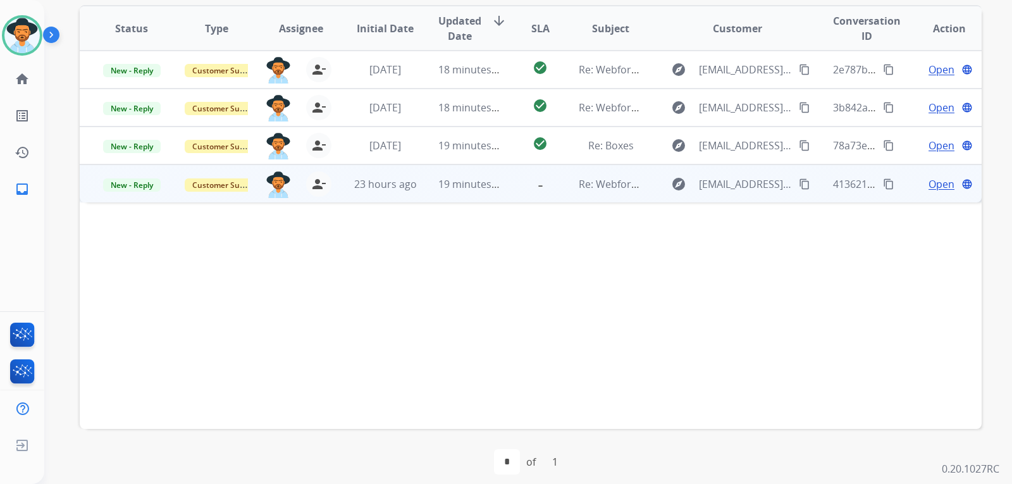
click at [929, 186] on span "Open" at bounding box center [941, 183] width 26 height 15
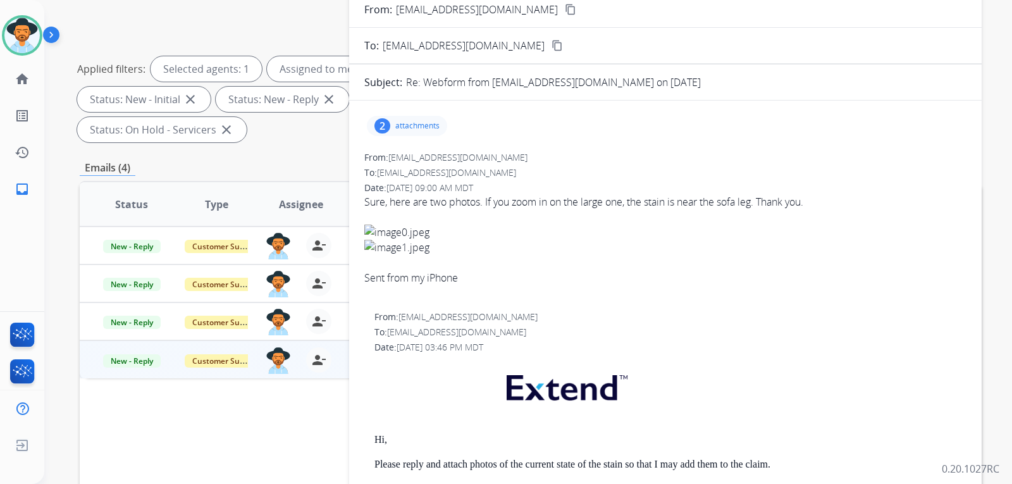
scroll to position [126, 0]
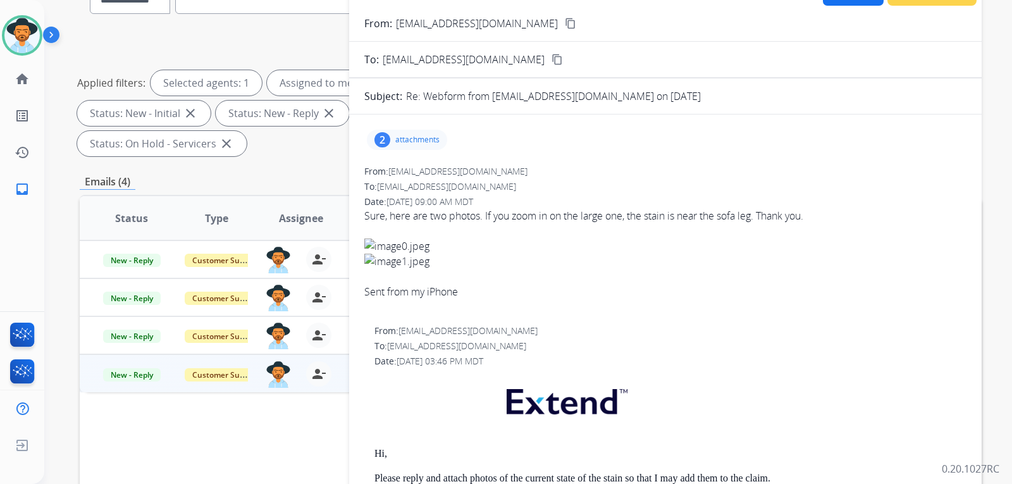
click at [410, 140] on p "attachments" at bounding box center [417, 140] width 44 height 10
click at [402, 210] on div at bounding box center [408, 216] width 63 height 44
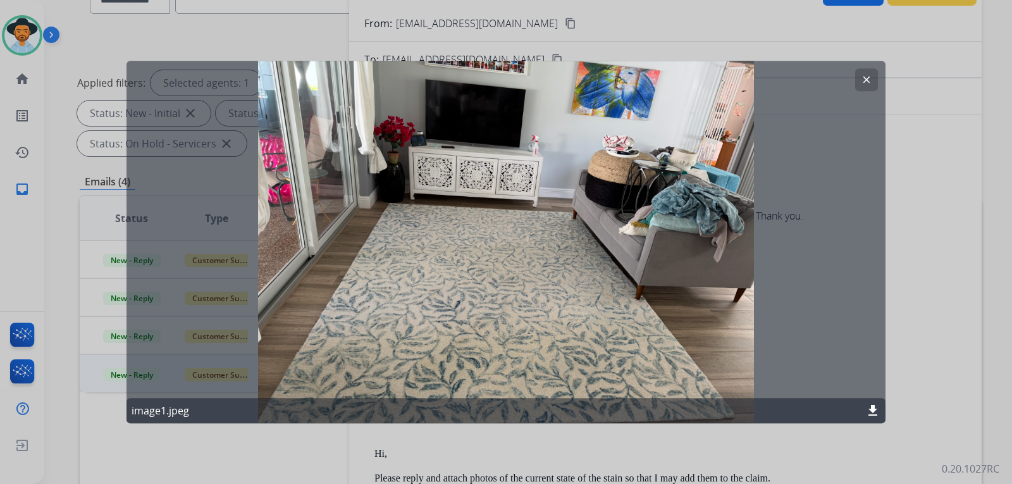
click at [868, 77] on mat-icon "clear" at bounding box center [866, 79] width 11 height 11
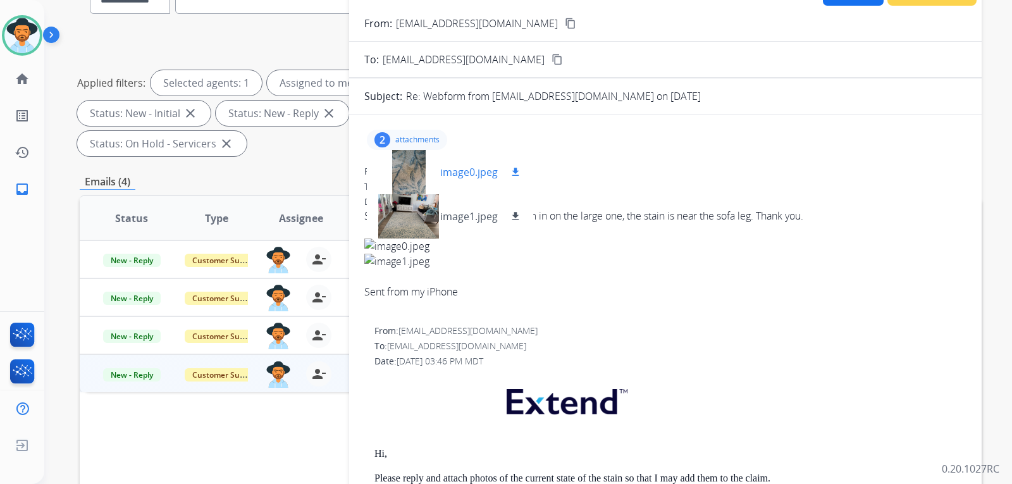
click at [445, 173] on p "image0.jpeg" at bounding box center [469, 171] width 58 height 15
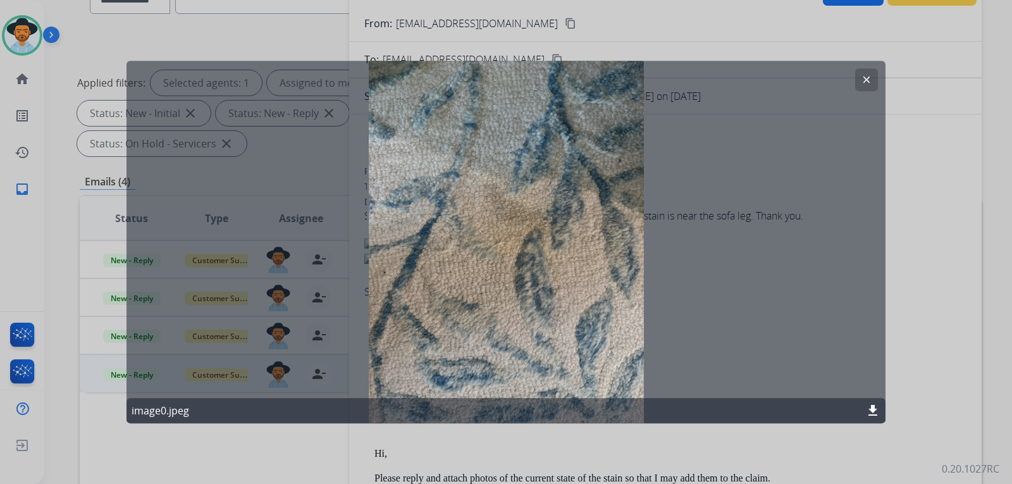
click at [872, 78] on button "clear" at bounding box center [866, 79] width 23 height 23
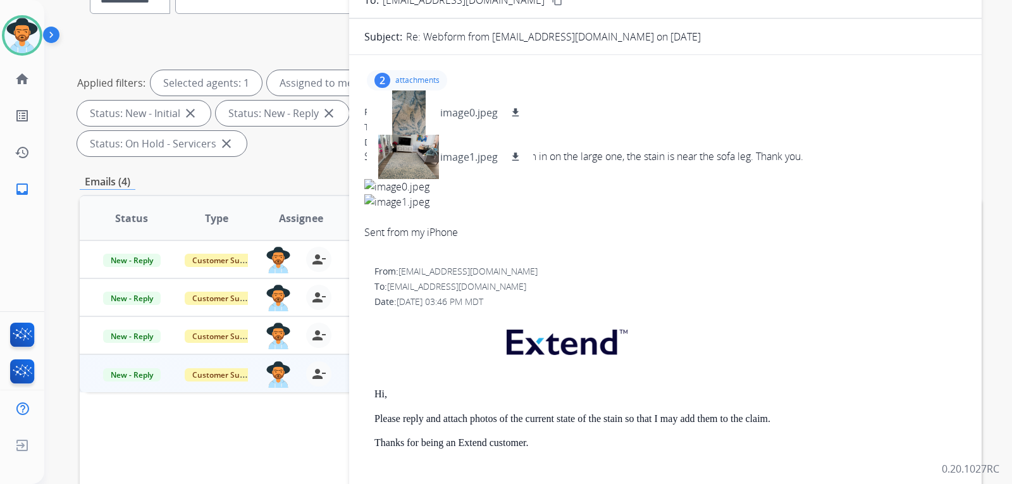
scroll to position [51, 0]
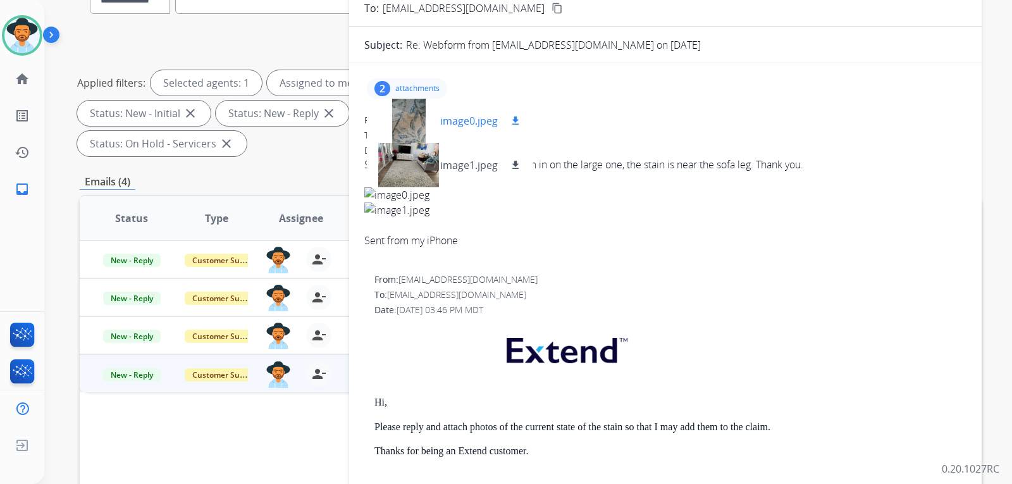
click at [413, 128] on div at bounding box center [408, 121] width 63 height 44
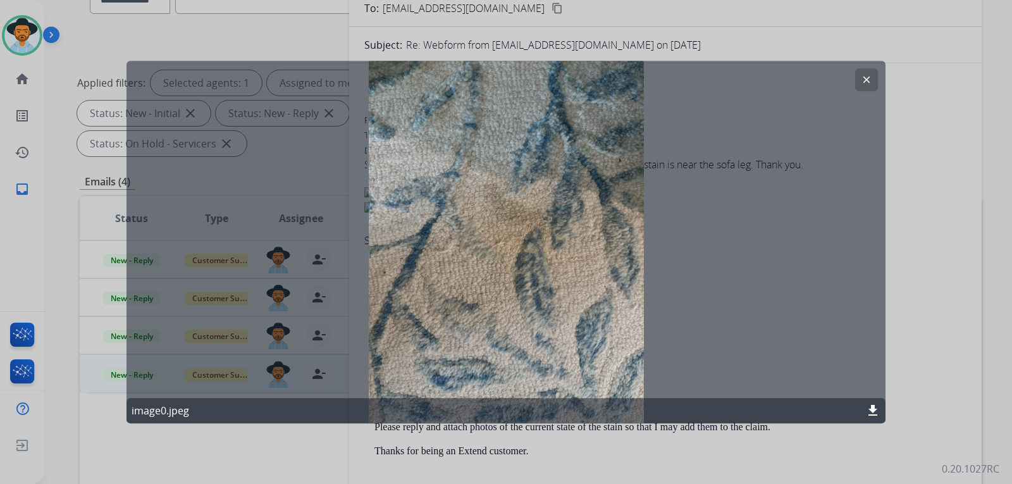
click at [867, 75] on mat-icon "clear" at bounding box center [866, 79] width 11 height 11
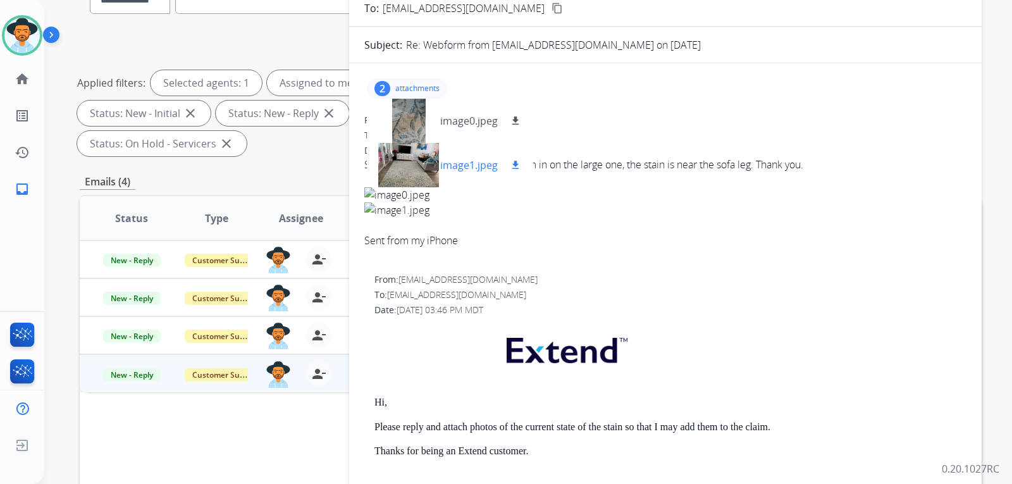
click at [416, 169] on div at bounding box center [408, 165] width 63 height 44
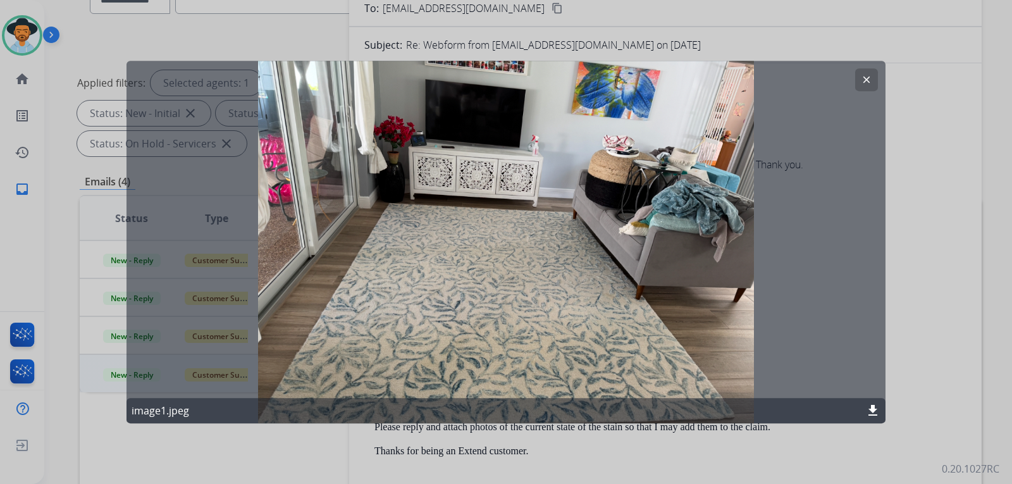
click at [861, 83] on mat-icon "clear" at bounding box center [866, 79] width 11 height 11
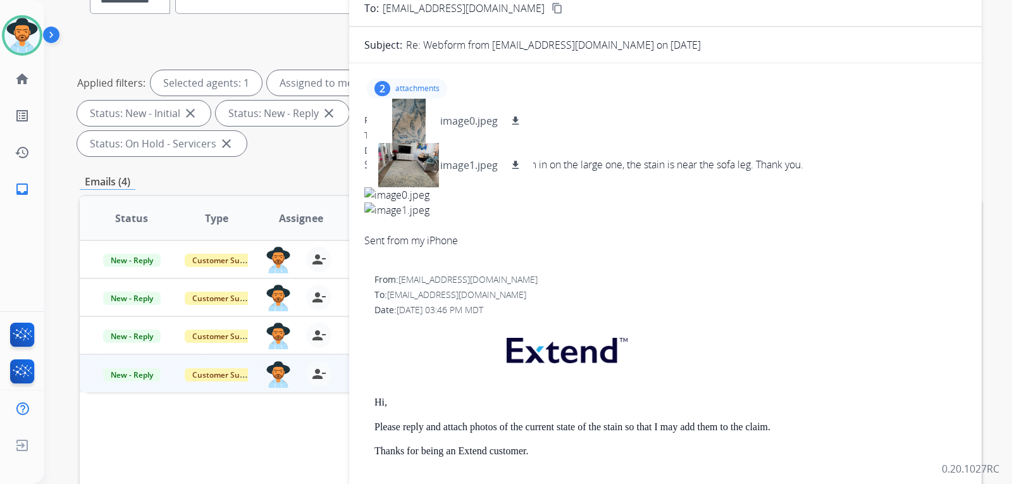
click at [649, 240] on div "Sent from my iPhone" at bounding box center [665, 240] width 602 height 15
drag, startPoint x: 648, startPoint y: 84, endPoint x: 427, endPoint y: 83, distance: 221.3
click at [647, 83] on div "2 attachments image0.jpeg download image1.jpeg download" at bounding box center [665, 88] width 602 height 30
click at [426, 83] on p "attachments" at bounding box center [417, 88] width 44 height 10
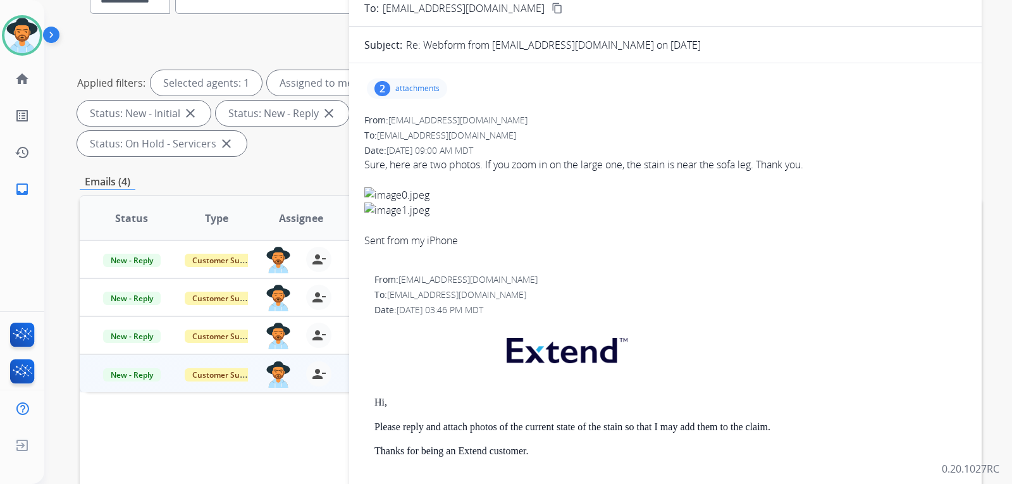
scroll to position [0, 0]
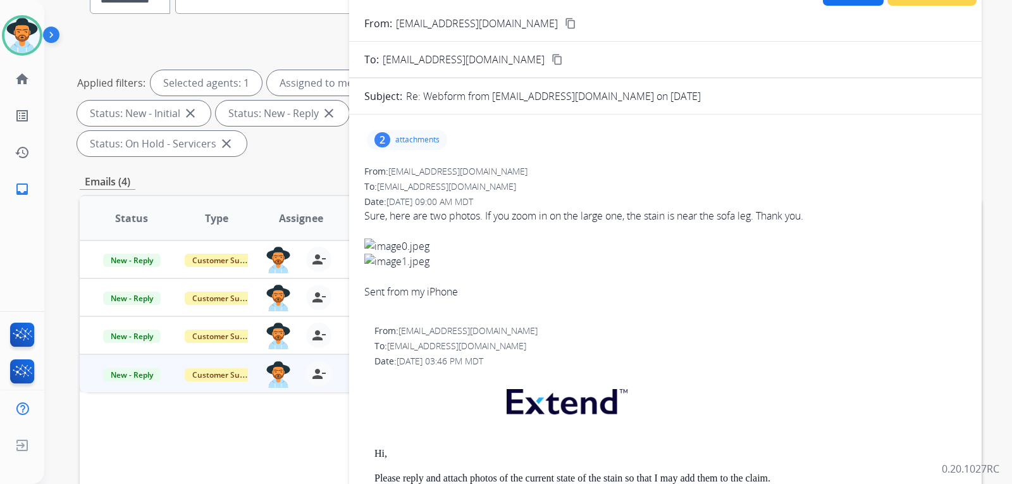
click at [563, 17] on button "content_copy" at bounding box center [570, 23] width 15 height 15
click at [406, 136] on p "attachments" at bounding box center [417, 140] width 44 height 10
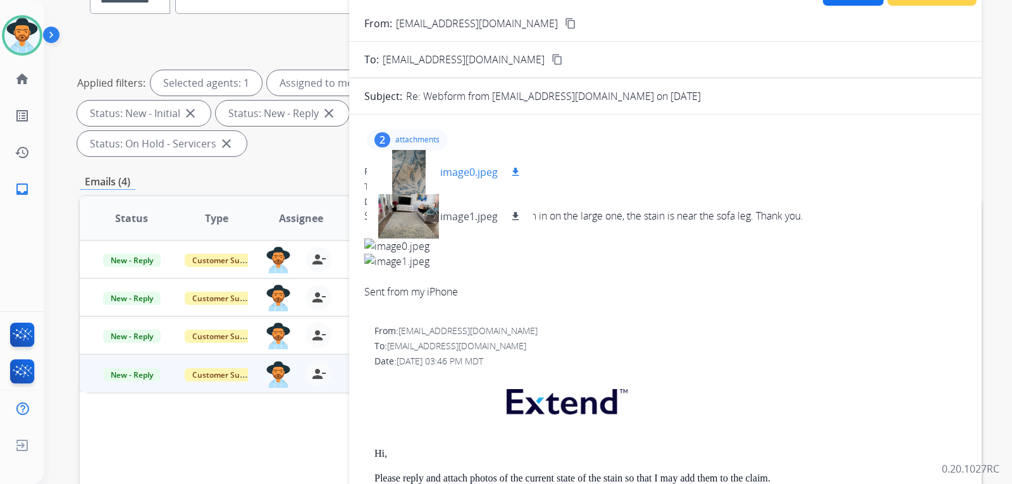
click at [403, 184] on div at bounding box center [408, 172] width 63 height 44
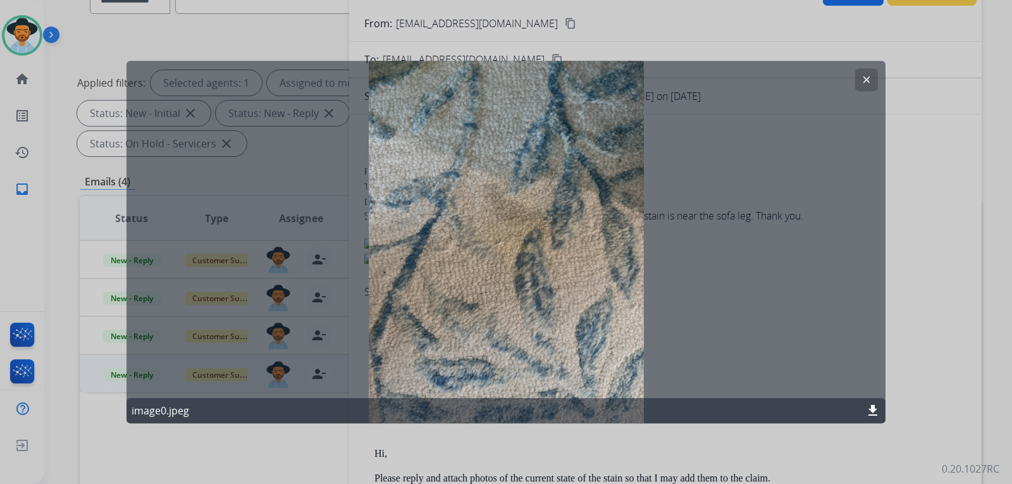
click at [873, 82] on button "clear" at bounding box center [866, 79] width 23 height 23
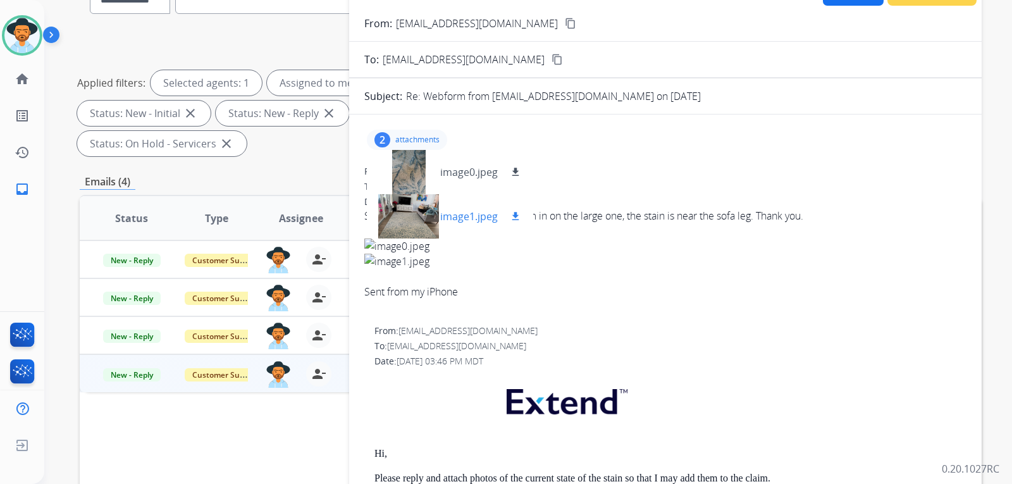
click at [415, 211] on div at bounding box center [408, 216] width 63 height 44
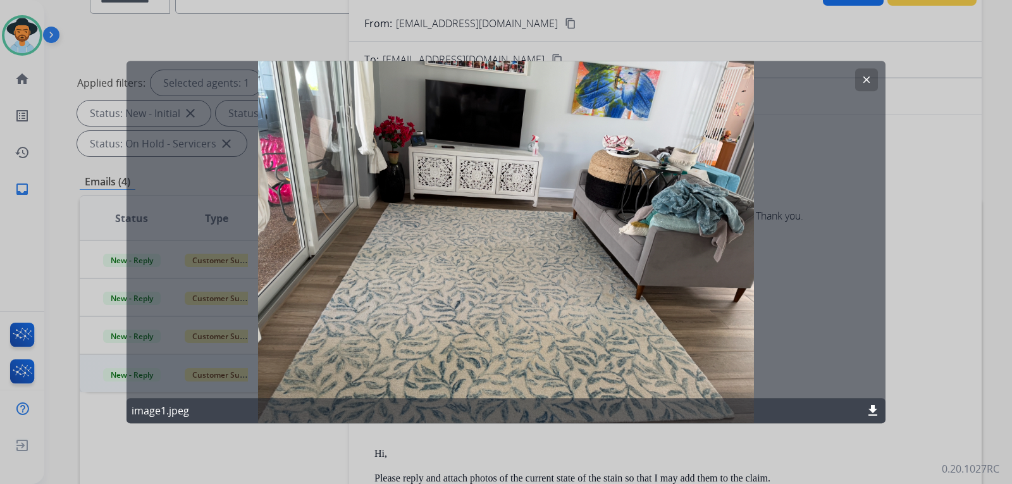
click at [871, 79] on mat-icon "clear" at bounding box center [866, 79] width 11 height 11
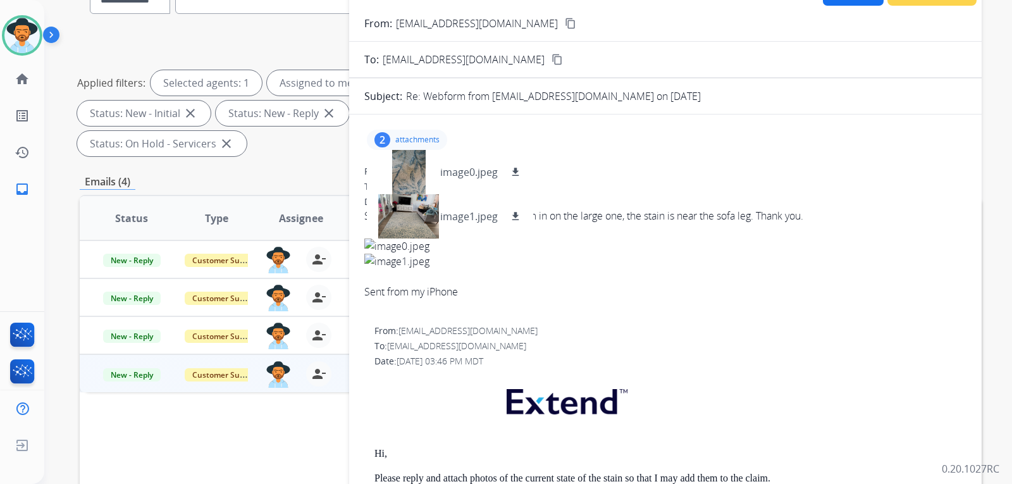
drag, startPoint x: 756, startPoint y: 365, endPoint x: 751, endPoint y: 360, distance: 6.7
click at [753, 362] on div "Date: [DATE] 03:46 PM MDT" at bounding box center [670, 361] width 592 height 13
click at [427, 224] on div at bounding box center [408, 216] width 63 height 44
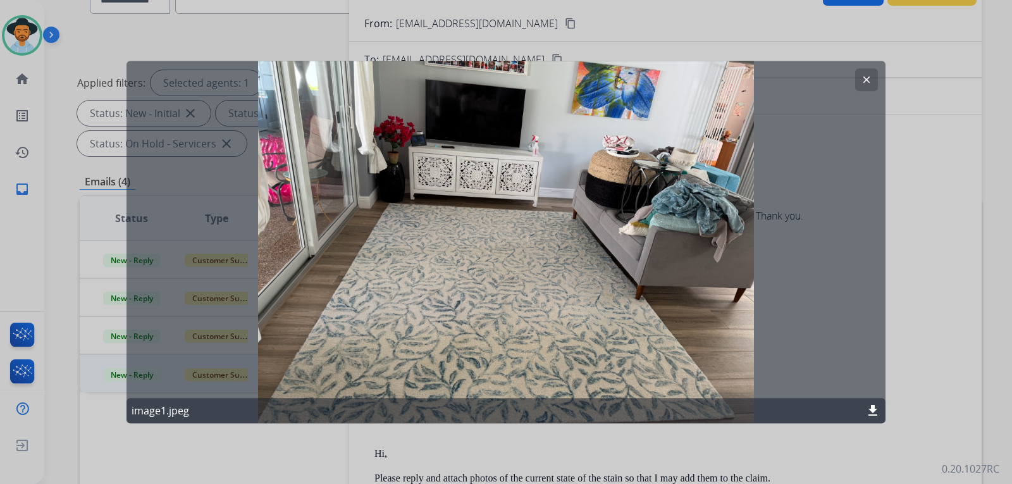
click at [859, 83] on button "clear" at bounding box center [866, 79] width 23 height 23
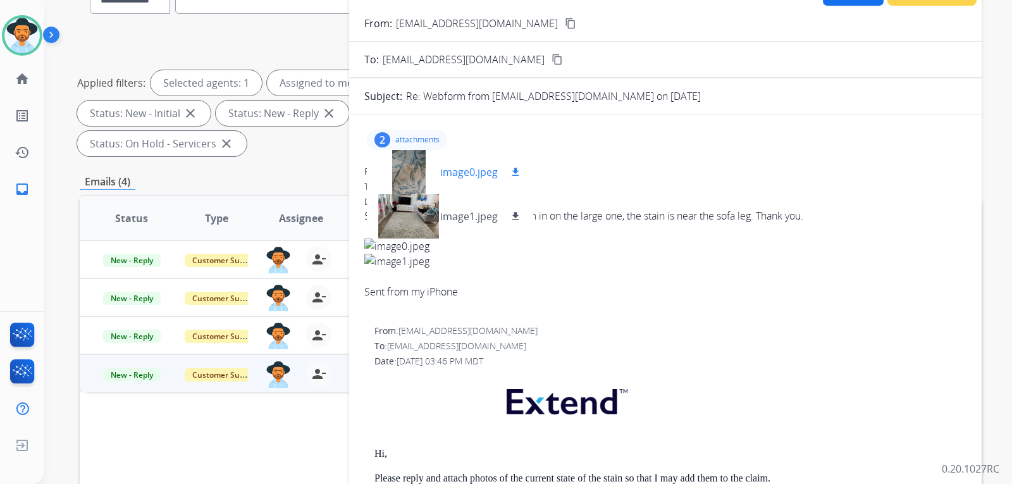
click at [415, 178] on div at bounding box center [408, 172] width 63 height 44
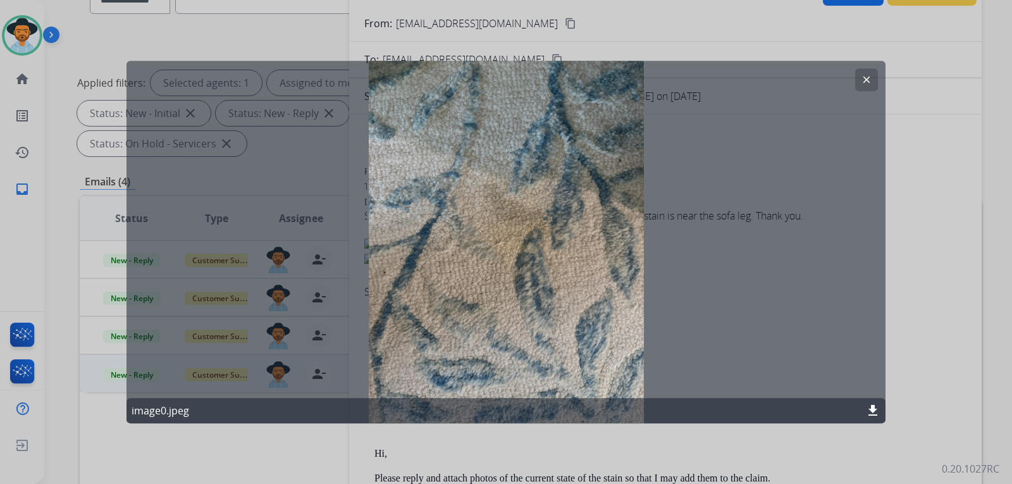
click at [877, 80] on button "clear" at bounding box center [866, 79] width 23 height 23
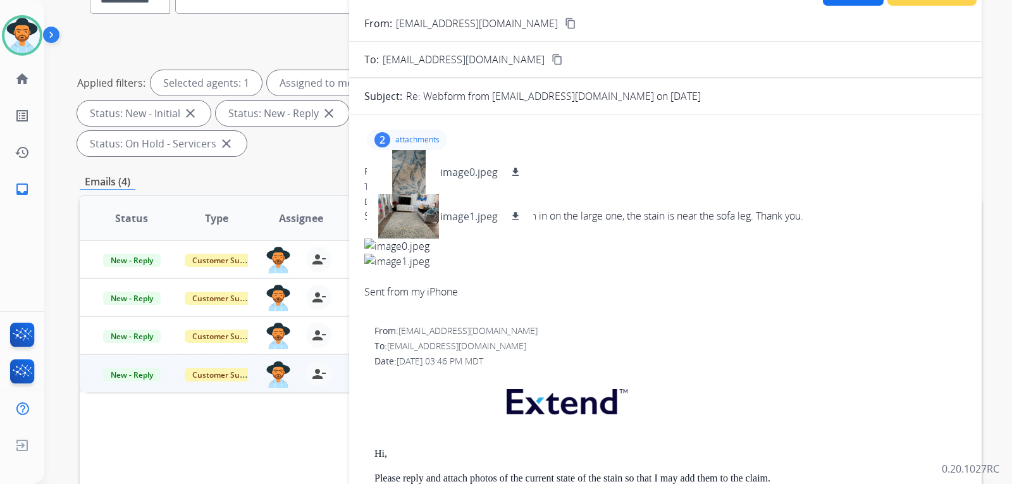
click at [585, 259] on img at bounding box center [665, 261] width 602 height 15
click at [421, 137] on p "attachments" at bounding box center [417, 140] width 44 height 10
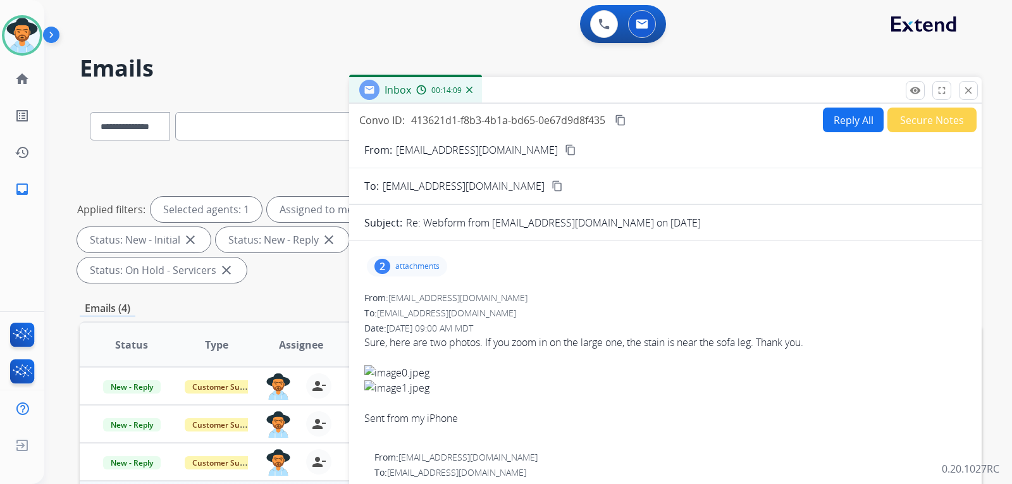
click at [848, 120] on button "Reply All" at bounding box center [853, 119] width 61 height 25
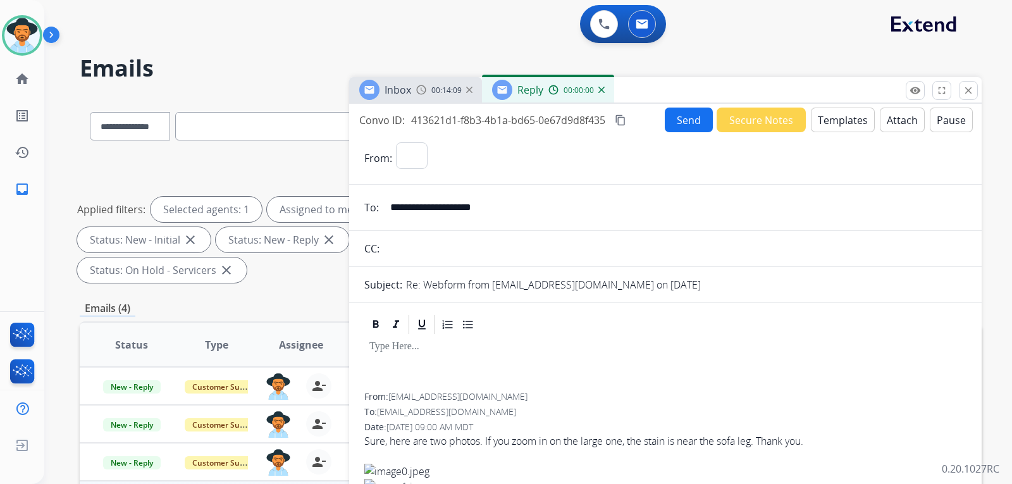
select select "**********"
click at [838, 128] on button "Templates" at bounding box center [843, 119] width 64 height 25
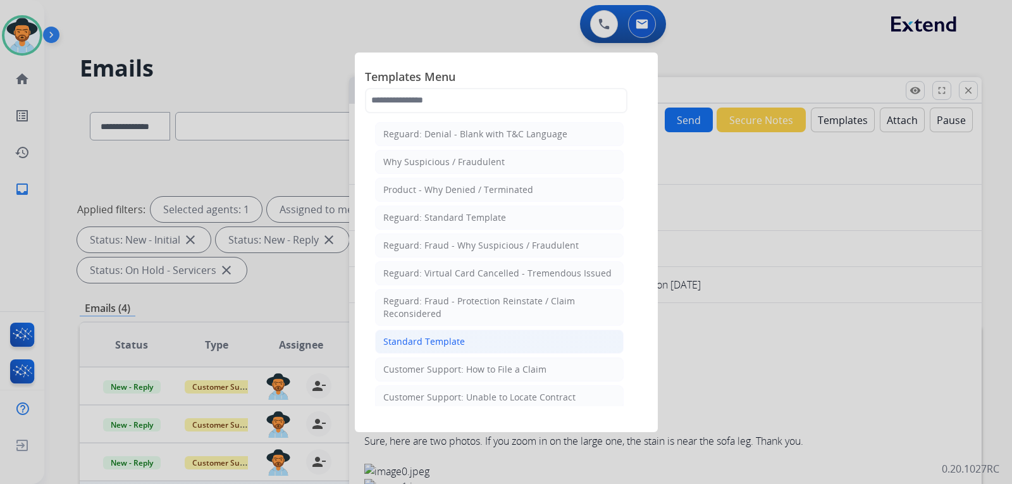
click at [470, 340] on li "Standard Template" at bounding box center [499, 341] width 248 height 24
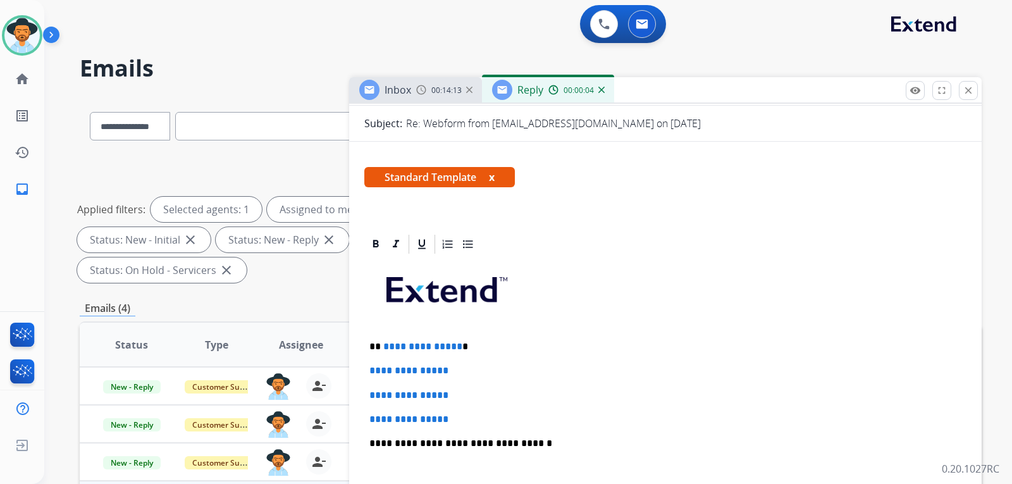
scroll to position [253, 0]
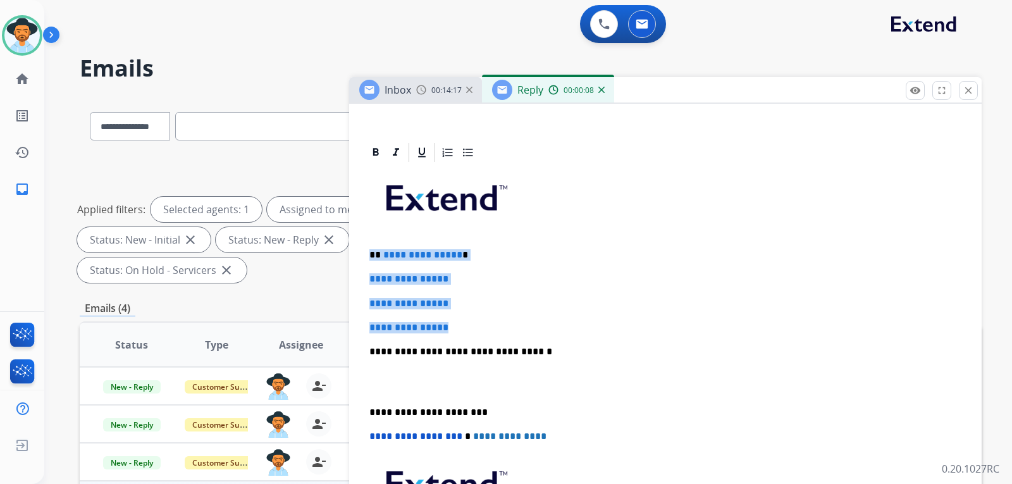
drag, startPoint x: 465, startPoint y: 333, endPoint x: 362, endPoint y: 255, distance: 128.7
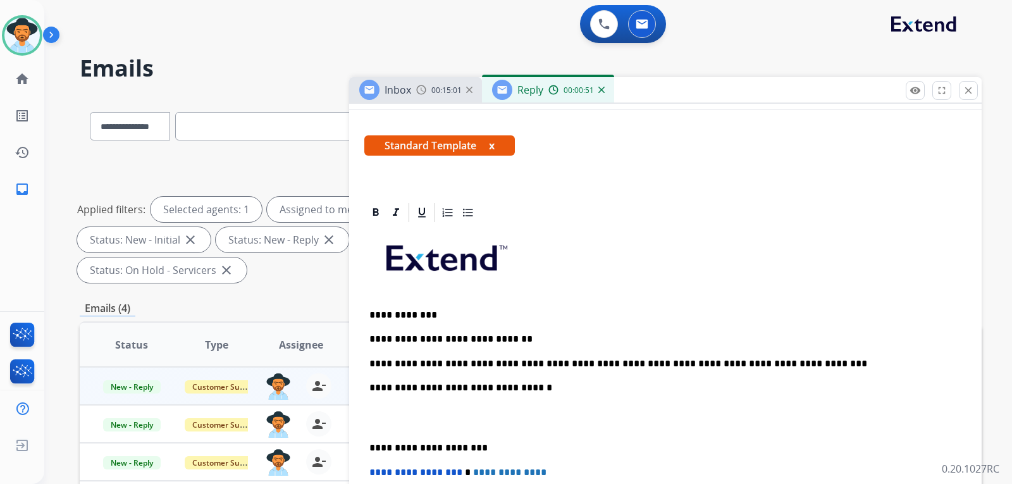
scroll to position [204, 0]
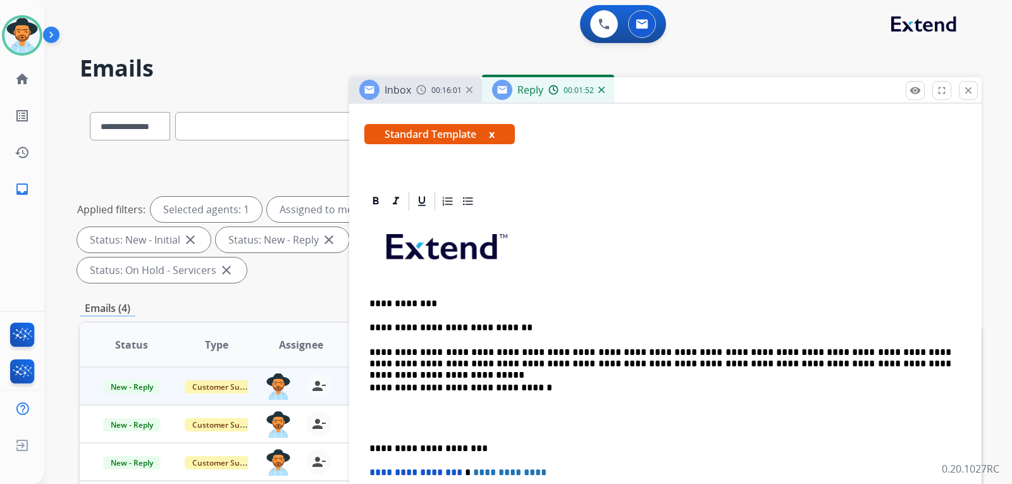
click at [373, 389] on p "**********" at bounding box center [660, 387] width 582 height 11
click at [372, 387] on p "**********" at bounding box center [660, 387] width 582 height 11
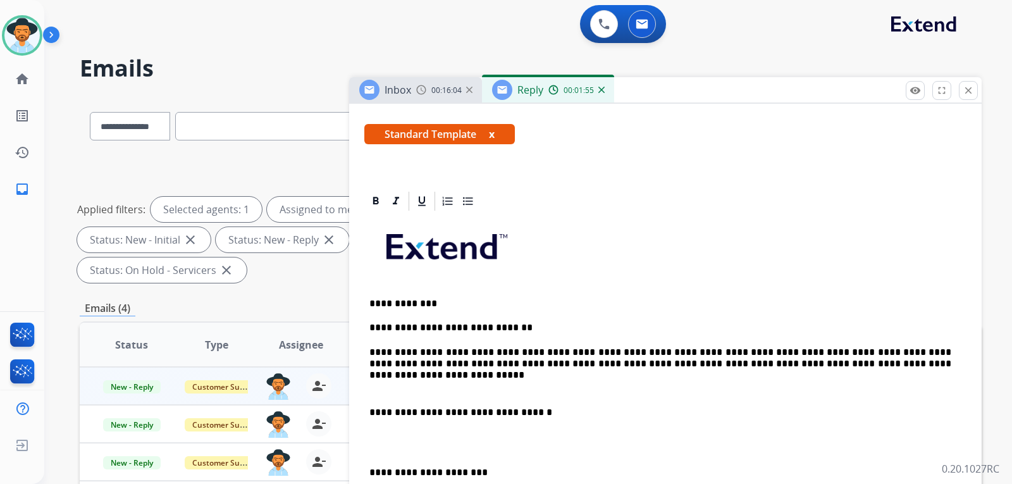
click at [370, 353] on p "**********" at bounding box center [660, 357] width 582 height 23
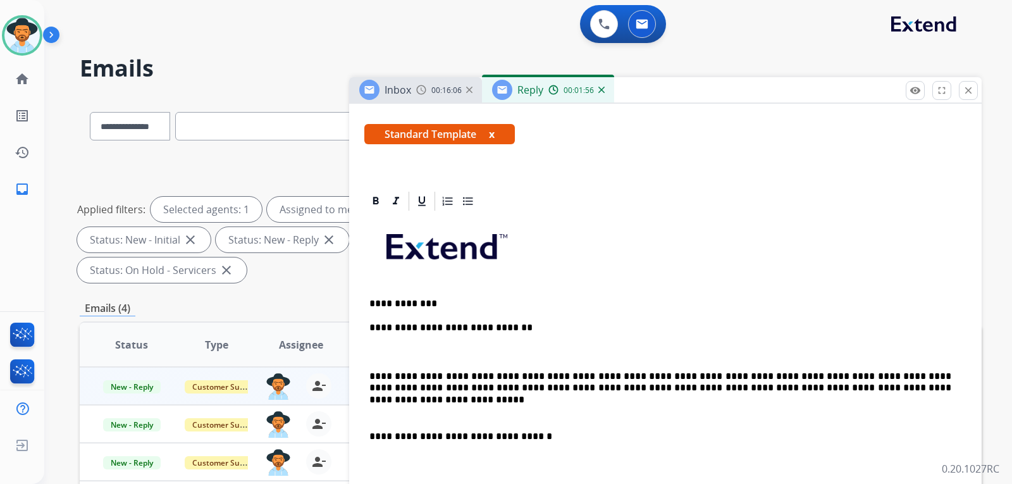
click at [369, 327] on div "**********" at bounding box center [665, 447] width 602 height 471
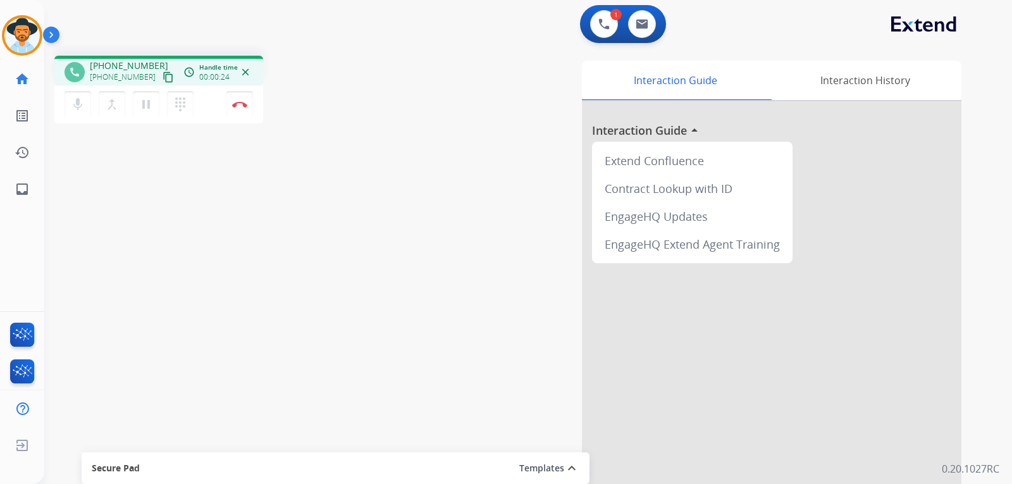
click at [964, 211] on div "Interaction Guide Interaction History Interaction Guide arrow_drop_up Extend Co…" at bounding box center [687, 314] width 587 height 517
click at [239, 106] on img at bounding box center [239, 104] width 15 height 6
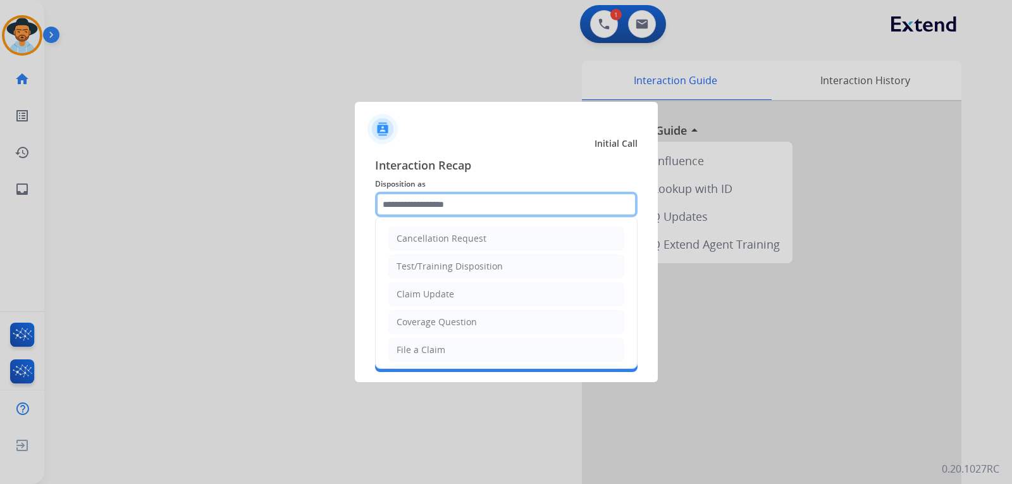
click at [481, 205] on input "text" at bounding box center [506, 204] width 262 height 25
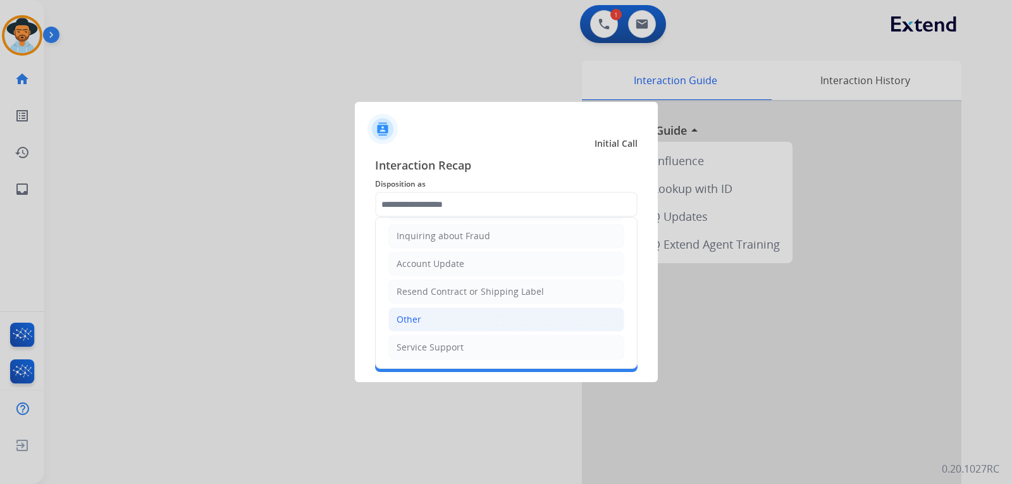
click at [476, 314] on li "Other" at bounding box center [506, 319] width 236 height 24
type input "*****"
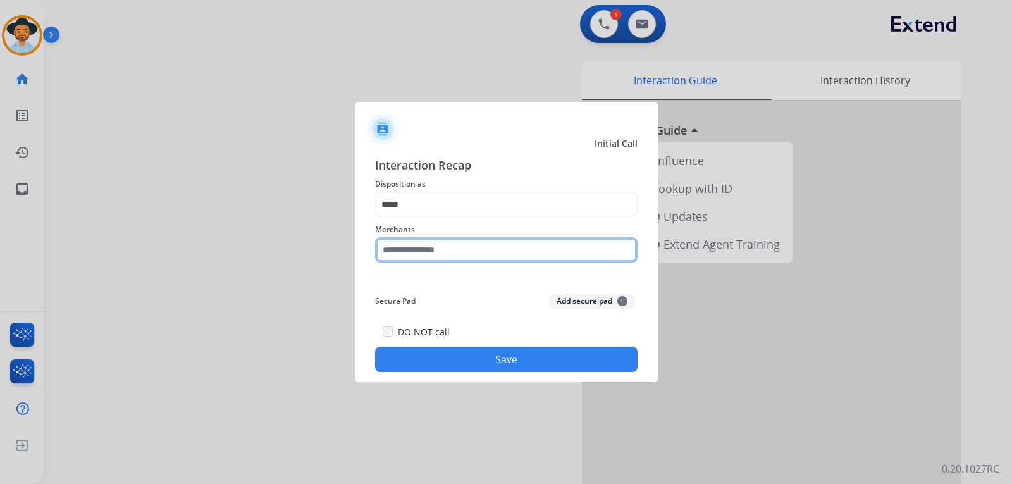
click at [475, 249] on input "text" at bounding box center [506, 249] width 262 height 25
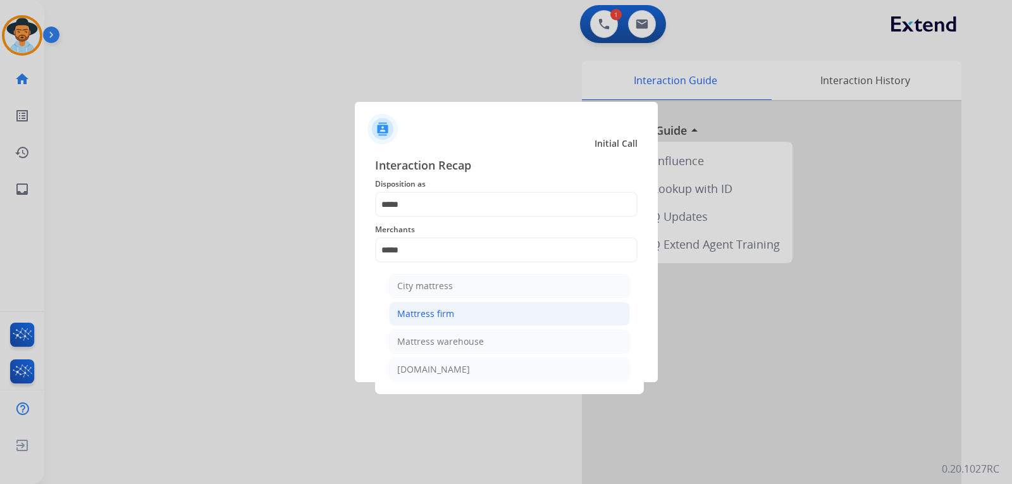
click at [431, 312] on div "Mattress firm" at bounding box center [425, 313] width 57 height 13
type input "**********"
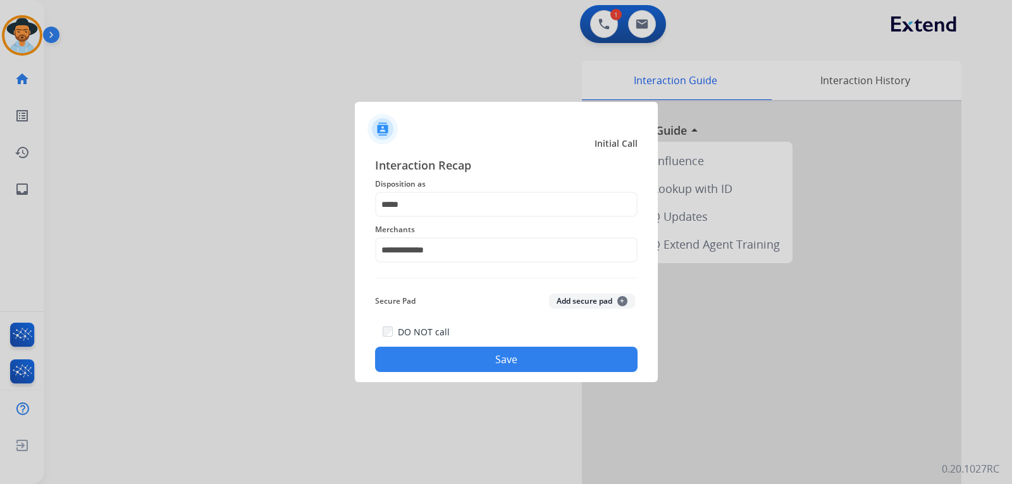
click at [453, 361] on button "Save" at bounding box center [506, 358] width 262 height 25
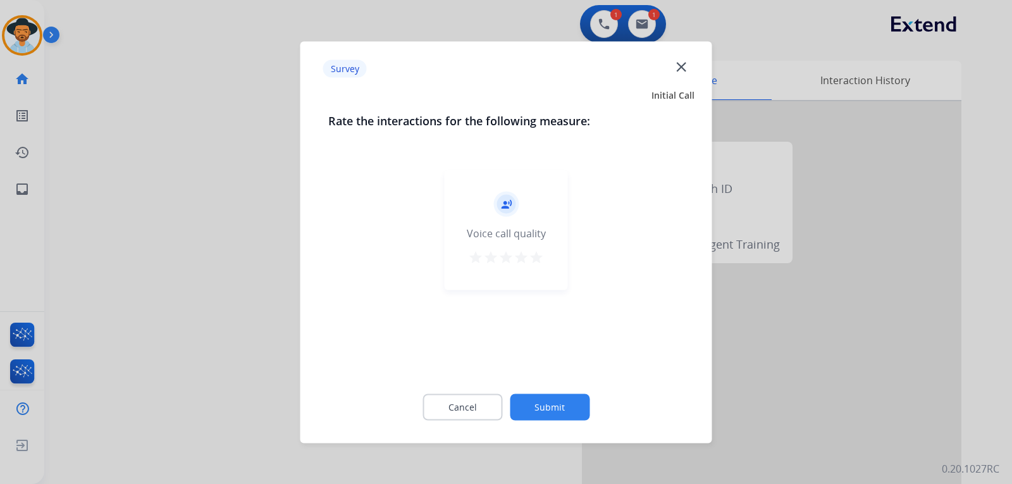
click at [740, 317] on div at bounding box center [506, 242] width 1012 height 484
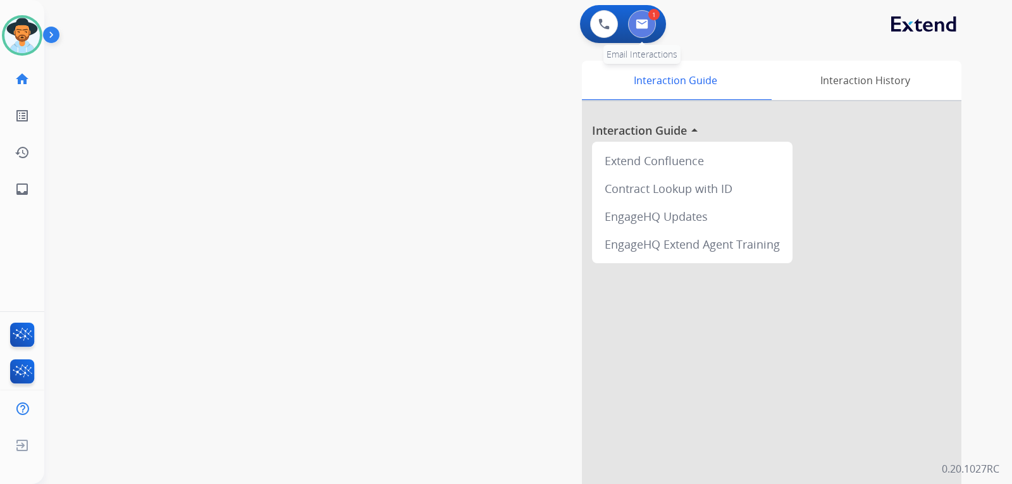
click at [651, 31] on button at bounding box center [642, 24] width 28 height 28
select select "**********"
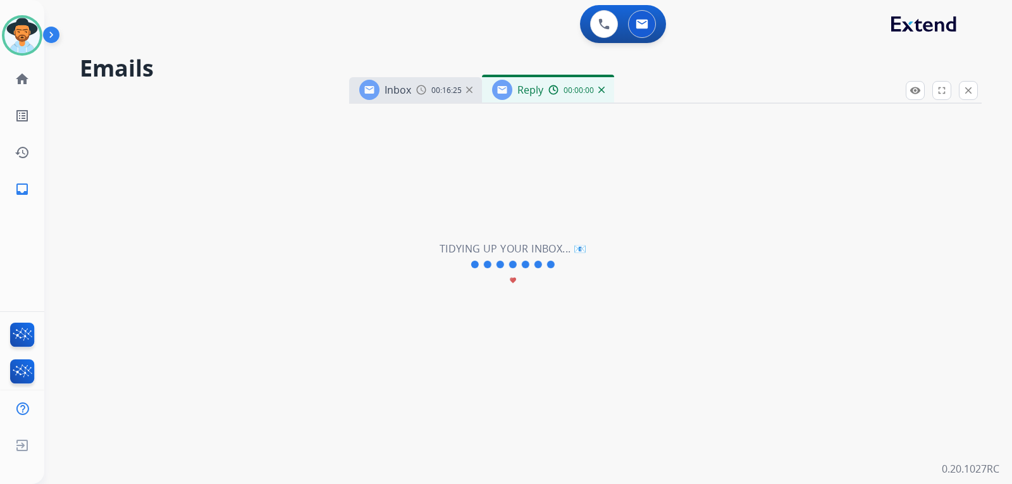
select select "**********"
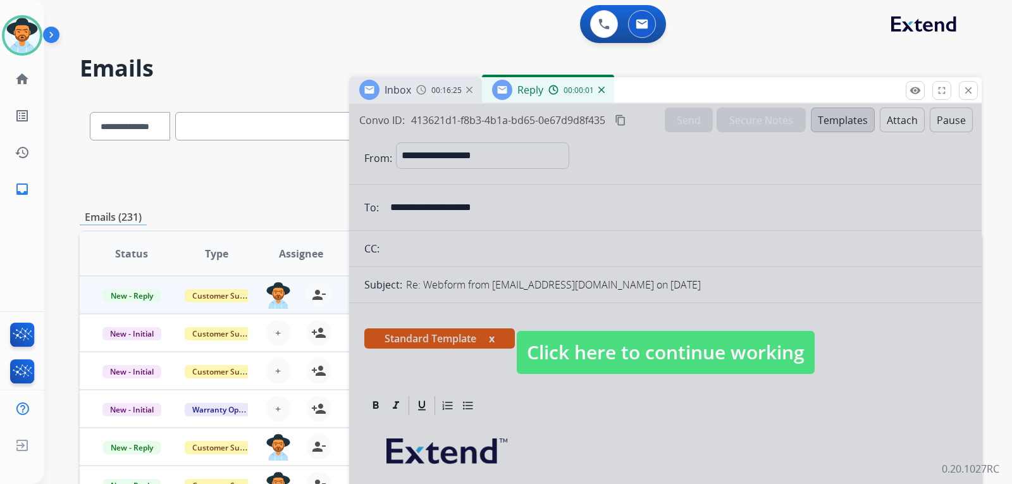
click at [705, 364] on span "Click here to continue working" at bounding box center [666, 352] width 298 height 43
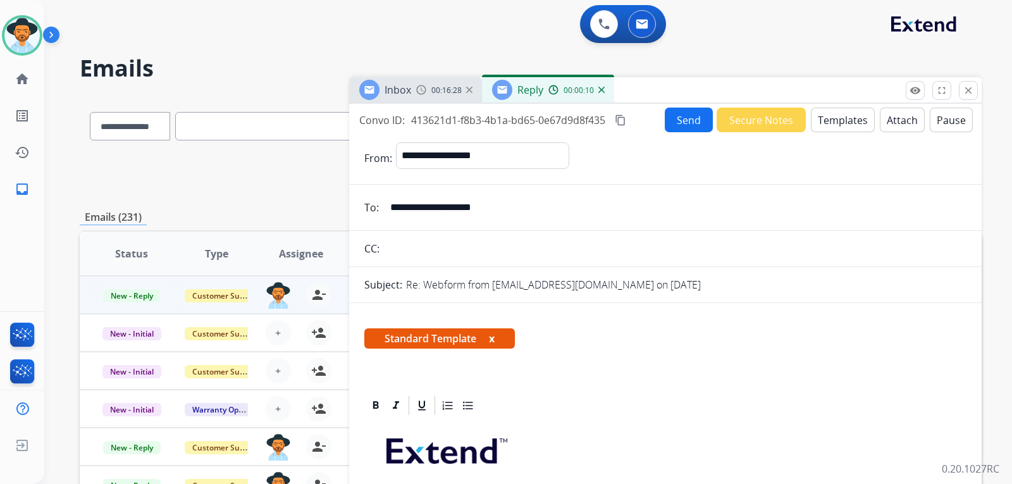
click at [684, 123] on button "Send" at bounding box center [689, 119] width 48 height 25
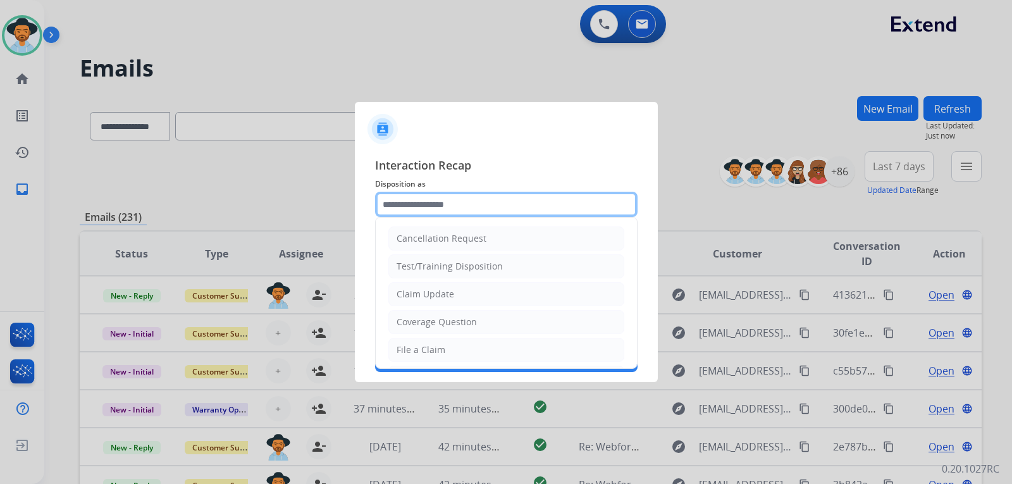
click at [511, 210] on input "text" at bounding box center [506, 204] width 262 height 25
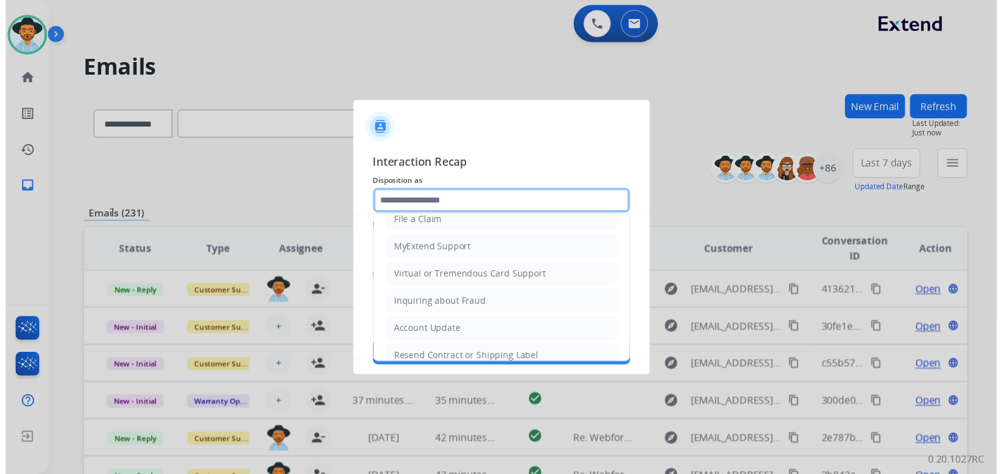
scroll to position [197, 0]
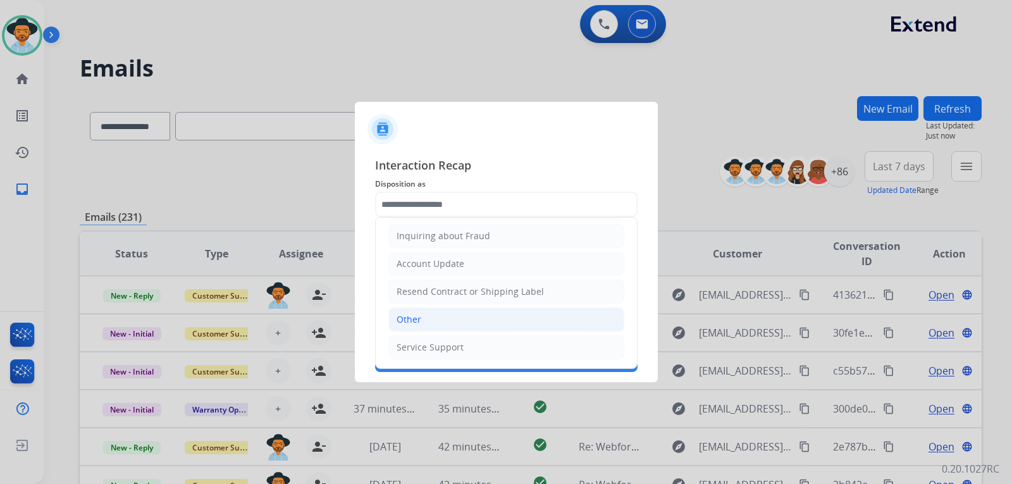
click at [441, 321] on li "Other" at bounding box center [506, 319] width 236 height 24
type input "*****"
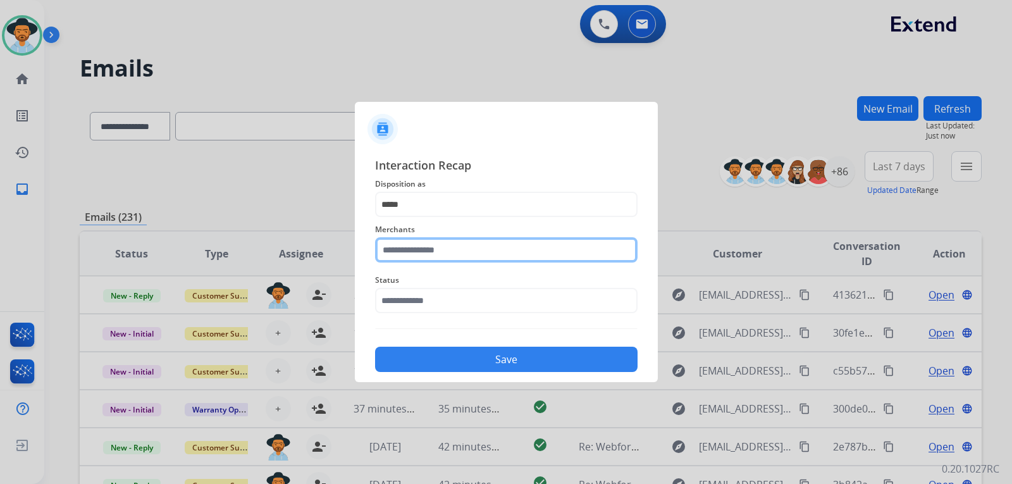
click at [457, 253] on input "text" at bounding box center [506, 249] width 262 height 25
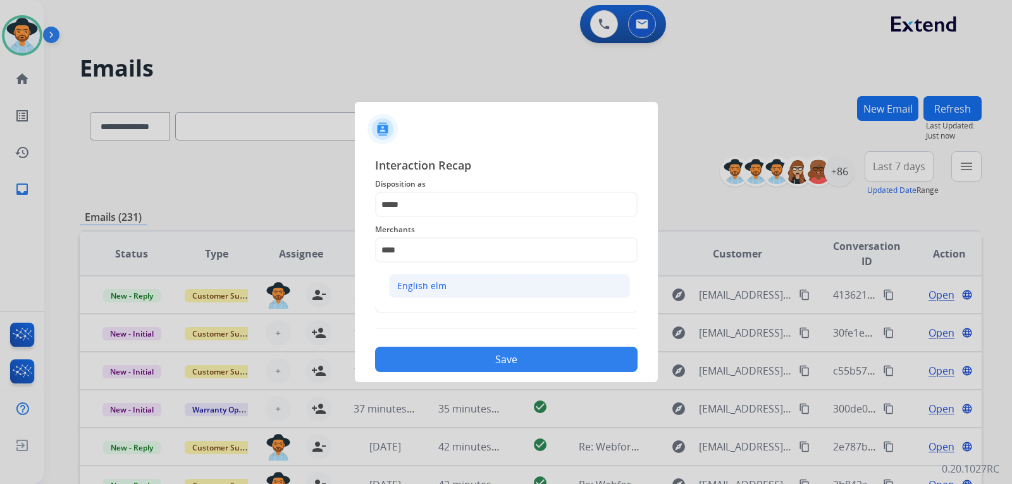
click at [446, 285] on li "English elm" at bounding box center [509, 286] width 241 height 24
type input "**********"
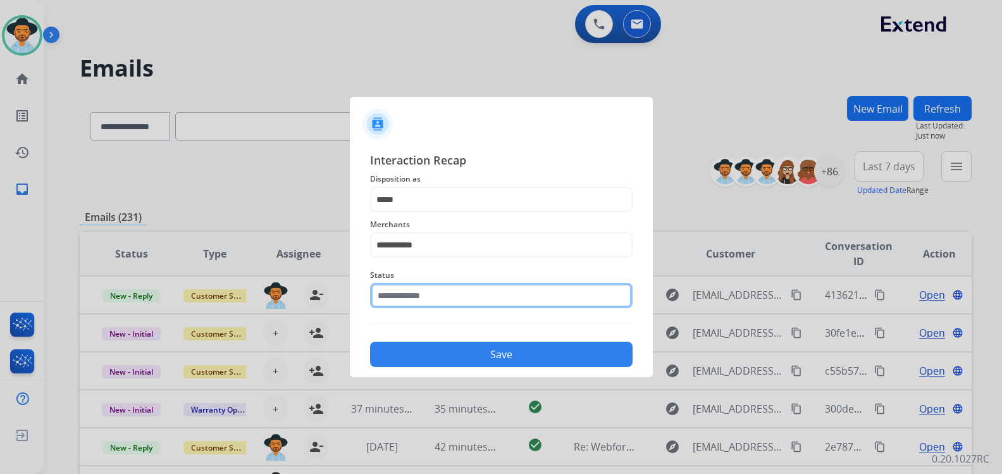
click at [447, 311] on div "Status" at bounding box center [501, 287] width 262 height 51
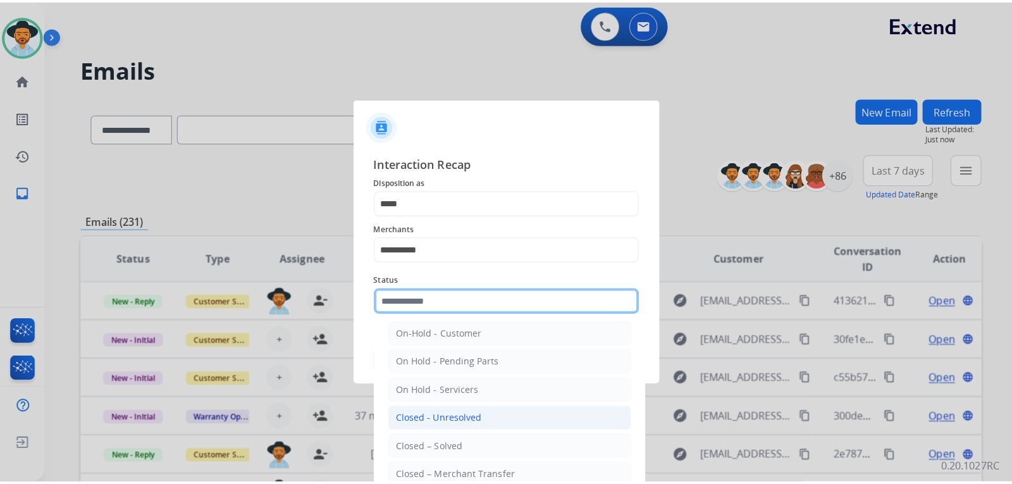
scroll to position [76, 0]
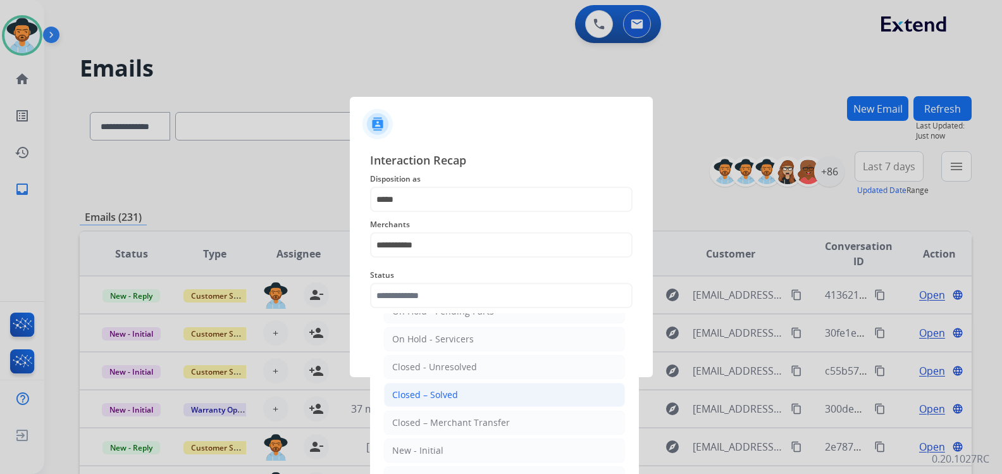
click at [432, 389] on div "Closed – Solved" at bounding box center [425, 394] width 66 height 13
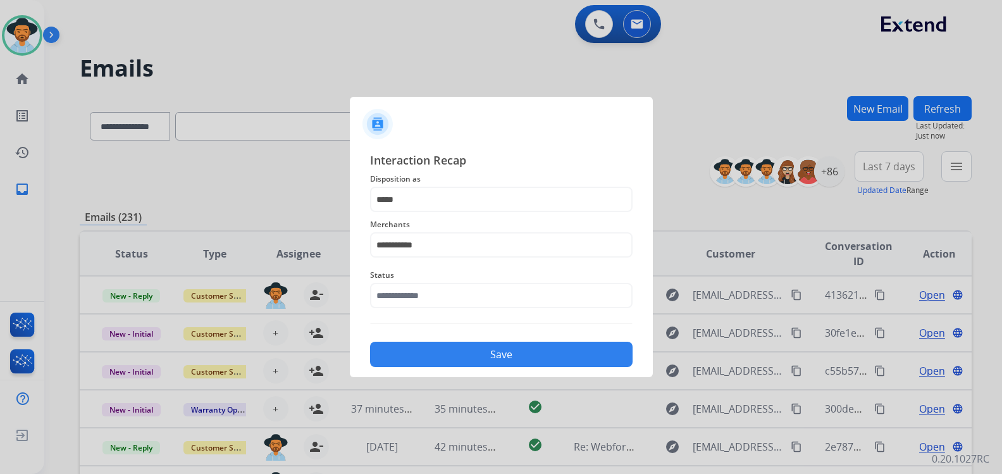
type input "**********"
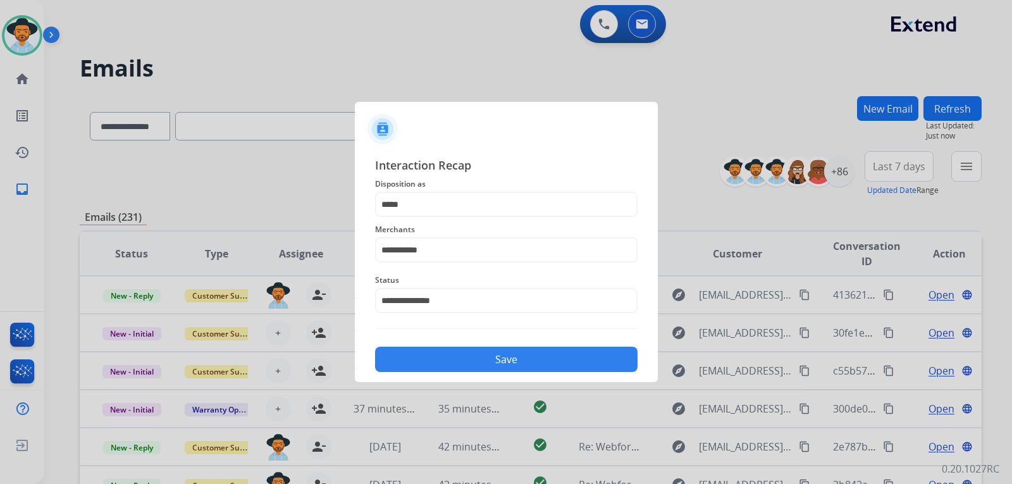
click at [445, 353] on button "Save" at bounding box center [506, 358] width 262 height 25
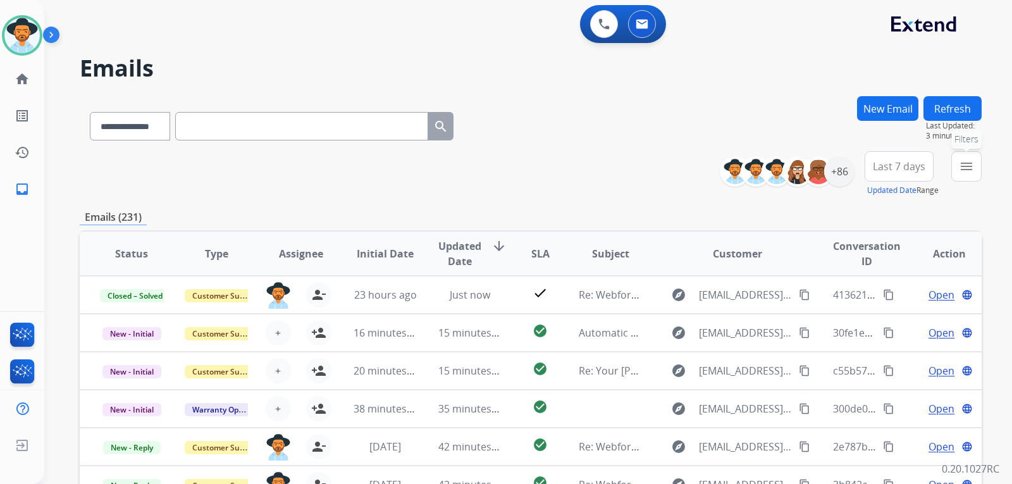
click at [965, 169] on mat-icon "menu" at bounding box center [966, 166] width 15 height 15
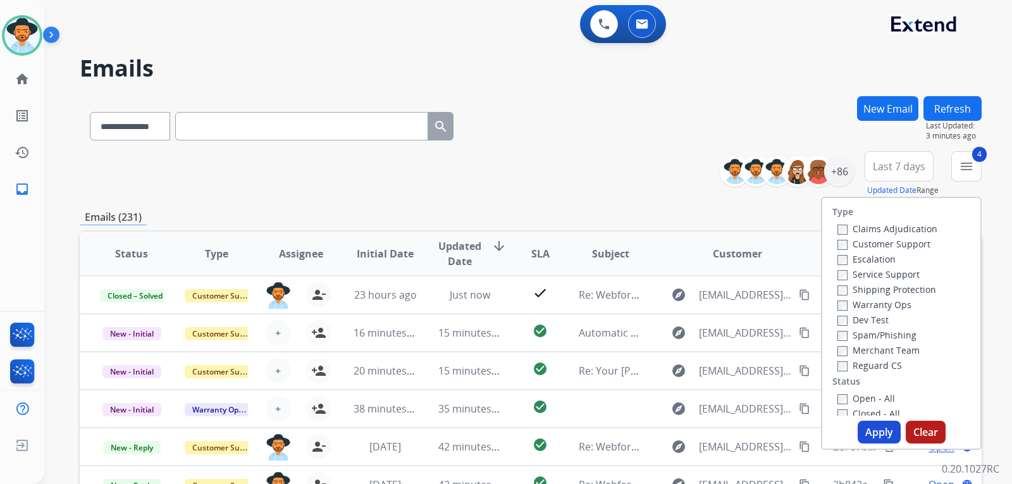
click at [871, 430] on button "Apply" at bounding box center [878, 431] width 43 height 23
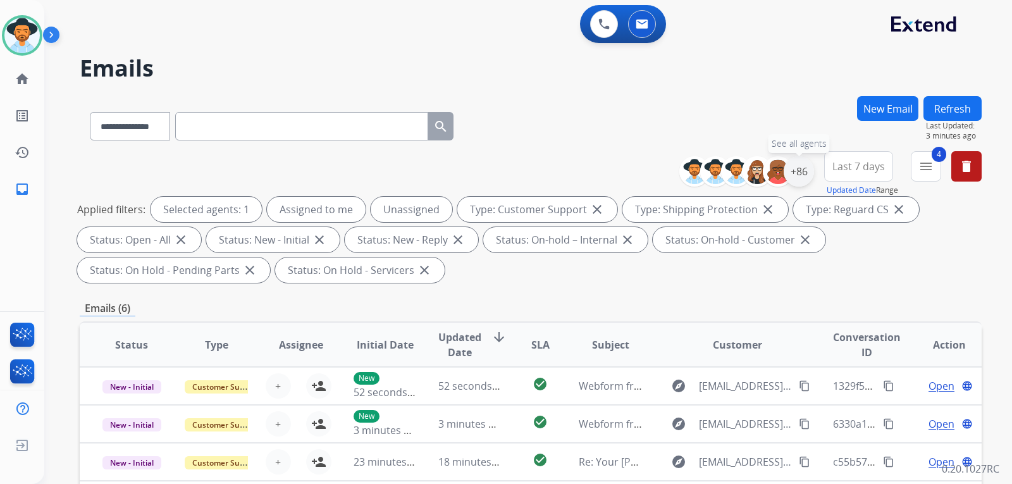
click at [805, 183] on div "+86" at bounding box center [798, 171] width 30 height 30
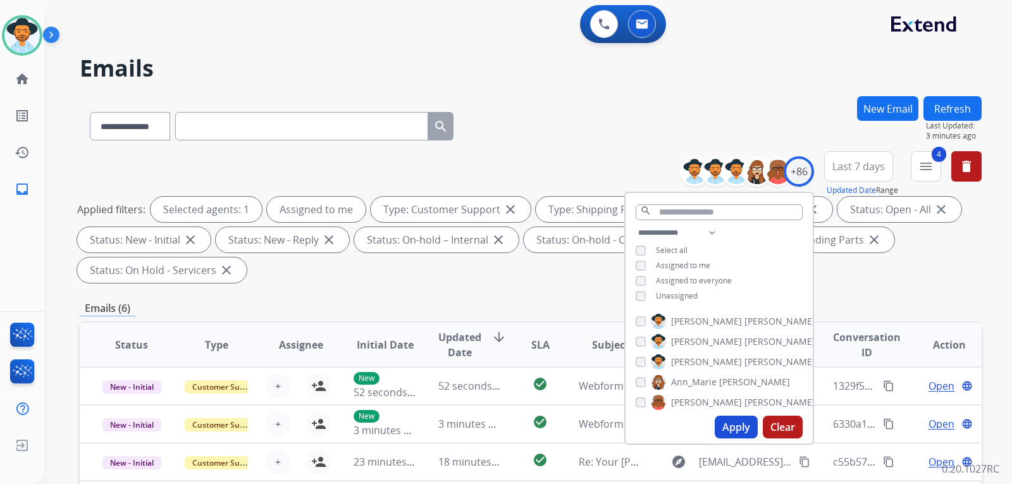
click at [720, 433] on button "Apply" at bounding box center [735, 426] width 43 height 23
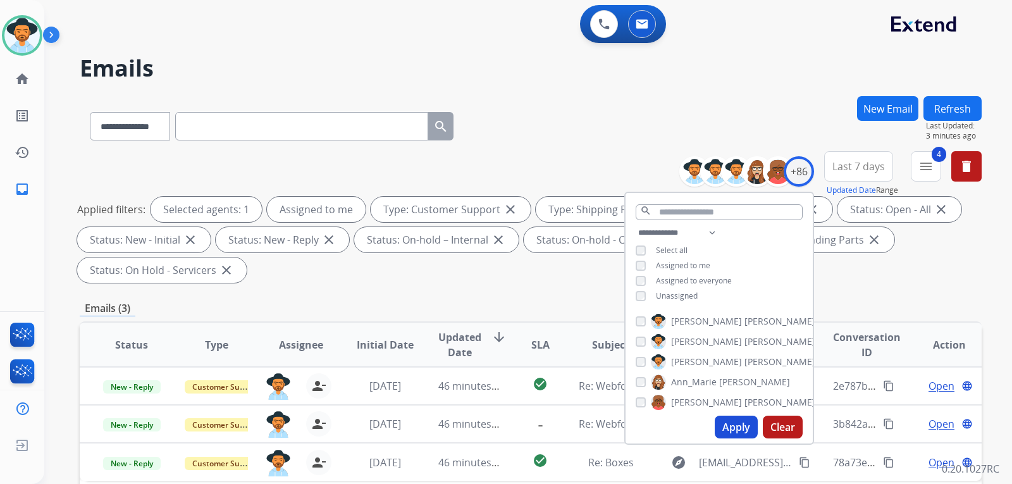
click at [894, 271] on div "Applied filters: Selected agents: 1 Assigned to me Type: Customer Support close…" at bounding box center [528, 240] width 902 height 86
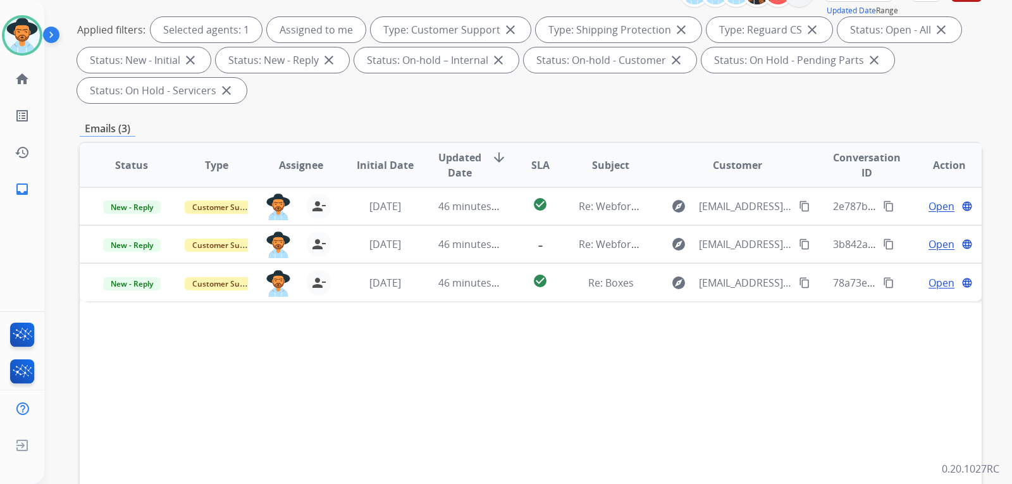
scroll to position [190, 0]
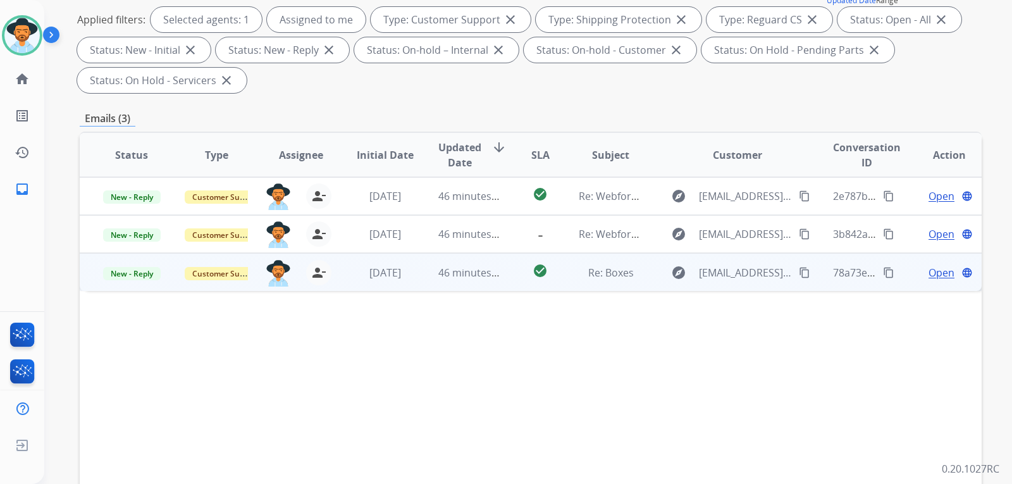
click at [928, 274] on span "Open" at bounding box center [941, 272] width 26 height 15
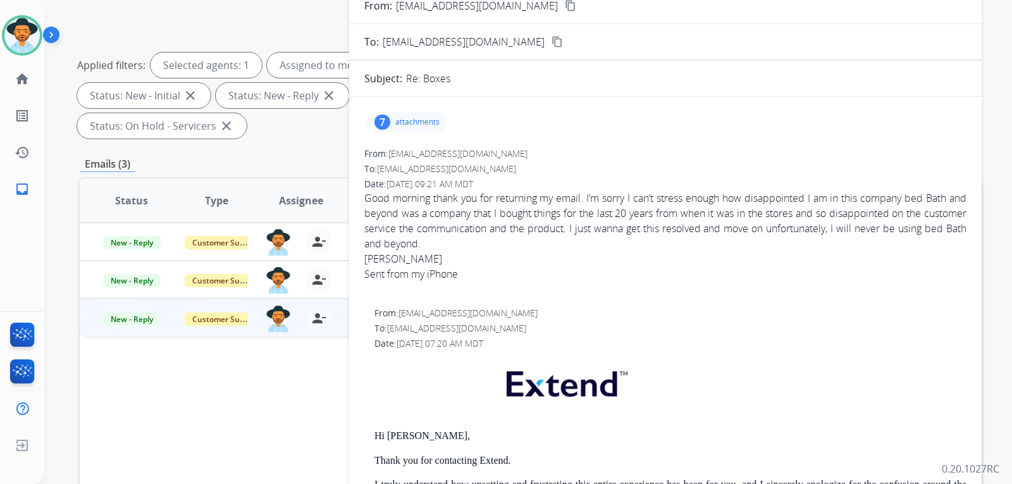
scroll to position [0, 0]
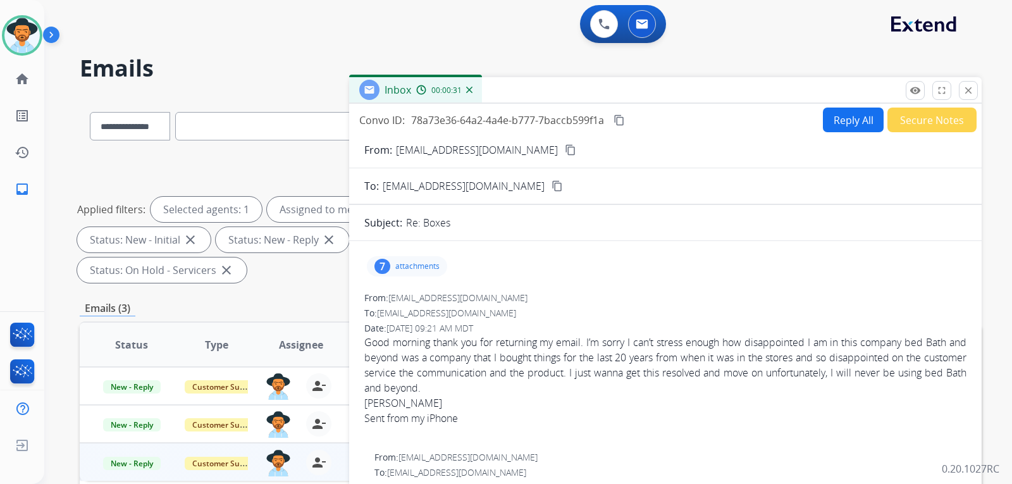
click at [422, 262] on p "attachments" at bounding box center [417, 266] width 44 height 10
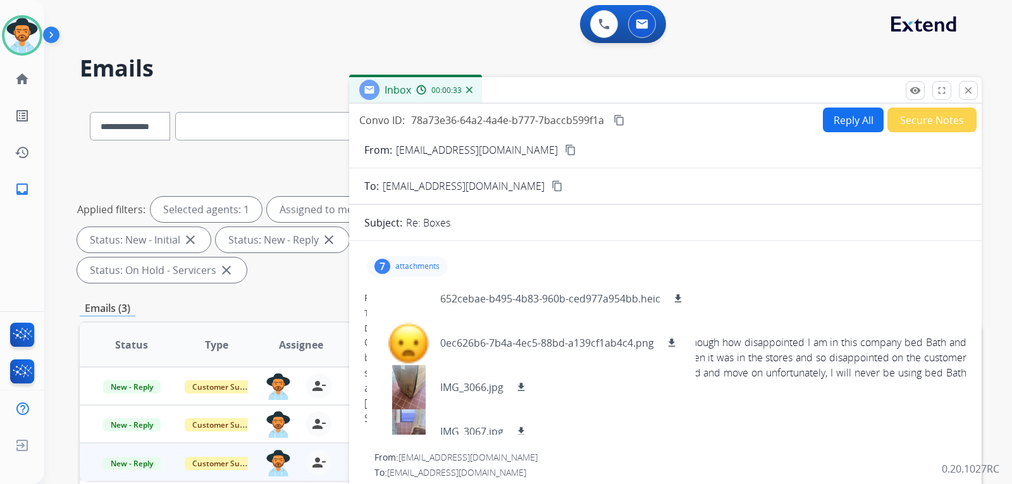
click at [422, 262] on p "attachments" at bounding box center [417, 266] width 44 height 10
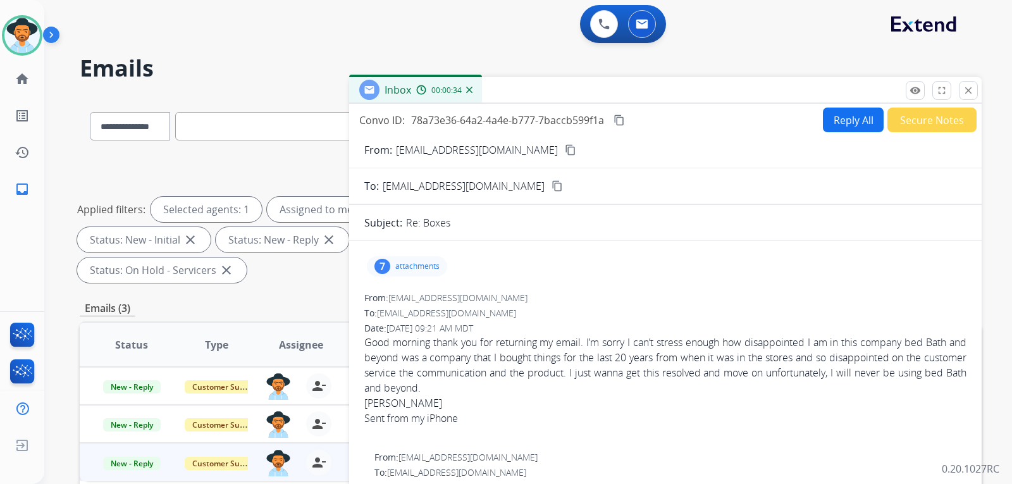
click at [565, 148] on mat-icon "content_copy" at bounding box center [570, 149] width 11 height 11
click at [909, 125] on button "Secure Notes" at bounding box center [931, 119] width 89 height 25
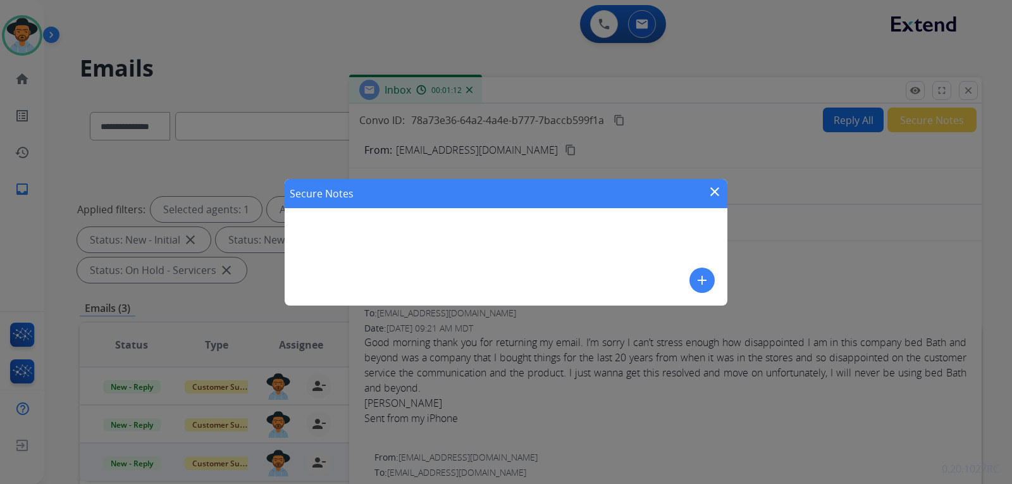
click at [698, 282] on mat-icon "add" at bounding box center [701, 280] width 15 height 15
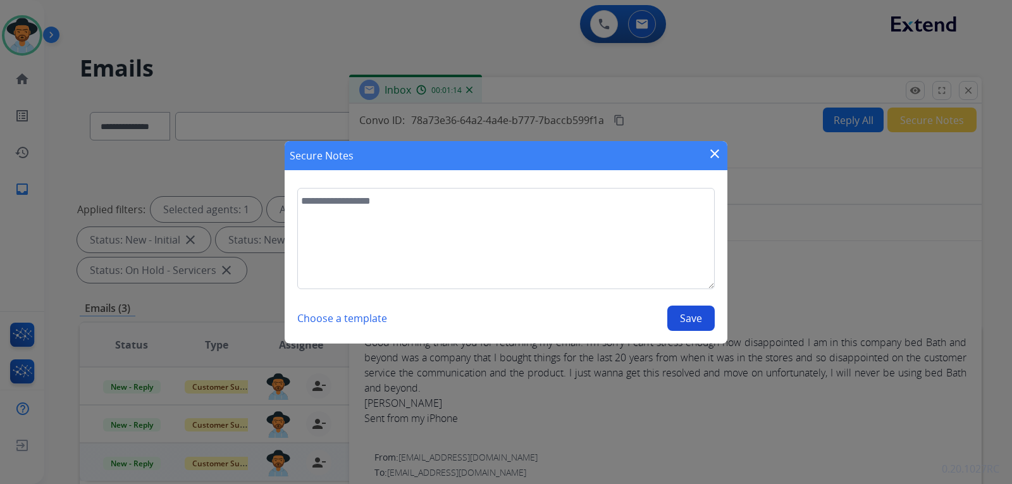
click at [307, 322] on button "Choose a template" at bounding box center [342, 317] width 90 height 25
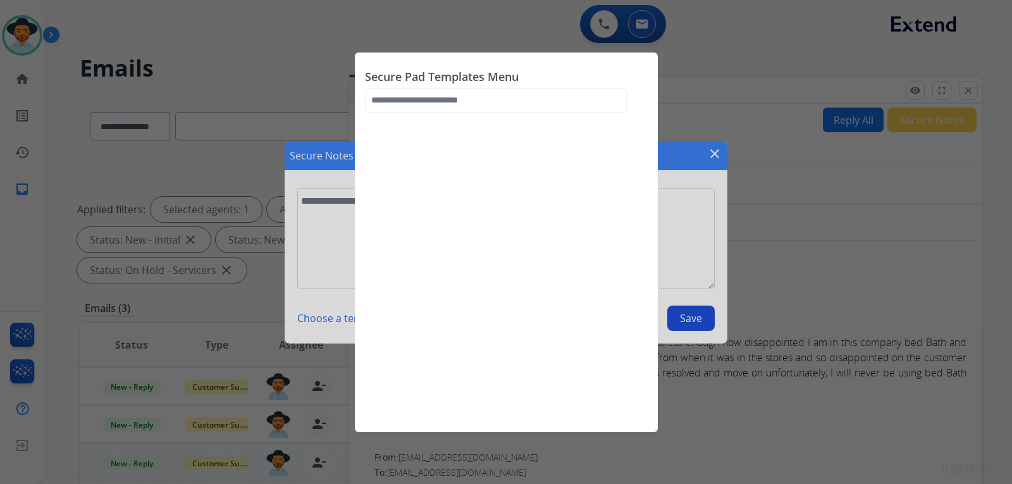
click at [703, 216] on div at bounding box center [506, 242] width 1012 height 484
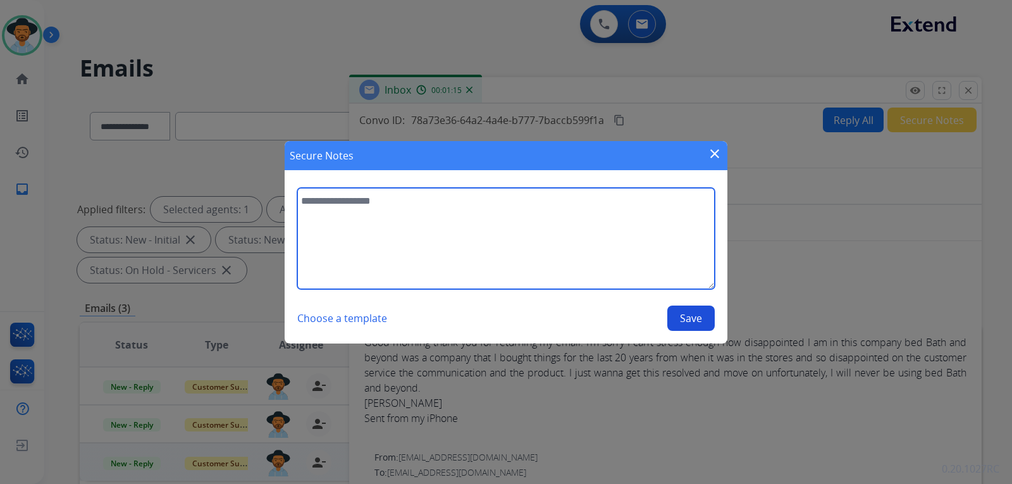
click at [627, 228] on textarea at bounding box center [505, 238] width 417 height 101
type textarea "**********"
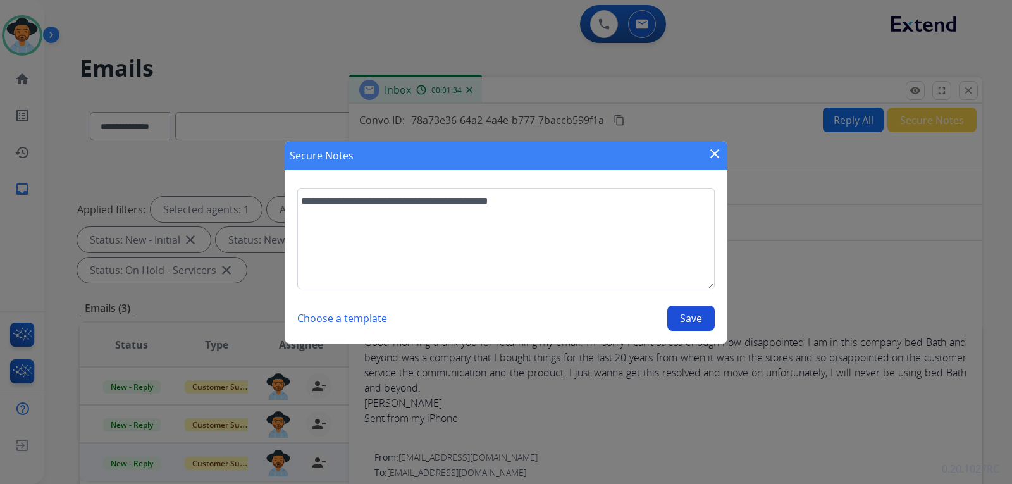
click at [708, 322] on button "Save" at bounding box center [690, 317] width 47 height 25
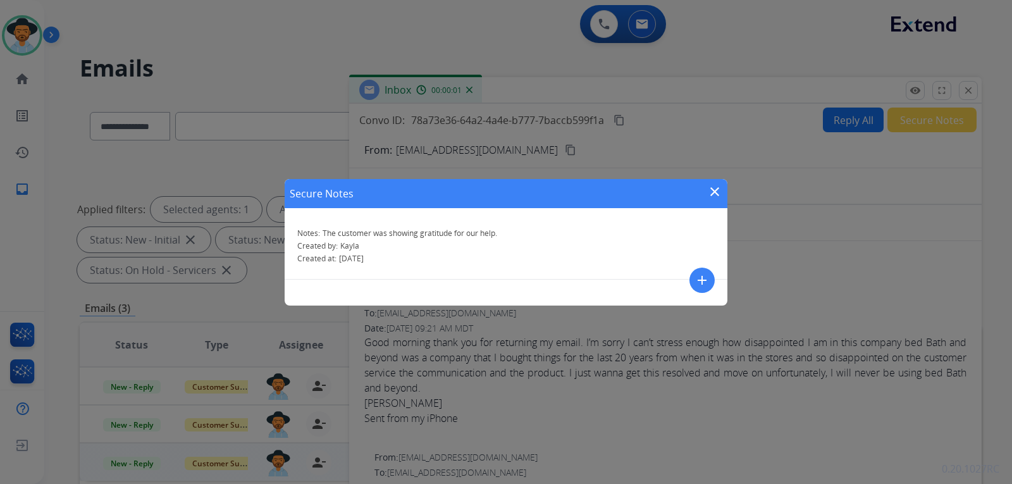
click at [716, 193] on mat-icon "close" at bounding box center [714, 191] width 15 height 15
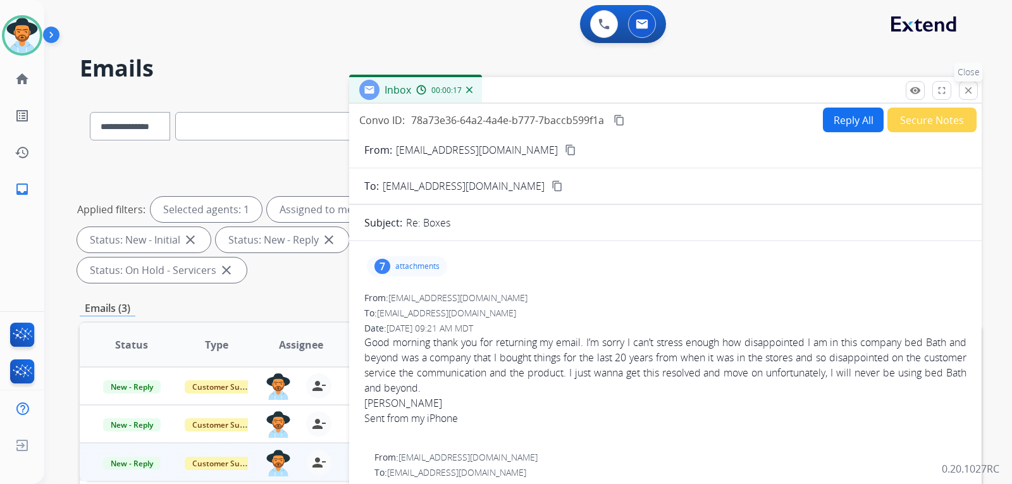
click at [968, 84] on button "close Close" at bounding box center [968, 90] width 19 height 19
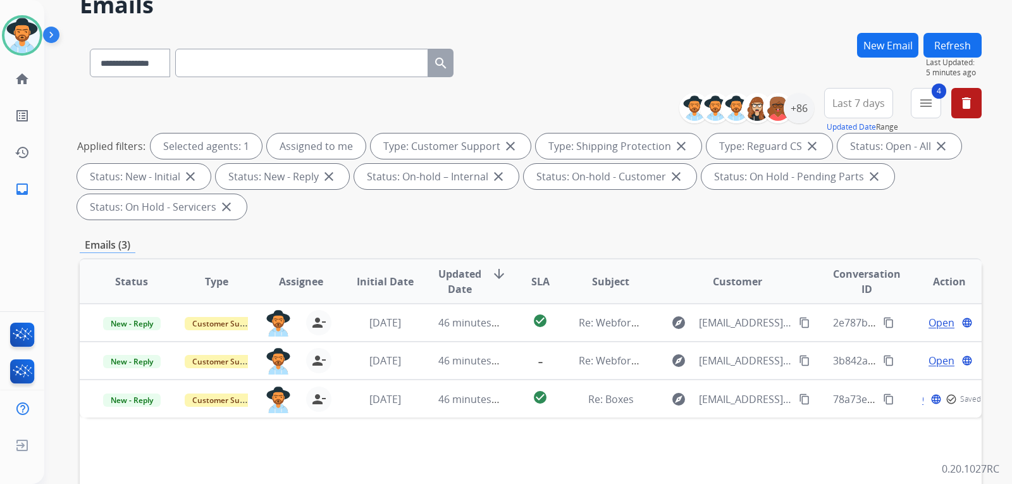
scroll to position [126, 0]
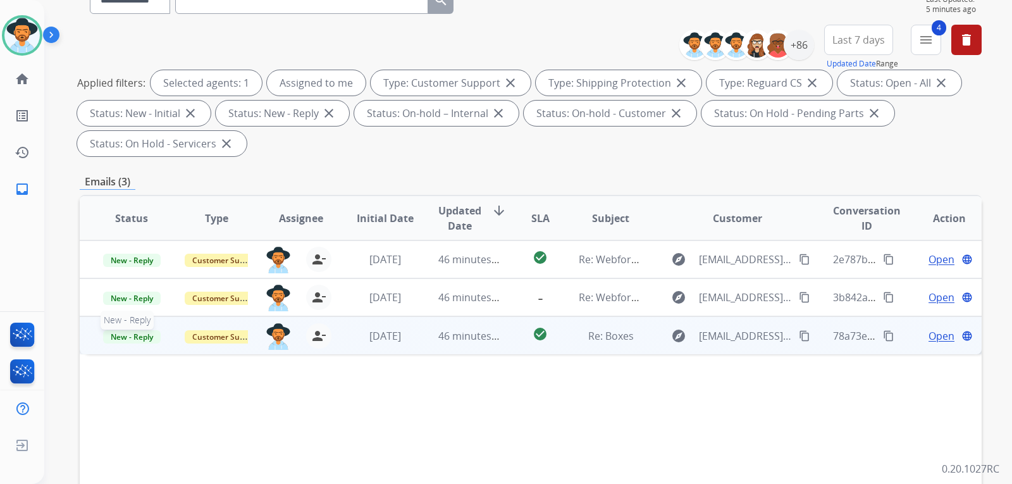
click at [144, 338] on span "New - Reply" at bounding box center [132, 336] width 58 height 13
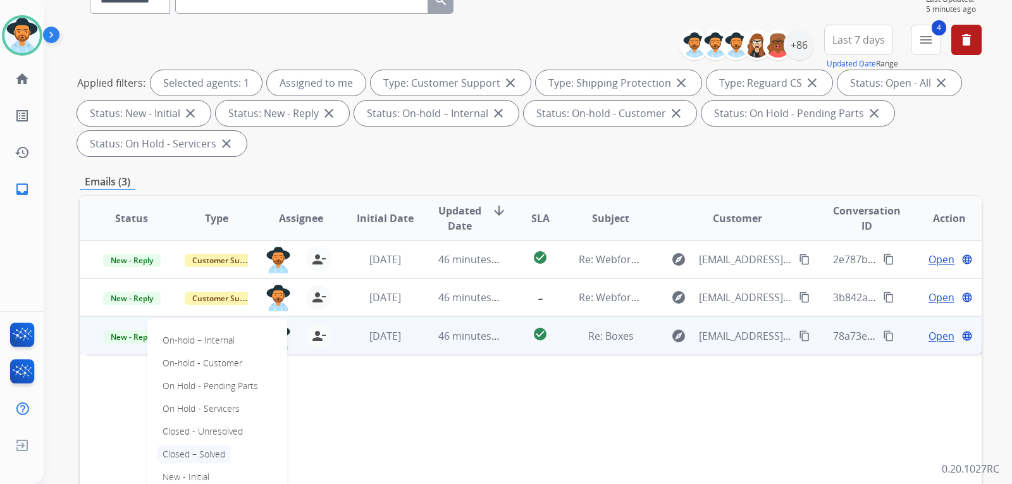
scroll to position [190, 0]
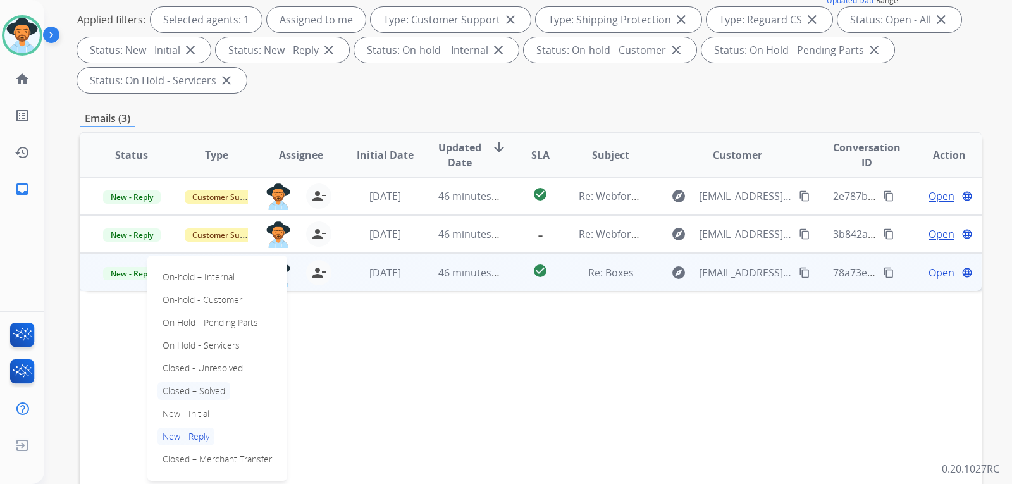
click at [207, 390] on p "Closed – Solved" at bounding box center [193, 391] width 73 height 18
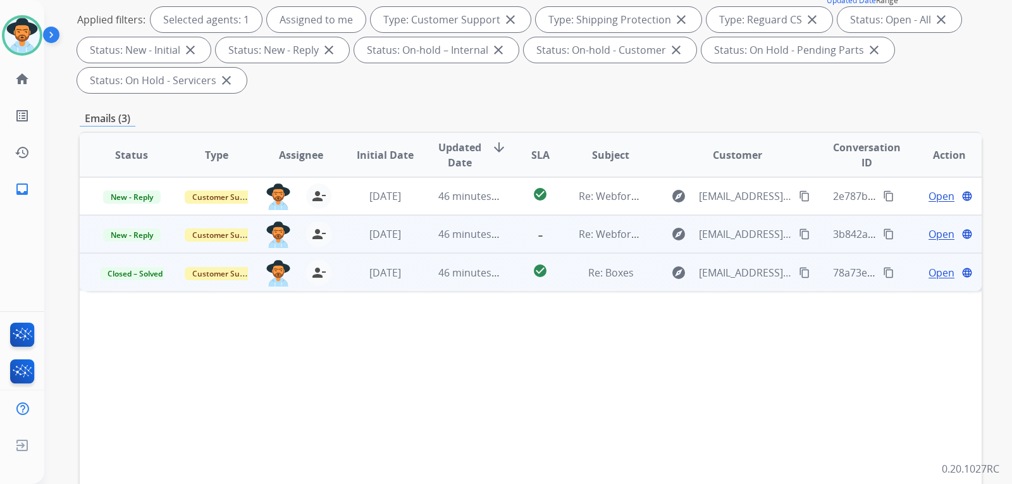
click at [931, 235] on span "Open" at bounding box center [941, 233] width 26 height 15
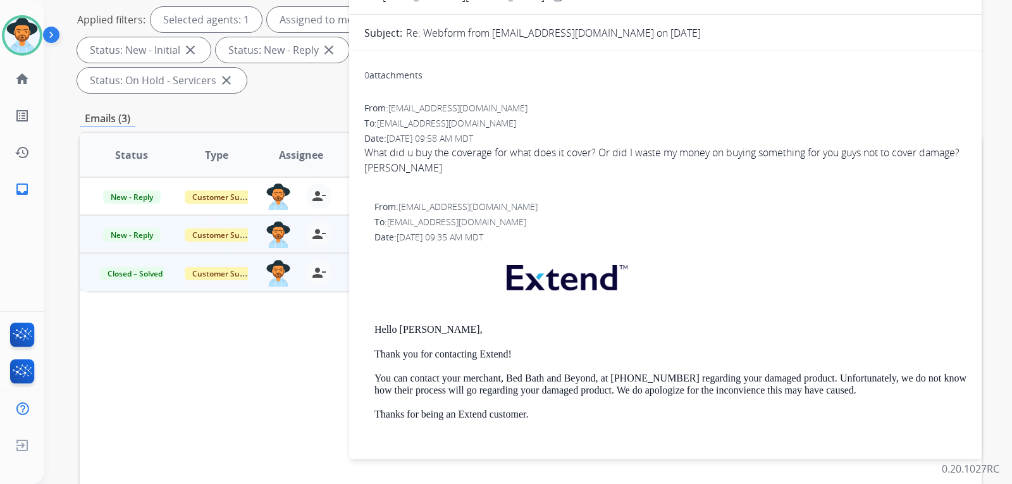
click at [845, 213] on div "From: [EMAIL_ADDRESS][DOMAIN_NAME]" at bounding box center [670, 206] width 592 height 13
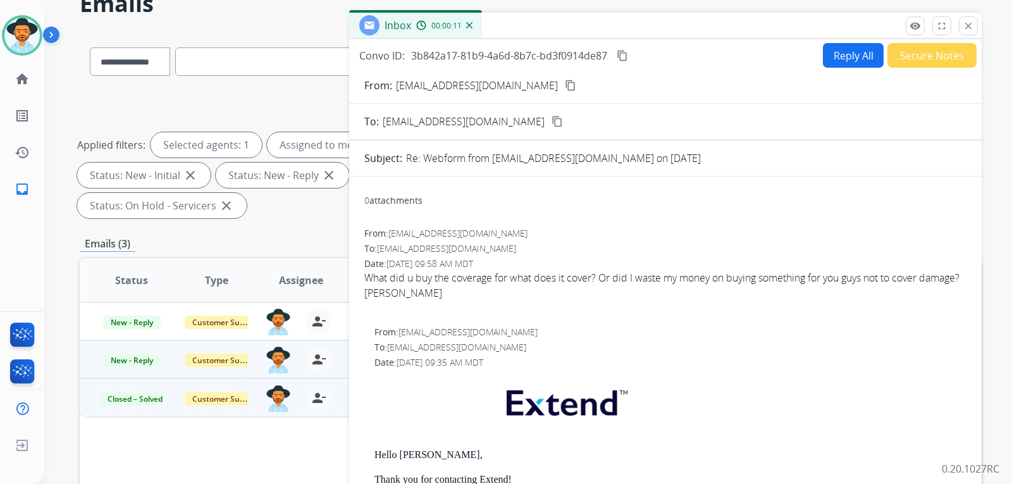
scroll to position [63, 0]
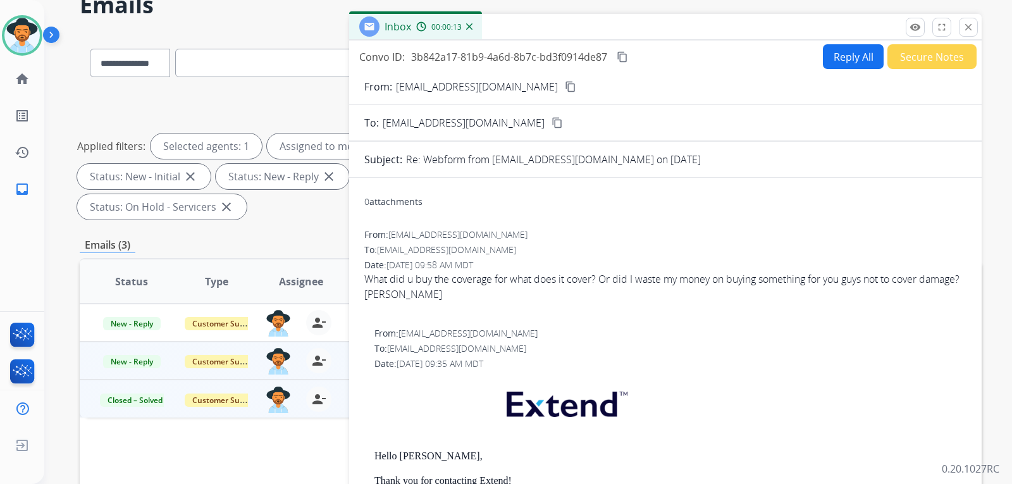
click at [565, 85] on mat-icon "content_copy" at bounding box center [570, 86] width 11 height 11
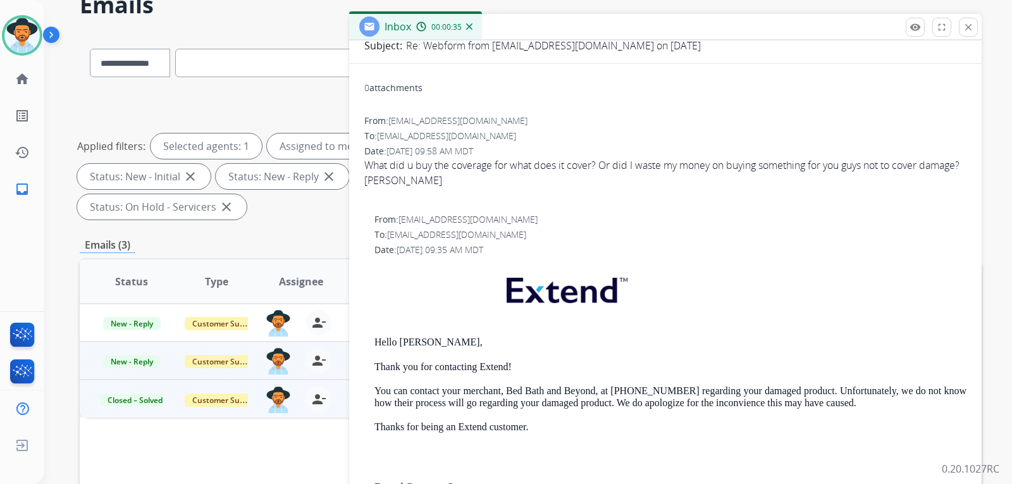
scroll to position [0, 0]
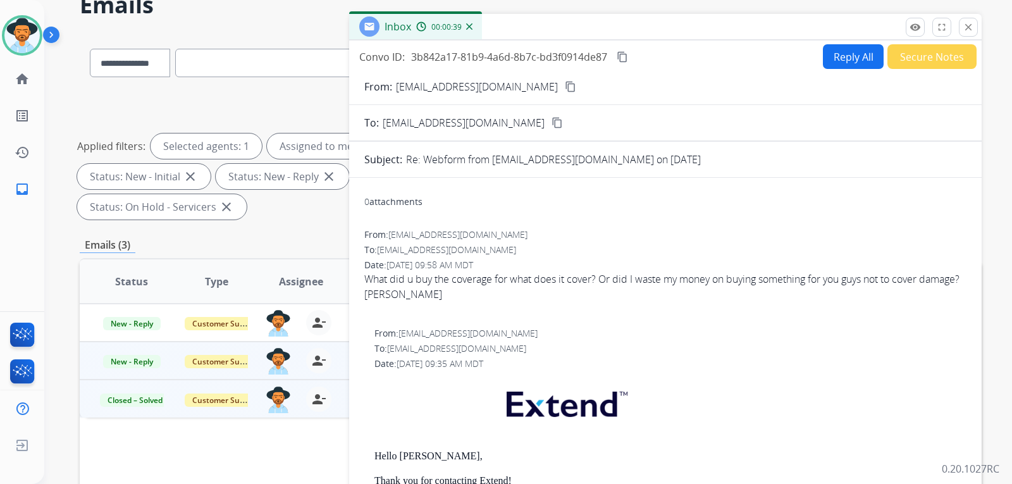
click at [837, 63] on button "Reply All" at bounding box center [853, 56] width 61 height 25
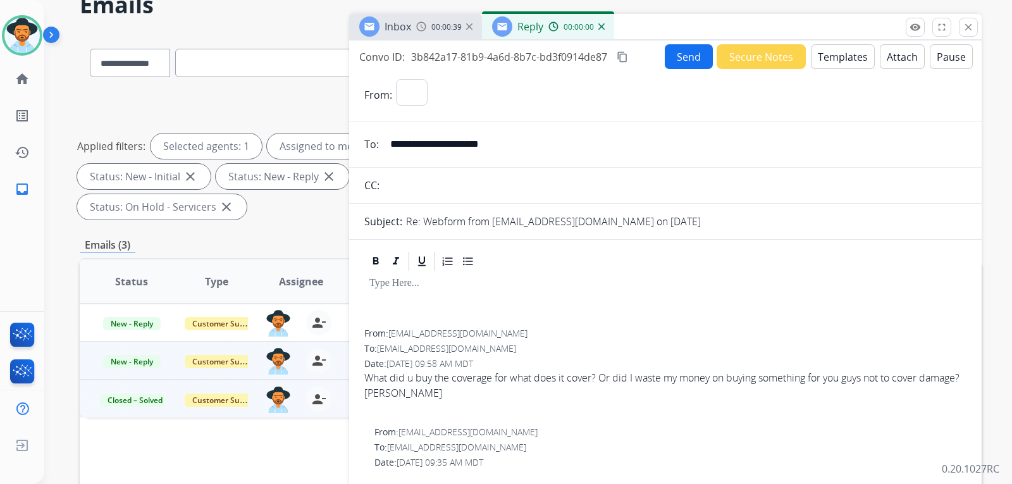
select select "**********"
click at [842, 63] on button "Templates" at bounding box center [843, 56] width 64 height 25
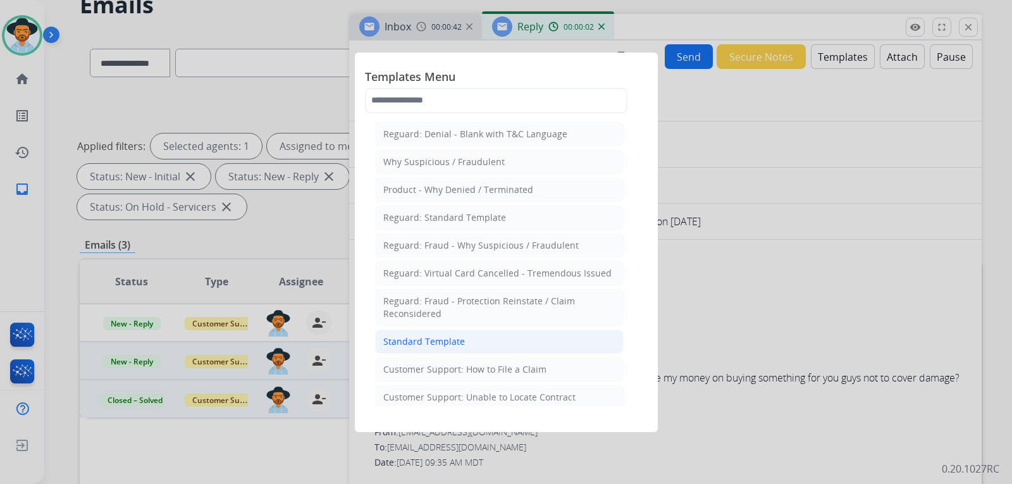
click at [455, 339] on div "Standard Template" at bounding box center [424, 341] width 82 height 13
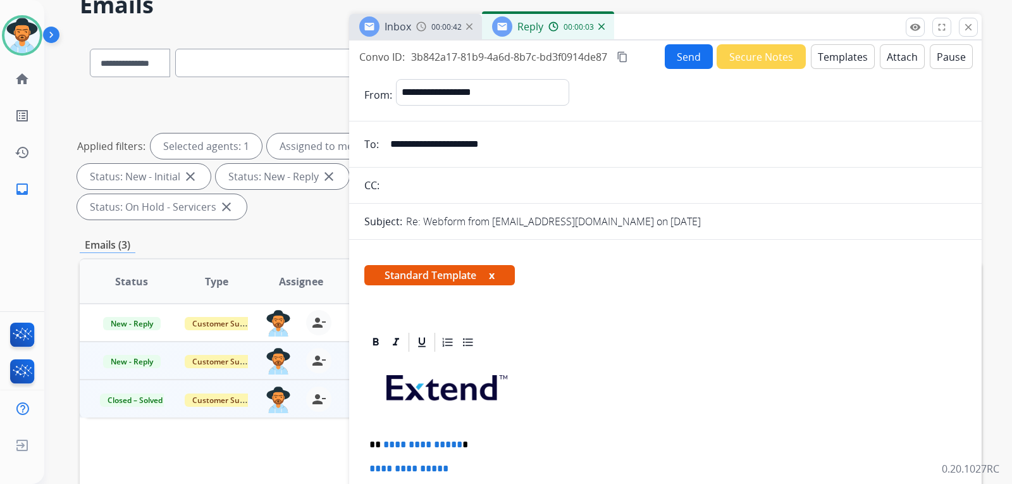
scroll to position [253, 0]
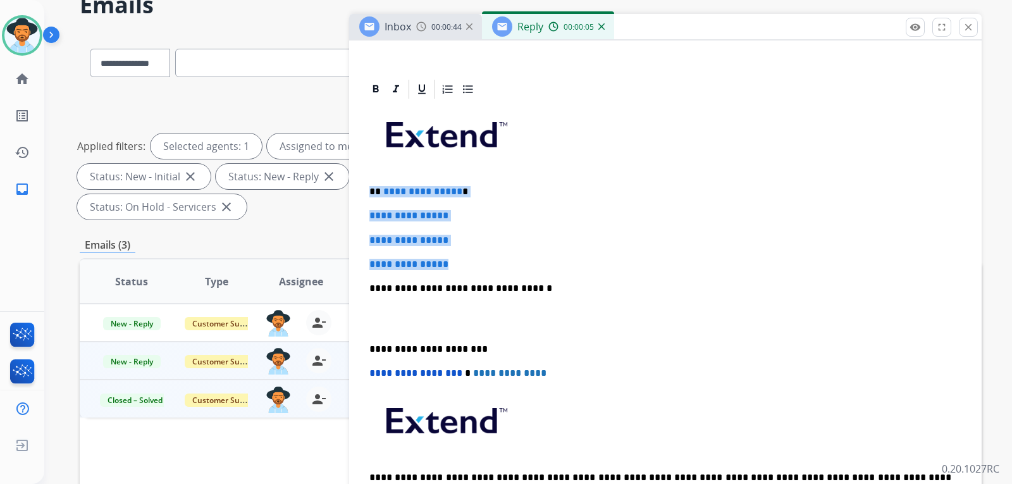
drag, startPoint x: 431, startPoint y: 254, endPoint x: 358, endPoint y: 188, distance: 98.9
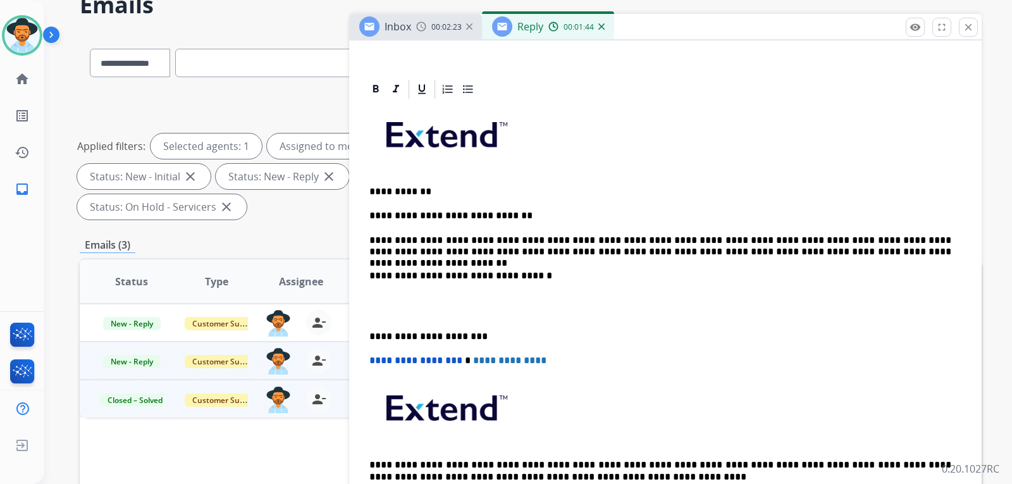
click at [616, 240] on p "**********" at bounding box center [660, 246] width 582 height 23
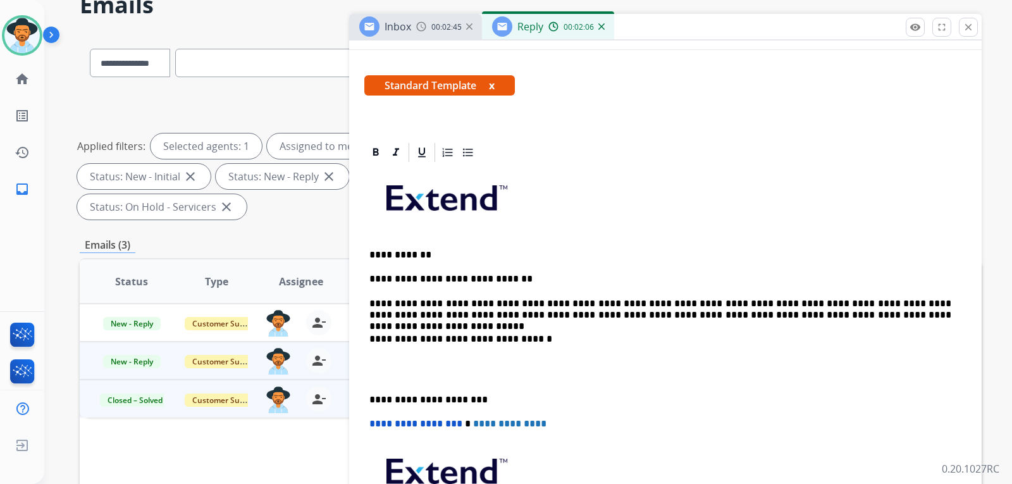
scroll to position [0, 0]
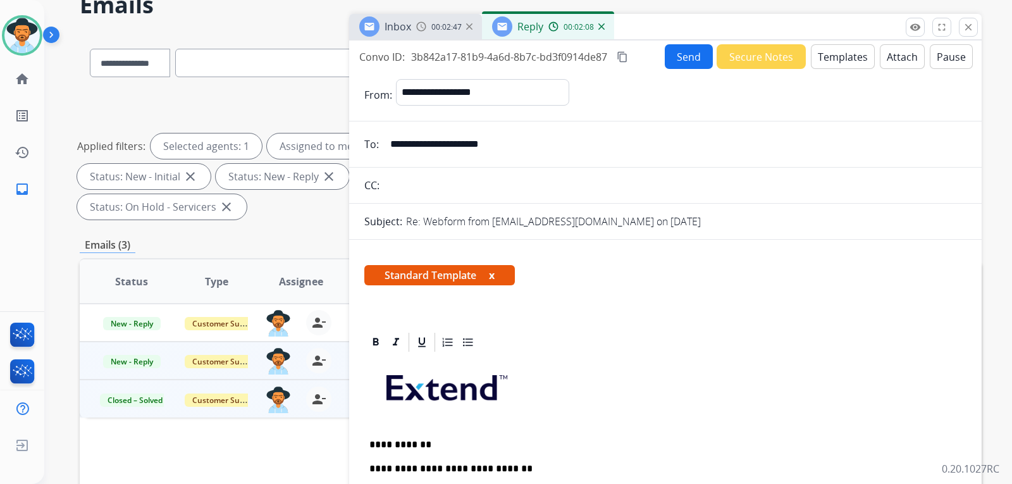
click at [675, 64] on button "Send" at bounding box center [689, 56] width 48 height 25
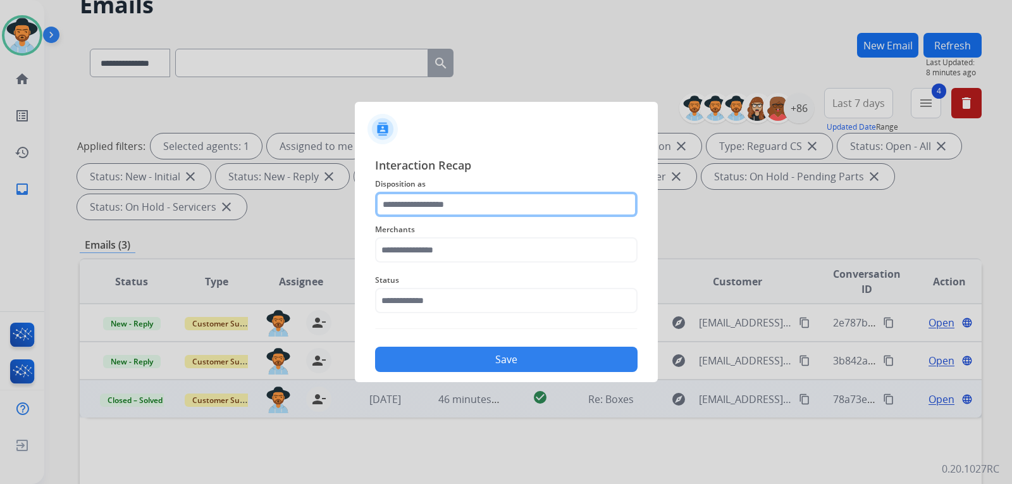
click at [458, 202] on input "text" at bounding box center [506, 204] width 262 height 25
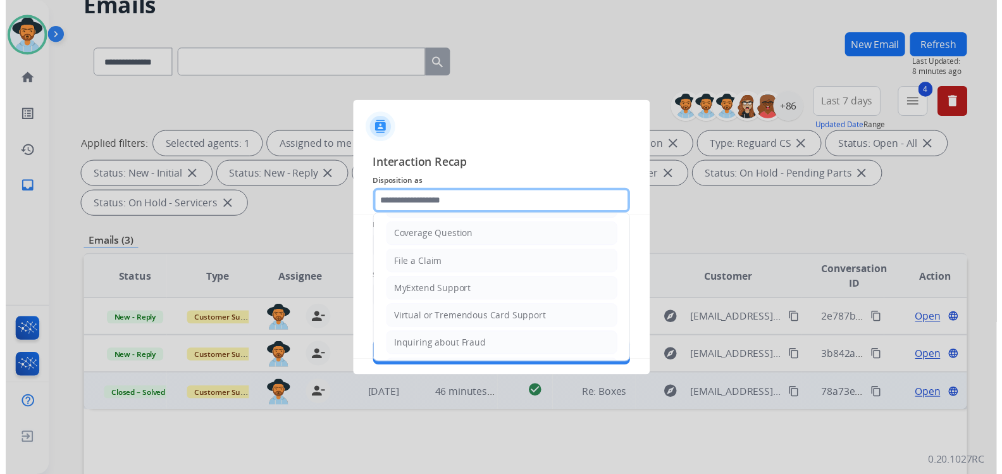
scroll to position [63, 0]
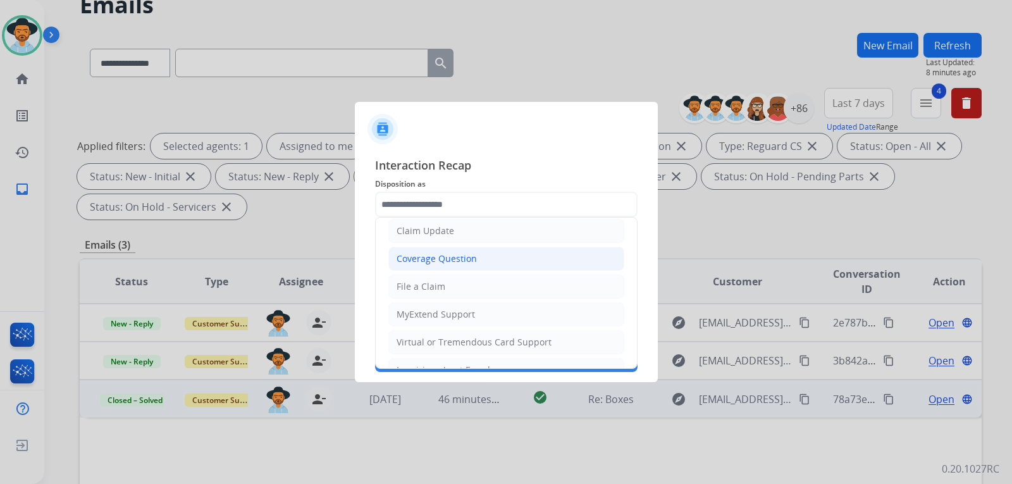
click at [468, 261] on div "Coverage Question" at bounding box center [436, 258] width 80 height 13
type input "**********"
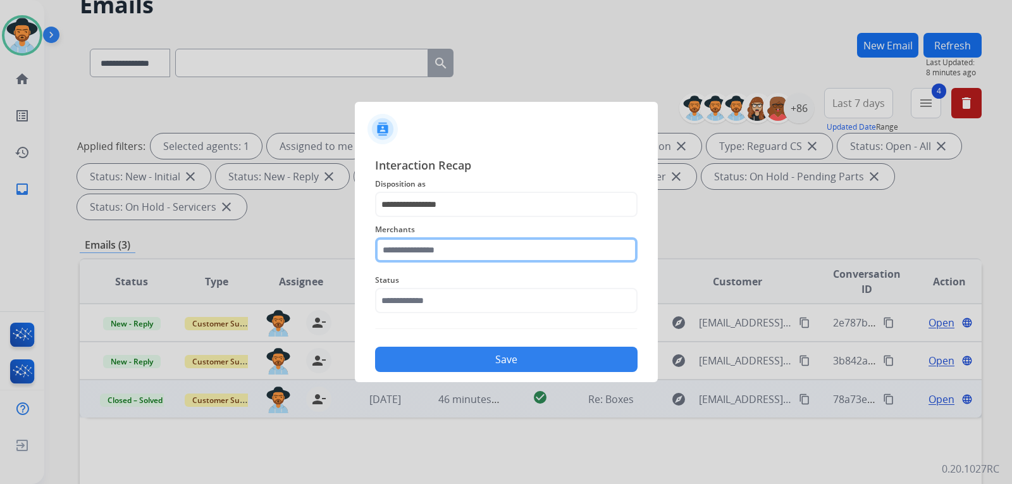
click at [474, 254] on input "text" at bounding box center [506, 249] width 262 height 25
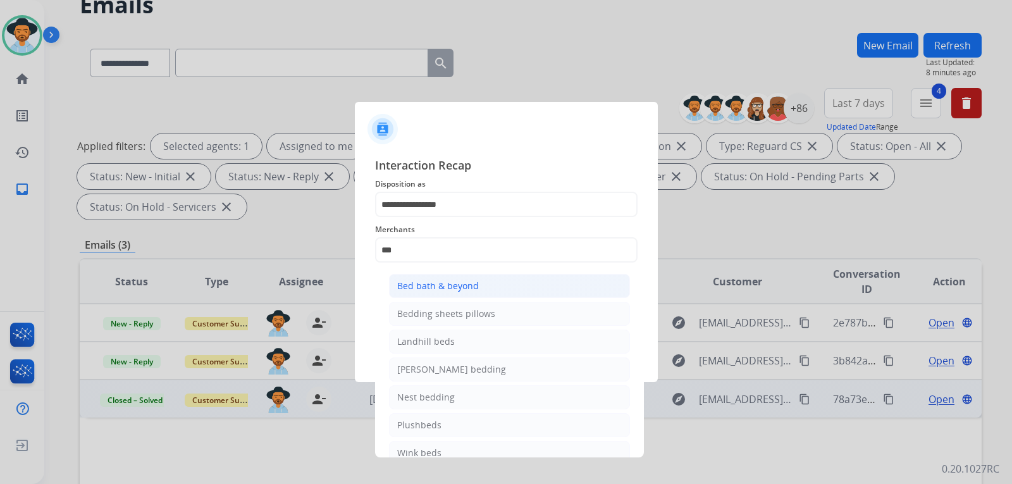
click at [461, 285] on div "Bed bath & beyond" at bounding box center [438, 285] width 82 height 13
type input "**********"
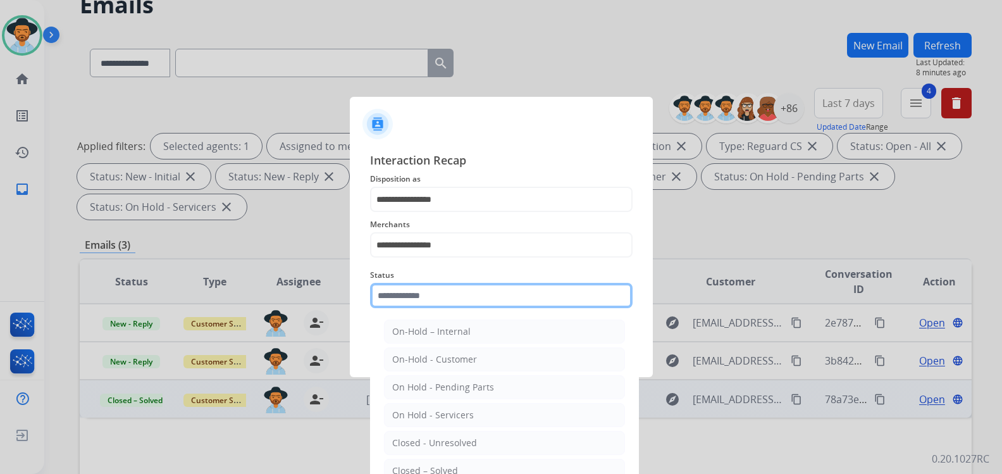
click at [457, 302] on input "text" at bounding box center [501, 295] width 262 height 25
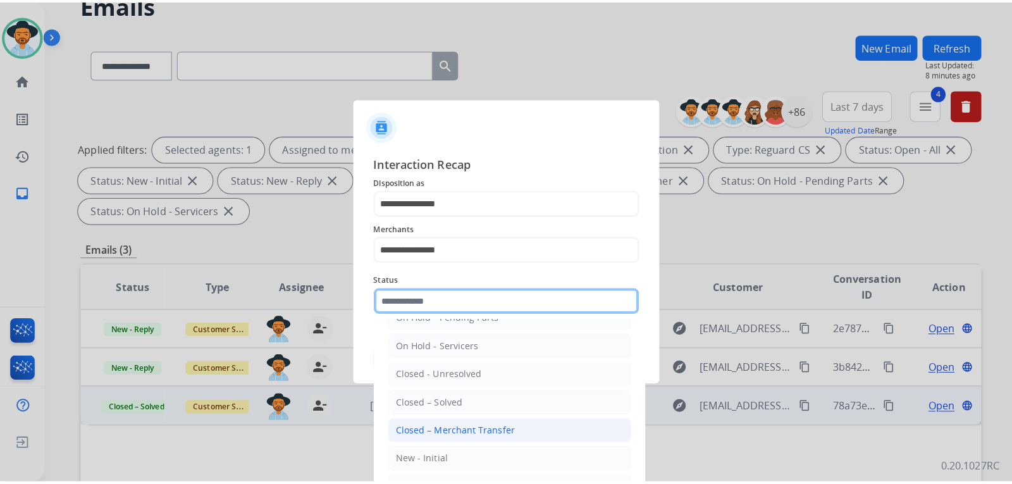
scroll to position [76, 0]
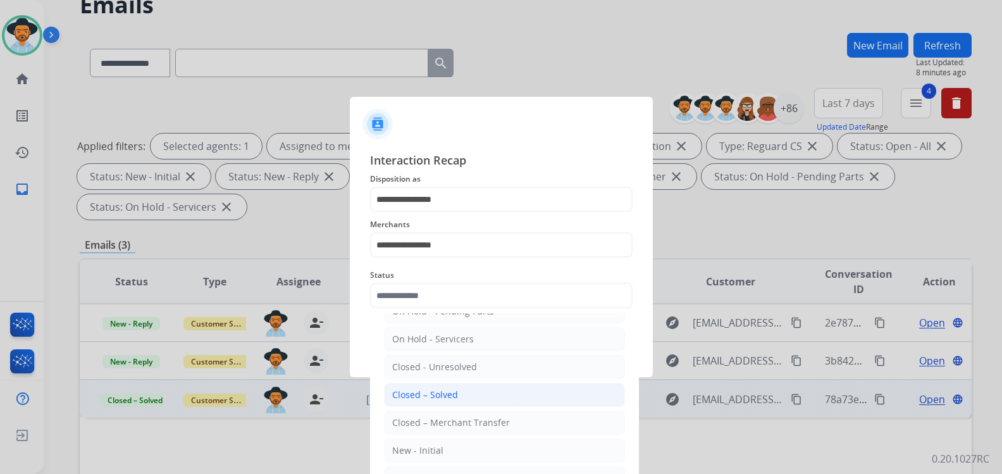
click at [458, 399] on li "Closed – Solved" at bounding box center [504, 395] width 241 height 24
type input "**********"
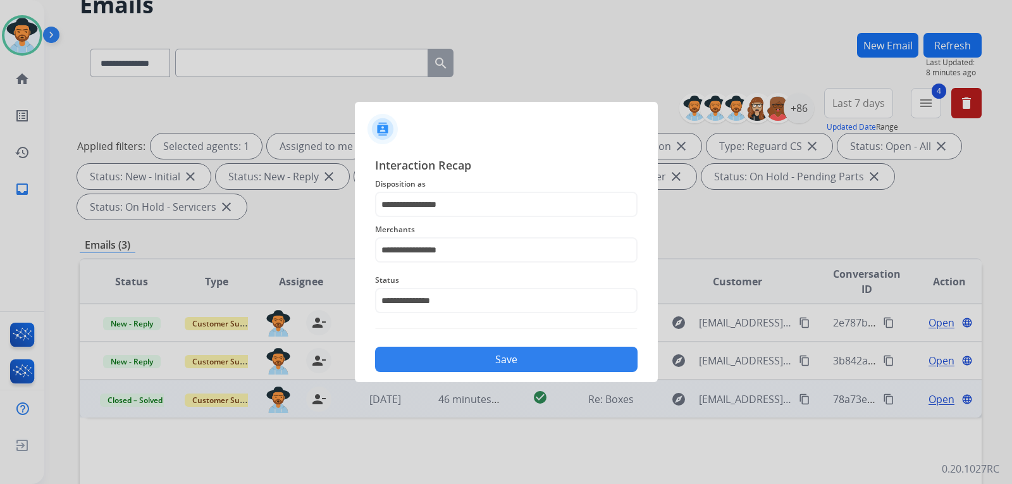
click at [450, 349] on button "Save" at bounding box center [506, 358] width 262 height 25
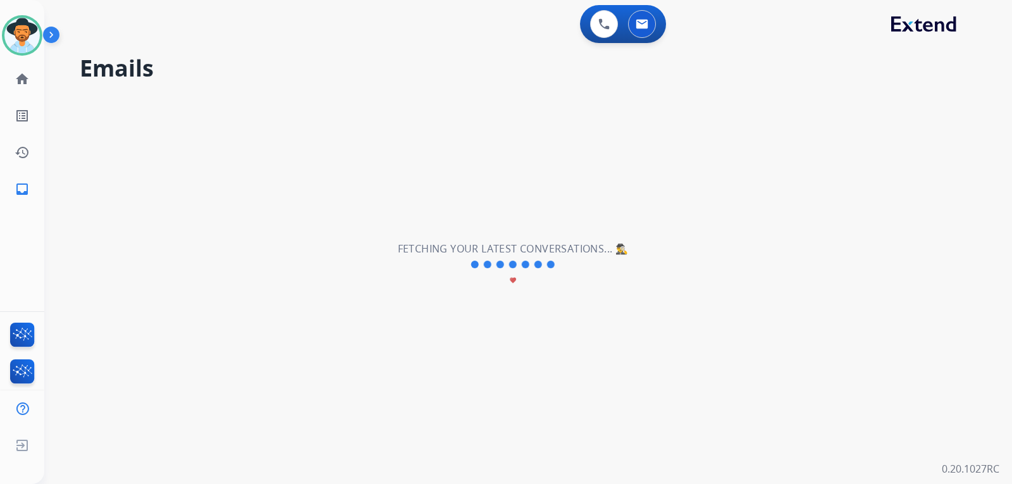
scroll to position [0, 0]
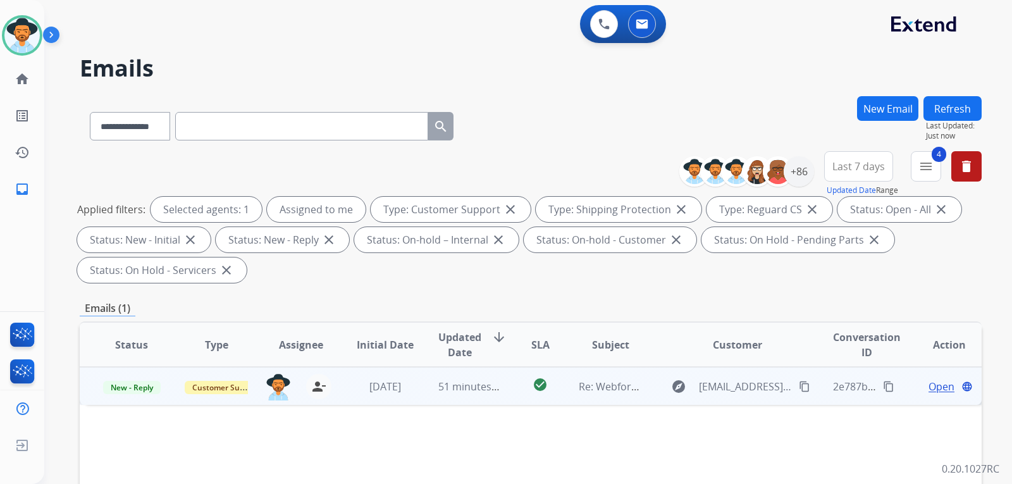
click at [931, 388] on span "Open" at bounding box center [941, 386] width 26 height 15
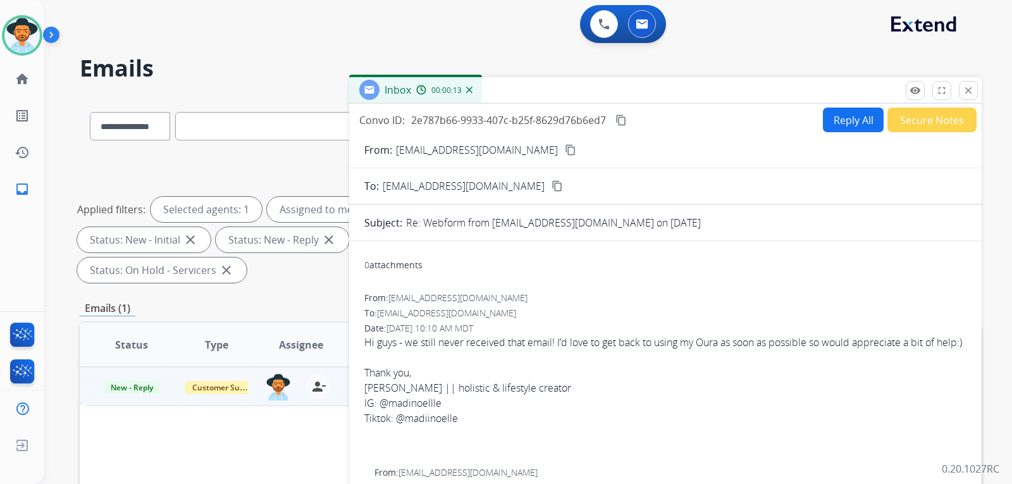
click at [565, 151] on mat-icon "content_copy" at bounding box center [570, 149] width 11 height 11
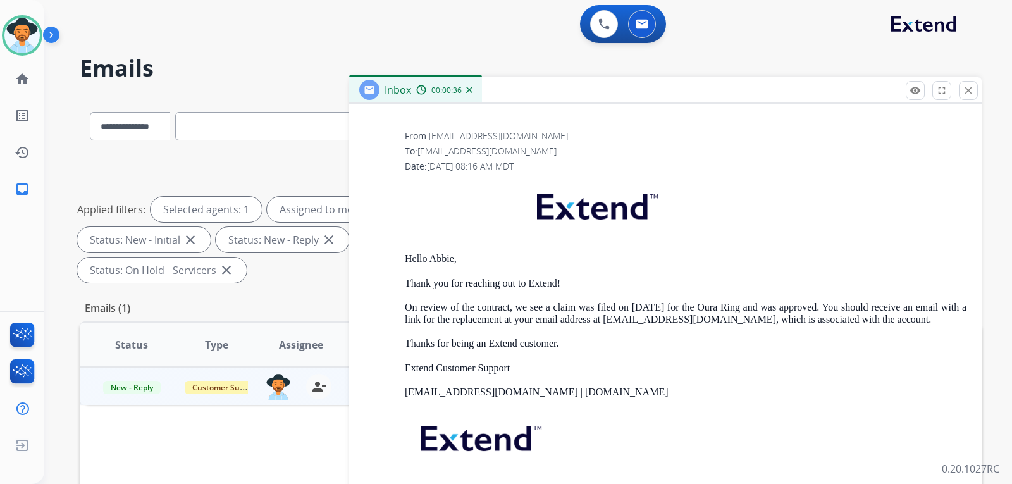
scroll to position [1012, 0]
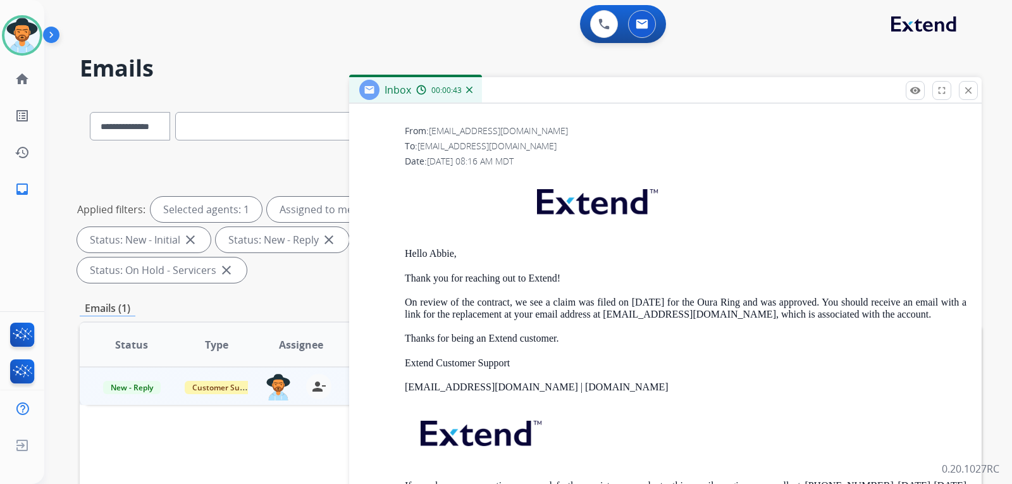
click at [612, 320] on p "On review of the contract, we see a claim was filed on [DATE] for the Oura Ring…" at bounding box center [685, 308] width 561 height 23
drag, startPoint x: 610, startPoint y: 331, endPoint x: 721, endPoint y: 334, distance: 112.0
click at [721, 320] on p "On review of the contract, we see a claim was filed on [DATE] for the Oura Ring…" at bounding box center [685, 308] width 561 height 23
copy p "[EMAIL_ADDRESS][DOMAIN_NAME]"
click at [467, 89] on img at bounding box center [469, 90] width 6 height 6
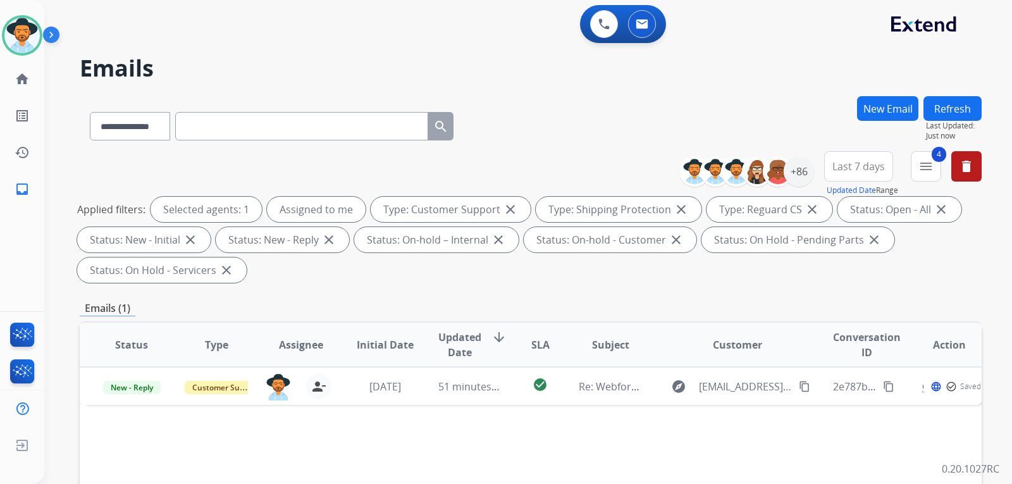
paste input "**********"
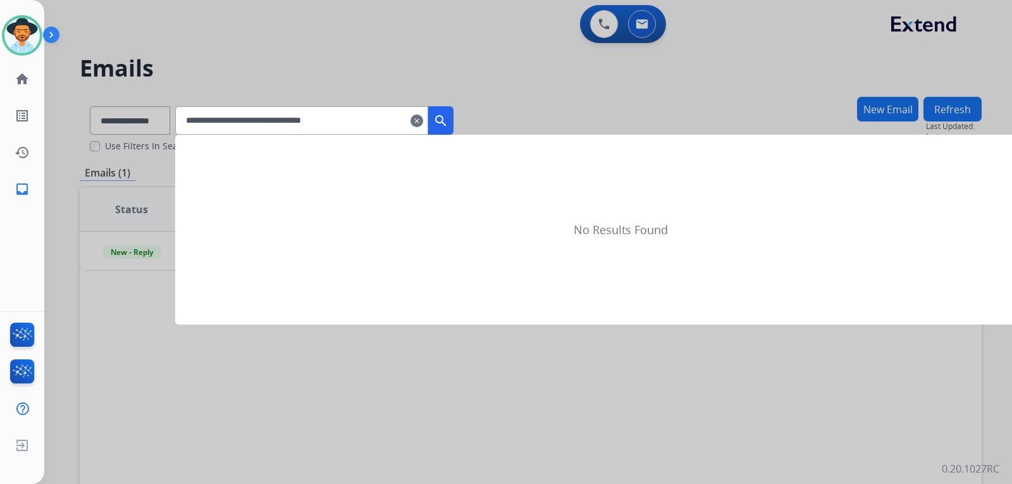
type input "**********"
click at [453, 132] on button "search" at bounding box center [440, 120] width 25 height 28
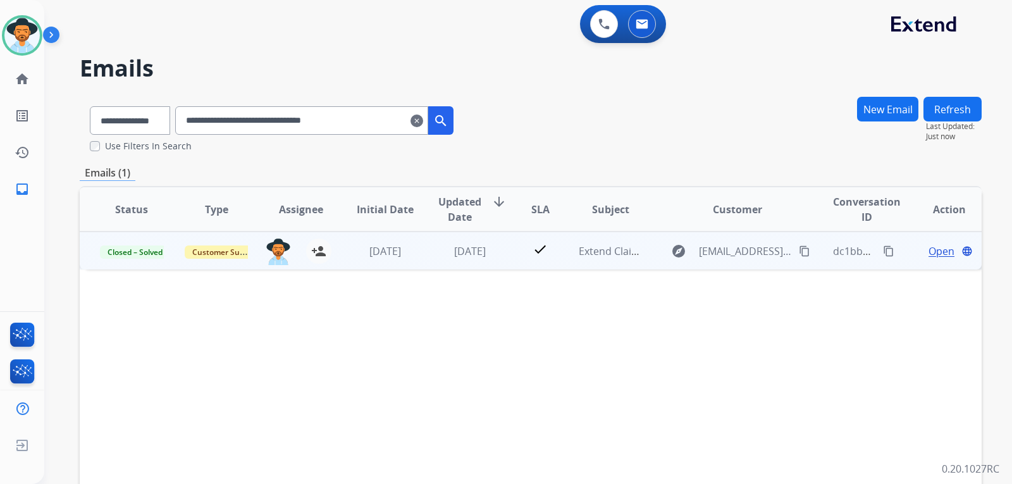
click at [928, 251] on span "Open" at bounding box center [941, 250] width 26 height 15
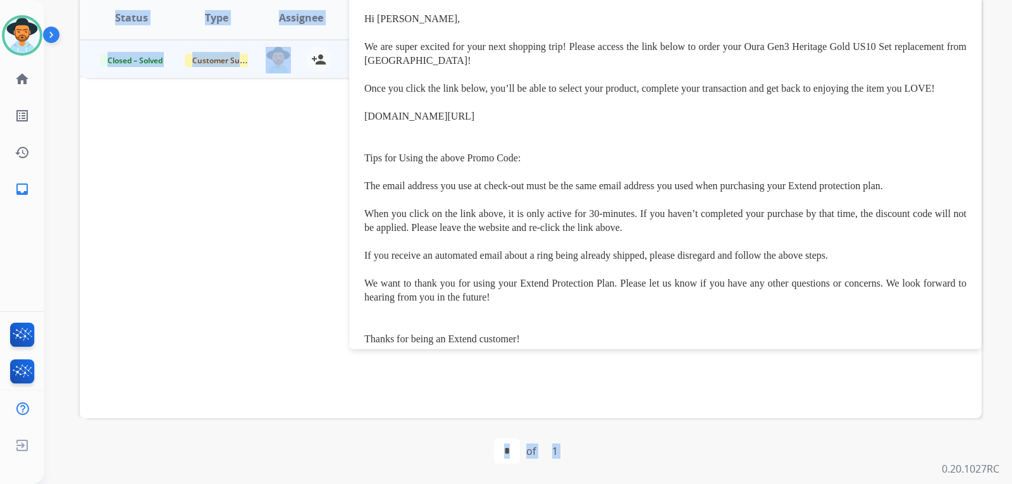
scroll to position [300, 0]
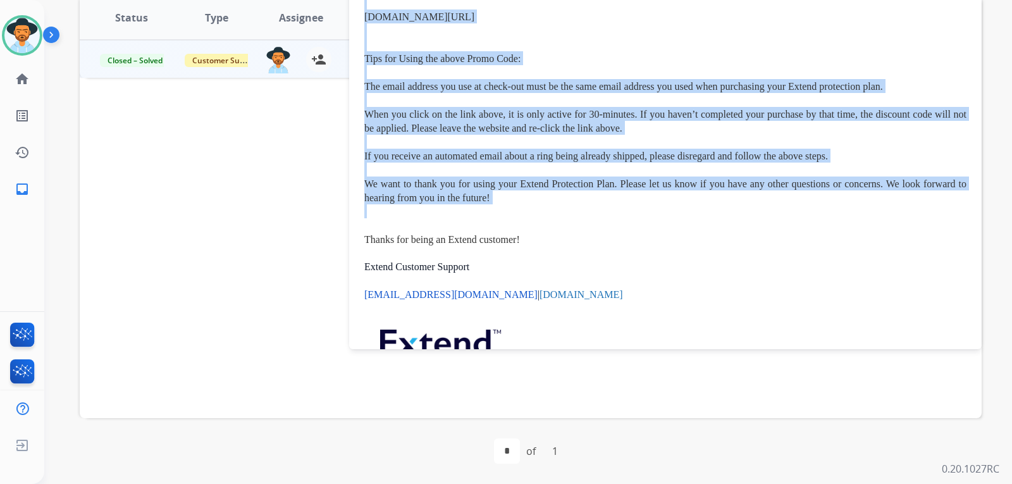
drag, startPoint x: 364, startPoint y: 200, endPoint x: 714, endPoint y: 230, distance: 351.6
click at [714, 230] on div "0 attachments From: [EMAIL_ADDRESS][DOMAIN_NAME] To: [EMAIL_ADDRESS][DOMAIN_NAM…" at bounding box center [665, 99] width 632 height 678
copy span "Hi [PERSON_NAME], We are super excited for your next shopping trip! Please acce…"
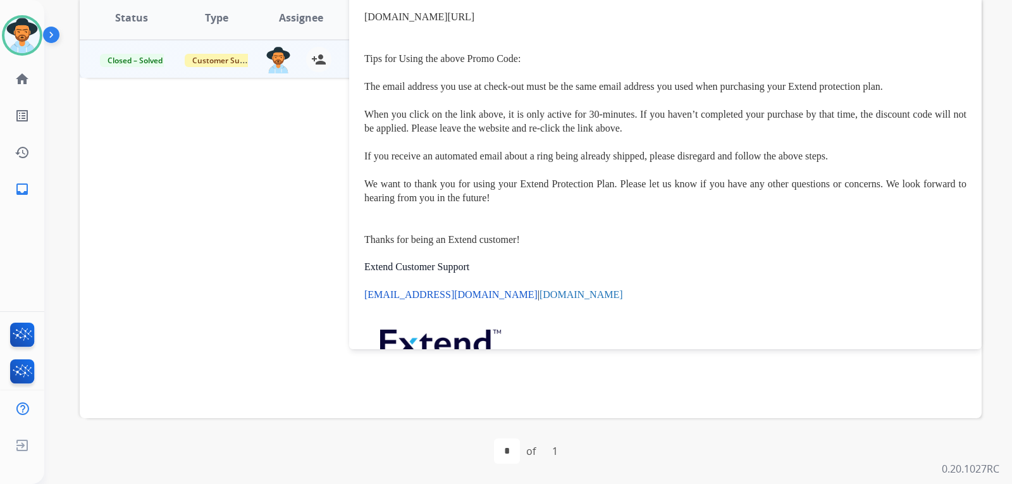
click at [273, 211] on div "Status Type Assignee Initial Date Updated Date arrow_downward SLA Subject Custo…" at bounding box center [531, 206] width 902 height 424
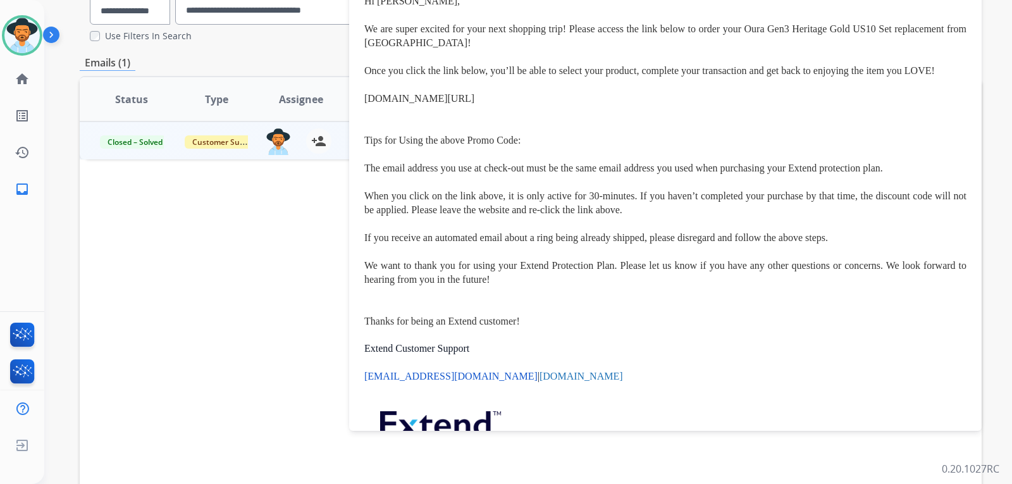
scroll to position [0, 0]
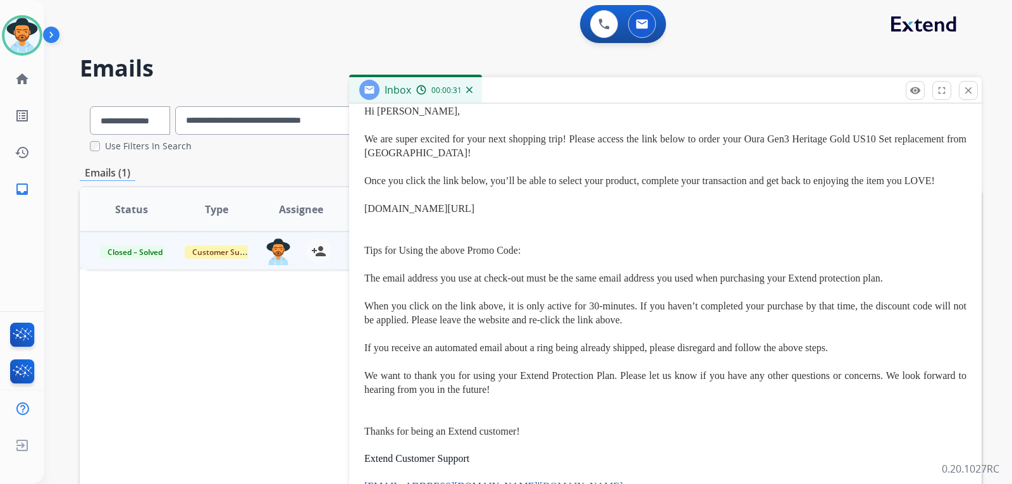
click at [473, 92] on div "Inbox 00:00:31" at bounding box center [415, 89] width 133 height 25
click at [472, 92] on div "Inbox 00:00:32" at bounding box center [415, 89] width 133 height 25
click at [469, 90] on img at bounding box center [469, 90] width 6 height 6
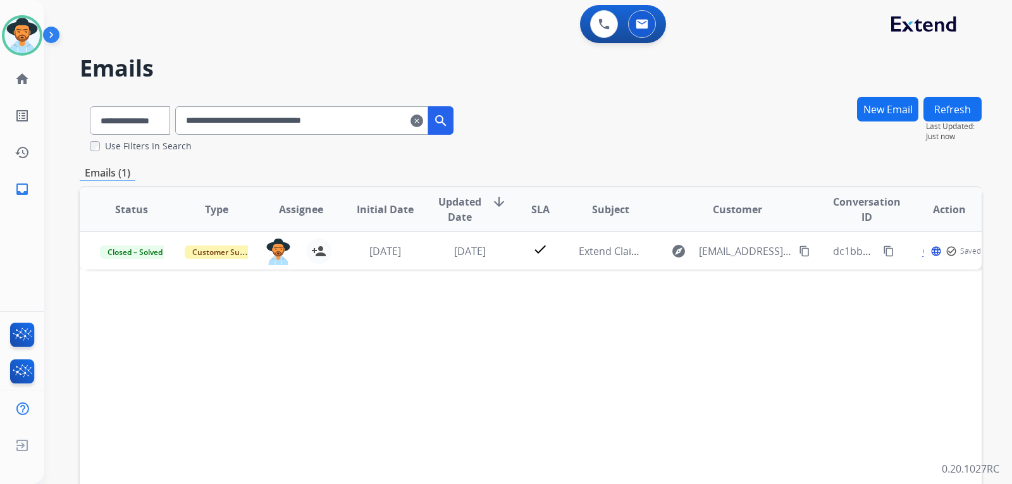
click at [423, 118] on mat-icon "clear" at bounding box center [416, 120] width 13 height 15
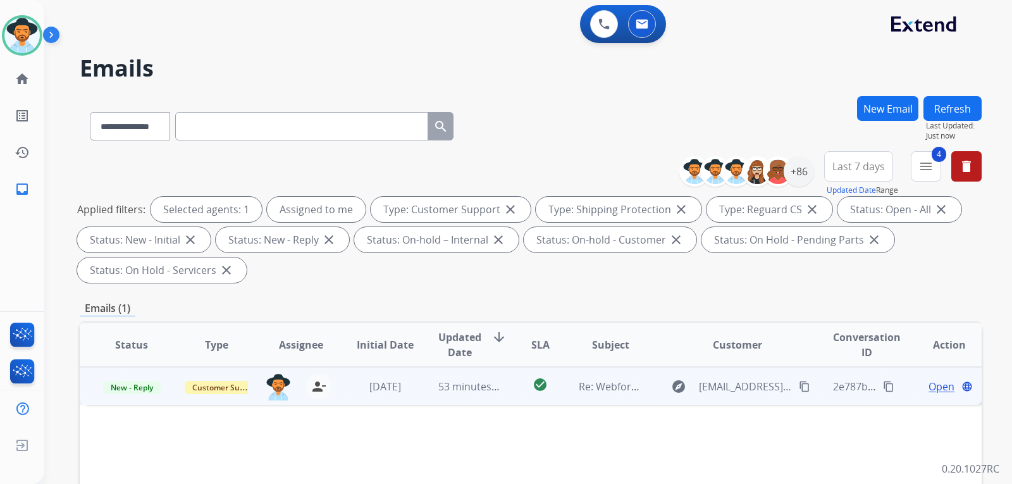
click at [928, 386] on span "Open" at bounding box center [941, 386] width 26 height 15
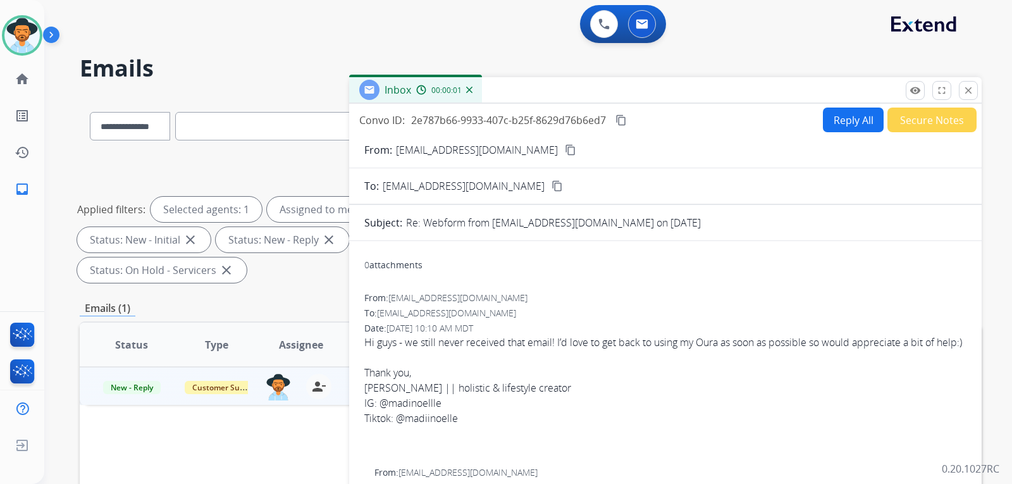
click at [859, 122] on button "Reply All" at bounding box center [853, 119] width 61 height 25
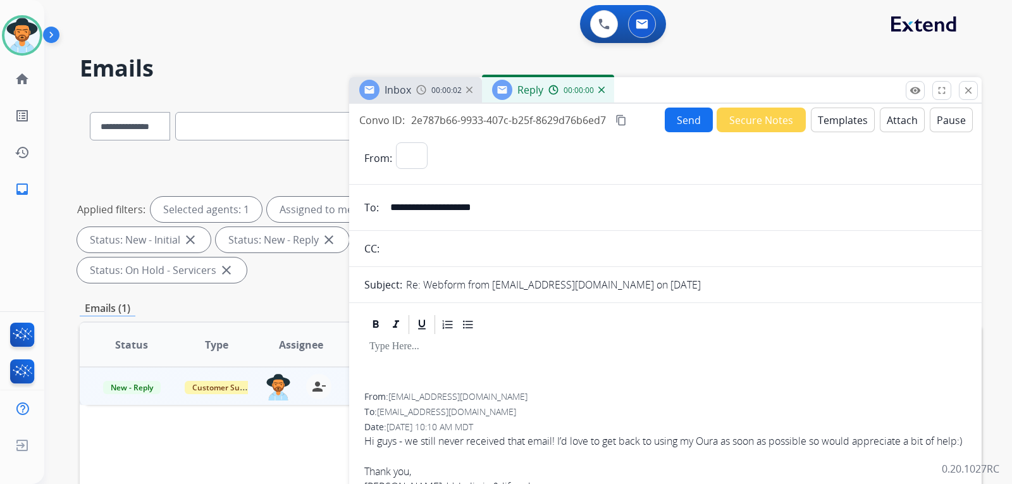
select select "**********"
drag, startPoint x: 395, startPoint y: 353, endPoint x: 837, endPoint y: 128, distance: 496.5
click at [837, 128] on button "Templates" at bounding box center [843, 119] width 64 height 25
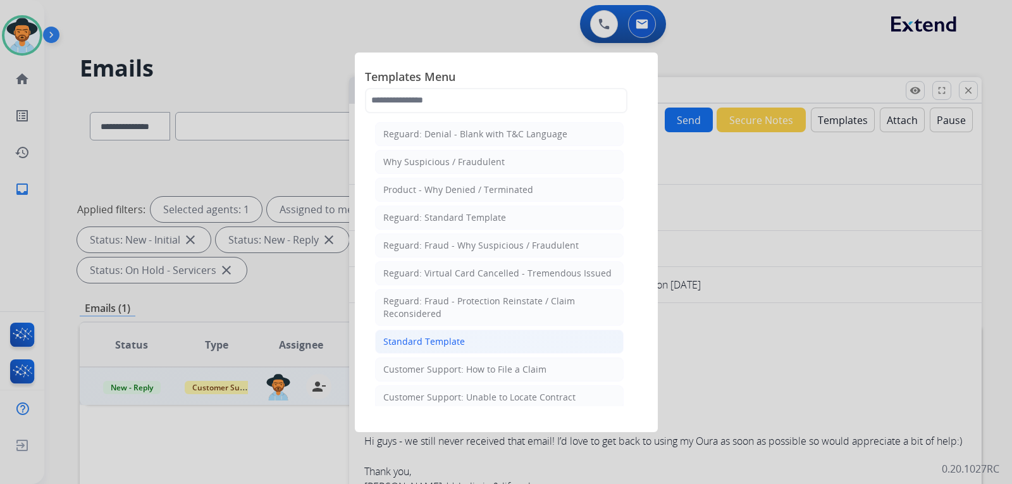
click at [438, 343] on div "Standard Template" at bounding box center [424, 341] width 82 height 13
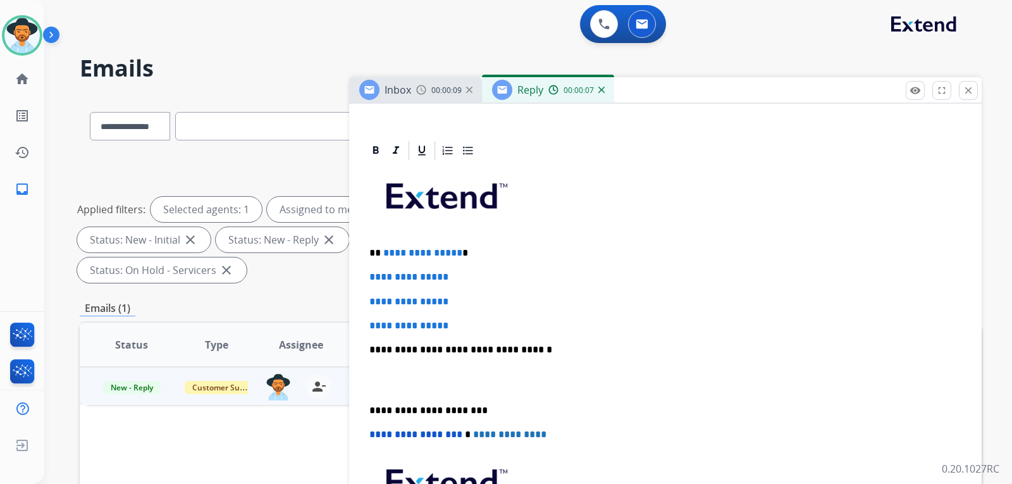
scroll to position [316, 0]
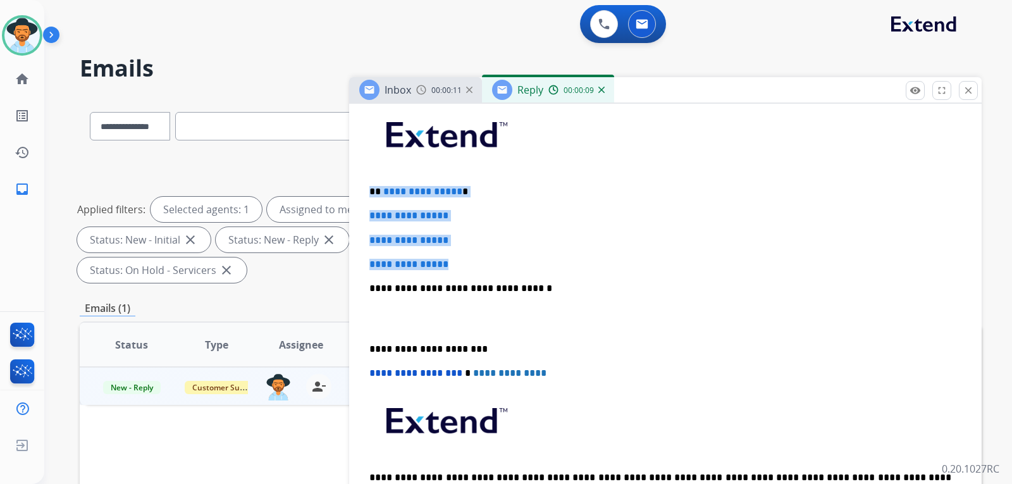
drag, startPoint x: 471, startPoint y: 266, endPoint x: 360, endPoint y: 187, distance: 136.0
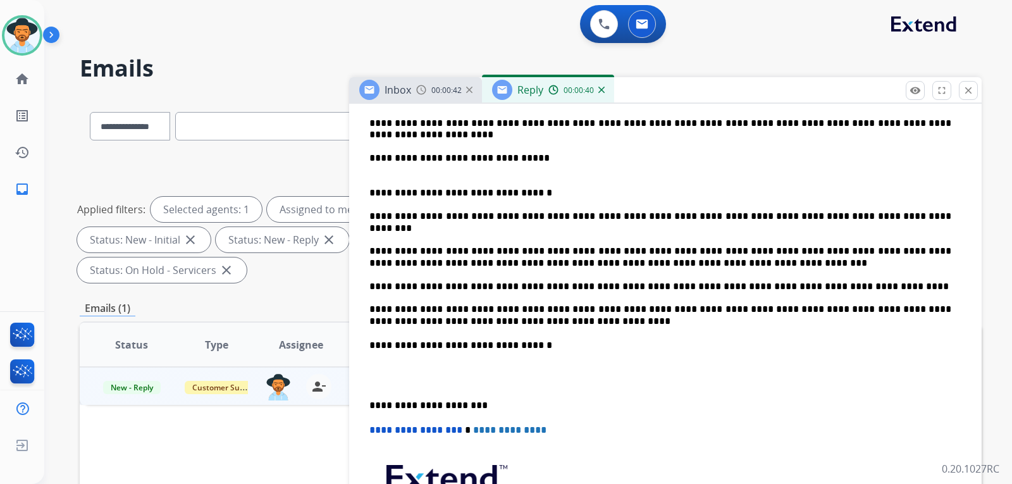
scroll to position [759, 0]
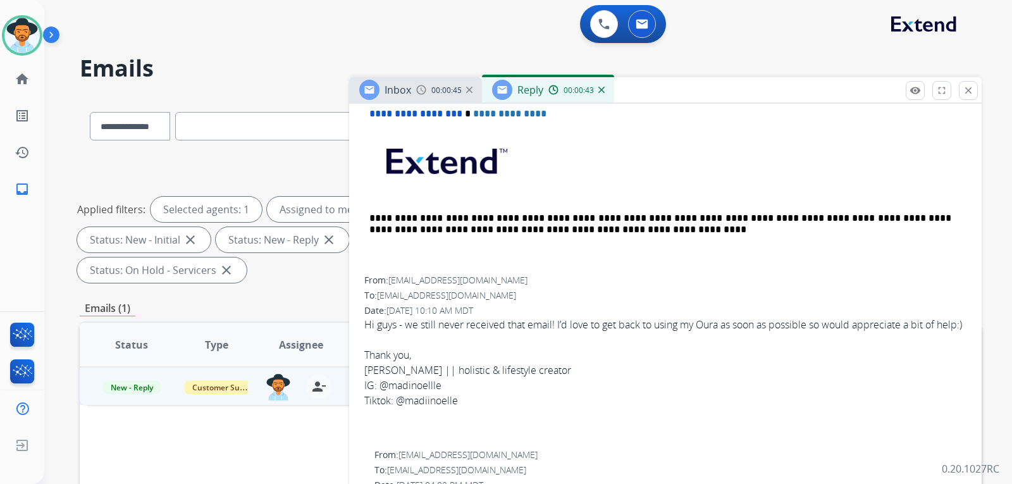
drag, startPoint x: 364, startPoint y: 322, endPoint x: 876, endPoint y: 325, distance: 511.5
click at [881, 334] on div "Hi guys - we still never received that email! I’d love to get back to using my …" at bounding box center [665, 362] width 602 height 91
copy div "Hi guys - we still never received that email! I’d love to get back to using my …"
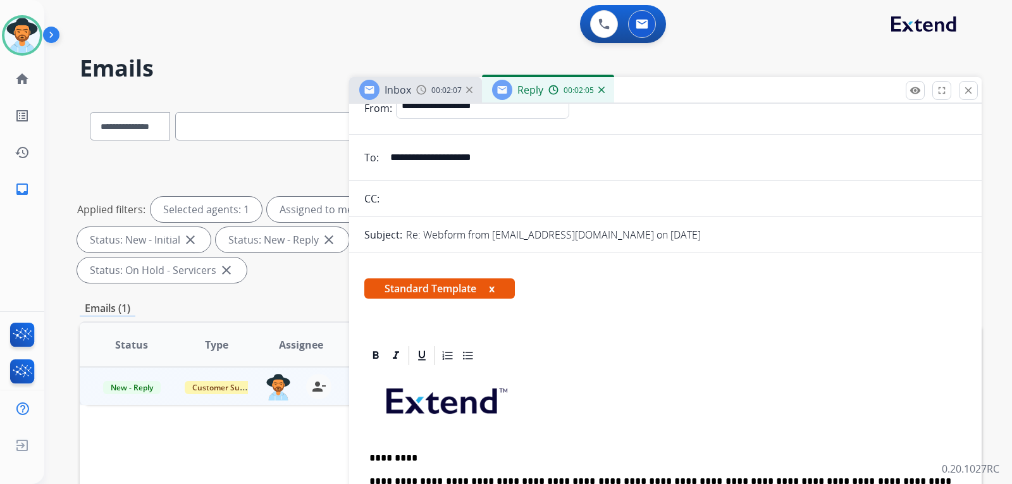
scroll to position [0, 0]
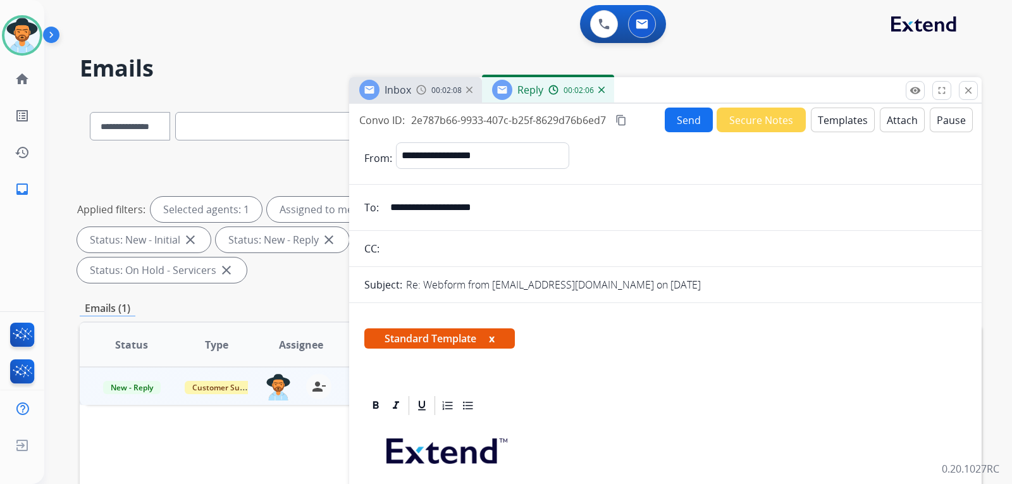
click at [624, 120] on mat-icon "content_copy" at bounding box center [620, 119] width 11 height 11
click at [684, 118] on button "Send" at bounding box center [689, 119] width 48 height 25
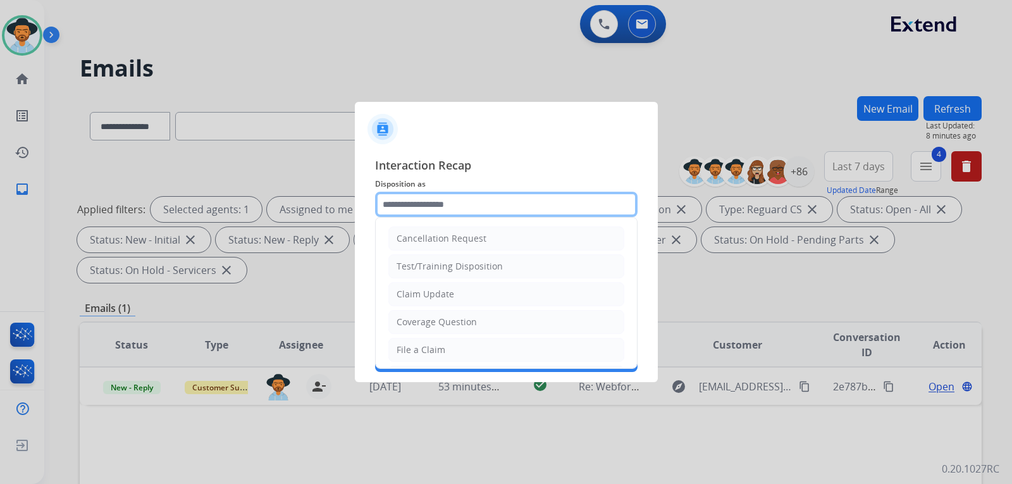
click at [541, 203] on input "text" at bounding box center [506, 204] width 262 height 25
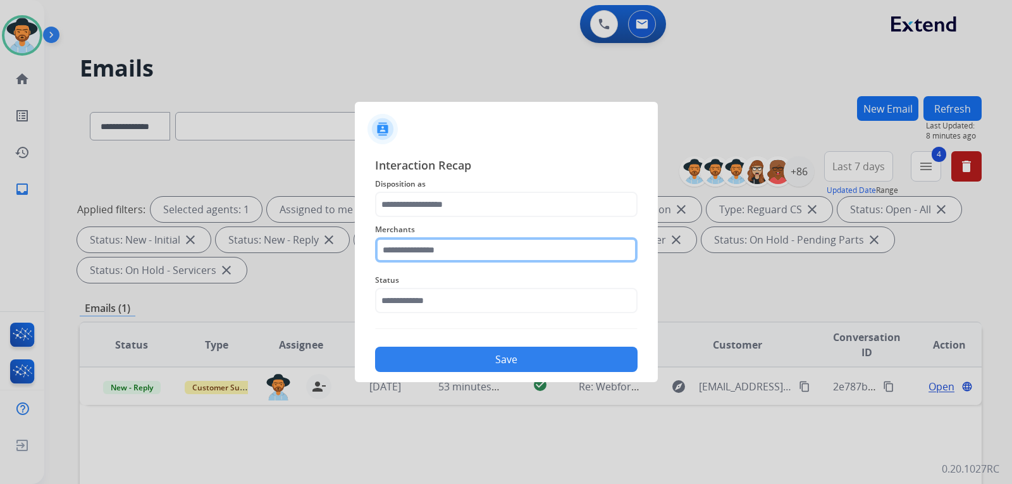
click at [496, 253] on input "text" at bounding box center [506, 249] width 262 height 25
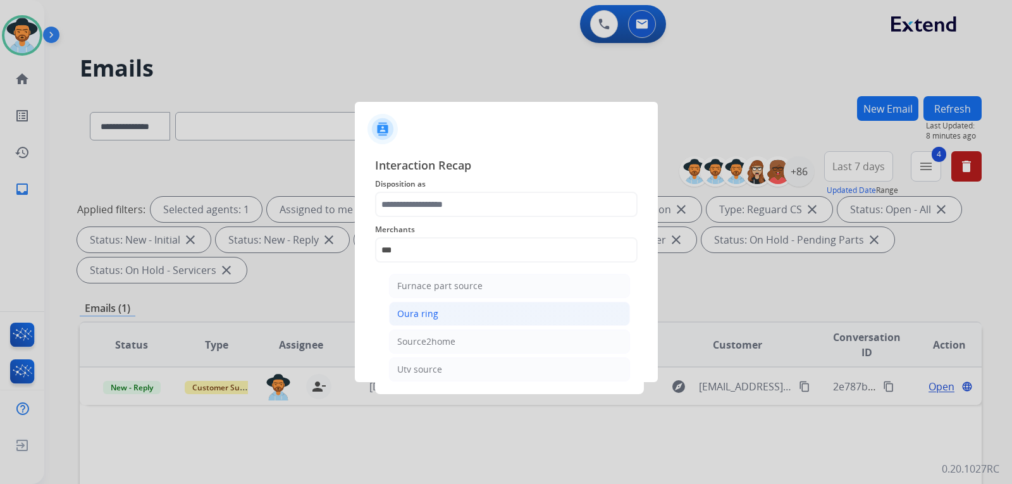
click at [436, 319] on div "Oura ring" at bounding box center [417, 313] width 41 height 13
type input "*********"
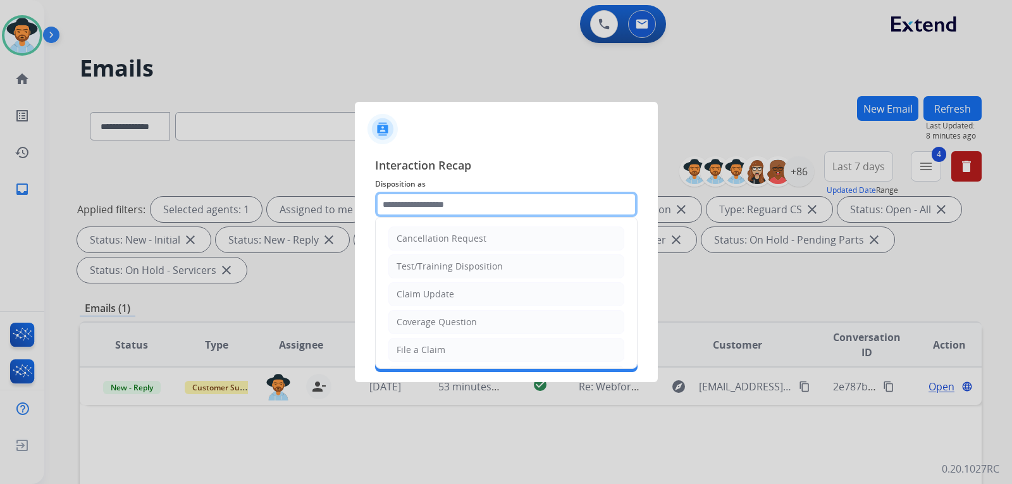
drag, startPoint x: 465, startPoint y: 198, endPoint x: 468, endPoint y: 216, distance: 18.6
click at [465, 197] on input "text" at bounding box center [506, 204] width 262 height 25
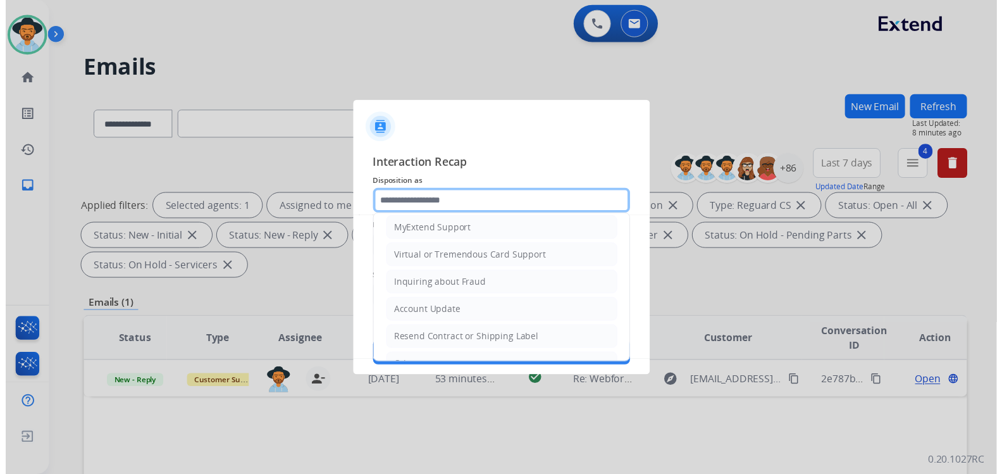
scroll to position [190, 0]
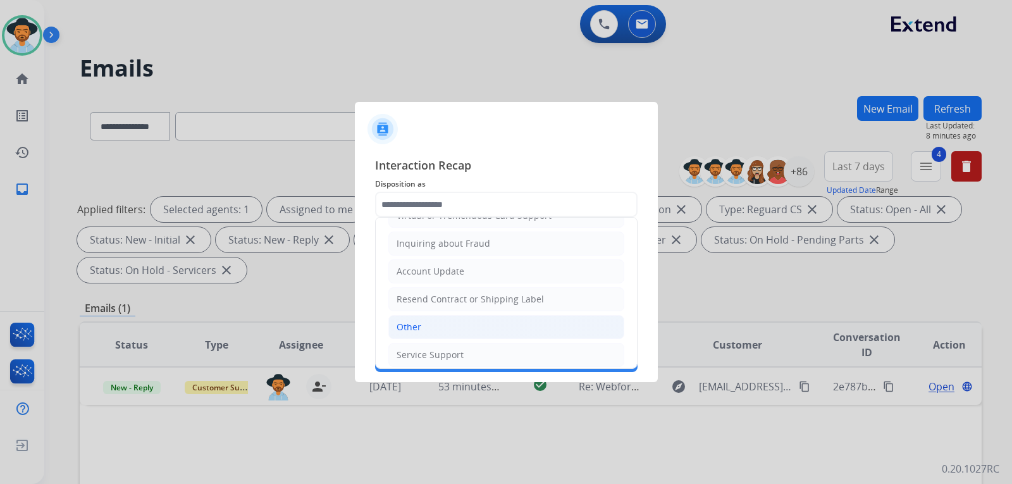
click at [435, 325] on li "Other" at bounding box center [506, 327] width 236 height 24
type input "*****"
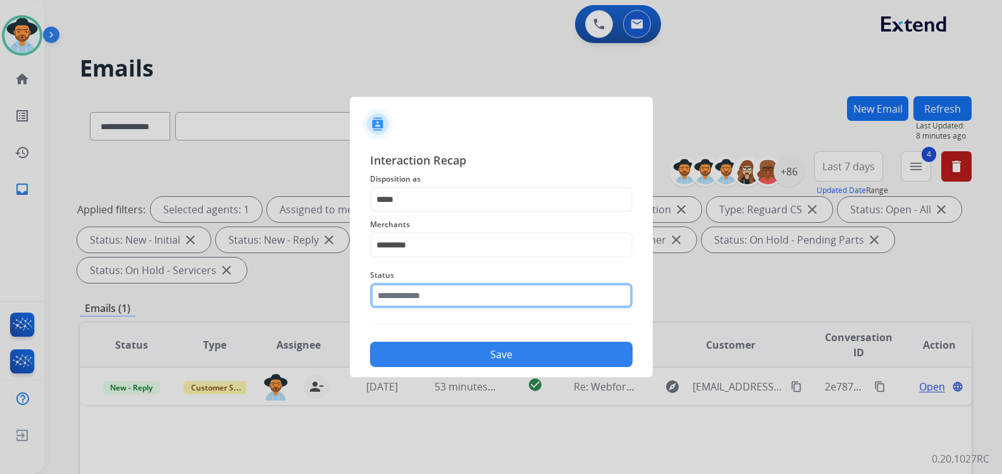
click at [444, 297] on input "text" at bounding box center [501, 295] width 262 height 25
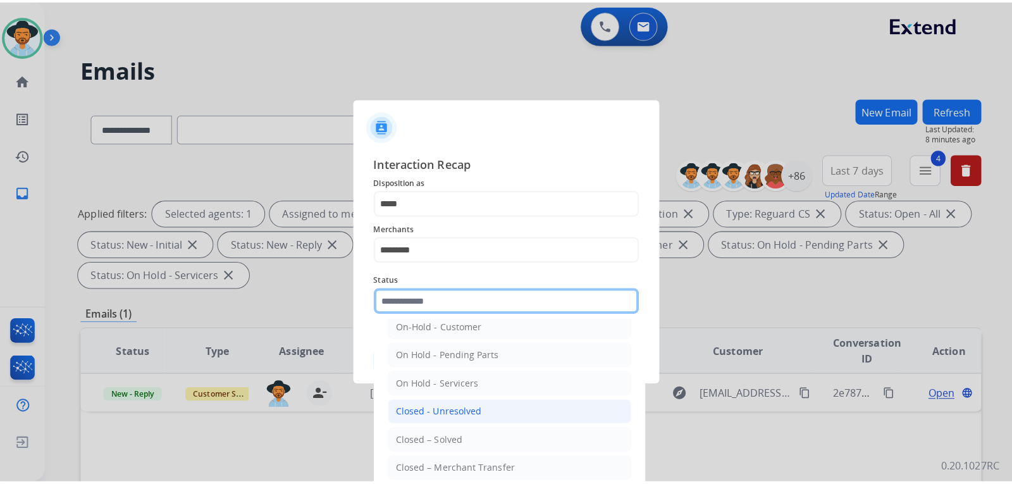
scroll to position [76, 0]
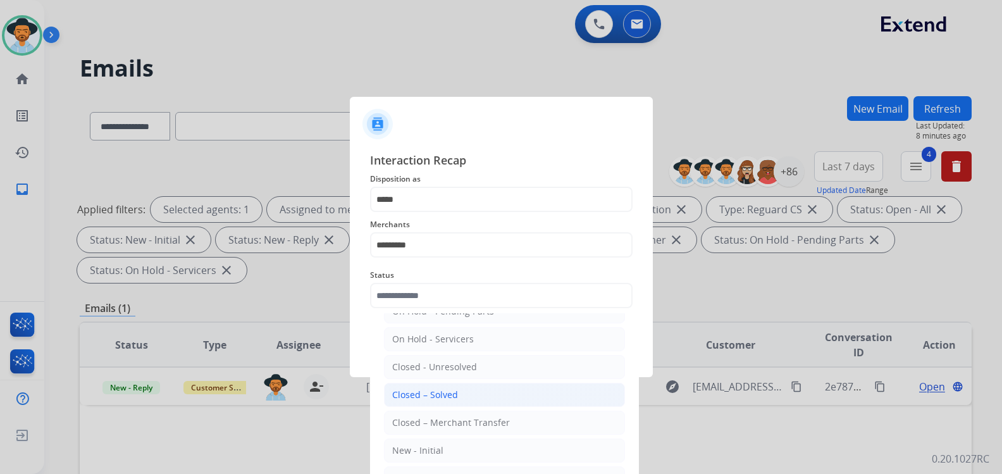
click at [457, 387] on li "Closed – Solved" at bounding box center [504, 395] width 241 height 24
type input "**********"
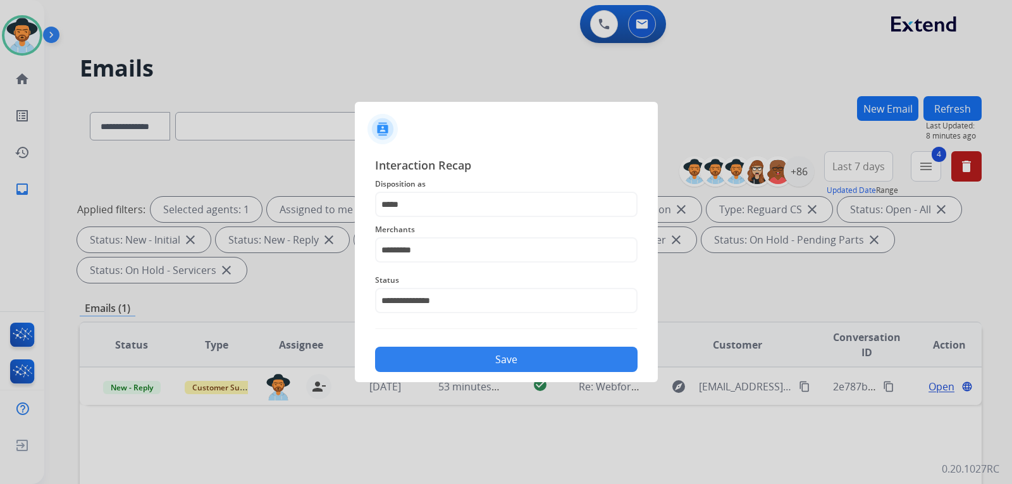
click at [464, 366] on button "Save" at bounding box center [506, 358] width 262 height 25
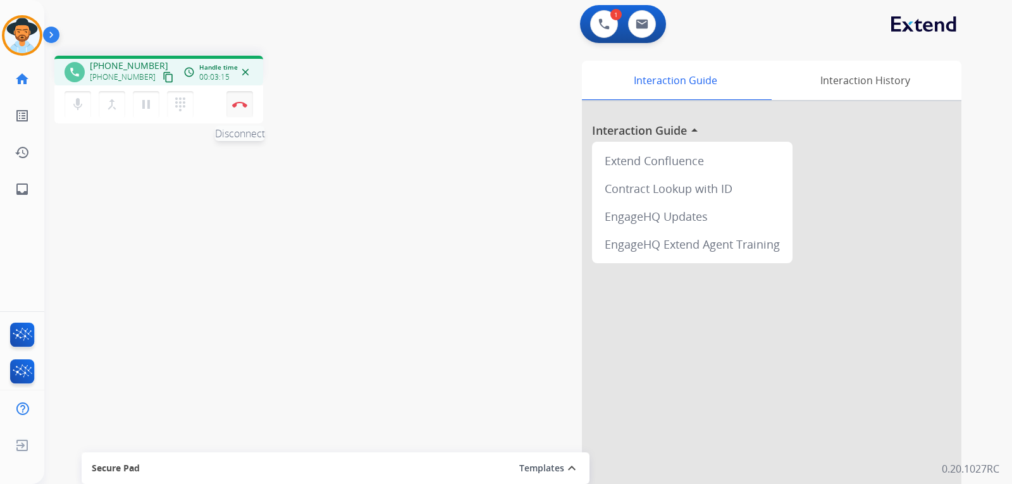
click at [243, 109] on button "Disconnect" at bounding box center [239, 104] width 27 height 27
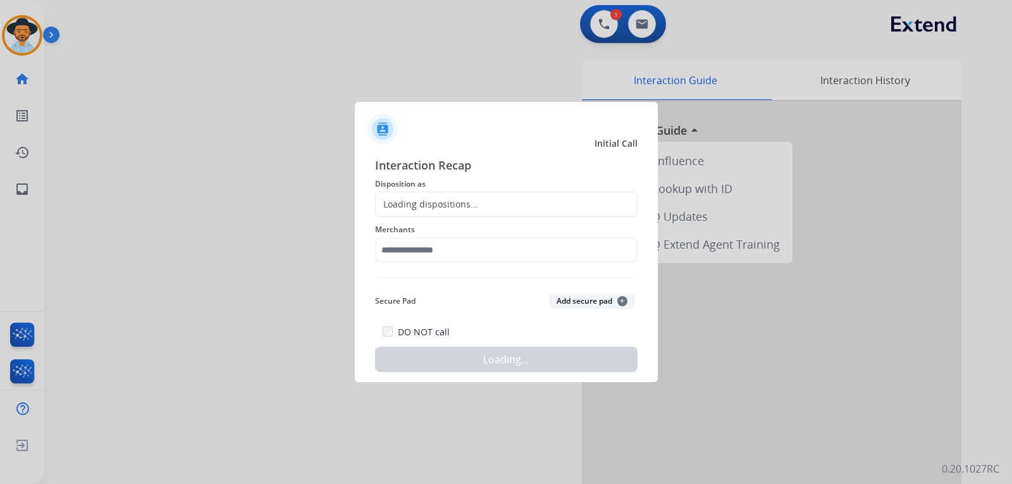
click at [410, 197] on div "Loading dispositions..." at bounding box center [506, 204] width 262 height 25
click at [408, 199] on div "Loading dispositions..." at bounding box center [427, 204] width 102 height 13
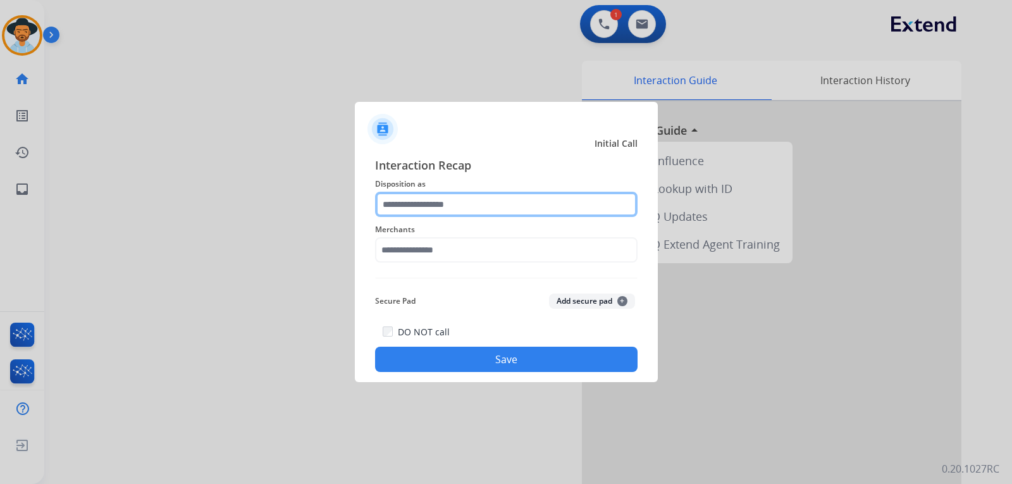
click at [591, 208] on input "text" at bounding box center [506, 204] width 262 height 25
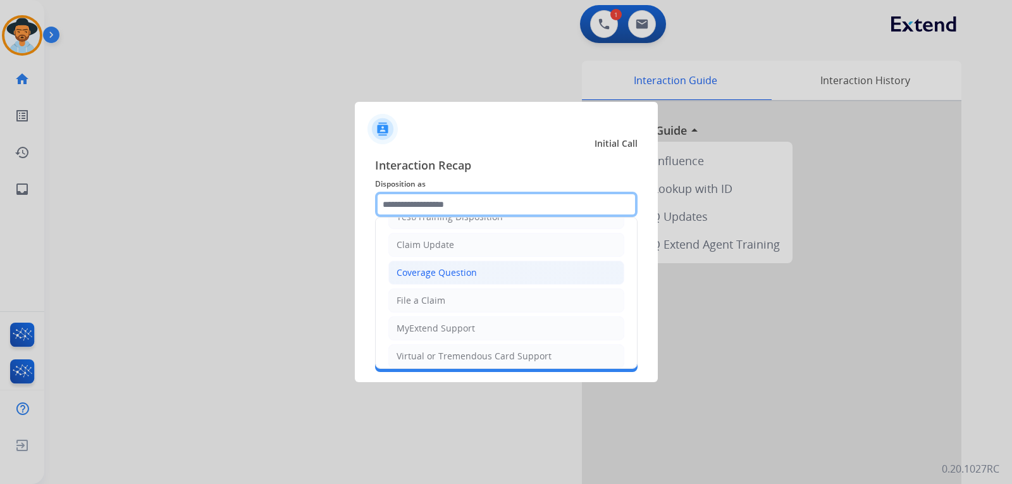
scroll to position [63, 0]
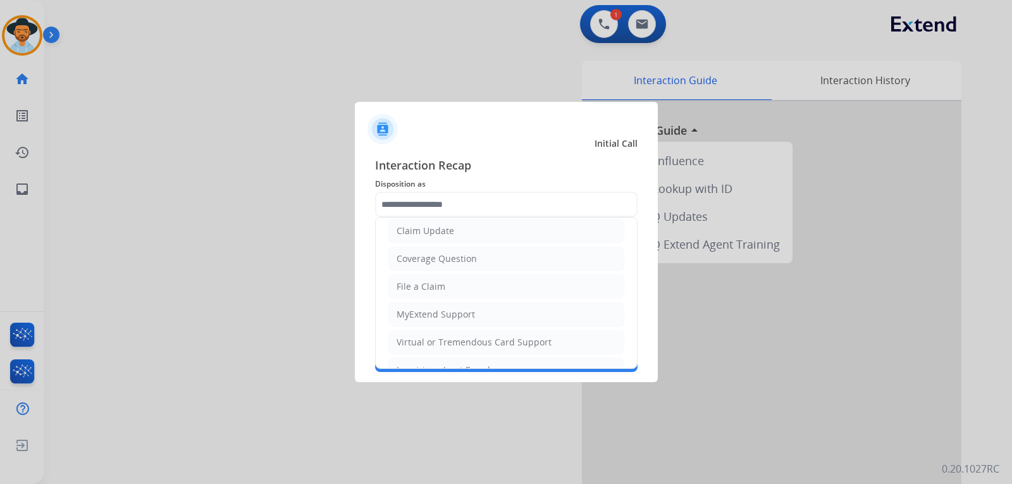
click at [472, 254] on div "Coverage Question" at bounding box center [436, 258] width 80 height 13
type input "**********"
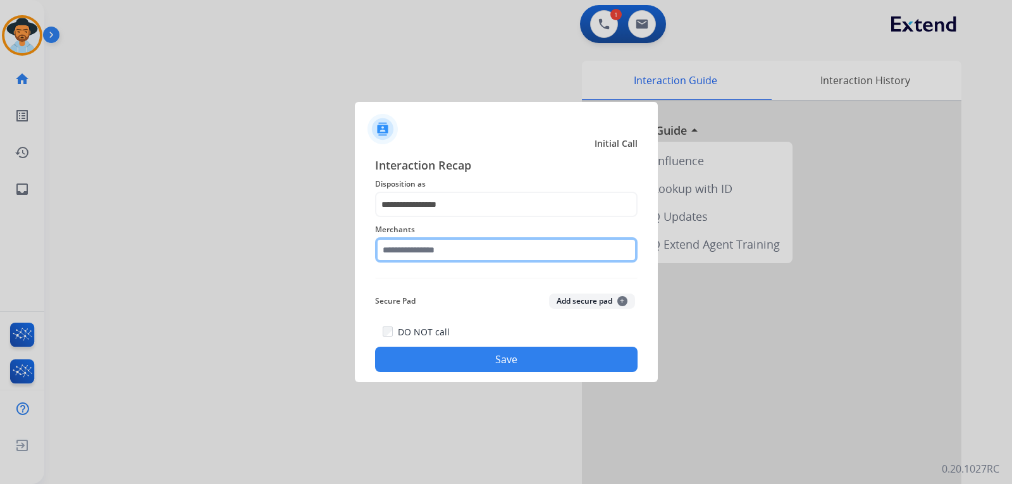
click at [444, 242] on input "text" at bounding box center [506, 249] width 262 height 25
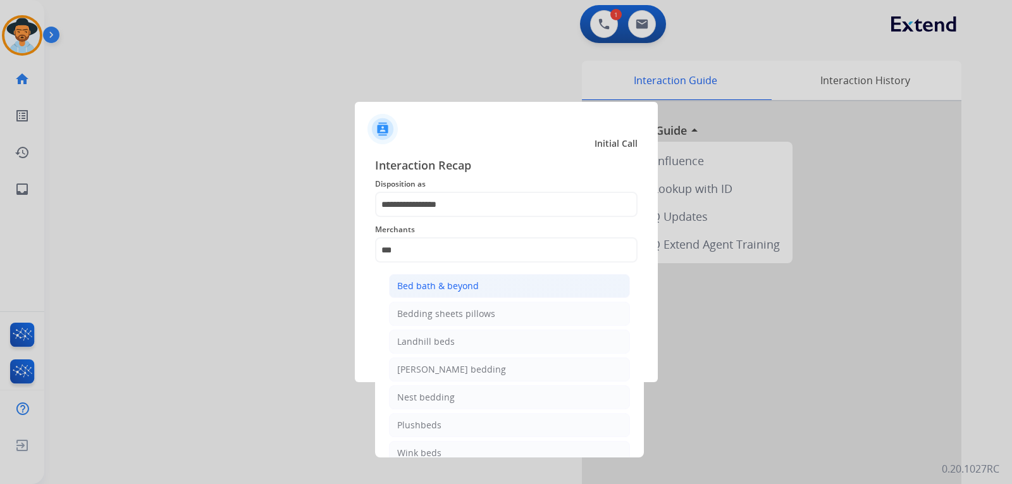
click at [444, 288] on div "Bed bath & beyond" at bounding box center [438, 285] width 82 height 13
type input "**********"
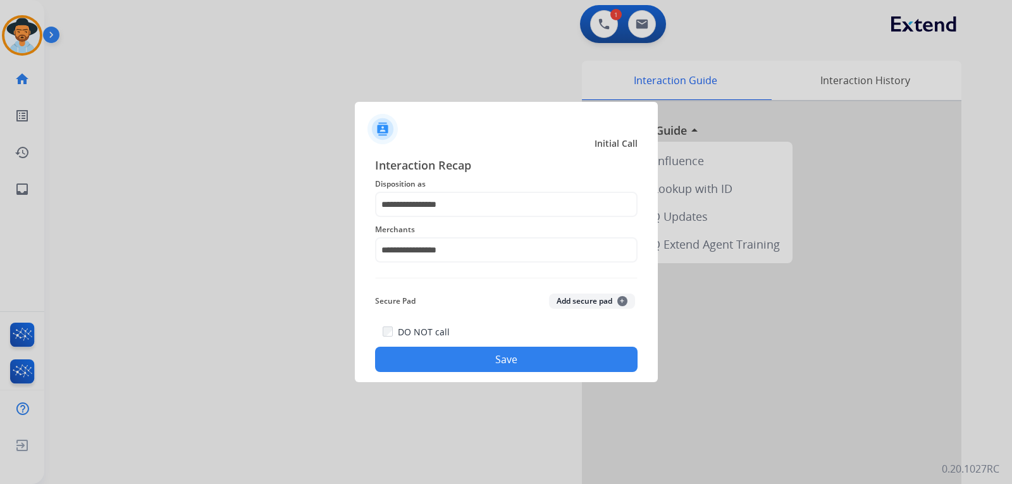
click at [463, 357] on button "Save" at bounding box center [506, 358] width 262 height 25
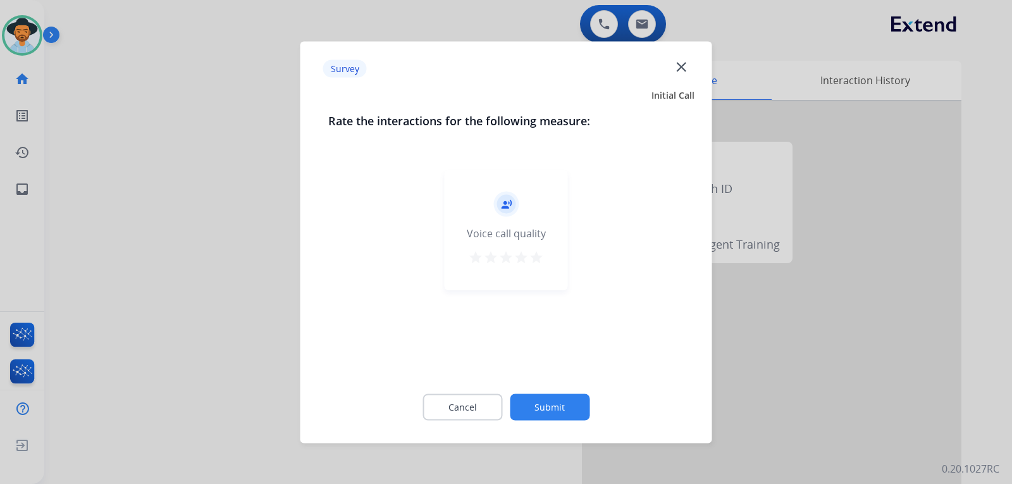
click at [26, 183] on div at bounding box center [506, 242] width 1012 height 484
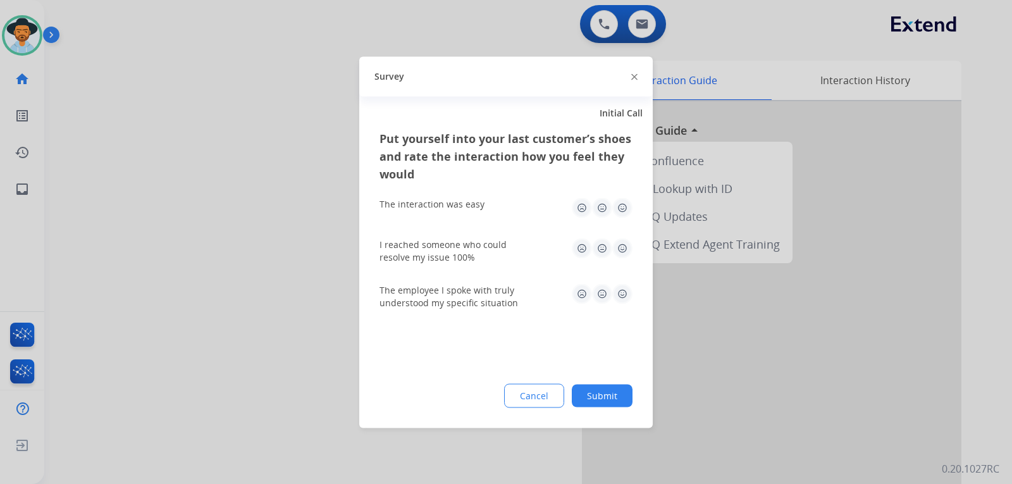
click at [633, 77] on img at bounding box center [634, 77] width 6 height 6
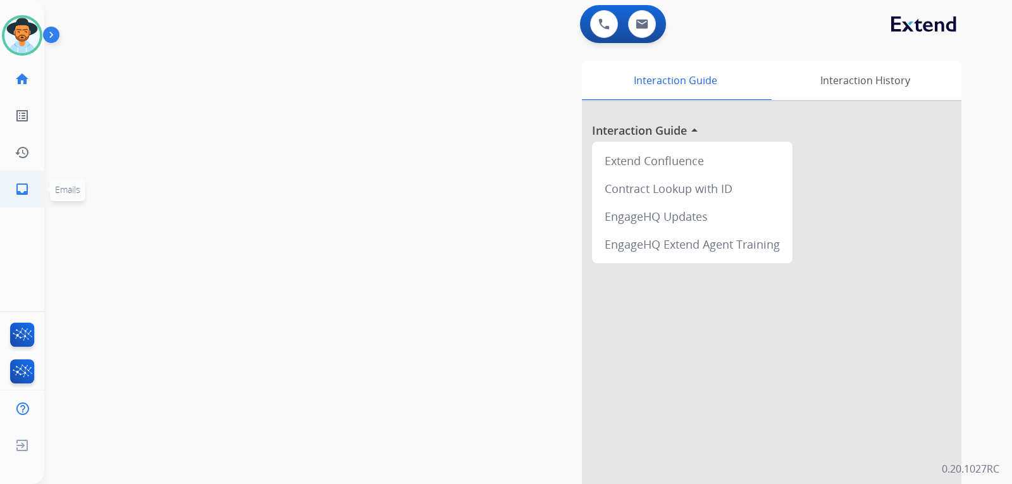
click at [21, 193] on mat-icon "inbox" at bounding box center [22, 188] width 15 height 15
select select "**********"
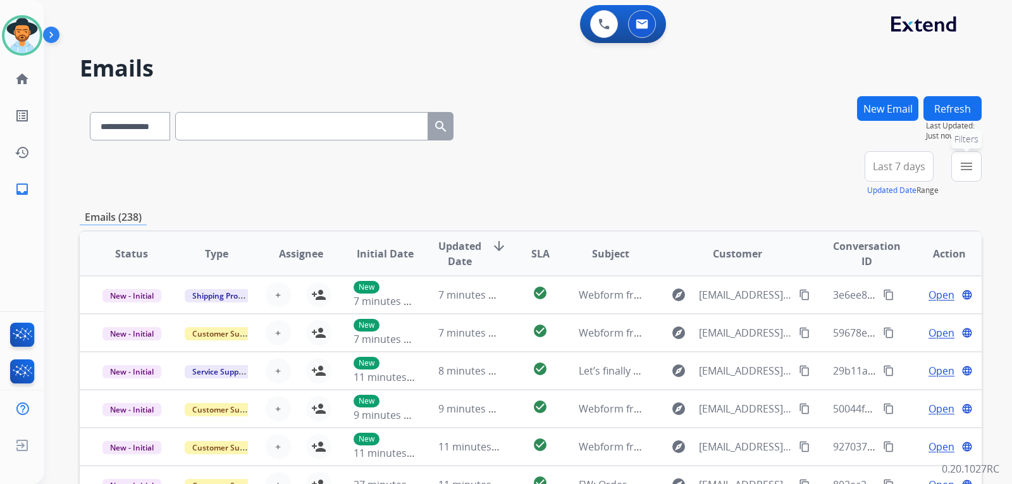
click at [970, 168] on mat-icon "menu" at bounding box center [966, 166] width 15 height 15
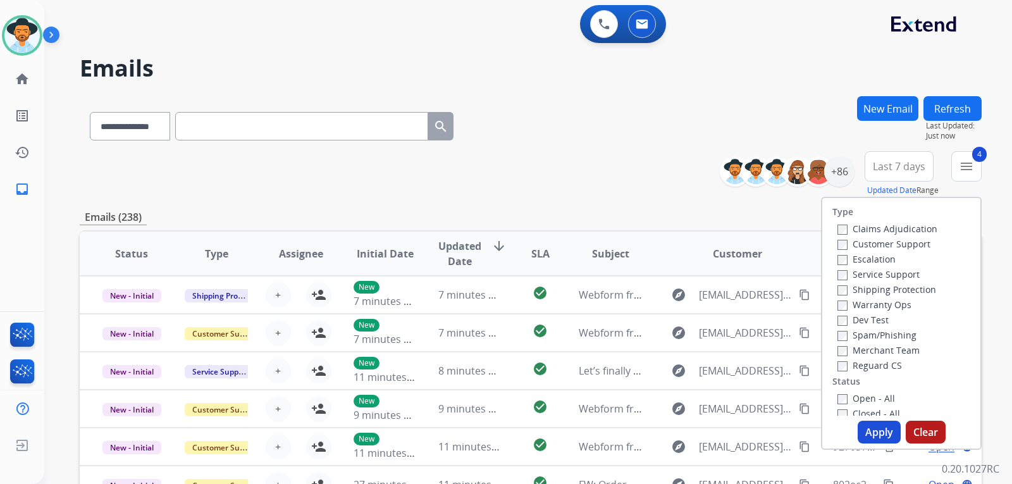
click at [881, 434] on button "Apply" at bounding box center [878, 431] width 43 height 23
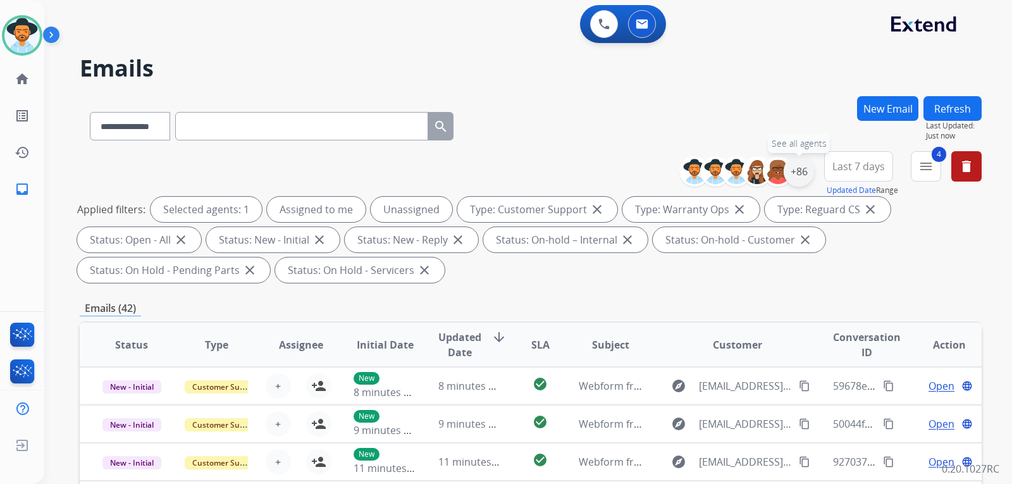
click at [792, 167] on div "+86" at bounding box center [798, 171] width 30 height 30
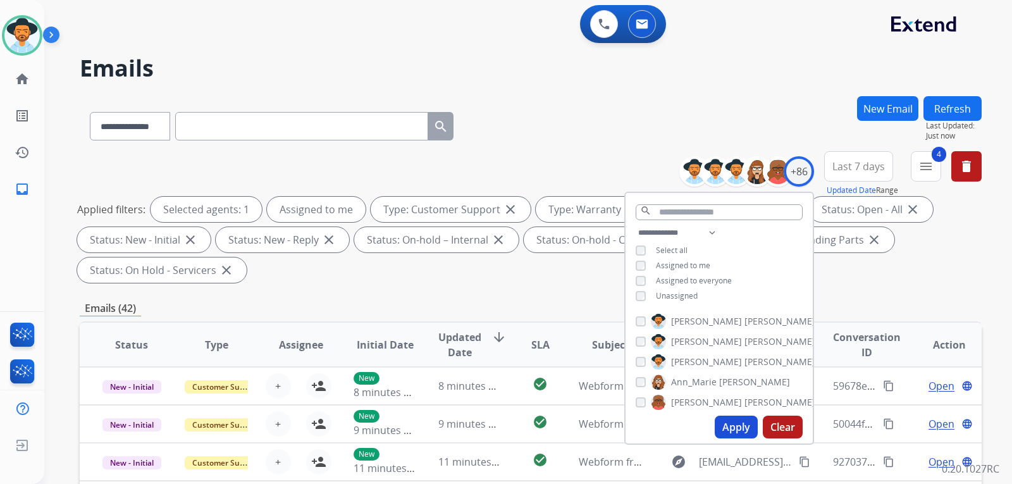
click at [729, 432] on button "Apply" at bounding box center [735, 426] width 43 height 23
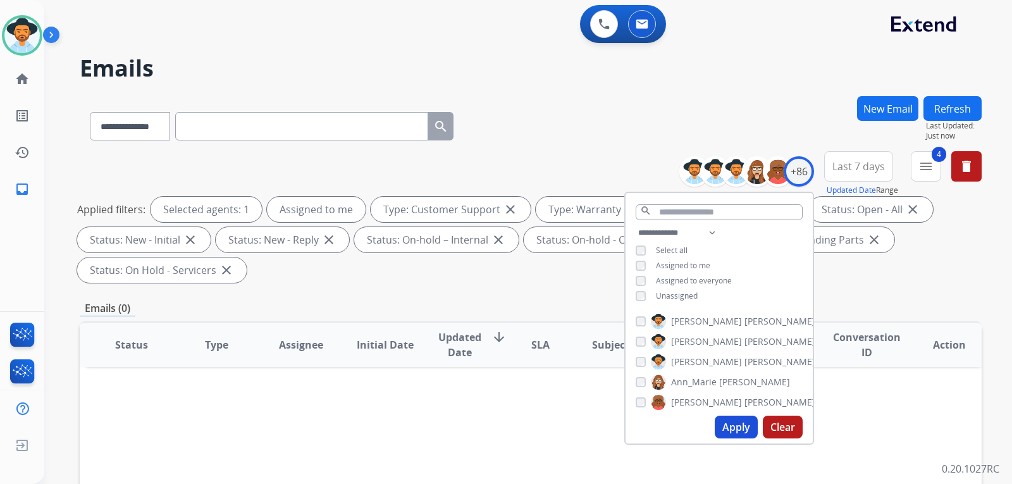
click at [910, 282] on div "Applied filters: Selected agents: 1 Assigned to me Type: Customer Support close…" at bounding box center [528, 240] width 902 height 86
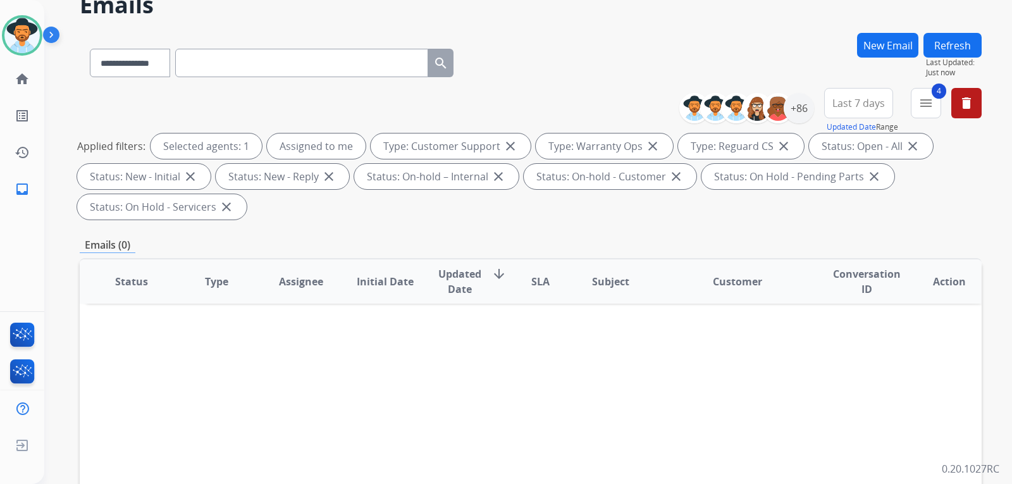
scroll to position [126, 0]
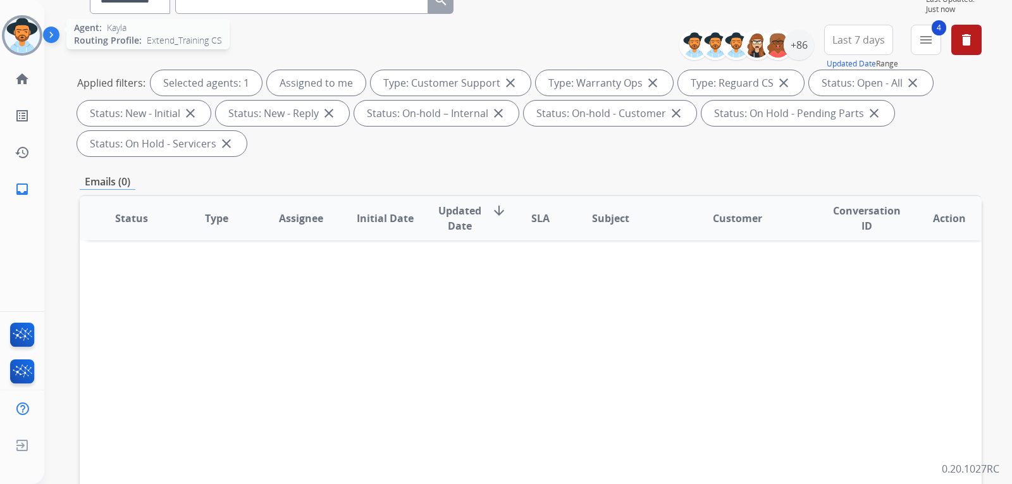
click at [16, 44] on img at bounding box center [21, 35] width 35 height 35
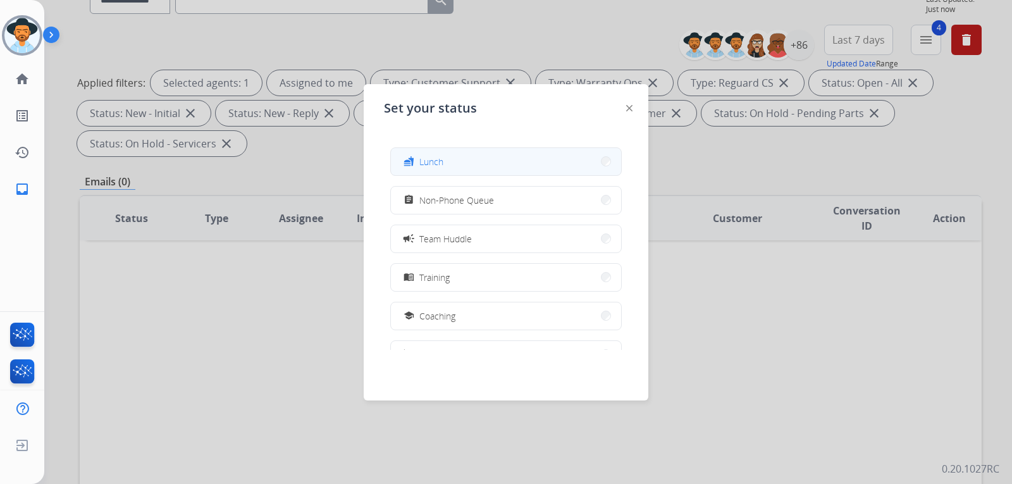
scroll to position [200, 0]
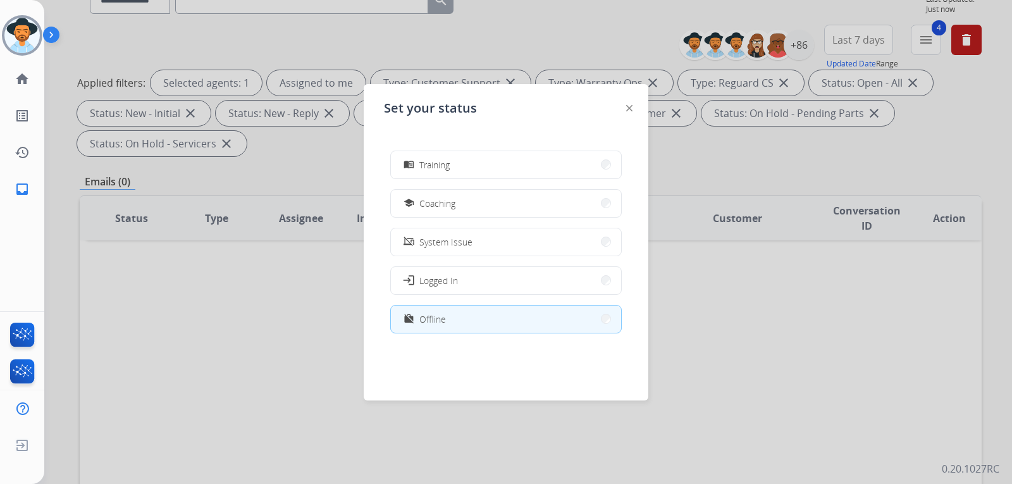
click at [630, 109] on img at bounding box center [629, 108] width 6 height 6
